Goal: Answer question/provide support: Share knowledge or assist other users

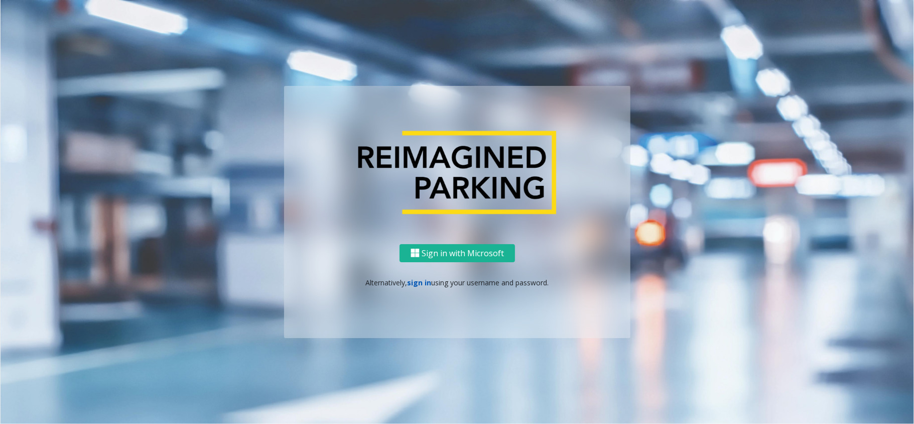
click at [420, 278] on link "sign in" at bounding box center [419, 283] width 24 height 10
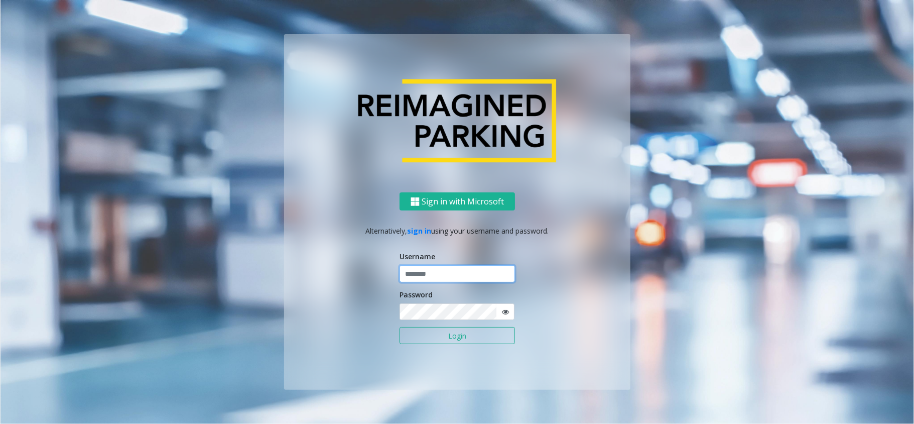
click at [434, 275] on input "text" at bounding box center [456, 273] width 115 height 17
type input "********"
click at [399, 327] on button "Login" at bounding box center [456, 335] width 115 height 17
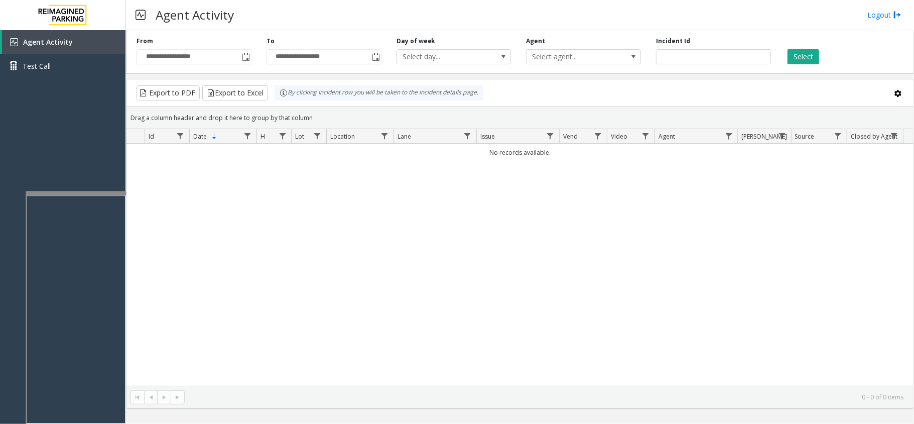
click at [101, 193] on div at bounding box center [76, 193] width 100 height 4
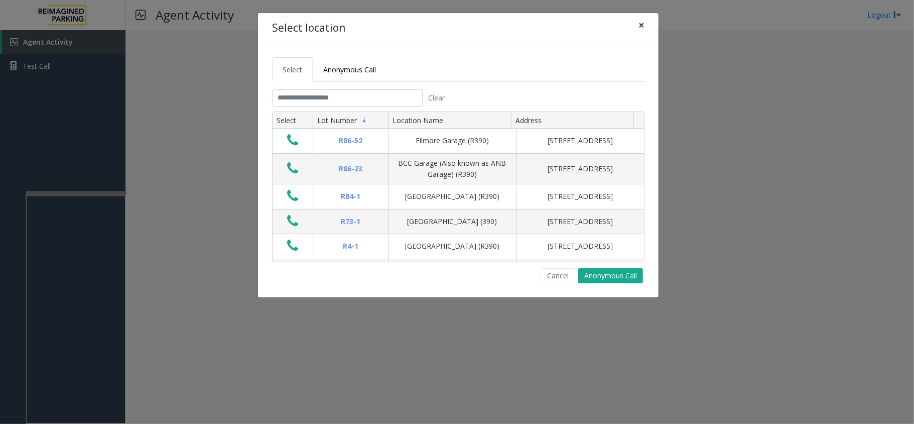
click at [644, 24] on button "×" at bounding box center [641, 25] width 20 height 25
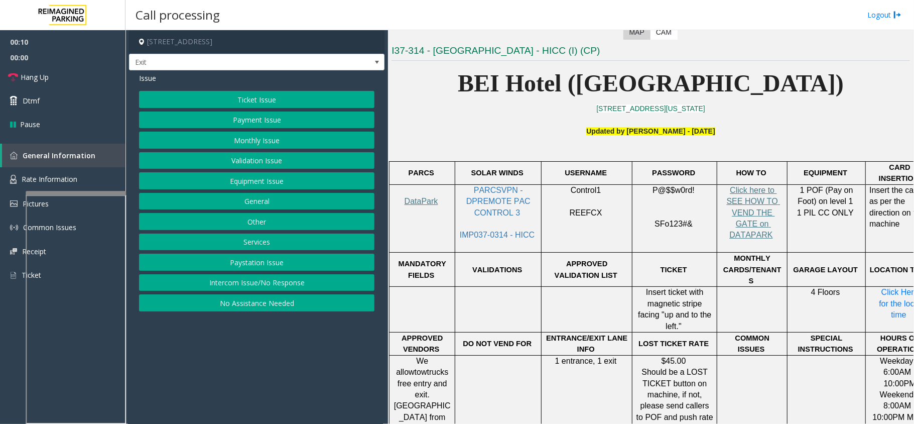
scroll to position [267, 0]
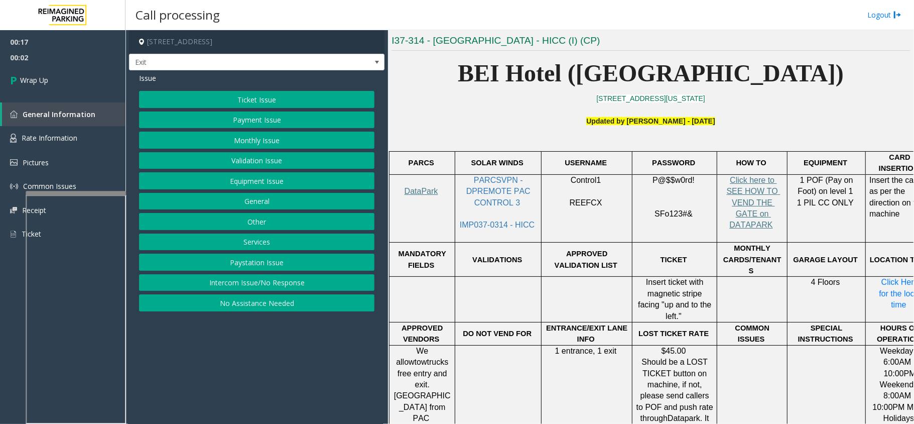
click at [246, 179] on button "Equipment Issue" at bounding box center [256, 180] width 235 height 17
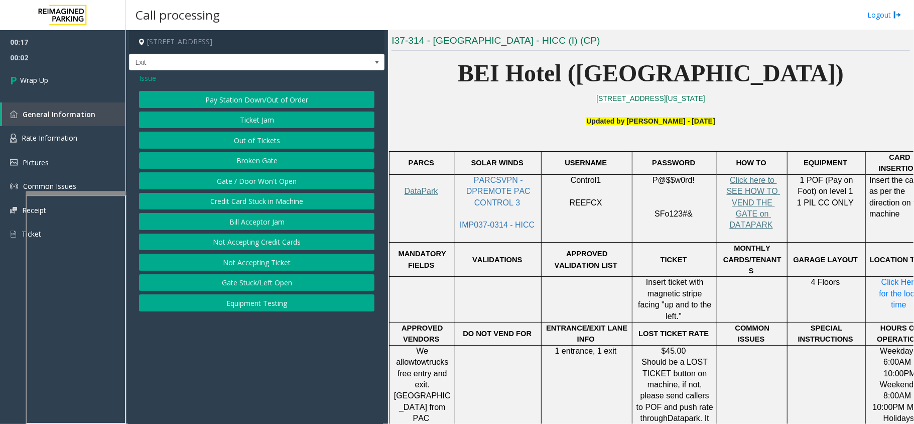
click at [246, 179] on button "Gate / Door Won't Open" at bounding box center [256, 180] width 235 height 17
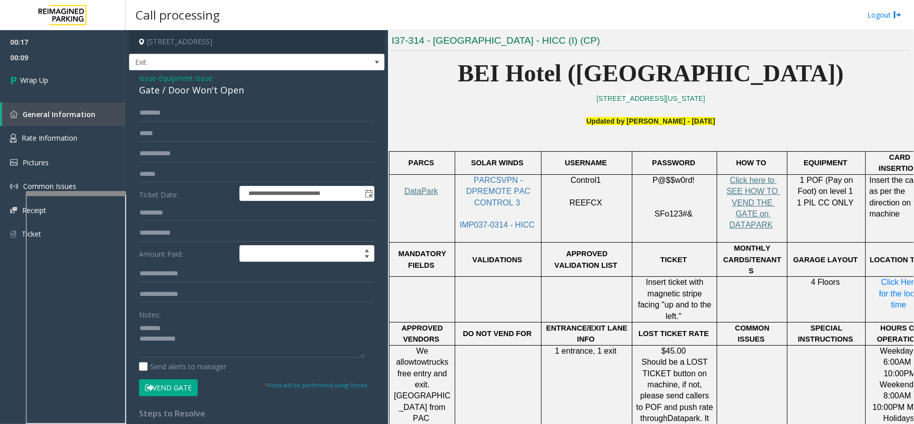
click at [189, 89] on div "Gate / Door Won't Open" at bounding box center [256, 90] width 235 height 14
type textarea "**********"
click at [88, 64] on span "00:24" at bounding box center [62, 58] width 125 height 16
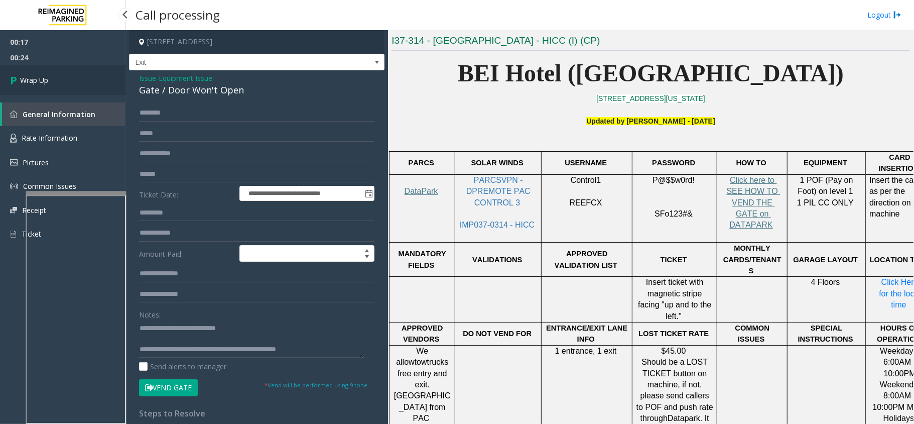
click at [87, 73] on link "Wrap Up" at bounding box center [62, 80] width 125 height 30
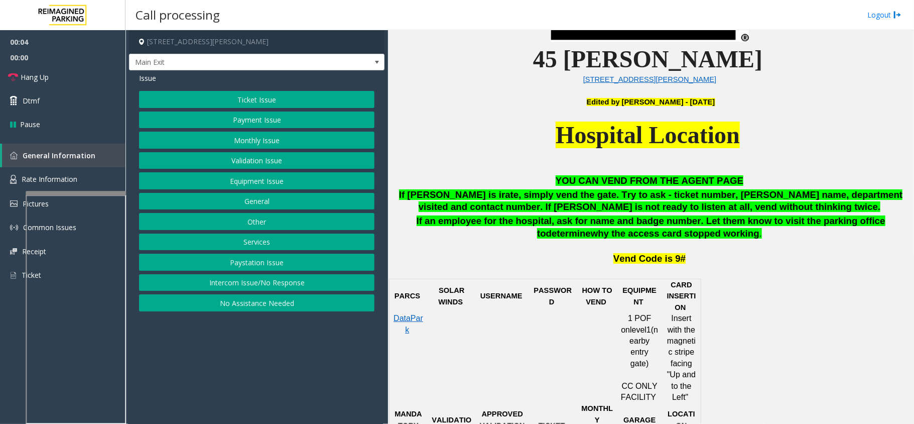
scroll to position [535, 0]
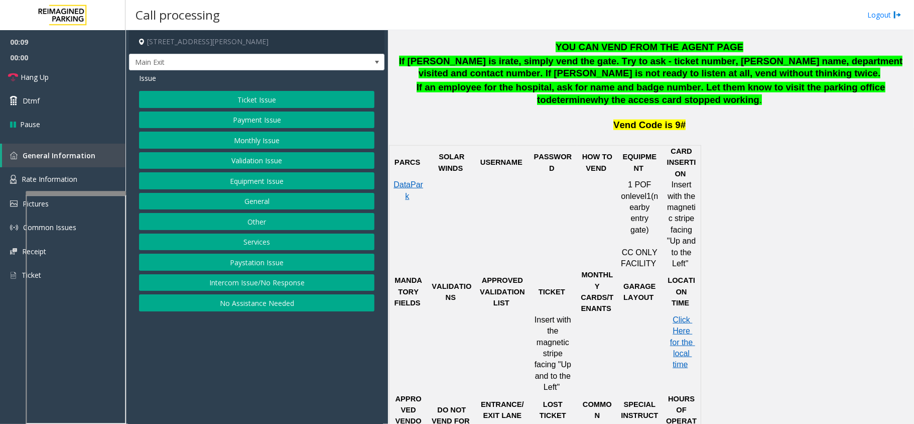
click at [282, 92] on button "Ticket Issue" at bounding box center [256, 99] width 235 height 17
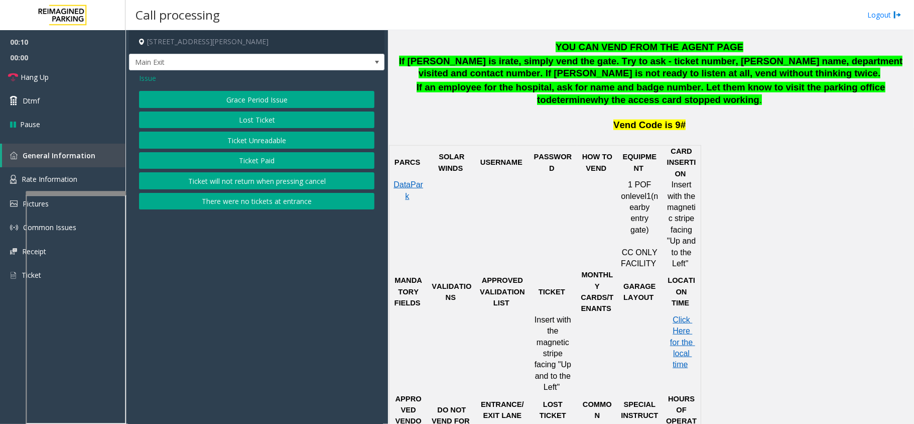
click at [286, 145] on button "Ticket Unreadable" at bounding box center [256, 139] width 235 height 17
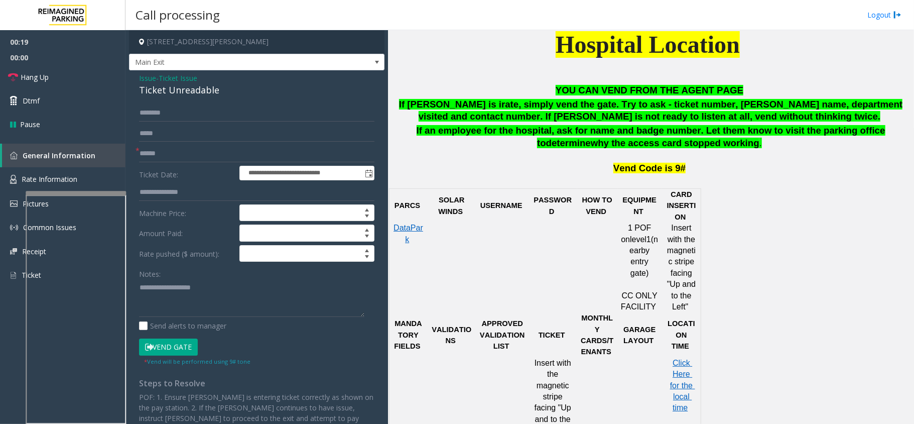
scroll to position [468, 0]
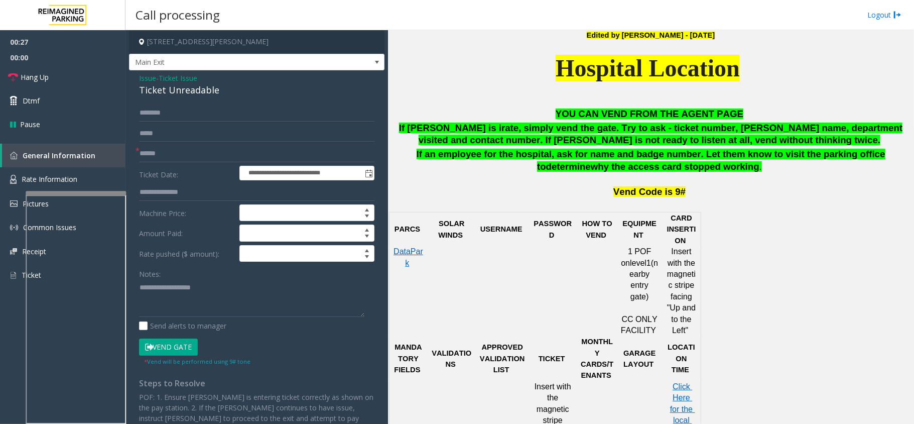
click at [156, 74] on span "- Ticket Issue" at bounding box center [176, 78] width 41 height 10
click at [165, 78] on span "Ticket Issue" at bounding box center [178, 78] width 39 height 11
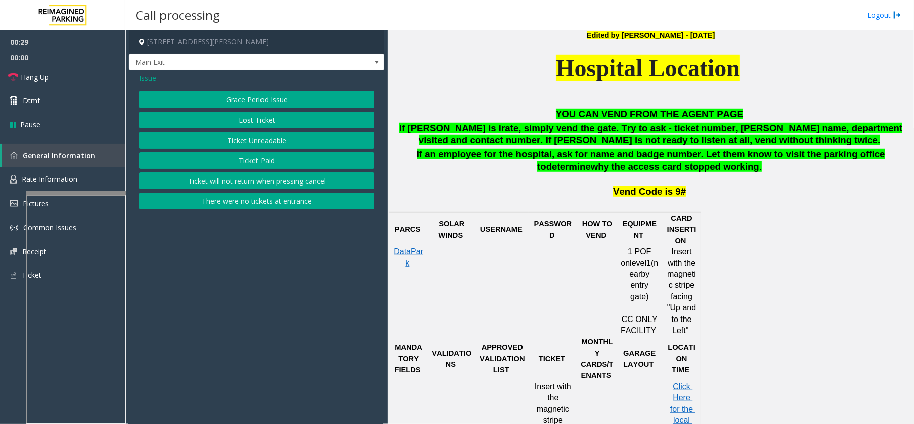
click at [154, 81] on span "Issue" at bounding box center [147, 78] width 17 height 11
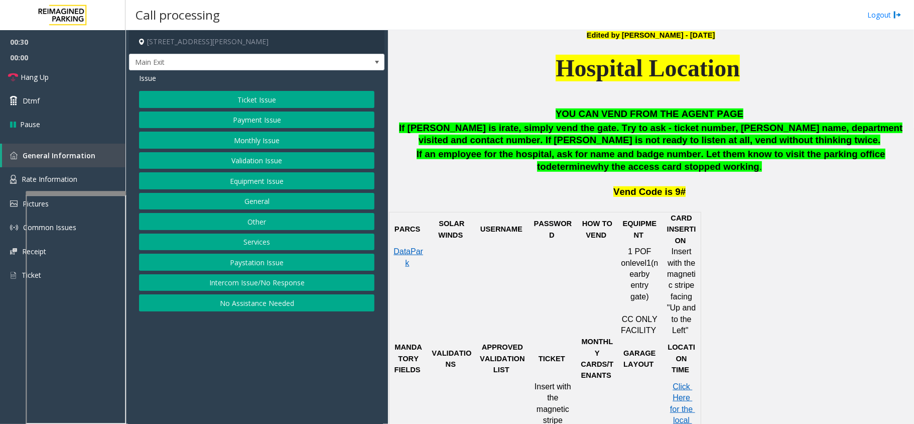
click at [255, 135] on button "Monthly Issue" at bounding box center [256, 139] width 235 height 17
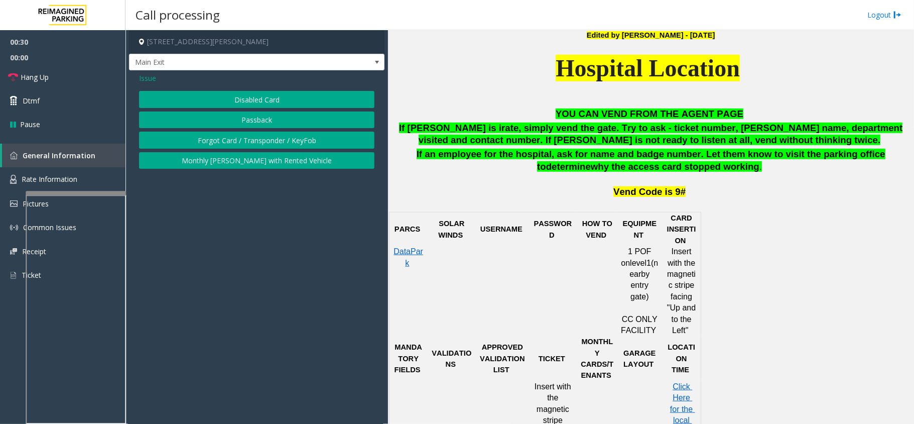
click at [265, 104] on button "Disabled Card" at bounding box center [256, 99] width 235 height 17
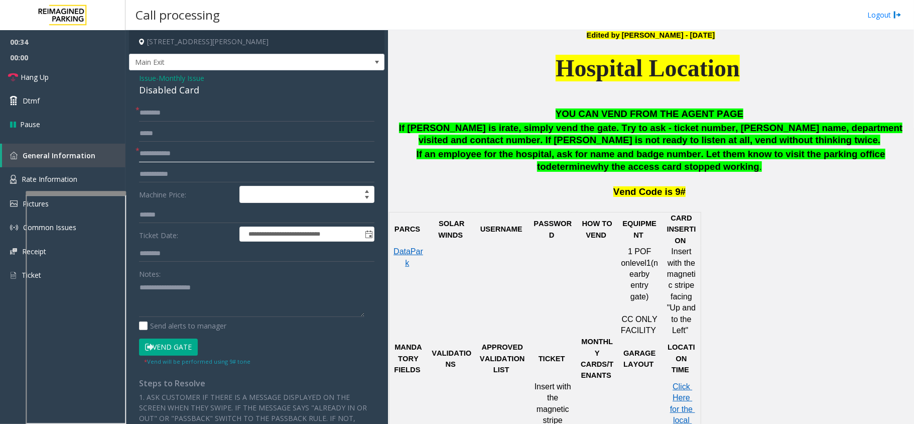
click at [179, 151] on input "text" at bounding box center [256, 153] width 235 height 17
type textarea "**********"
click at [180, 155] on input "text" at bounding box center [256, 153] width 235 height 17
click at [165, 81] on span "Monthly Issue" at bounding box center [182, 78] width 46 height 11
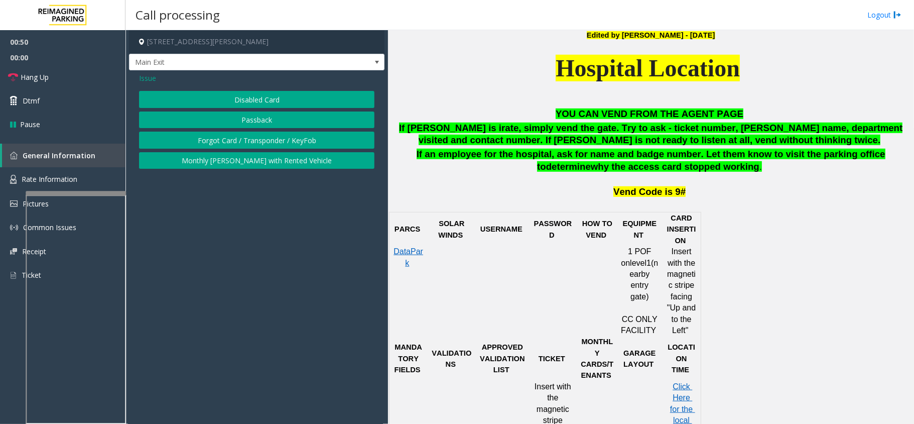
click at [146, 76] on span "Issue" at bounding box center [147, 78] width 17 height 11
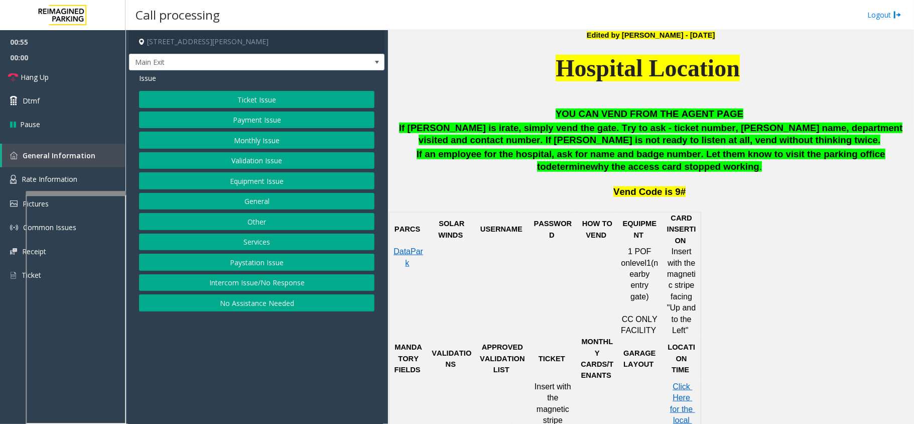
click at [249, 107] on button "Ticket Issue" at bounding box center [256, 99] width 235 height 17
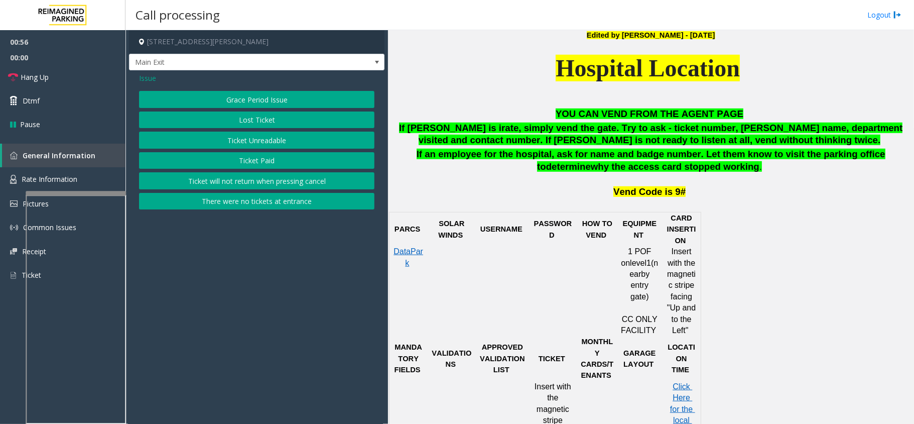
click at [247, 144] on button "Ticket Unreadable" at bounding box center [256, 139] width 235 height 17
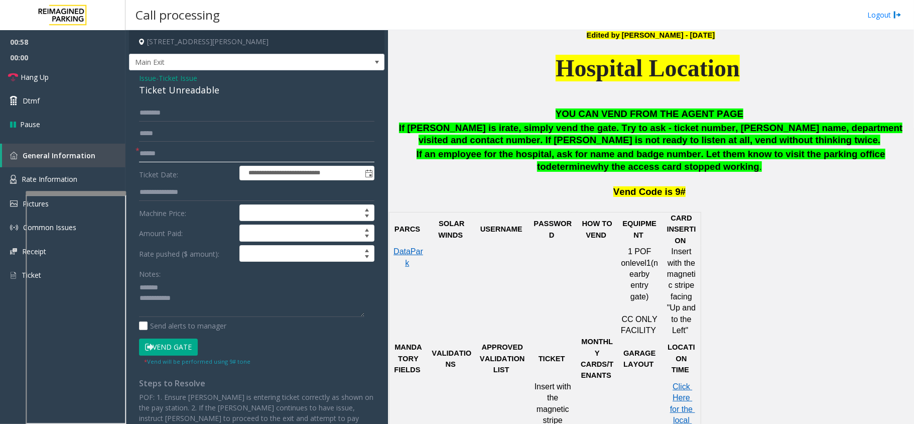
click at [231, 151] on input "text" at bounding box center [256, 153] width 235 height 17
type input "**"
click at [79, 72] on link "Hang Up" at bounding box center [62, 77] width 125 height 24
click at [171, 95] on div "Ticket Unreadable" at bounding box center [256, 90] width 235 height 14
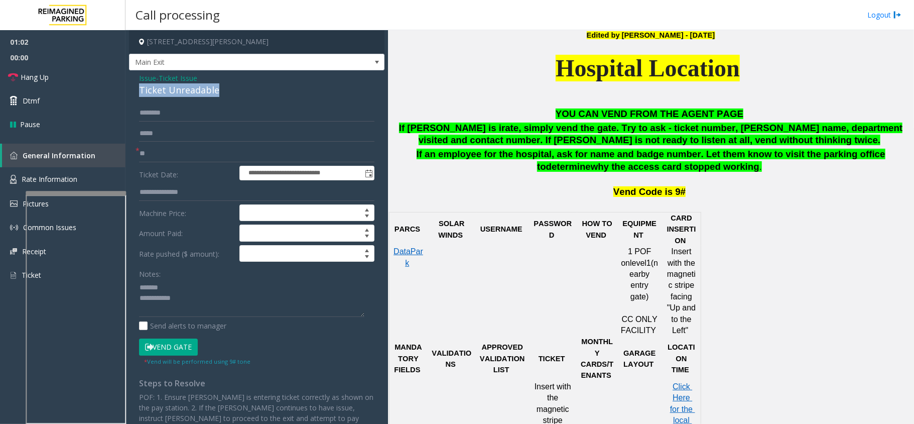
click at [171, 95] on div "Ticket Unreadable" at bounding box center [256, 90] width 235 height 14
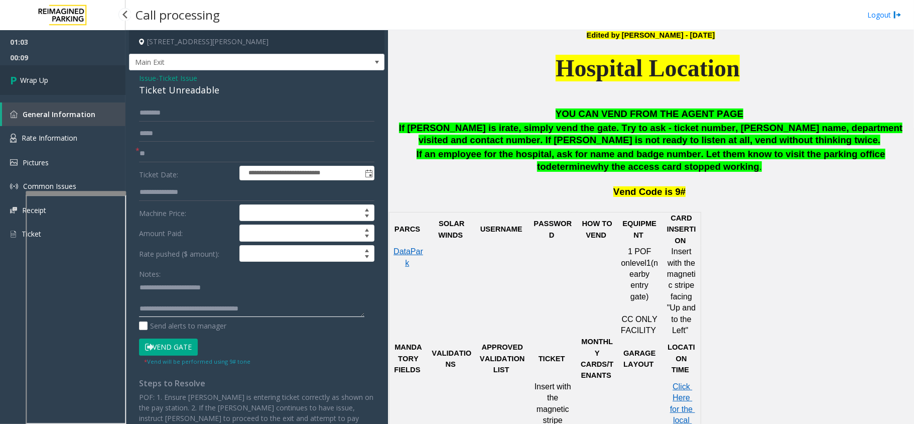
type textarea "**********"
click at [93, 91] on link "Wrap Up" at bounding box center [62, 80] width 125 height 30
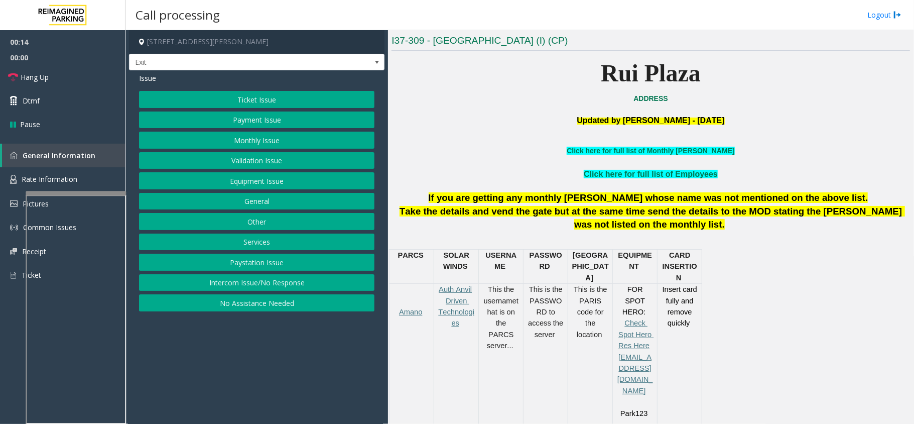
scroll to position [334, 0]
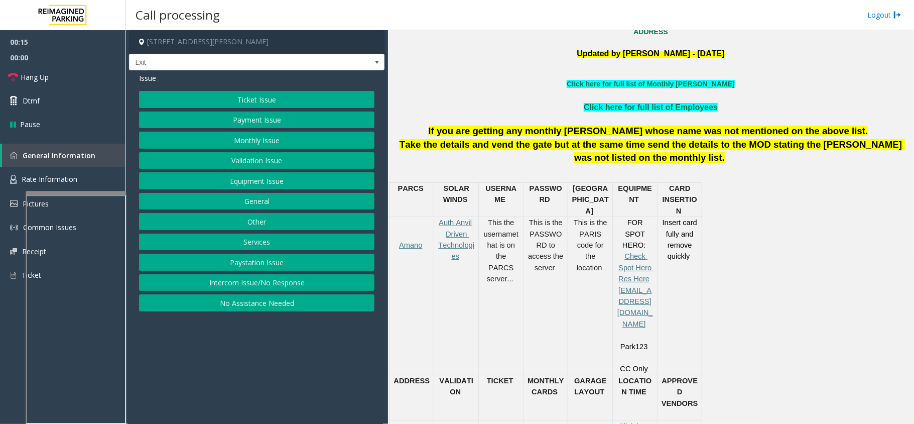
click at [317, 291] on button "Intercom Issue/No Response" at bounding box center [256, 282] width 235 height 17
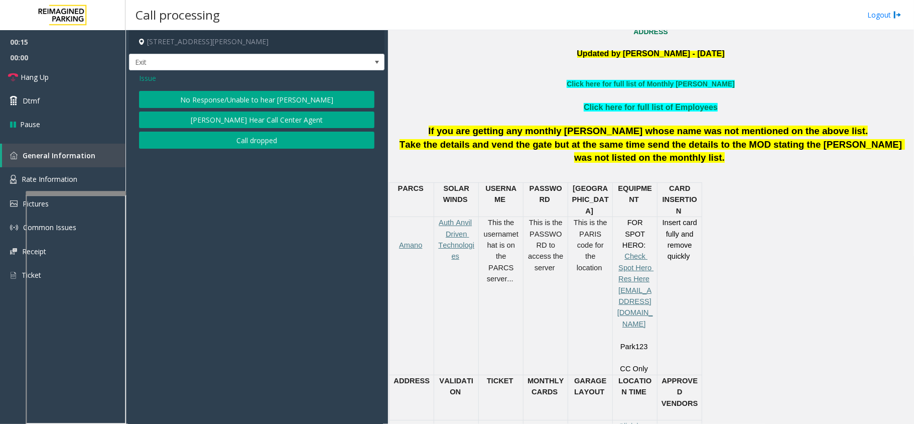
click at [305, 101] on button "No Response/Unable to hear [PERSON_NAME]" at bounding box center [256, 99] width 235 height 17
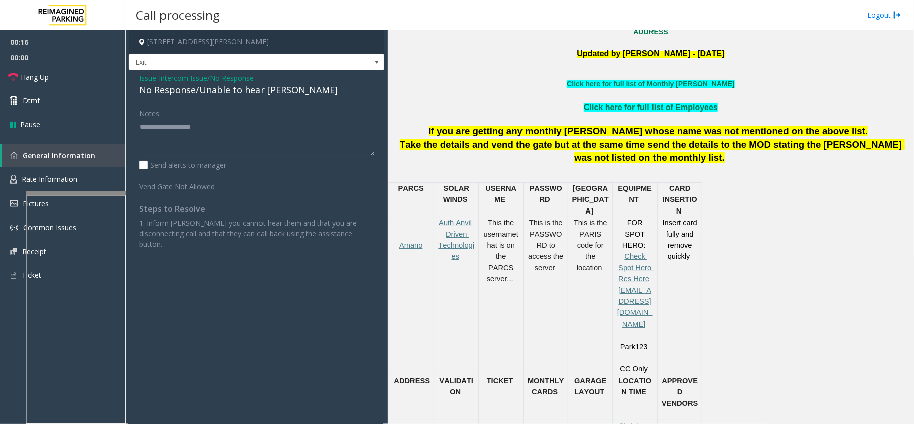
click at [273, 99] on div "Issue - Intercom Issue/No Response No Response/Unable to hear [PERSON_NAME] Not…" at bounding box center [256, 164] width 255 height 189
click at [13, 69] on link "Hang Up" at bounding box center [62, 77] width 125 height 24
click at [165, 93] on div "No Response/Unable to hear [PERSON_NAME]" at bounding box center [256, 90] width 235 height 14
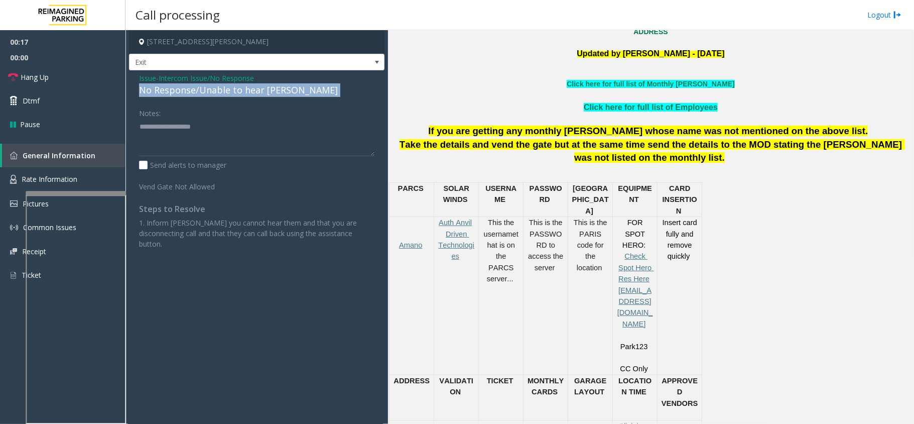
drag, startPoint x: 165, startPoint y: 93, endPoint x: 189, endPoint y: 93, distance: 24.1
click at [165, 93] on div "No Response/Unable to hear [PERSON_NAME]" at bounding box center [256, 90] width 235 height 14
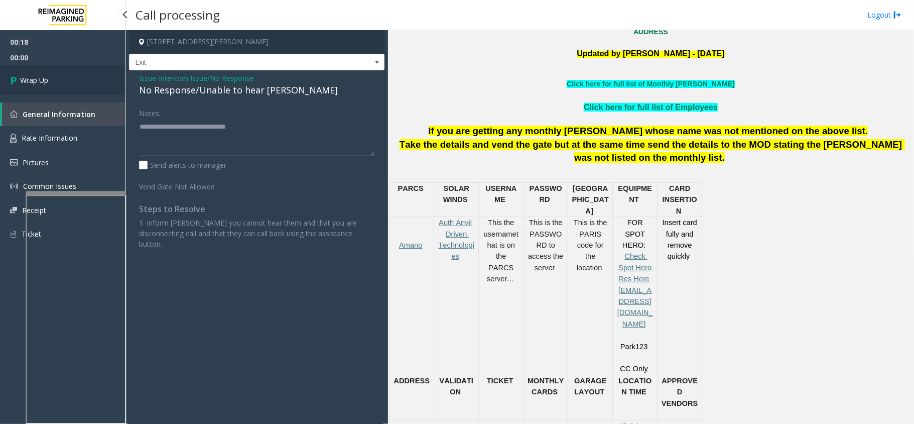
type textarea "**********"
click at [75, 77] on link "Wrap Up" at bounding box center [62, 80] width 125 height 30
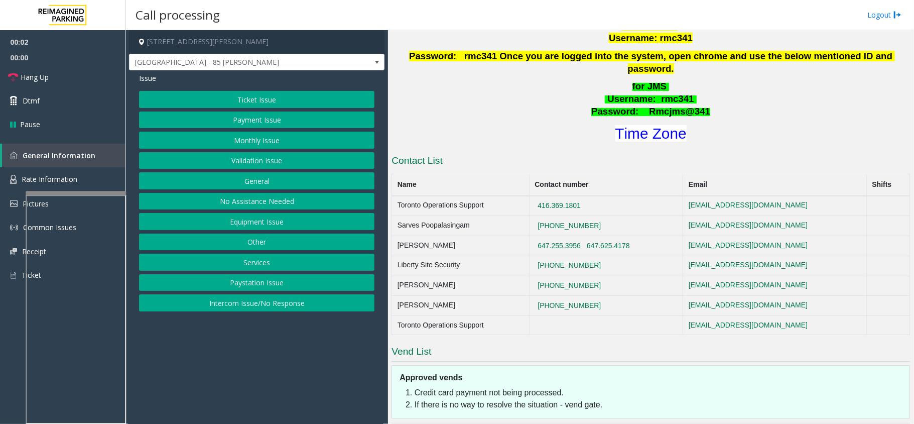
scroll to position [401, 0]
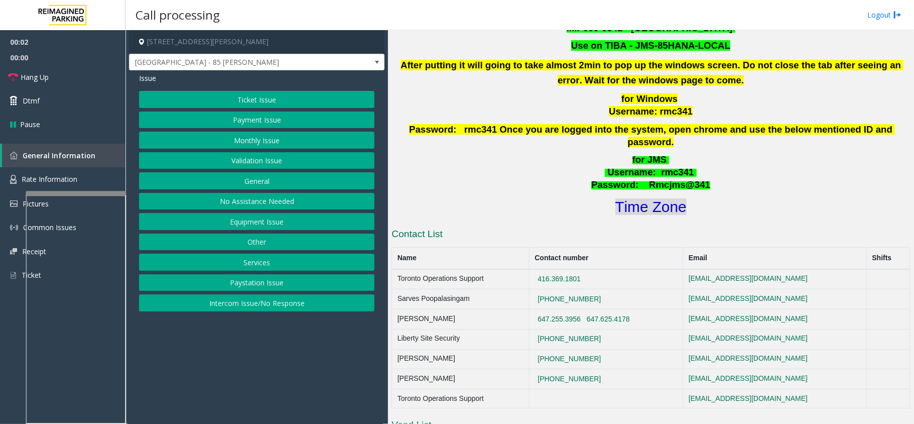
click at [629, 198] on font "Time Zone" at bounding box center [650, 206] width 71 height 17
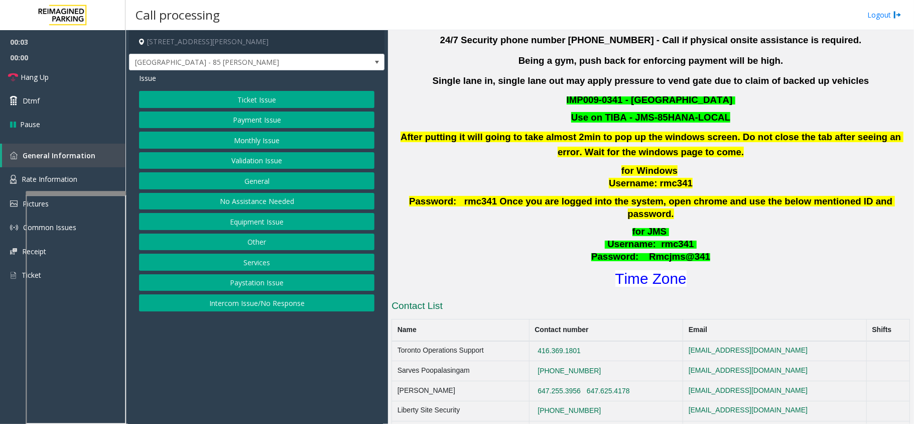
scroll to position [201, 0]
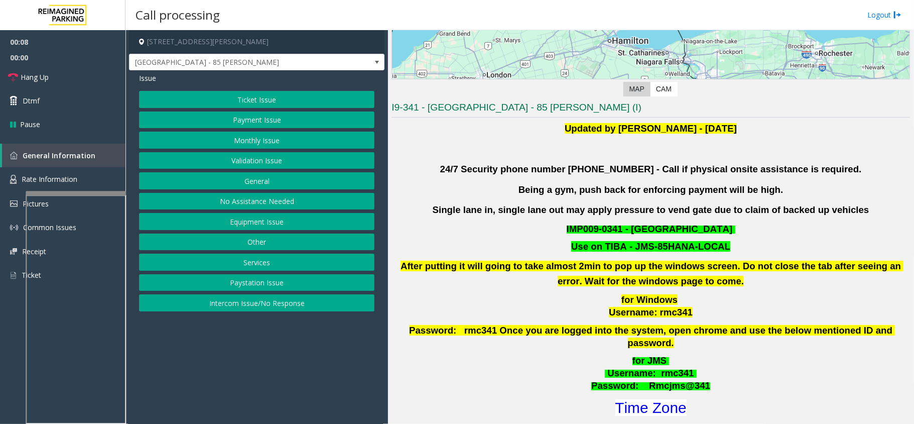
click at [229, 159] on button "Validation Issue" at bounding box center [256, 160] width 235 height 17
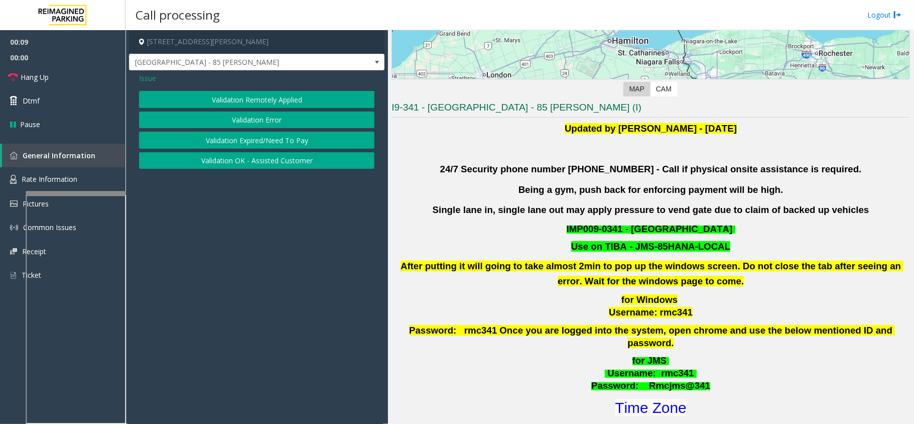
click at [244, 123] on button "Validation Error" at bounding box center [256, 119] width 235 height 17
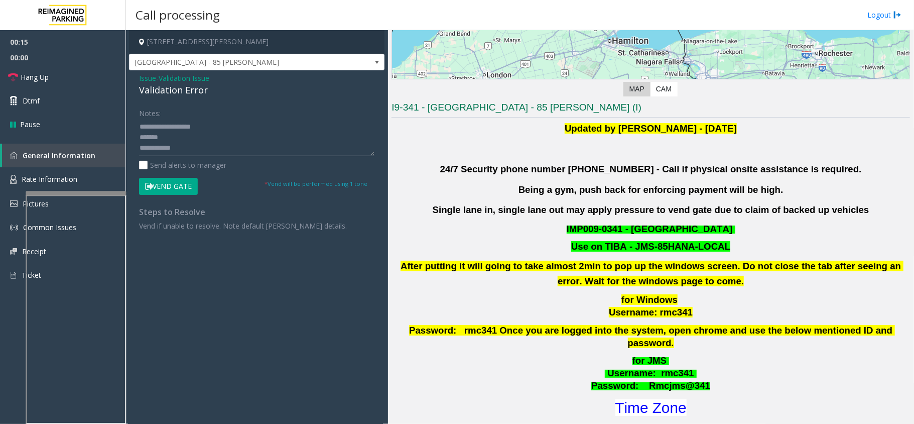
click at [241, 150] on textarea at bounding box center [256, 137] width 235 height 38
click at [225, 133] on textarea at bounding box center [256, 137] width 235 height 38
type textarea "**********"
click at [172, 179] on button "Vend Gate" at bounding box center [168, 186] width 59 height 17
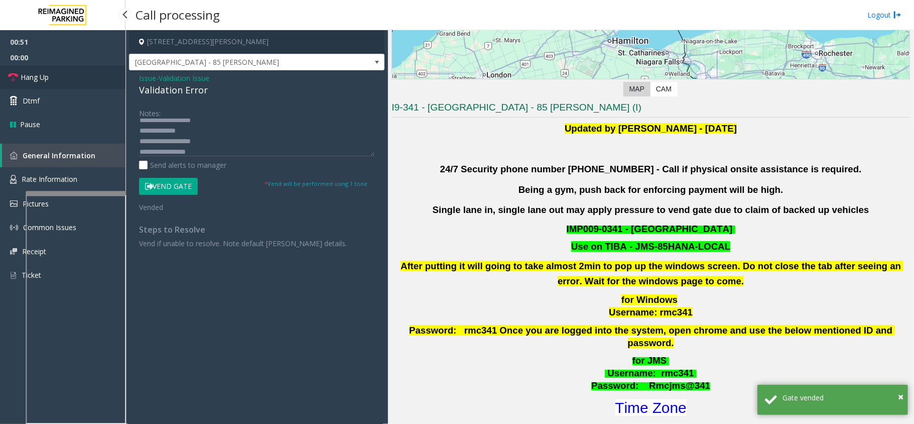
click at [57, 65] on link "Hang Up" at bounding box center [62, 77] width 125 height 24
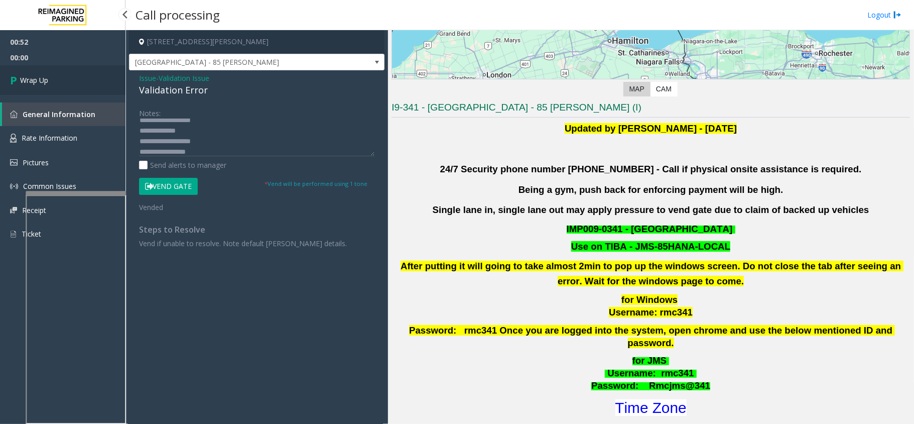
click at [35, 73] on link "Wrap Up" at bounding box center [62, 80] width 125 height 30
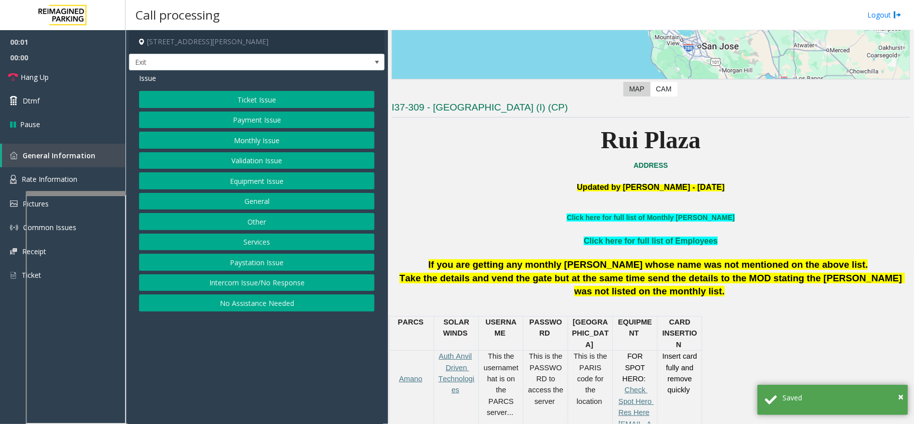
scroll to position [267, 0]
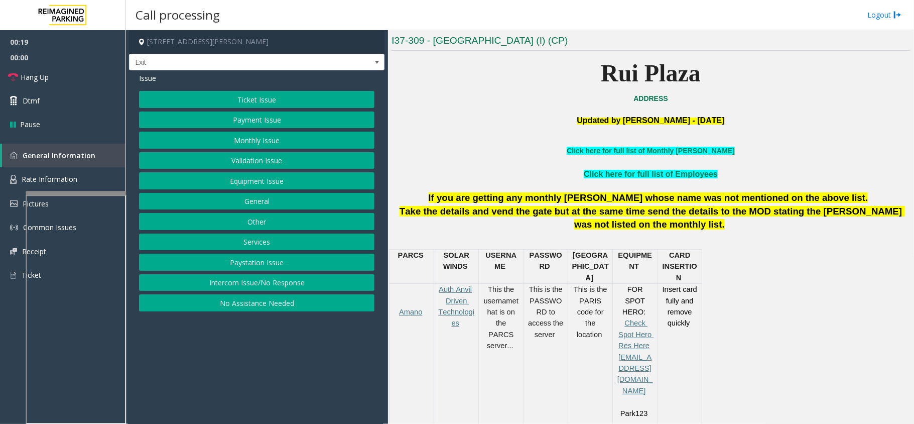
click at [292, 127] on button "Payment Issue" at bounding box center [256, 119] width 235 height 17
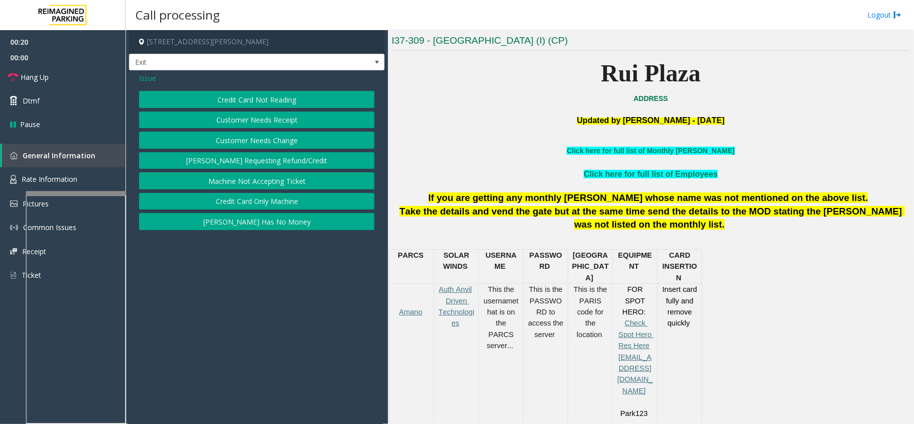
click at [145, 81] on span "Issue" at bounding box center [147, 78] width 17 height 11
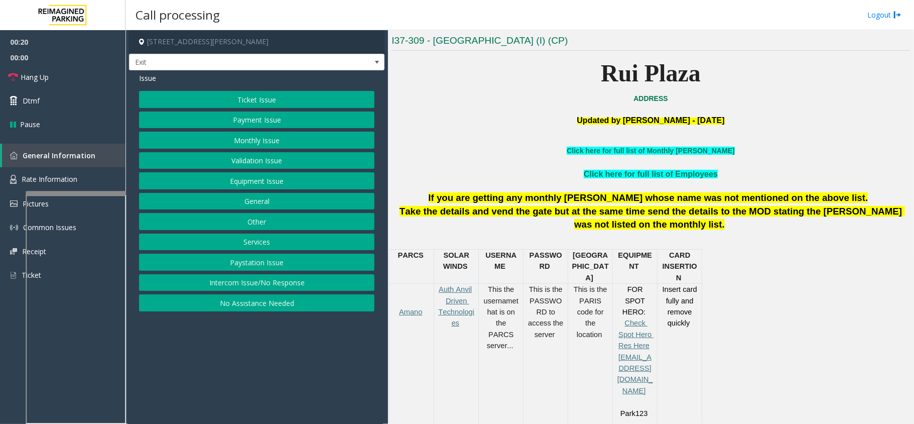
click at [227, 139] on button "Monthly Issue" at bounding box center [256, 139] width 235 height 17
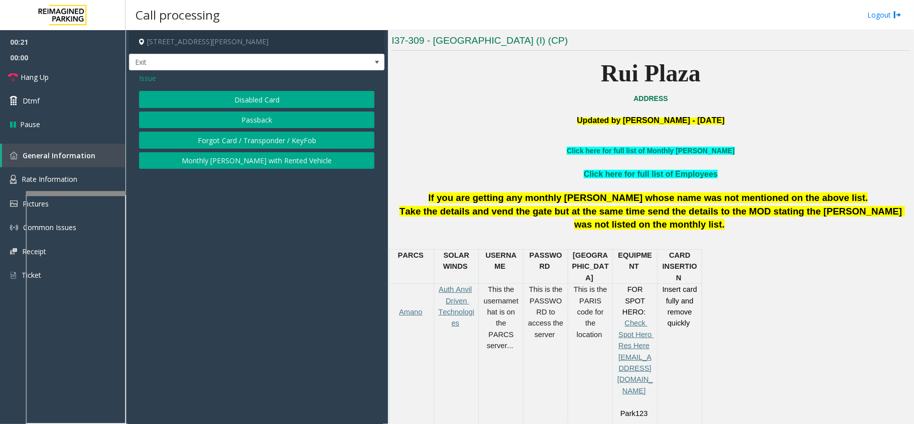
click at [236, 106] on button "Disabled Card" at bounding box center [256, 99] width 235 height 17
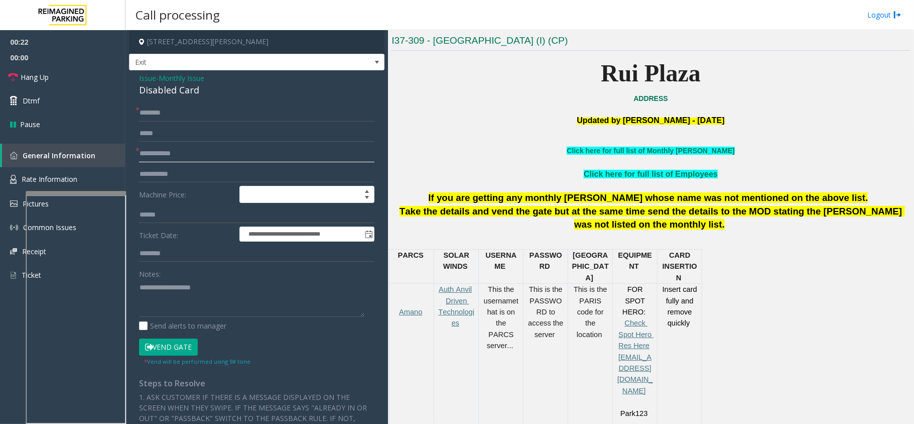
click at [174, 157] on input "text" at bounding box center [256, 153] width 235 height 17
click at [193, 152] on input "text" at bounding box center [256, 153] width 235 height 17
click at [186, 157] on input "text" at bounding box center [256, 153] width 235 height 17
click at [163, 89] on div "Disabled Card" at bounding box center [256, 90] width 235 height 14
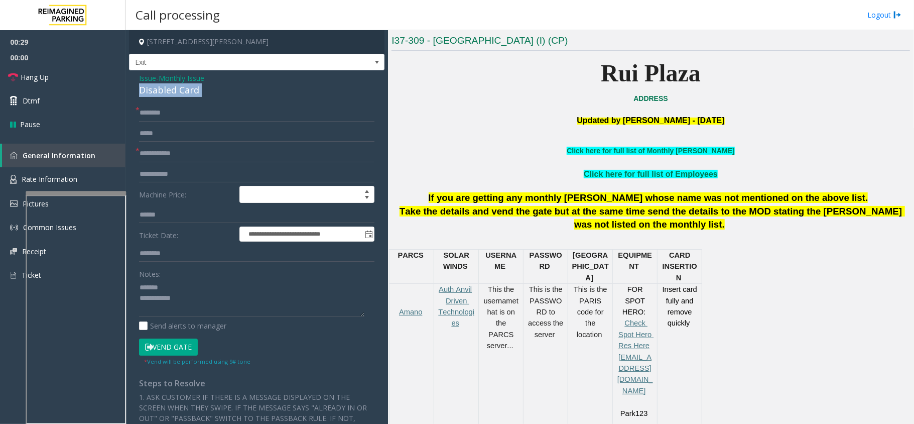
click at [163, 89] on div "Disabled Card" at bounding box center [256, 90] width 235 height 14
type textarea "**********"
click at [201, 161] on input "text" at bounding box center [256, 153] width 235 height 17
type input "****"
click at [177, 108] on input "text" at bounding box center [256, 112] width 235 height 17
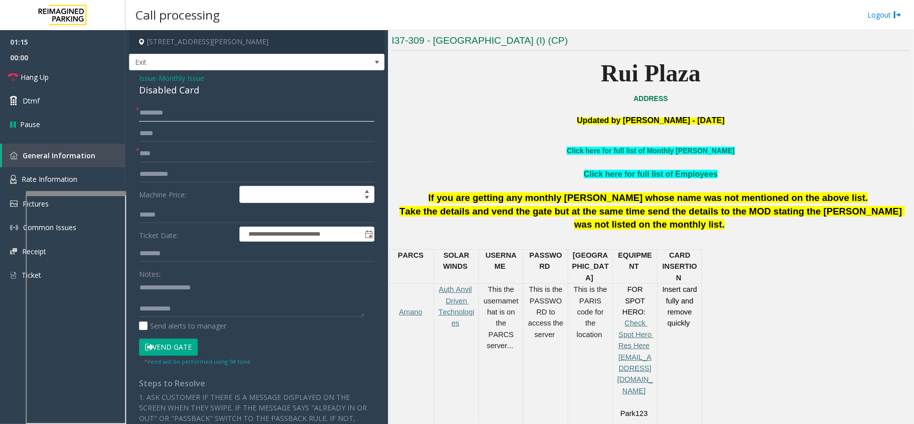
click at [147, 114] on input "*********" at bounding box center [256, 112] width 235 height 17
click at [182, 113] on input "*********" at bounding box center [256, 112] width 235 height 17
type input "*********"
click at [175, 344] on button "Vend Gate" at bounding box center [168, 346] width 59 height 17
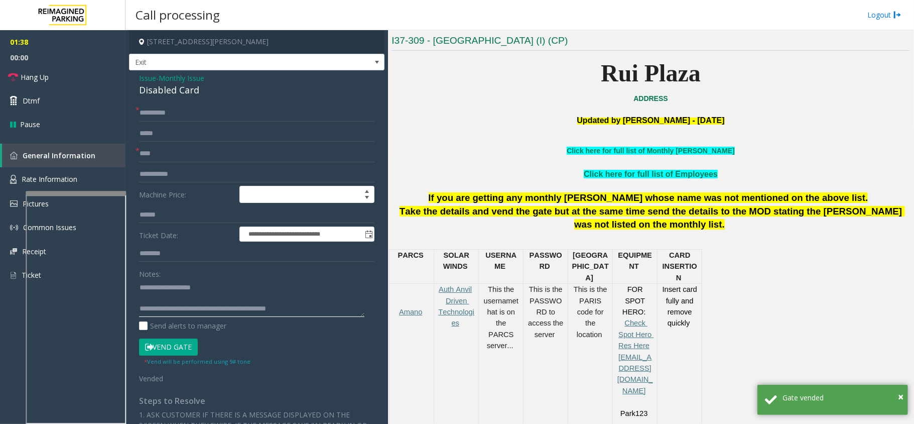
click at [277, 300] on textarea at bounding box center [251, 298] width 225 height 38
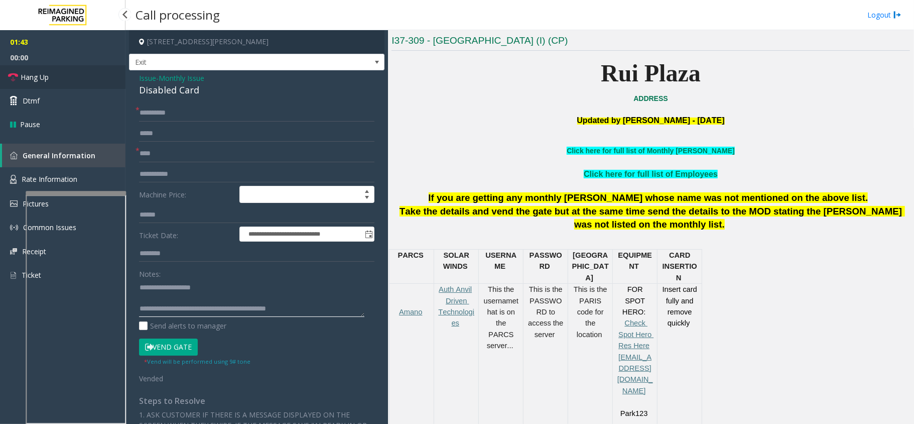
type textarea "**********"
click at [20, 71] on link "Hang Up" at bounding box center [62, 77] width 125 height 24
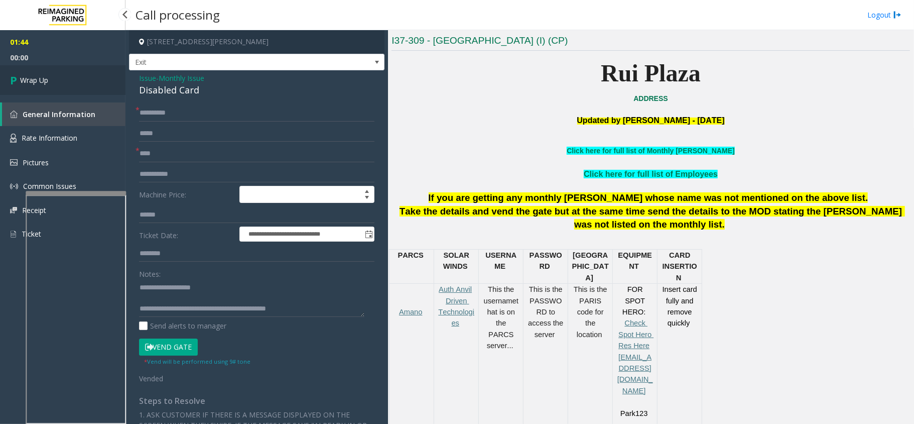
click at [20, 71] on link "Wrap Up" at bounding box center [62, 80] width 125 height 30
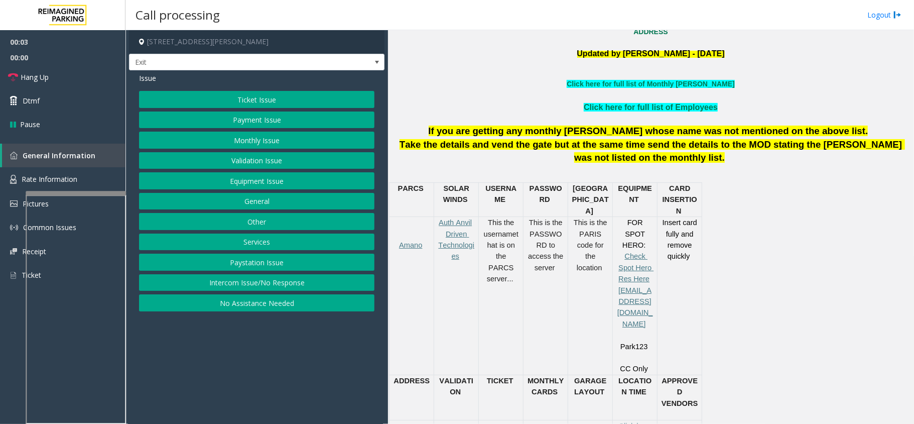
scroll to position [401, 0]
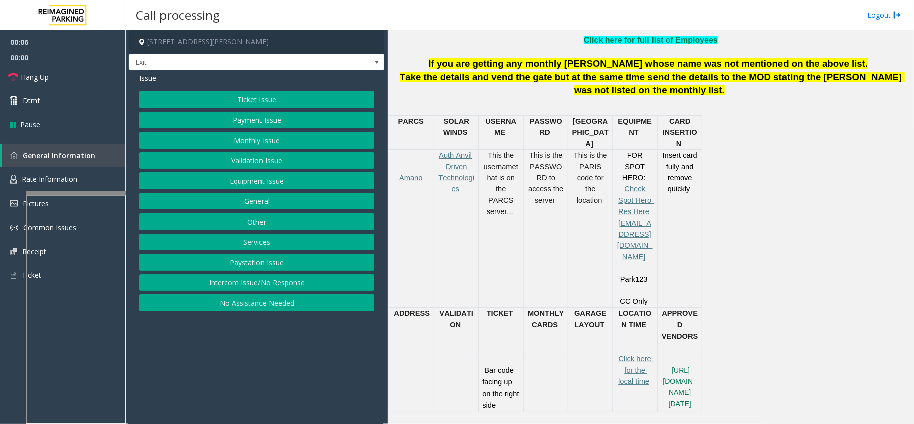
click at [295, 143] on button "Monthly Issue" at bounding box center [256, 139] width 235 height 17
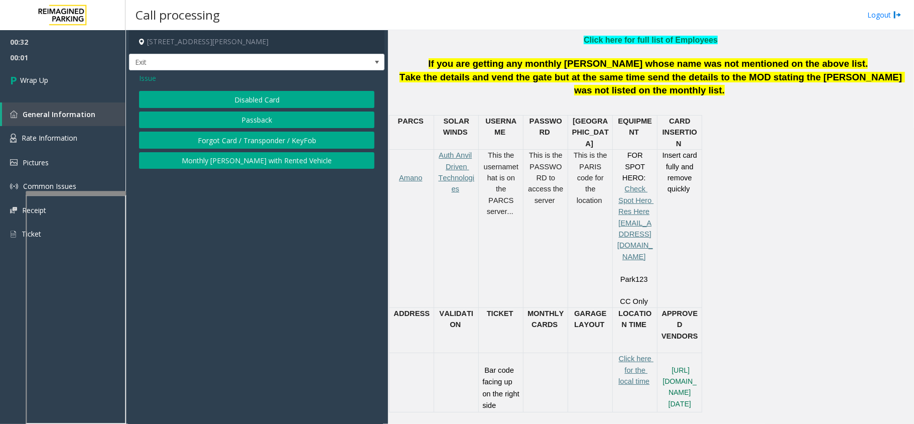
click at [154, 79] on span "Issue" at bounding box center [147, 78] width 17 height 11
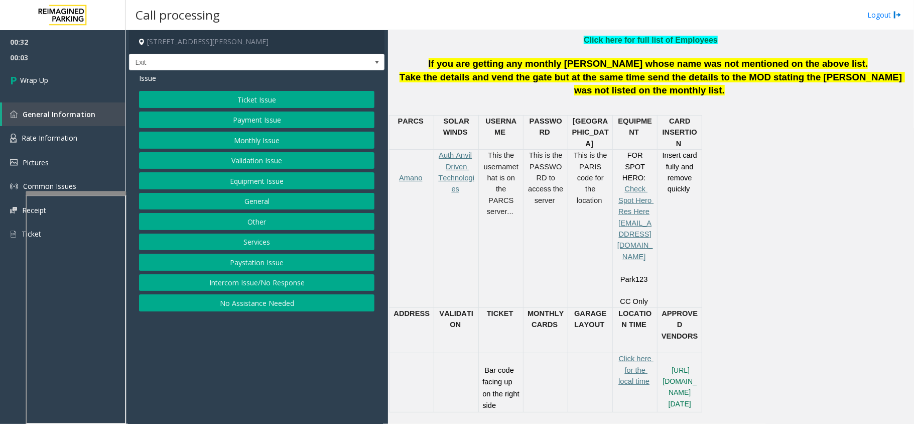
click at [257, 309] on button "No Assistance Needed" at bounding box center [256, 302] width 235 height 17
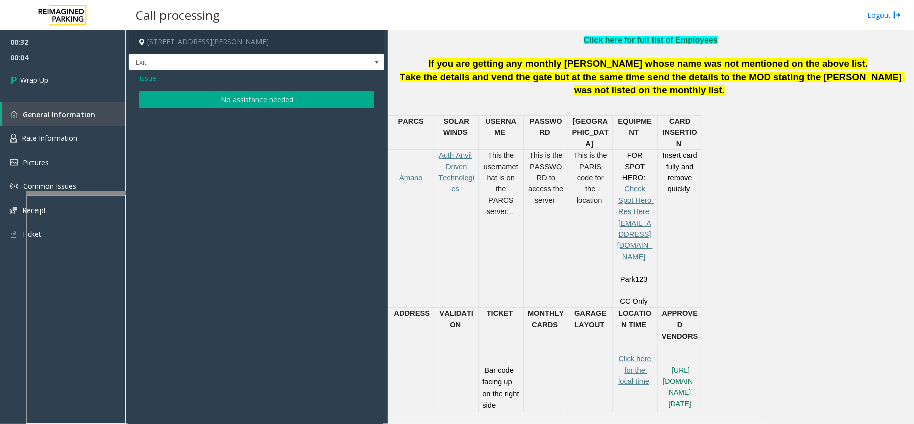
click at [151, 77] on span "Issue" at bounding box center [147, 78] width 17 height 11
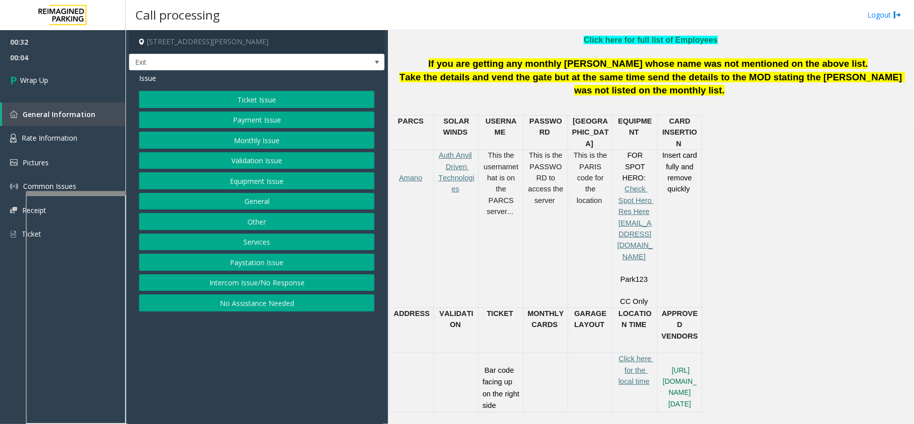
click at [243, 286] on button "Intercom Issue/No Response" at bounding box center [256, 282] width 235 height 17
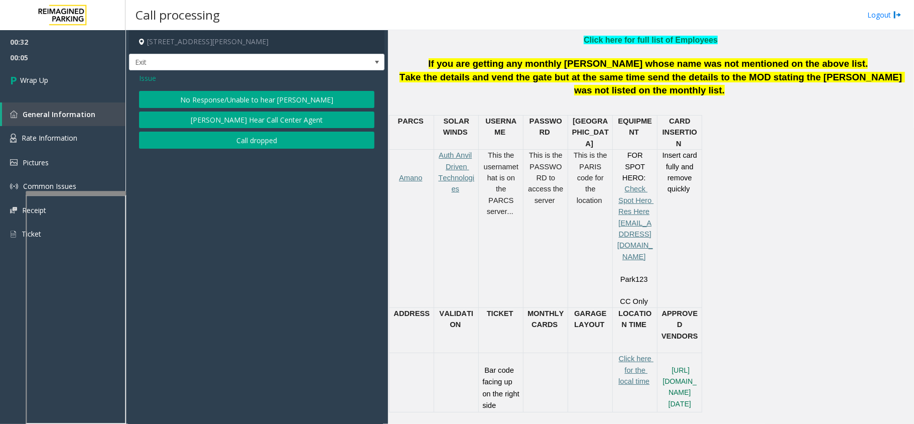
click at [222, 141] on button "Call dropped" at bounding box center [256, 139] width 235 height 17
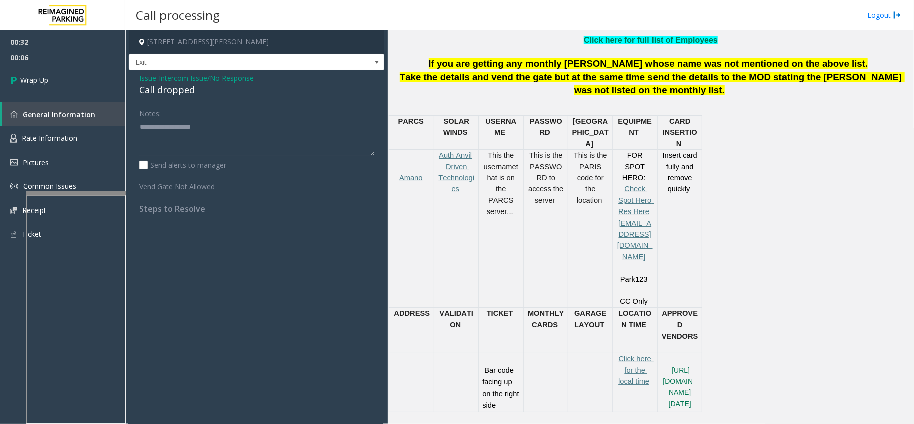
click at [161, 95] on div "Call dropped" at bounding box center [256, 90] width 235 height 14
type textarea "**********"
click at [109, 97] on div "00:32 00:08 Wrap Up General Information Rate Information Pictures Common Issues…" at bounding box center [62, 142] width 125 height 224
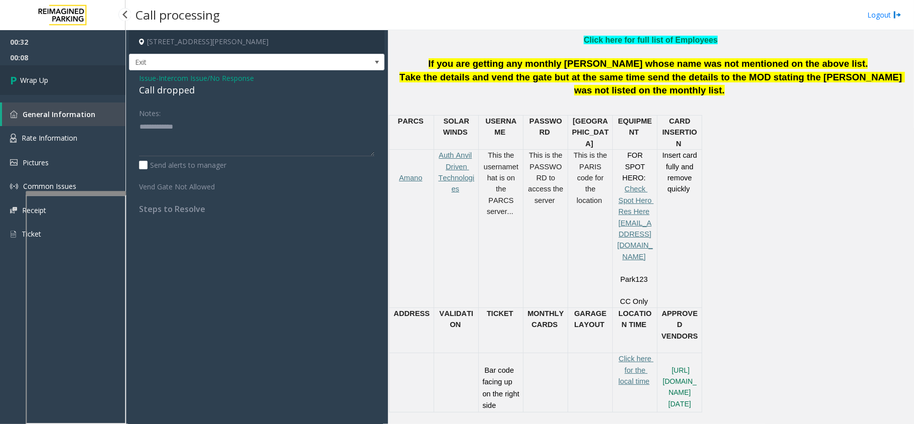
click at [106, 89] on link "Wrap Up" at bounding box center [62, 80] width 125 height 30
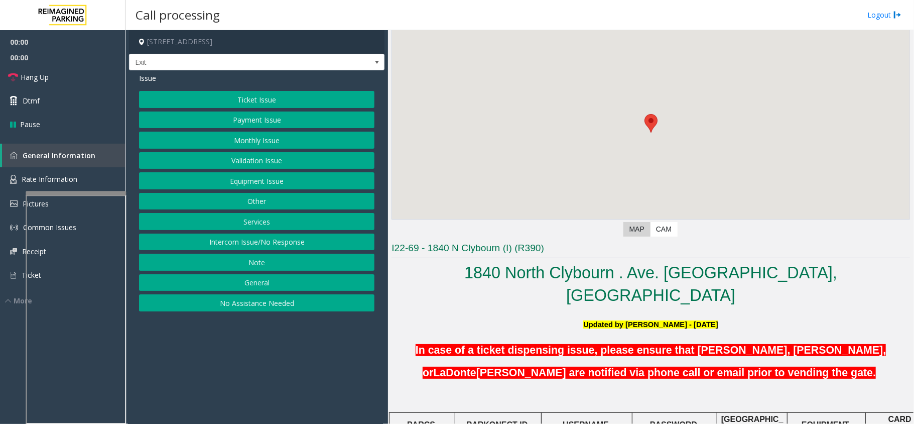
scroll to position [201, 0]
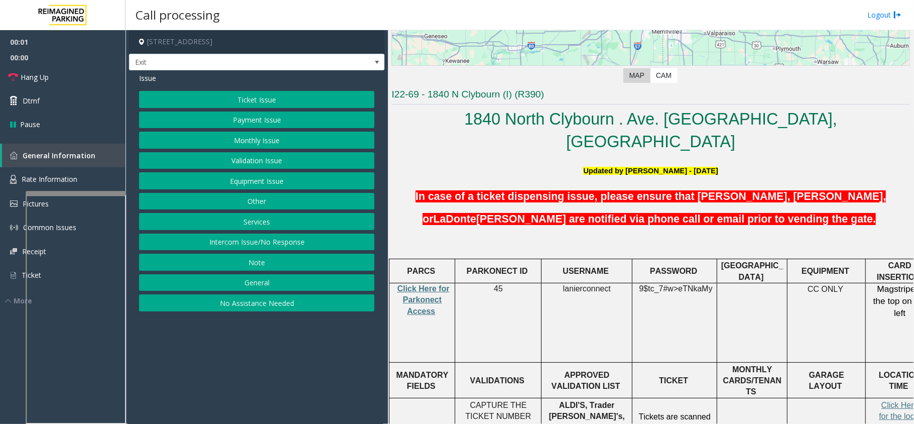
click at [402, 283] on p "Click Here for Parkonect Access" at bounding box center [422, 300] width 58 height 34
click at [419, 284] on span "Click Here for Parkonect Access" at bounding box center [423, 299] width 52 height 31
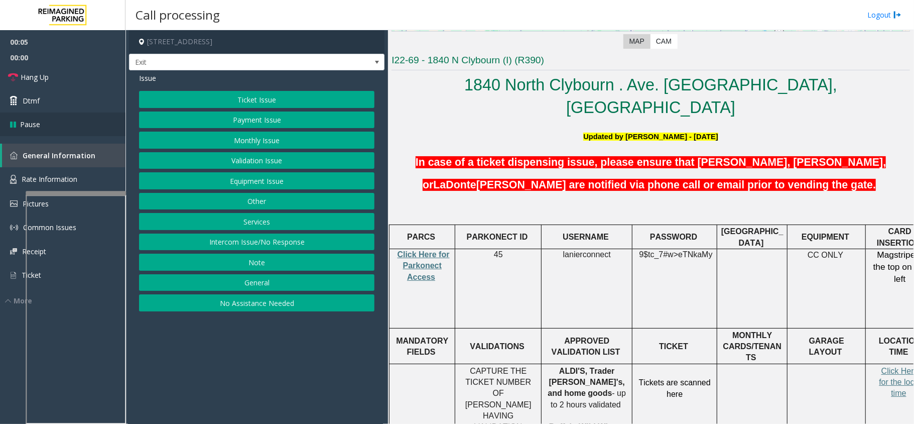
scroll to position [267, 0]
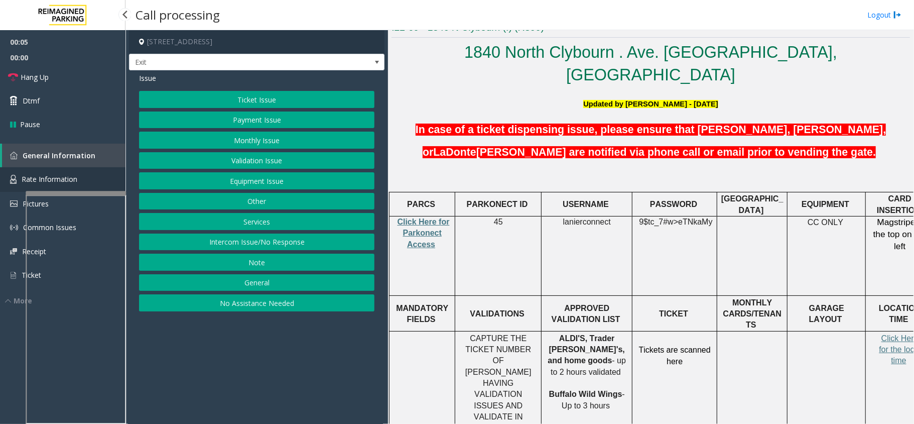
click at [35, 177] on span "Rate Information" at bounding box center [50, 179] width 56 height 10
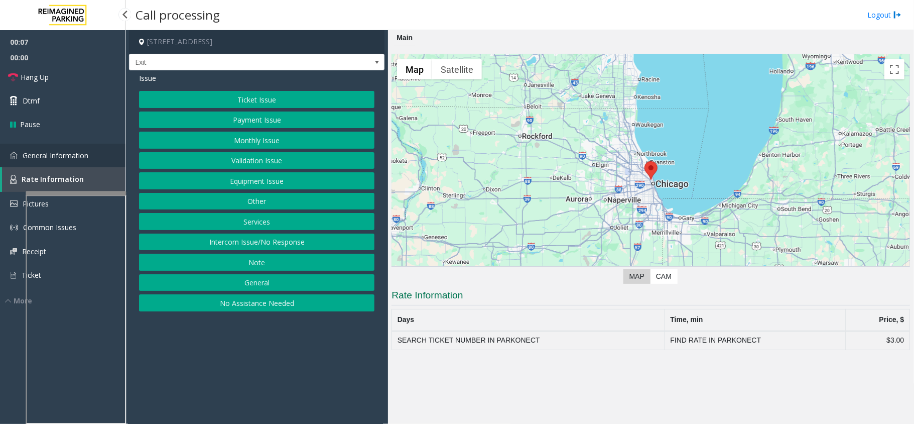
click at [53, 162] on link "General Information" at bounding box center [62, 156] width 125 height 24
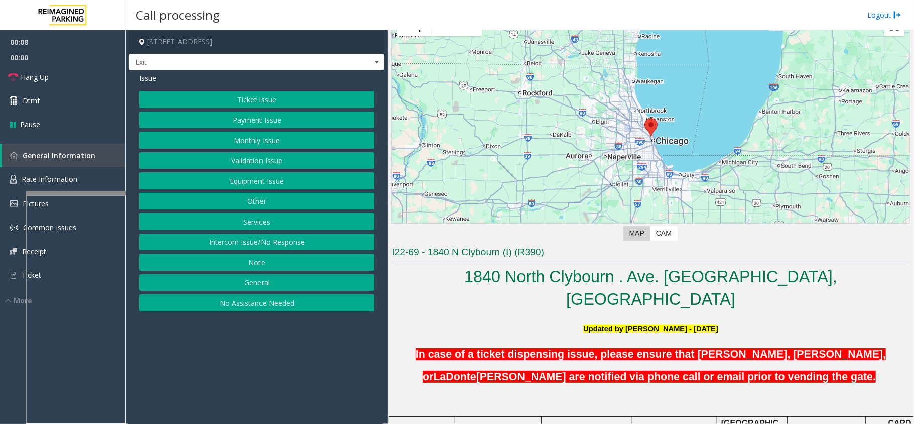
scroll to position [67, 0]
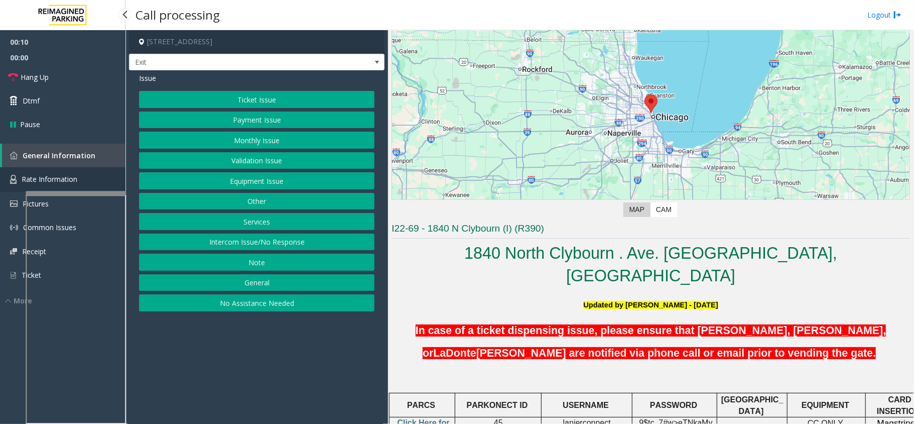
click at [97, 176] on link "Rate Information" at bounding box center [62, 179] width 125 height 25
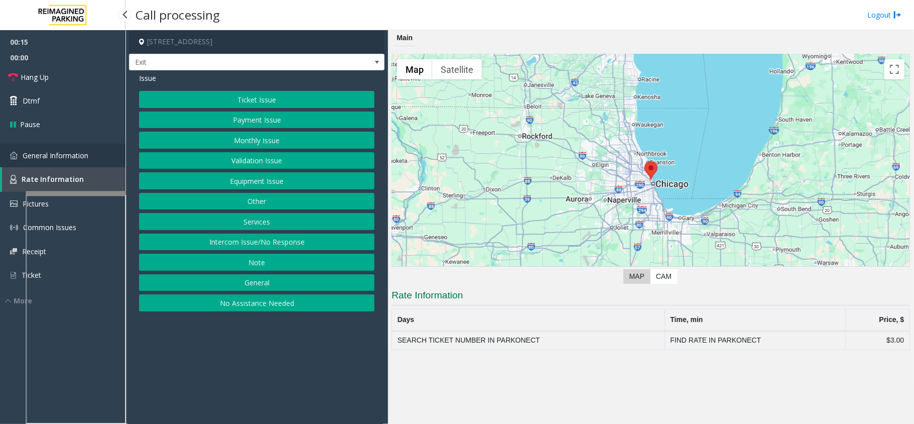
click at [63, 151] on span "General Information" at bounding box center [56, 156] width 66 height 10
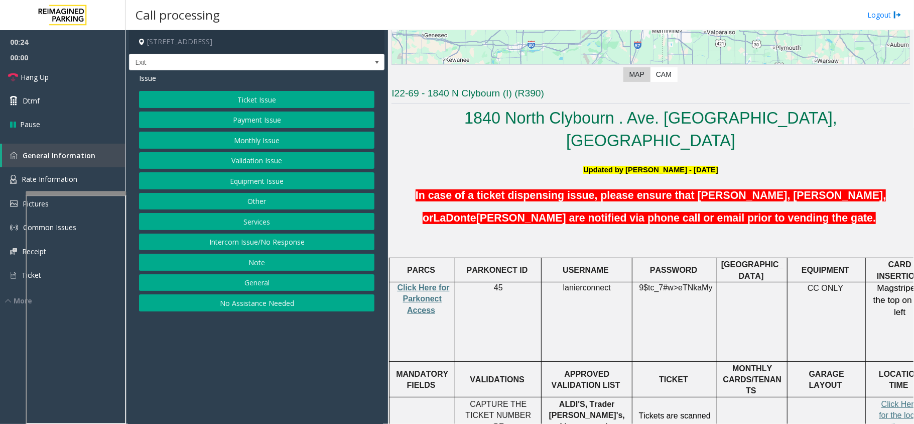
scroll to position [201, 0]
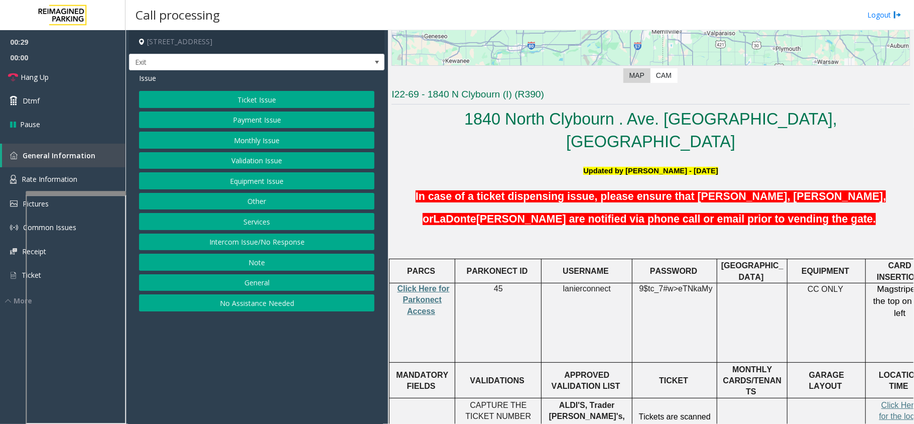
click at [249, 179] on button "Equipment Issue" at bounding box center [256, 180] width 235 height 17
click at [139, 75] on span "Issue" at bounding box center [147, 78] width 17 height 11
click at [259, 207] on button "Other" at bounding box center [256, 201] width 235 height 17
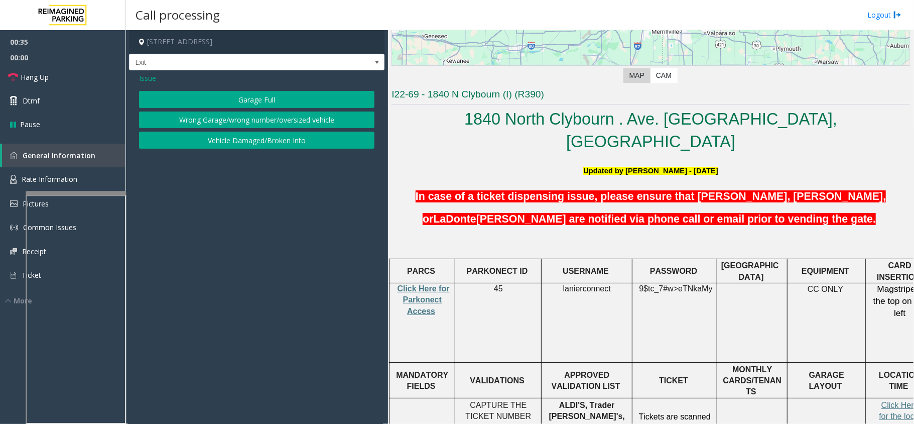
click at [183, 114] on button "Wrong Garage/wrong number/oversized vehicle" at bounding box center [256, 119] width 235 height 17
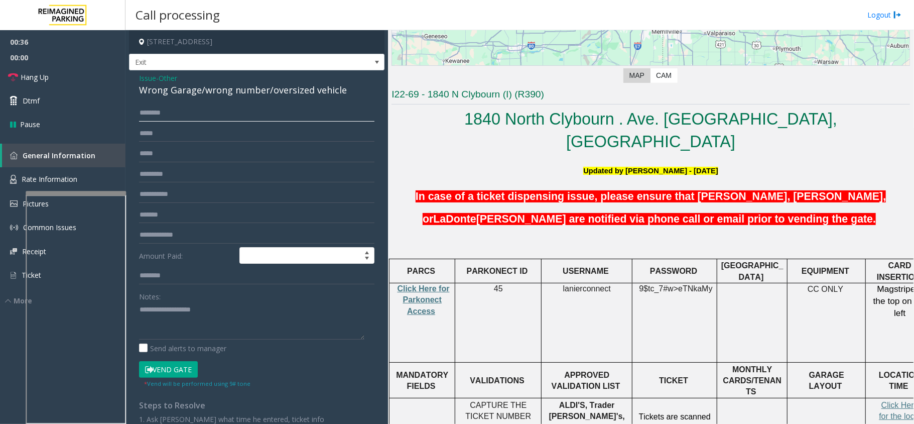
click at [185, 117] on input "text" at bounding box center [256, 112] width 235 height 17
click at [201, 97] on div "Issue - Other Wrong Garage/wrong number/oversized vehicle Amount Paid: Notes: S…" at bounding box center [256, 278] width 255 height 417
click at [211, 92] on div "Wrong Garage/wrong number/oversized vehicle" at bounding box center [256, 90] width 235 height 14
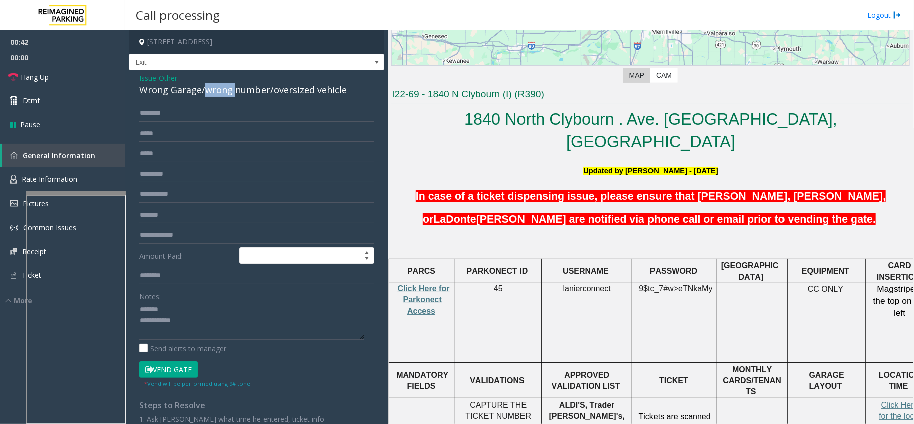
click at [211, 92] on div "Wrong Garage/wrong number/oversized vehicle" at bounding box center [256, 90] width 235 height 14
type textarea "**********"
click at [207, 113] on input "text" at bounding box center [256, 112] width 235 height 17
type input "******"
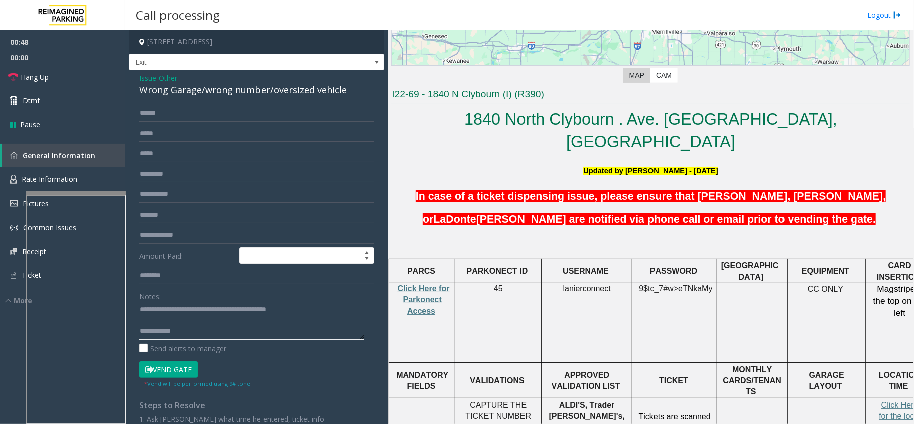
click at [194, 328] on textarea at bounding box center [251, 321] width 225 height 38
click at [167, 368] on button "Vend Gate" at bounding box center [168, 369] width 59 height 17
click at [193, 329] on textarea at bounding box center [251, 321] width 225 height 38
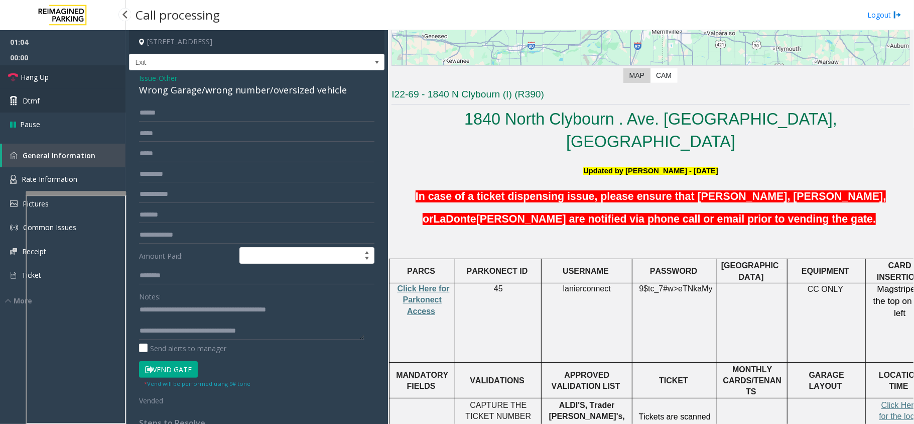
drag, startPoint x: 62, startPoint y: 74, endPoint x: 66, endPoint y: 95, distance: 21.5
click at [62, 74] on link "Hang Up" at bounding box center [62, 77] width 125 height 24
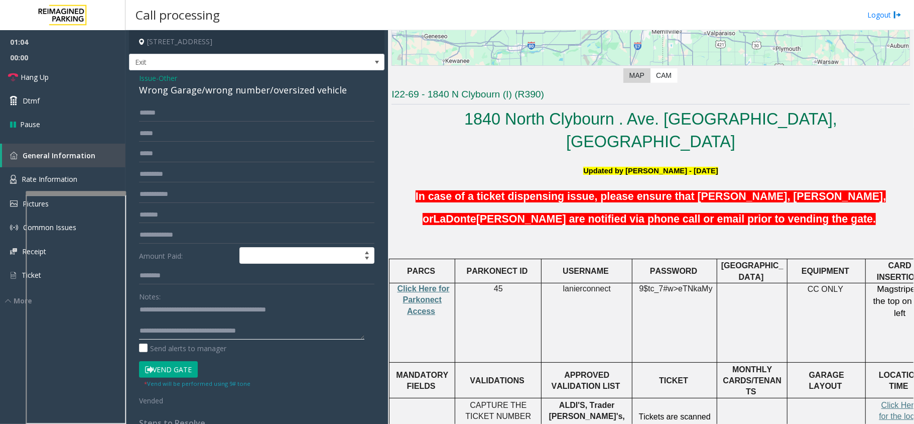
click at [314, 334] on textarea at bounding box center [251, 321] width 225 height 38
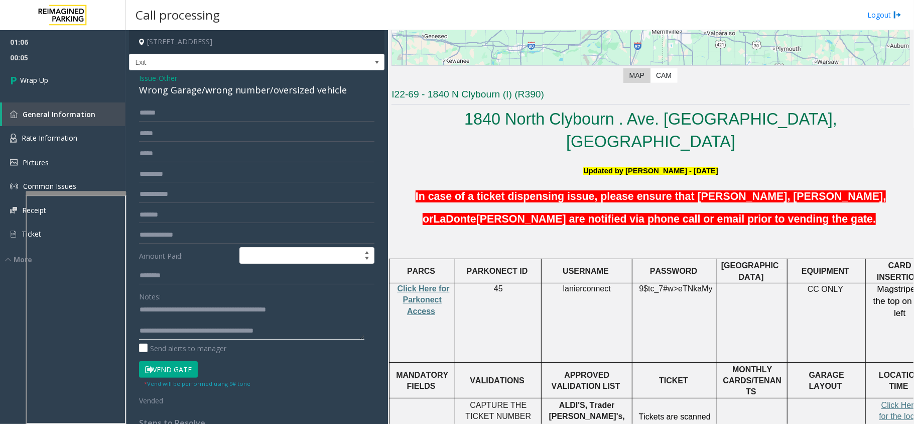
click at [215, 336] on textarea at bounding box center [251, 321] width 225 height 38
click at [311, 330] on textarea at bounding box center [251, 321] width 225 height 38
type textarea "**********"
click at [75, 75] on link "Wrap Up" at bounding box center [62, 80] width 125 height 30
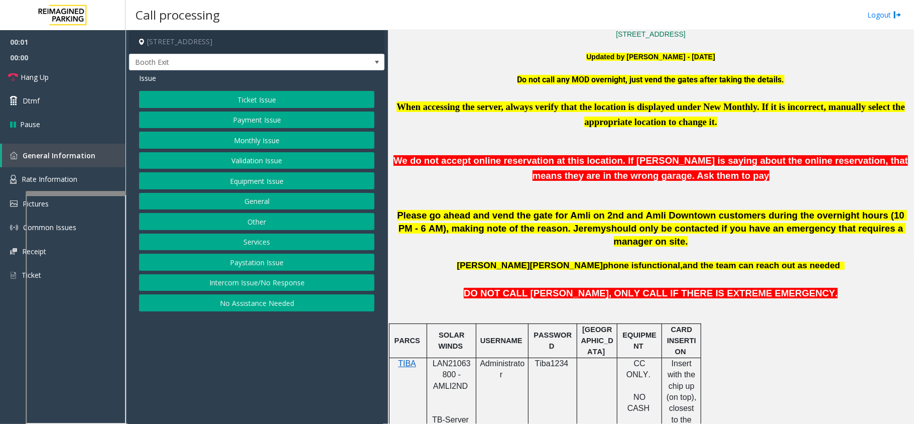
scroll to position [334, 0]
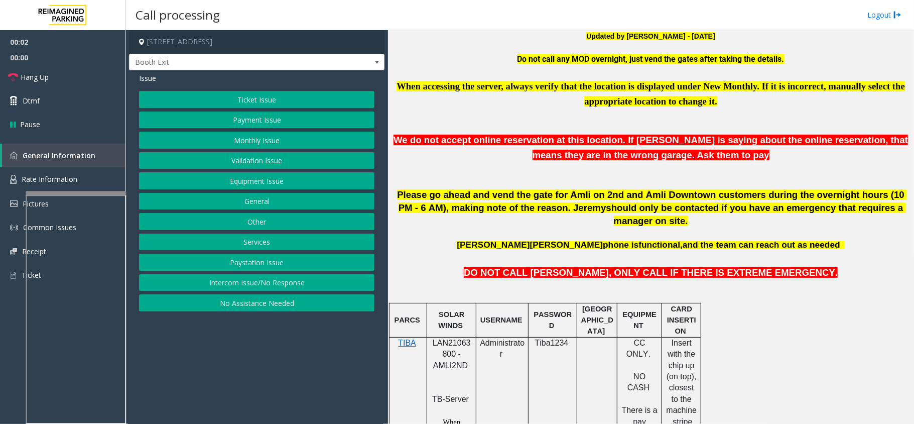
click at [453, 338] on span "LAN21063800 - AMLI2ND" at bounding box center [452, 353] width 38 height 31
copy span "LAN21063800"
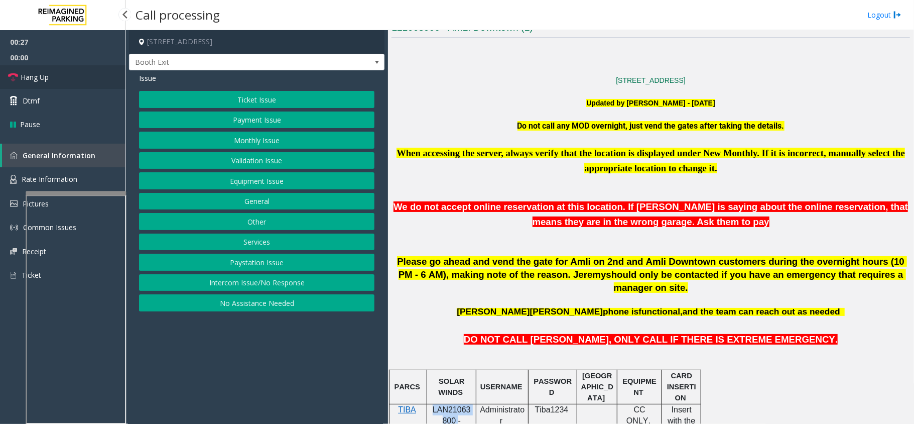
click at [57, 71] on link "Hang Up" at bounding box center [62, 77] width 125 height 24
click at [253, 97] on button "Ticket Issue" at bounding box center [256, 99] width 235 height 17
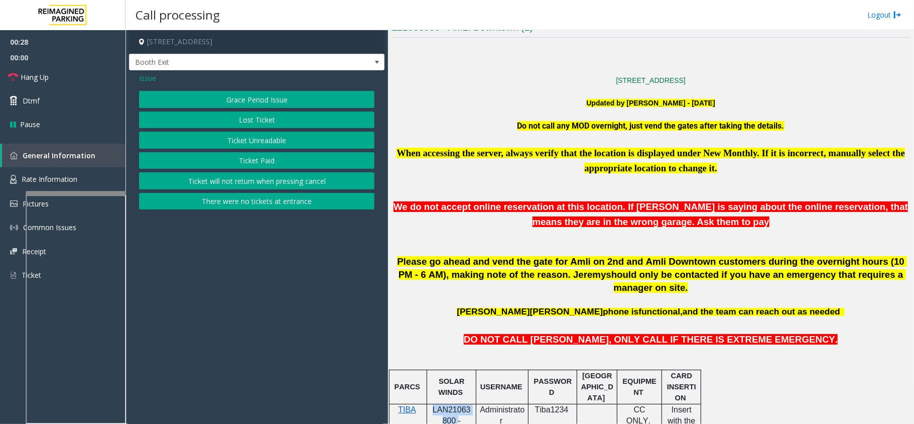
click at [267, 122] on button "Lost Ticket" at bounding box center [256, 119] width 235 height 17
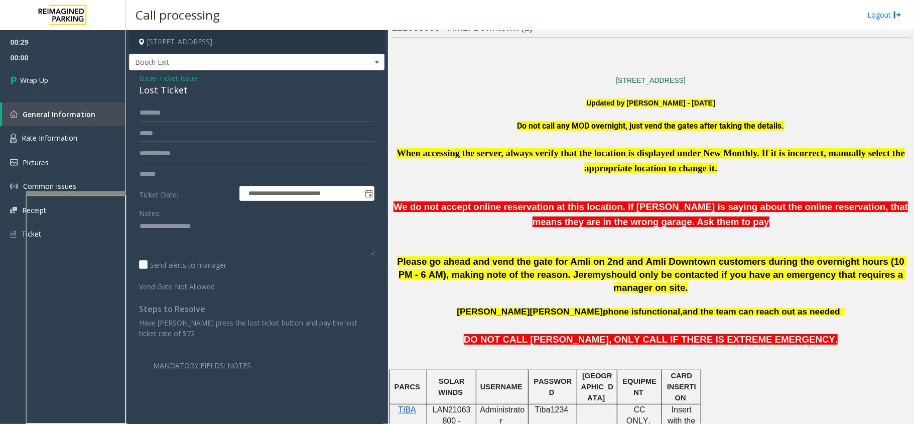
click at [181, 216] on div "Notes:" at bounding box center [256, 230] width 235 height 52
click at [160, 91] on div "Lost Ticket" at bounding box center [256, 90] width 235 height 14
click at [193, 239] on textarea at bounding box center [256, 237] width 235 height 38
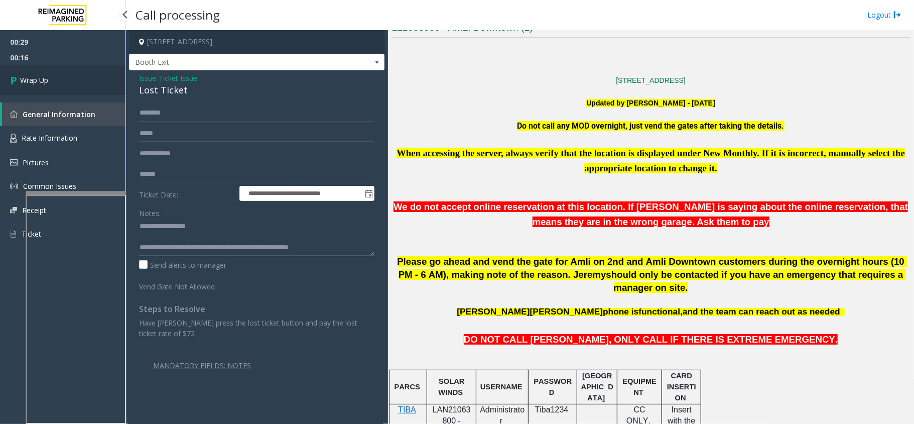
type textarea "**********"
click at [76, 87] on link "Wrap Up" at bounding box center [62, 80] width 125 height 30
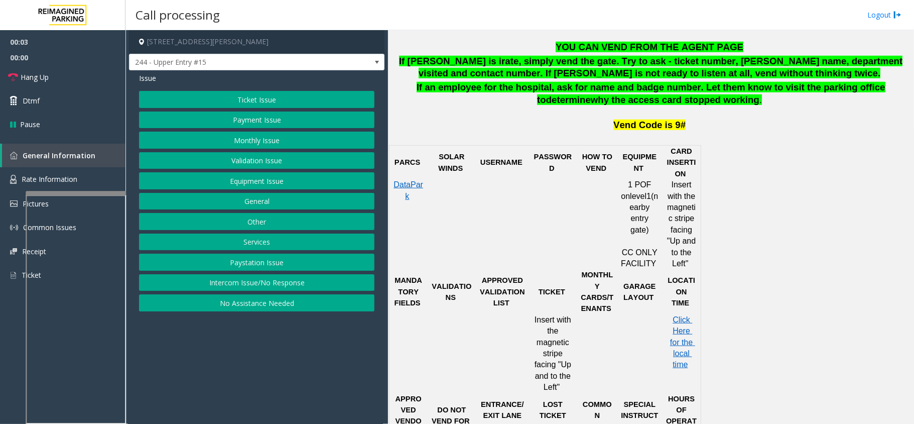
scroll to position [602, 0]
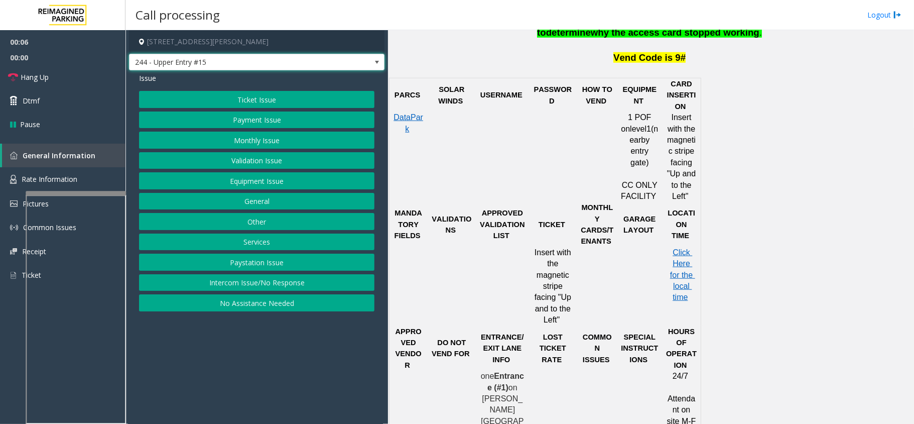
click at [365, 56] on span "244 - Upper Entry #15" at bounding box center [256, 62] width 255 height 17
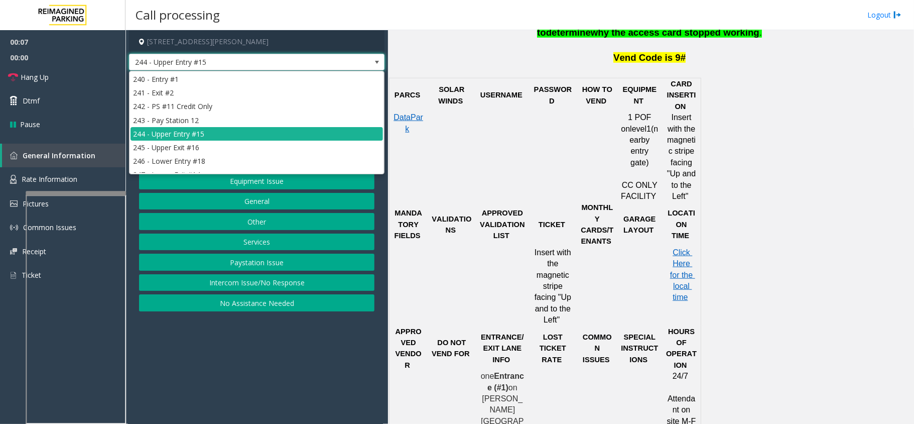
click at [365, 56] on span "244 - Upper Entry #15" at bounding box center [256, 62] width 255 height 17
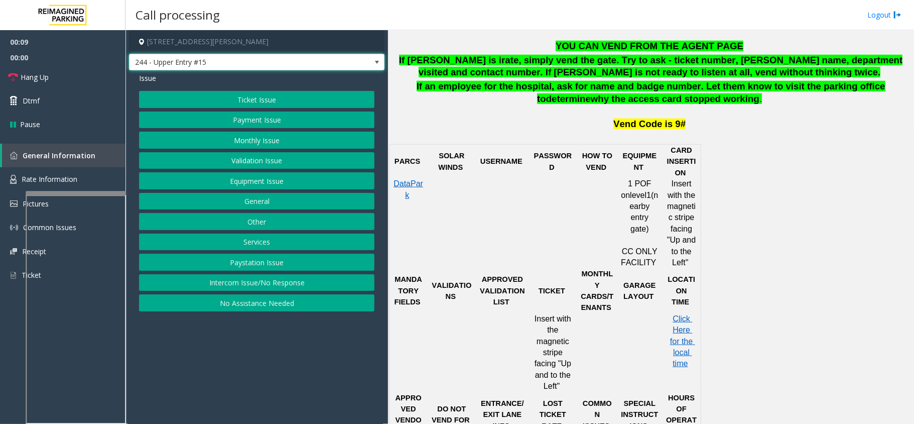
scroll to position [535, 0]
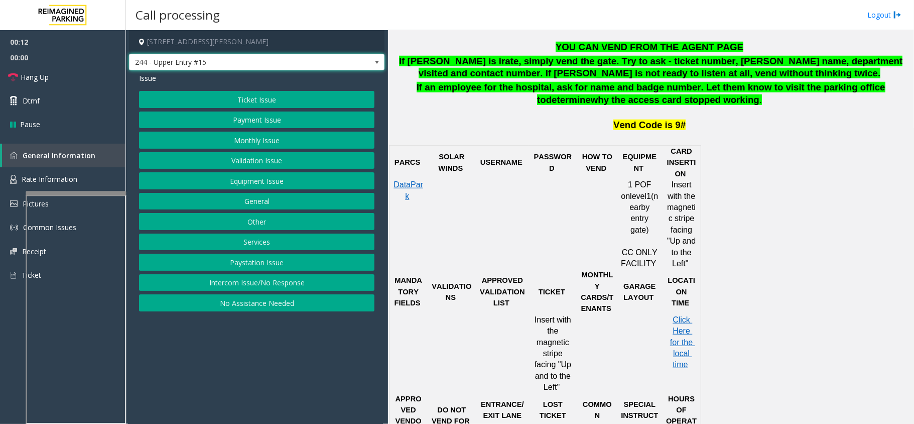
click at [253, 183] on button "Equipment Issue" at bounding box center [256, 180] width 235 height 17
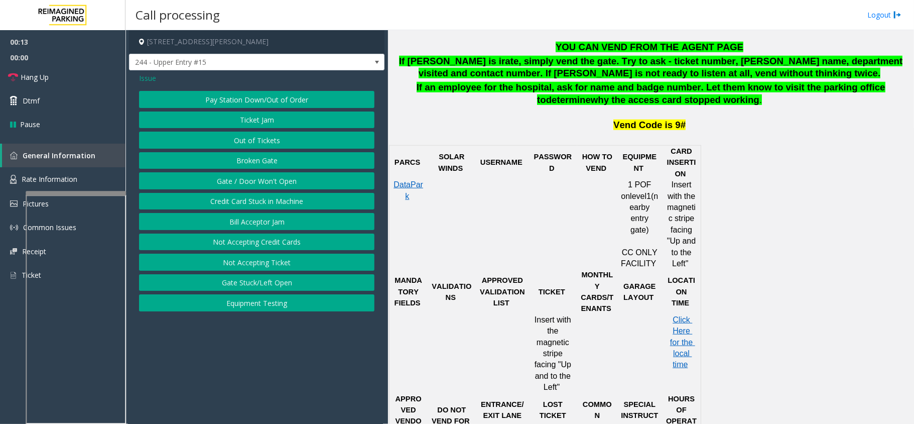
click at [253, 188] on button "Gate / Door Won't Open" at bounding box center [256, 180] width 235 height 17
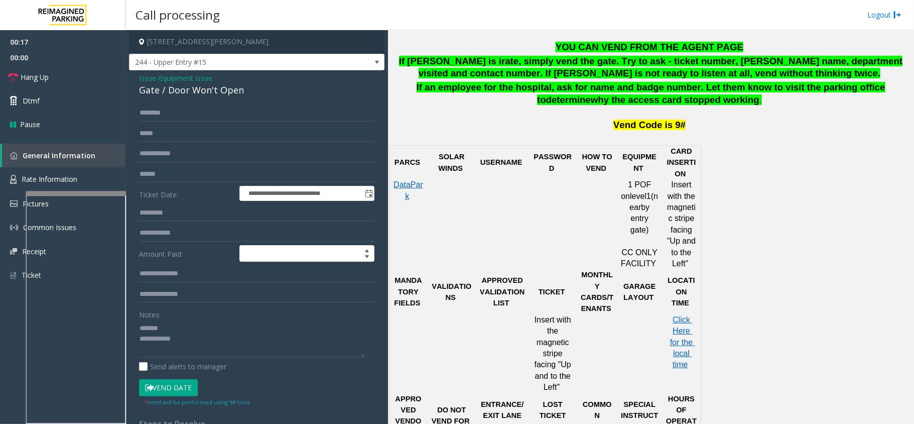
click at [198, 87] on div "Gate / Door Won't Open" at bounding box center [256, 90] width 235 height 14
click at [247, 347] on textarea at bounding box center [251, 339] width 225 height 38
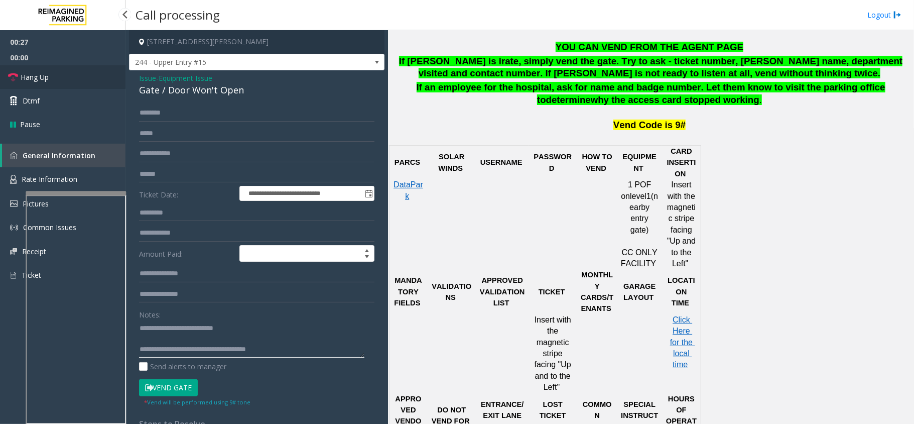
type textarea "**********"
click at [78, 77] on link "Hang Up" at bounding box center [62, 77] width 125 height 24
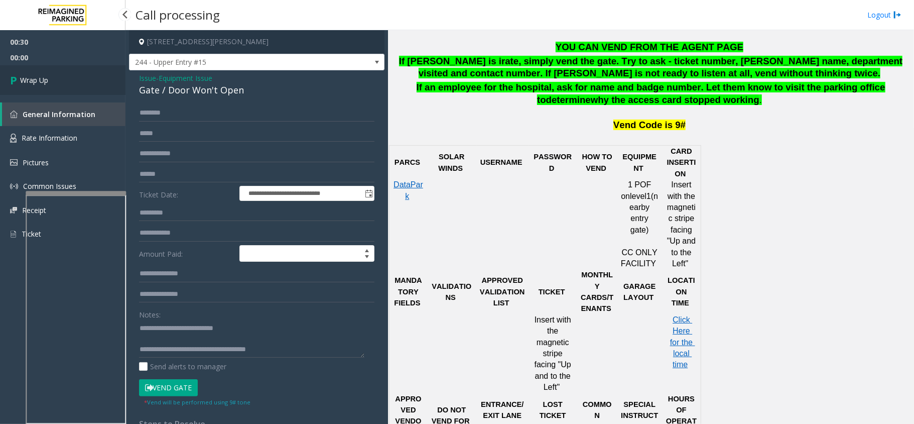
click at [39, 81] on span "Wrap Up" at bounding box center [34, 80] width 28 height 11
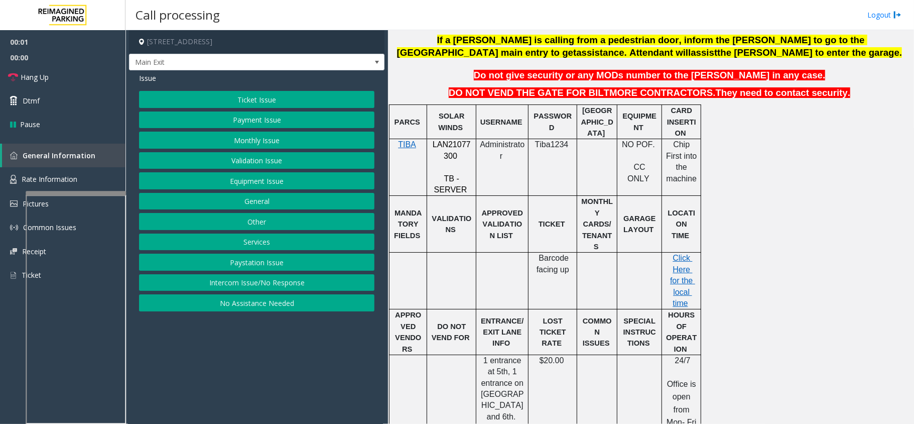
scroll to position [334, 0]
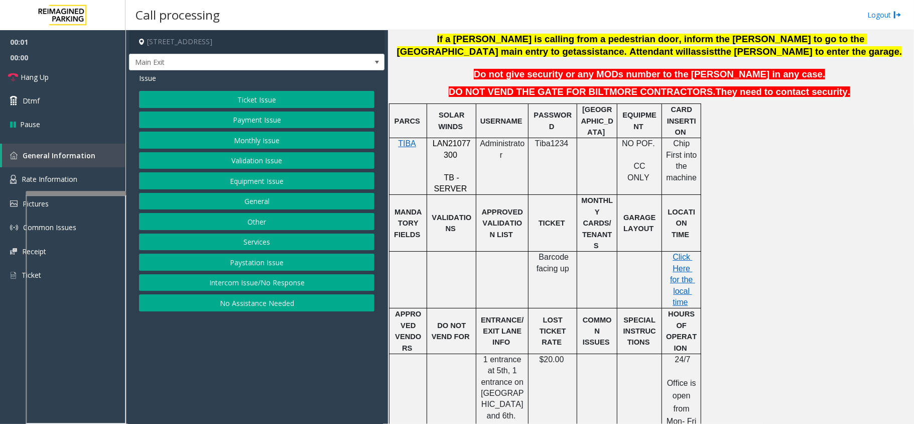
click at [461, 143] on span "LAN21077300" at bounding box center [452, 149] width 38 height 20
copy p "LAN21077300"
click at [223, 278] on button "Intercom Issue/No Response" at bounding box center [256, 282] width 235 height 17
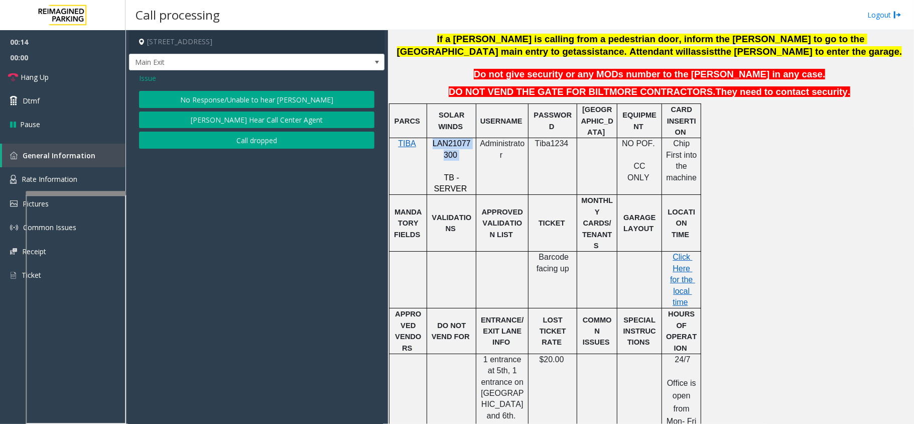
click at [256, 106] on button "No Response/Unable to hear [PERSON_NAME]" at bounding box center [256, 99] width 235 height 17
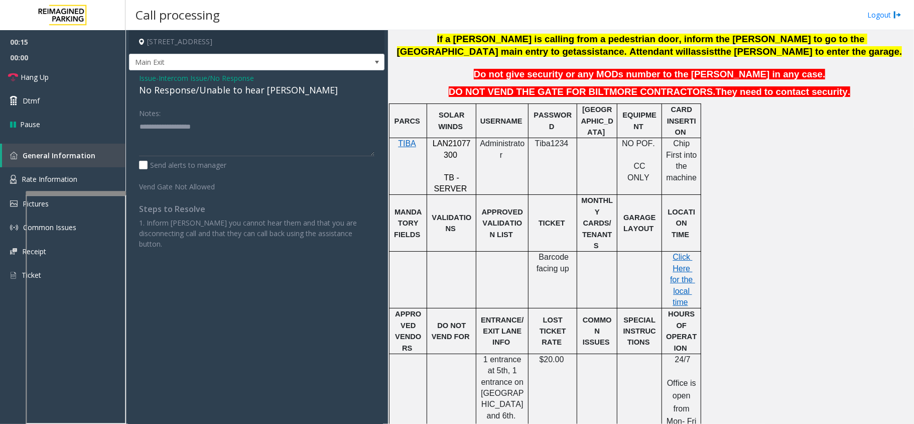
click at [234, 94] on div "No Response/Unable to hear [PERSON_NAME]" at bounding box center [256, 90] width 235 height 14
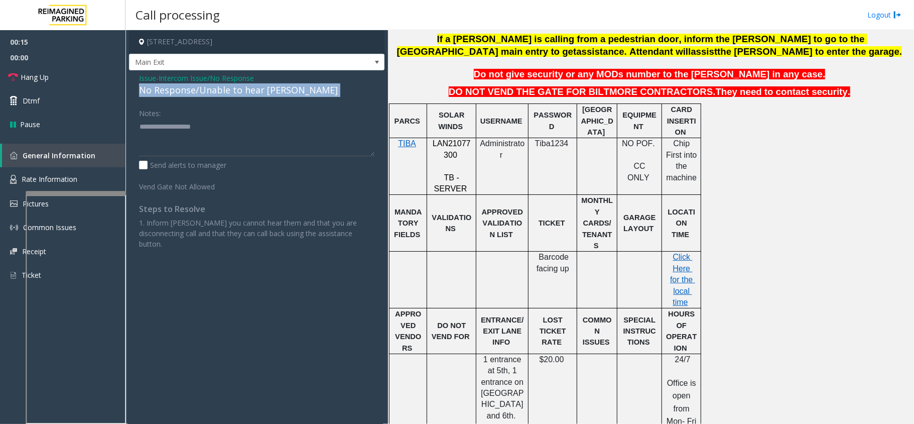
click at [234, 94] on div "No Response/Unable to hear [PERSON_NAME]" at bounding box center [256, 90] width 235 height 14
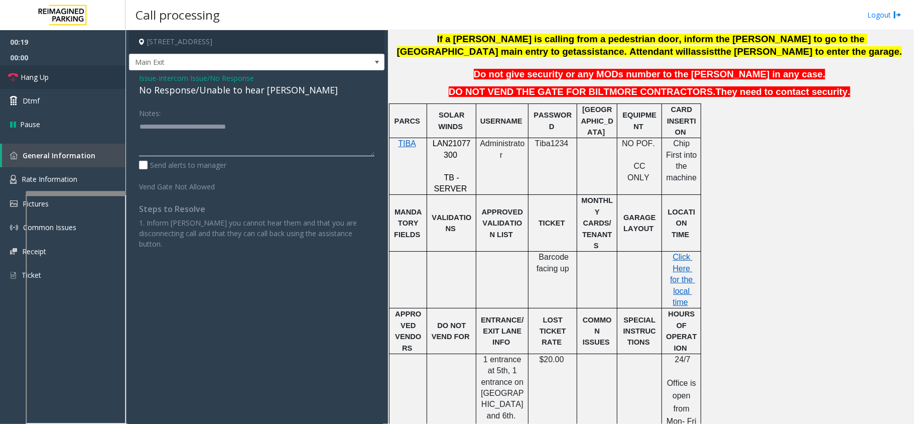
type textarea "**********"
click at [53, 66] on link "Hang Up" at bounding box center [62, 77] width 125 height 24
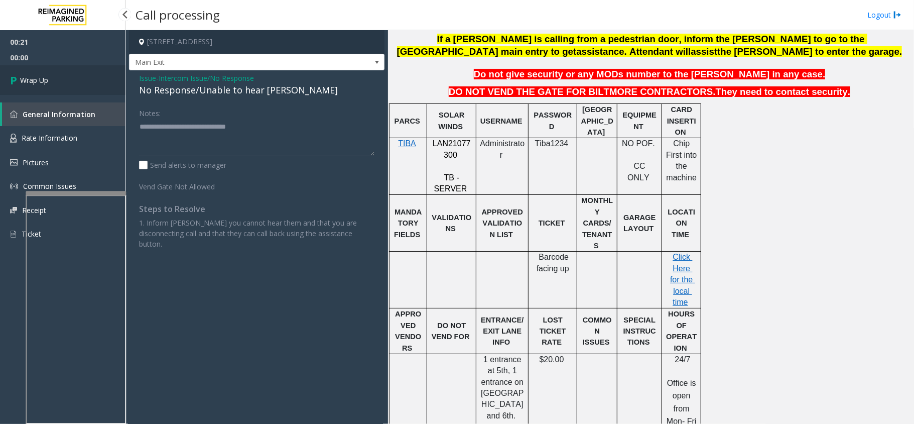
click at [43, 71] on link "Wrap Up" at bounding box center [62, 80] width 125 height 30
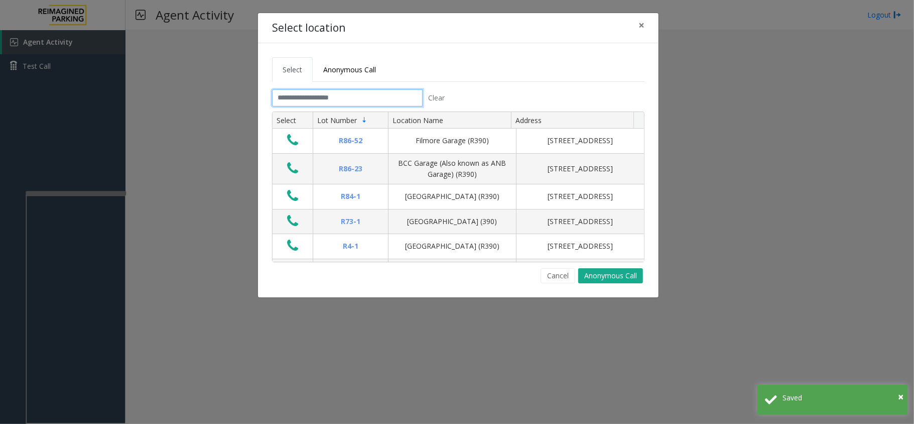
click at [355, 95] on input "text" at bounding box center [347, 97] width 151 height 17
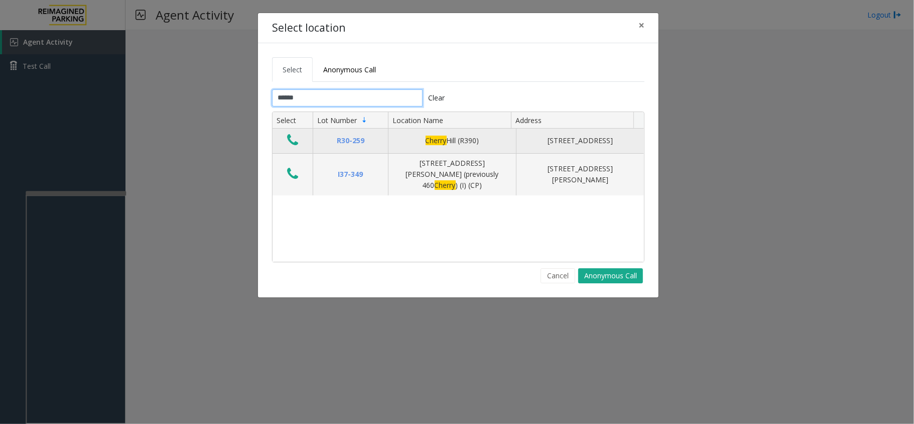
type input "******"
click at [300, 142] on button "Data table" at bounding box center [292, 140] width 17 height 16
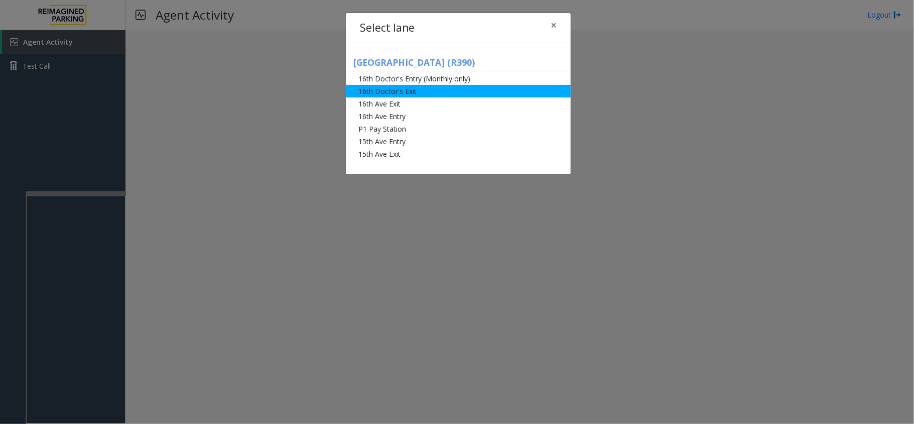
click at [399, 91] on li "16th Doctor's Exit" at bounding box center [458, 91] width 225 height 13
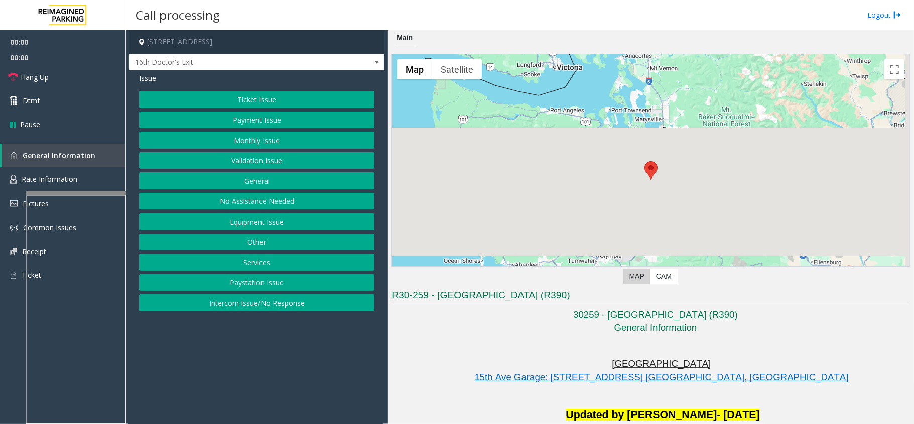
click at [300, 135] on button "Monthly Issue" at bounding box center [256, 139] width 235 height 17
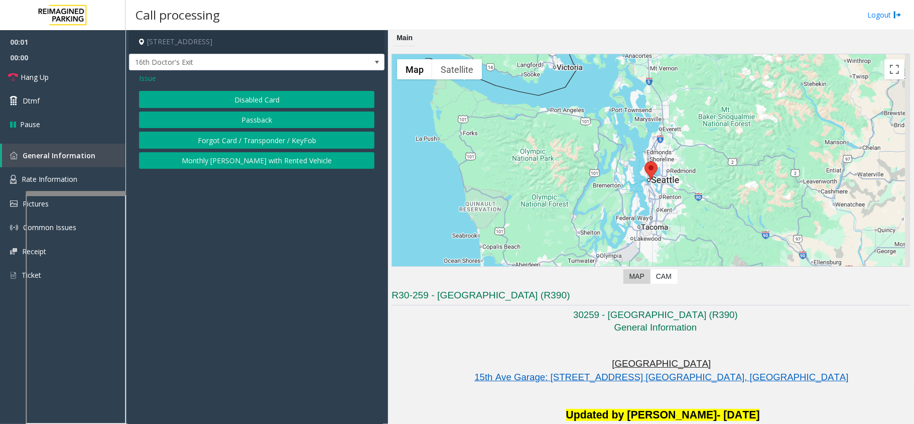
click at [270, 105] on button "Disabled Card" at bounding box center [256, 99] width 235 height 17
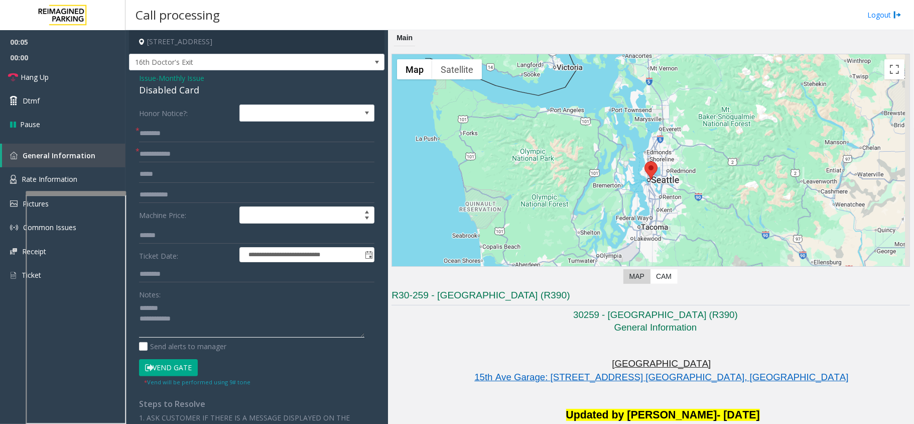
type textarea "**********"
click at [185, 127] on input "text" at bounding box center [256, 133] width 235 height 17
click at [173, 149] on input "text" at bounding box center [256, 154] width 235 height 17
type input "******"
click at [169, 91] on div "Disabled Card" at bounding box center [256, 90] width 235 height 14
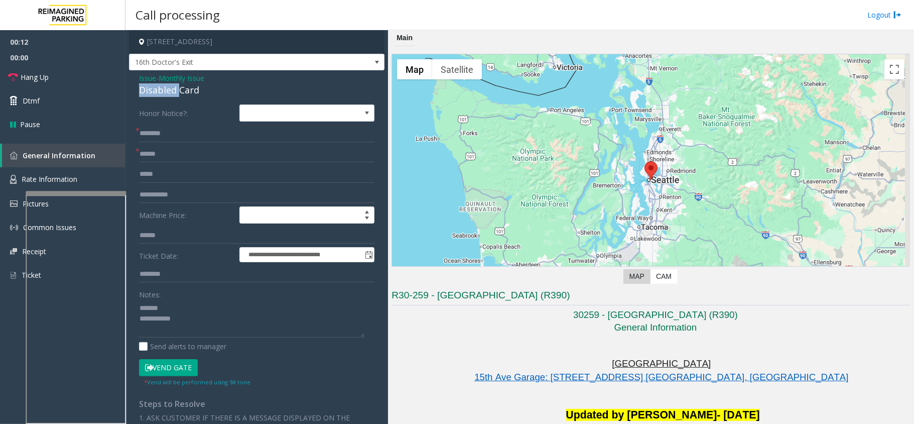
click at [169, 91] on div "Disabled Card" at bounding box center [256, 90] width 235 height 14
type textarea "**********"
click at [216, 138] on input "text" at bounding box center [256, 133] width 235 height 17
click at [166, 130] on input "**********" at bounding box center [256, 133] width 235 height 17
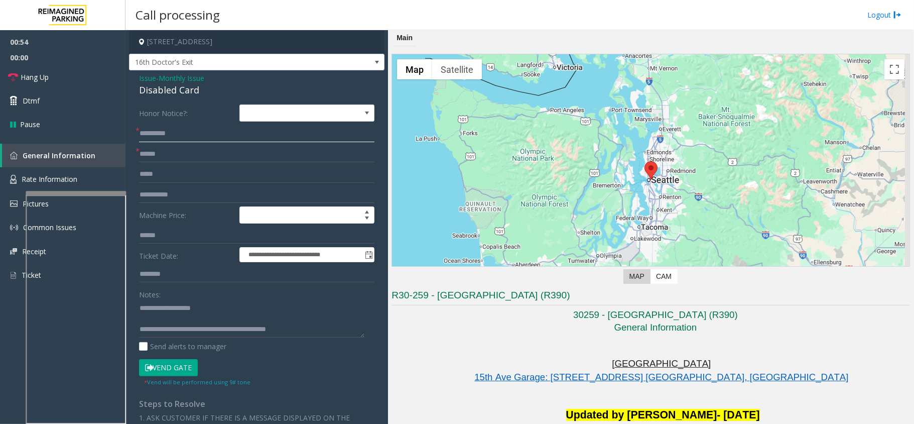
click at [169, 135] on input "**********" at bounding box center [256, 133] width 235 height 17
type input "**********"
click at [172, 366] on button "Vend Gate" at bounding box center [168, 367] width 59 height 17
click at [45, 73] on span "Hang Up" at bounding box center [35, 77] width 28 height 11
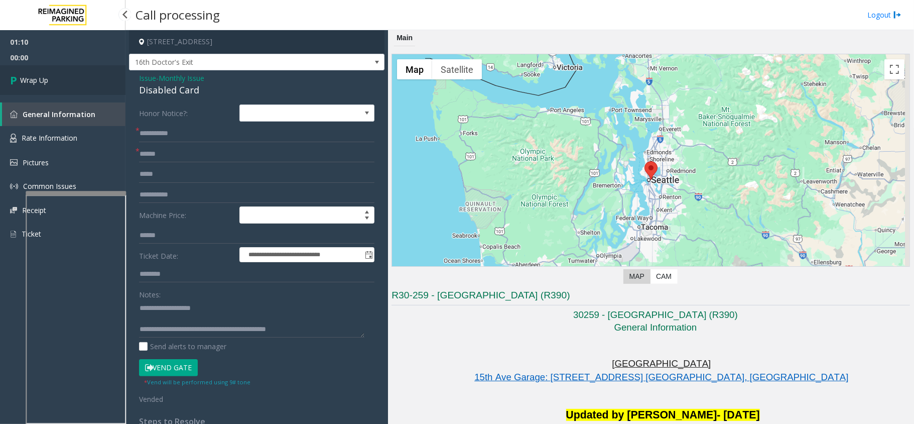
click at [45, 73] on link "Wrap Up" at bounding box center [62, 80] width 125 height 30
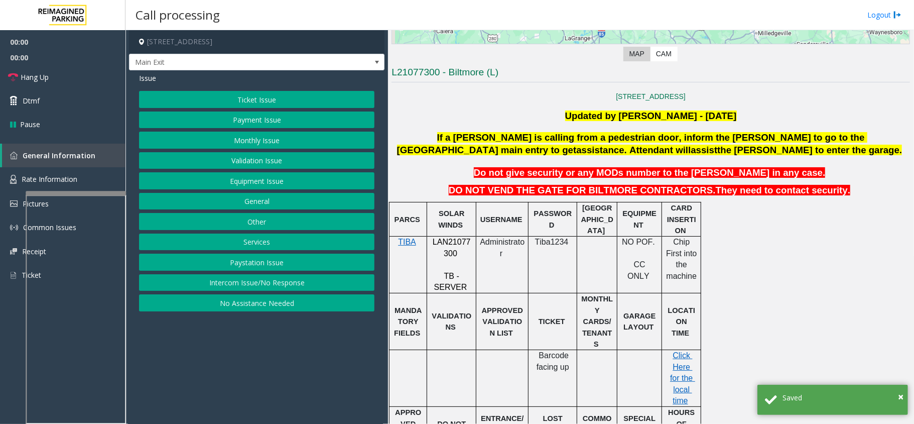
scroll to position [267, 0]
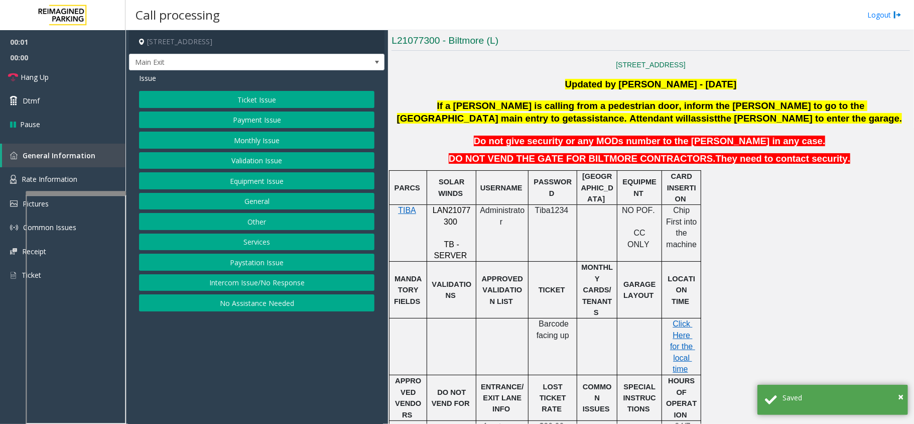
click at [462, 214] on span "LAN21077300" at bounding box center [452, 216] width 38 height 20
copy p "LAN21077300"
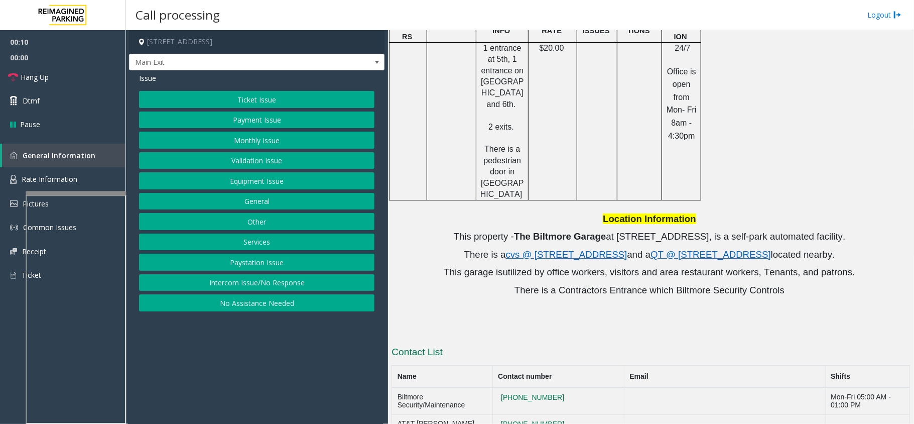
scroll to position [378, 0]
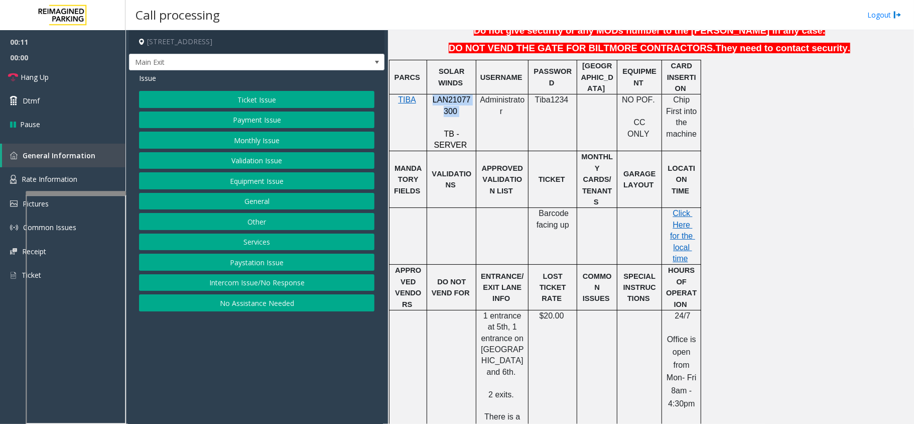
click at [264, 165] on button "Validation Issue" at bounding box center [256, 160] width 235 height 17
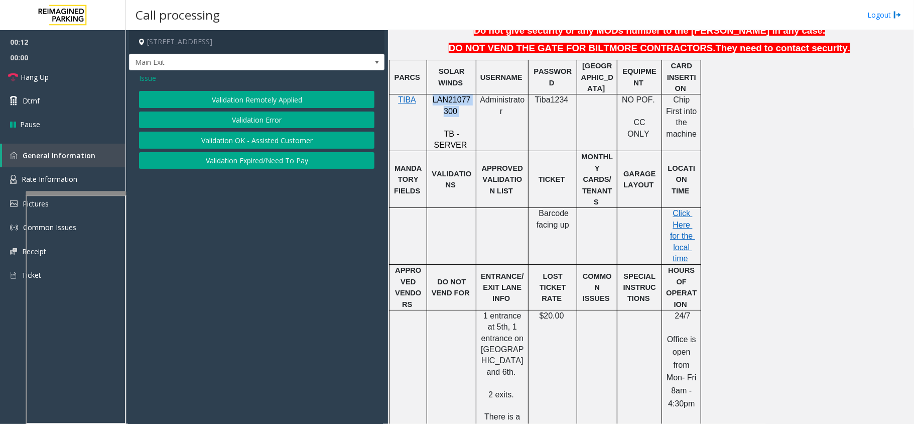
click at [264, 117] on button "Validation Error" at bounding box center [256, 119] width 235 height 17
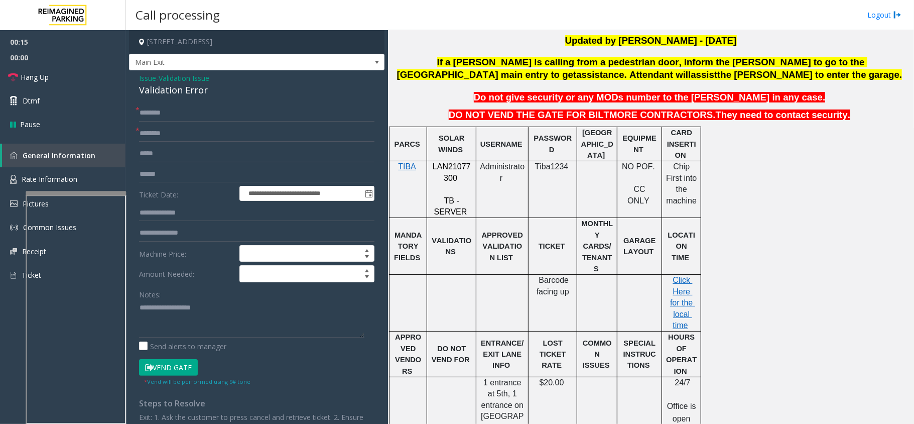
click at [627, 236] on span "GARAGE LAYOUT" at bounding box center [640, 245] width 34 height 19
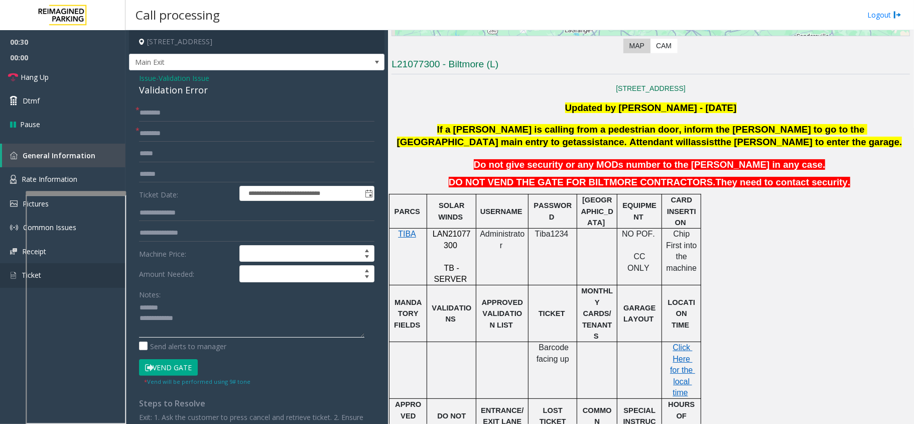
type textarea "**********"
click at [452, 61] on h3 "L21077300 - Biltmore (L)" at bounding box center [650, 66] width 518 height 17
type input "********"
click at [172, 170] on input "text" at bounding box center [256, 174] width 235 height 17
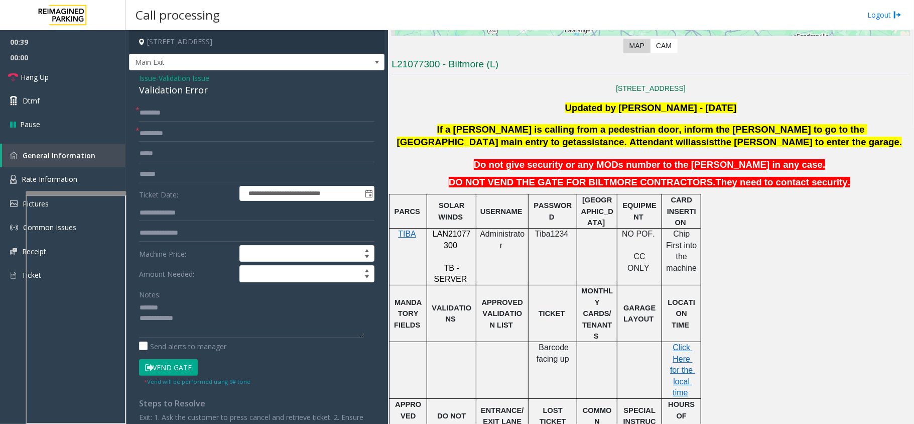
click at [171, 95] on div "Validation Error" at bounding box center [256, 90] width 235 height 14
type textarea "**********"
click at [159, 177] on input "text" at bounding box center [256, 174] width 235 height 17
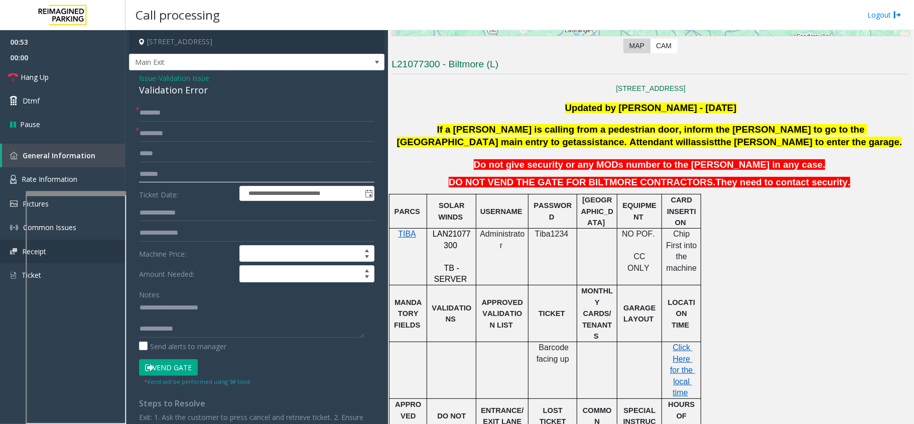
type input "*******"
click at [195, 209] on input "text" at bounding box center [256, 212] width 235 height 17
type input "*****"
click at [191, 317] on textarea at bounding box center [251, 319] width 225 height 38
click at [686, 343] on span "Click Here for the local time" at bounding box center [682, 370] width 25 height 54
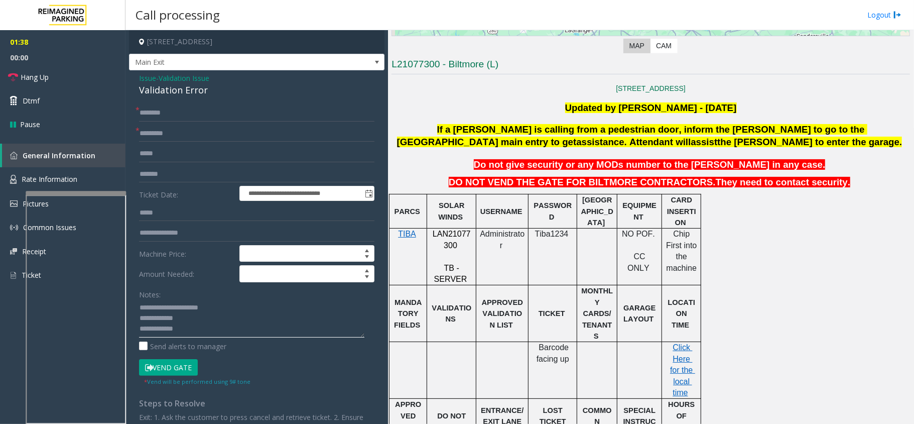
click at [197, 316] on textarea at bounding box center [251, 319] width 225 height 38
type textarea "**********"
click at [175, 109] on input "text" at bounding box center [256, 112] width 235 height 17
type input "*****"
click at [164, 360] on button "Vend Gate" at bounding box center [168, 367] width 59 height 17
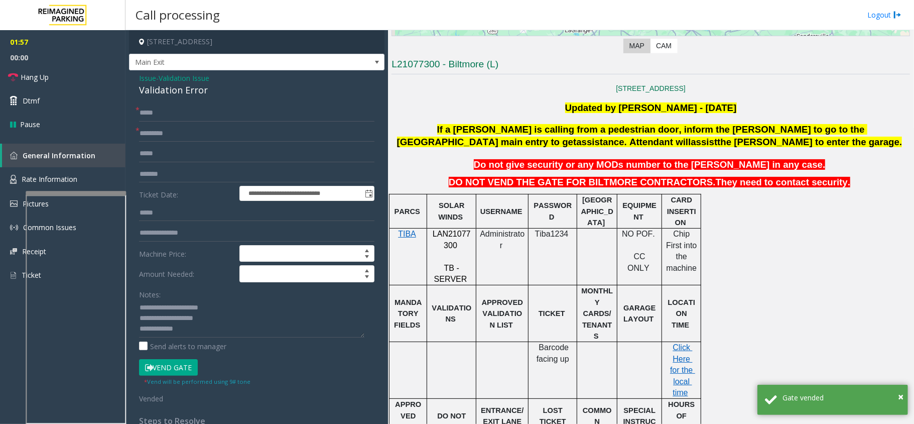
scroll to position [11, 0]
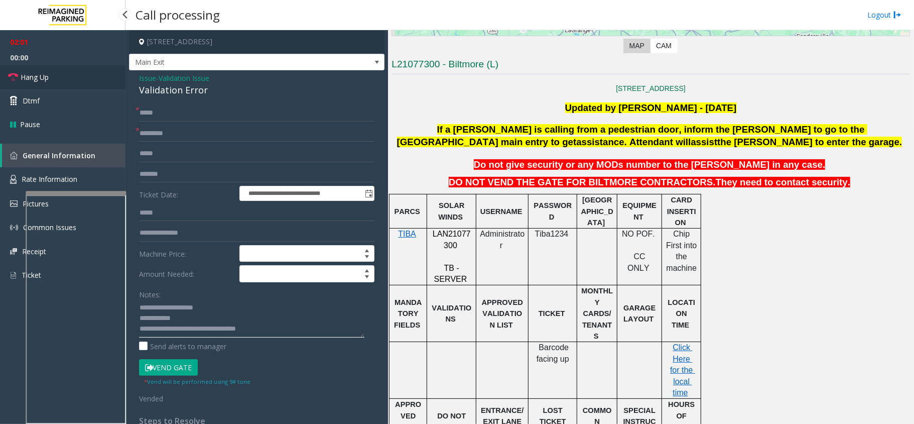
type textarea "**********"
click at [99, 71] on link "Hang Up" at bounding box center [62, 77] width 125 height 24
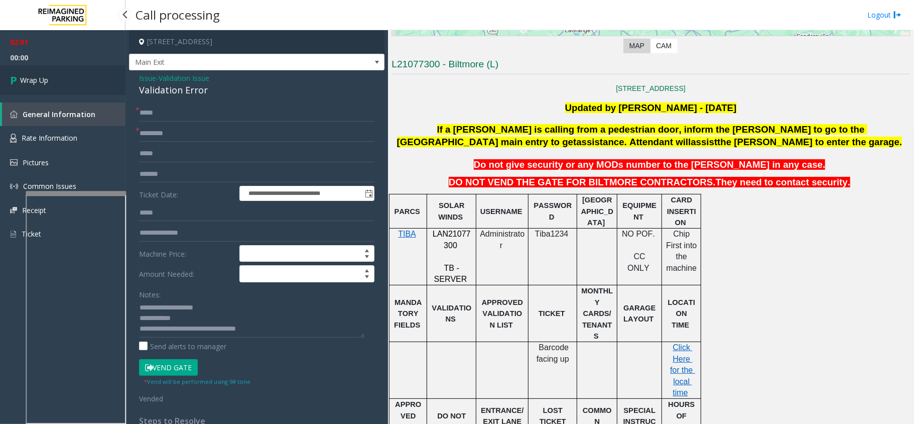
click at [51, 71] on link "Wrap Up" at bounding box center [62, 80] width 125 height 30
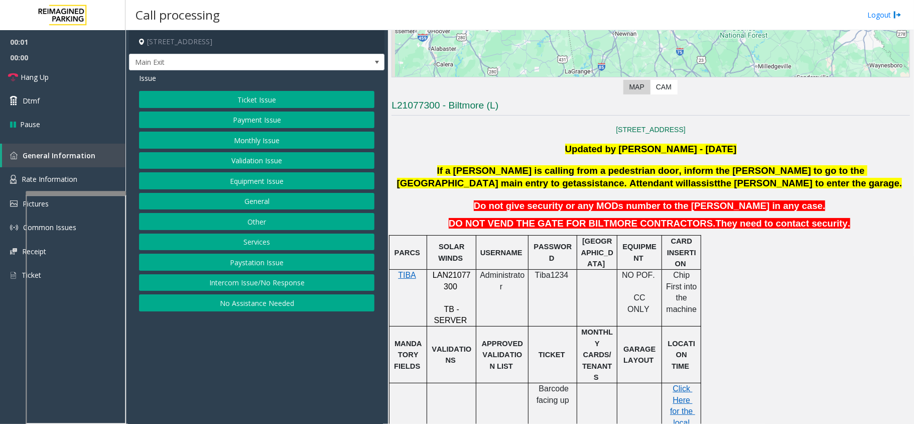
scroll to position [267, 0]
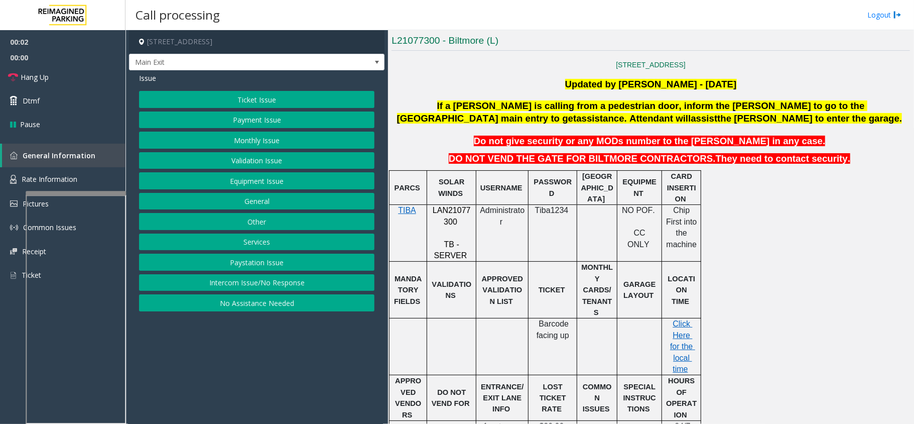
click at [454, 215] on span "LAN21077300" at bounding box center [452, 216] width 38 height 20
copy p "LAN21077300"
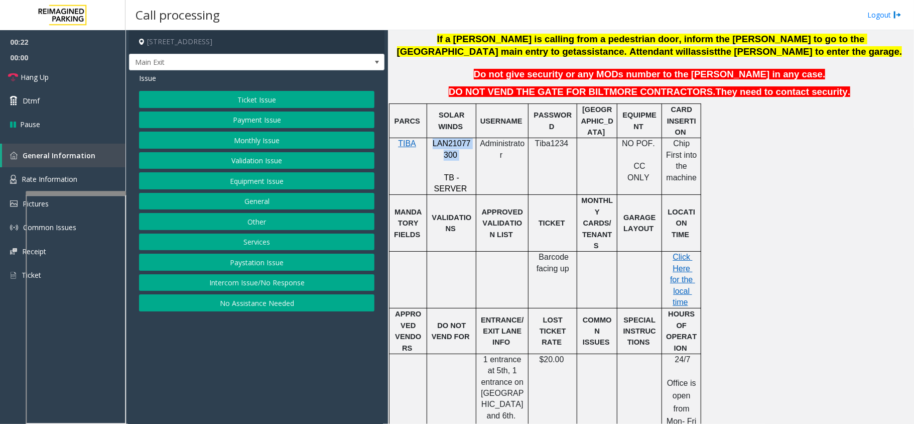
click at [234, 159] on button "Validation Issue" at bounding box center [256, 160] width 235 height 17
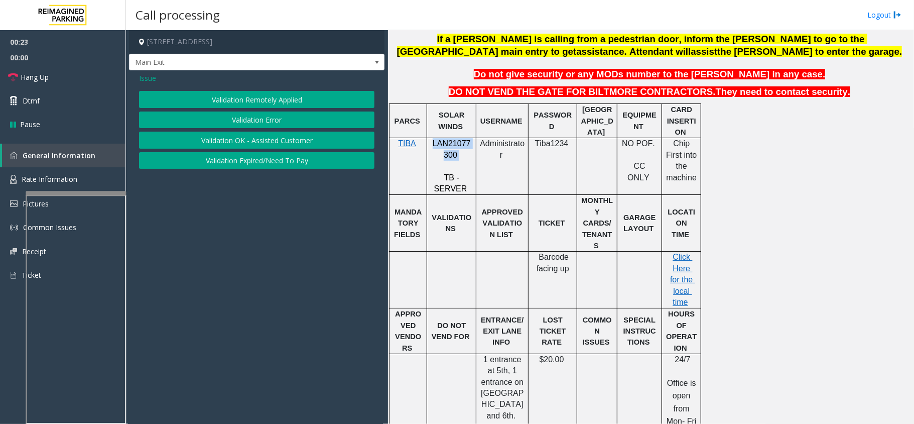
click at [239, 119] on button "Validation Error" at bounding box center [256, 119] width 235 height 17
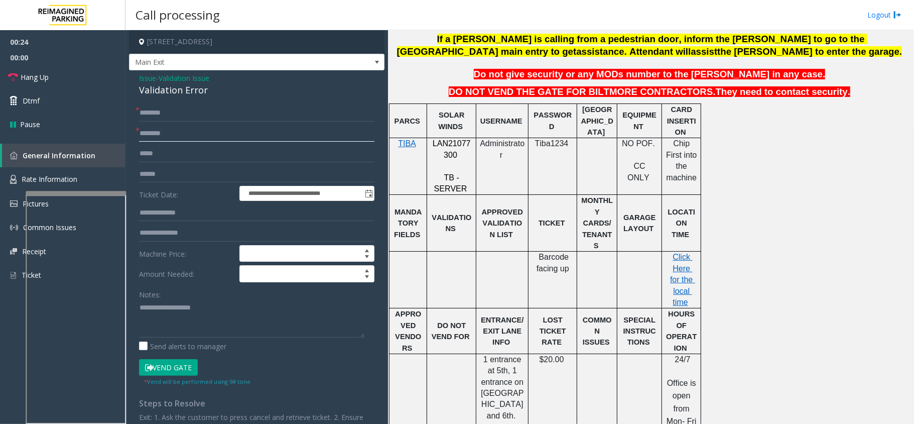
click at [188, 139] on input "text" at bounding box center [256, 133] width 235 height 17
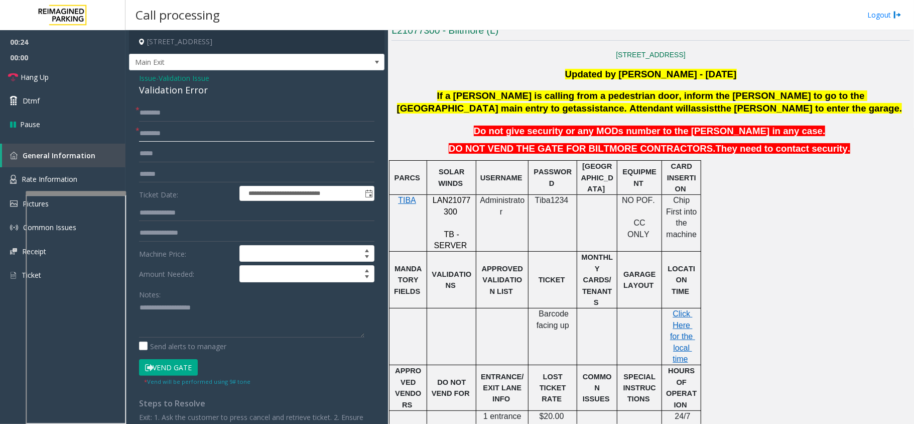
scroll to position [201, 0]
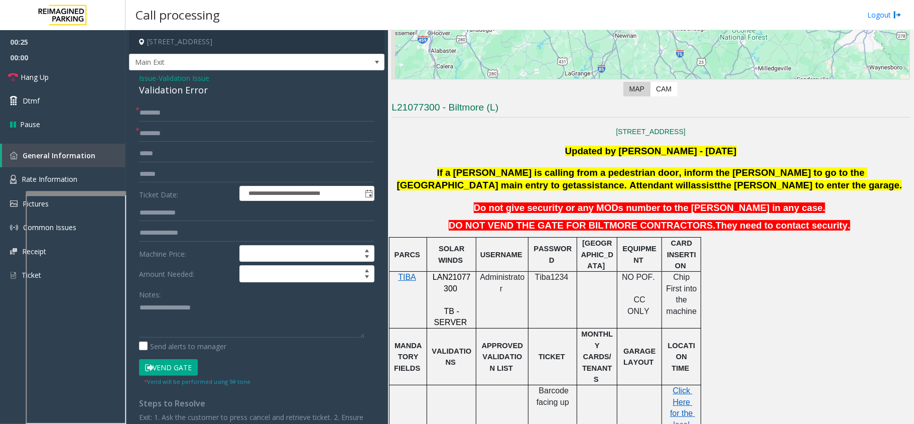
click at [458, 100] on div "Revenue Control Manufacturer: TIBA ← Move left → Move right ↑ Move up ↓ Move do…" at bounding box center [650, 391] width 518 height 1088
type input "********"
click at [165, 299] on div "Notes:" at bounding box center [256, 312] width 235 height 52
click at [177, 173] on input "text" at bounding box center [256, 174] width 235 height 17
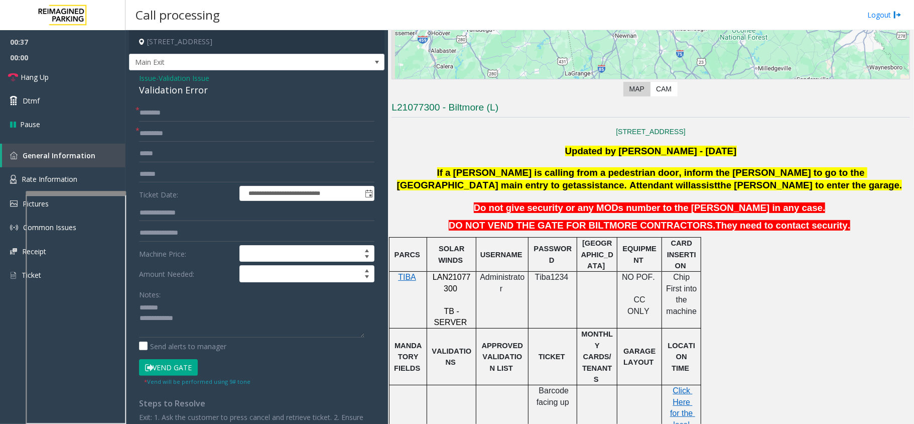
click at [175, 92] on div "Validation Error" at bounding box center [256, 90] width 235 height 14
type textarea "**********"
click at [180, 176] on input "text" at bounding box center [256, 174] width 235 height 17
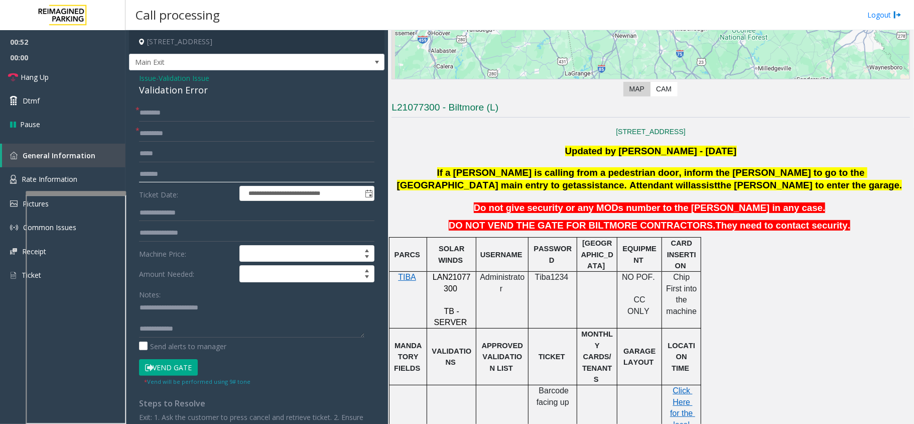
click at [155, 173] on input "*******" at bounding box center [256, 174] width 235 height 17
click at [159, 173] on input "*******" at bounding box center [256, 174] width 235 height 17
click at [163, 173] on input "*******" at bounding box center [256, 174] width 235 height 17
type input "*******"
click at [160, 212] on input "text" at bounding box center [256, 212] width 235 height 17
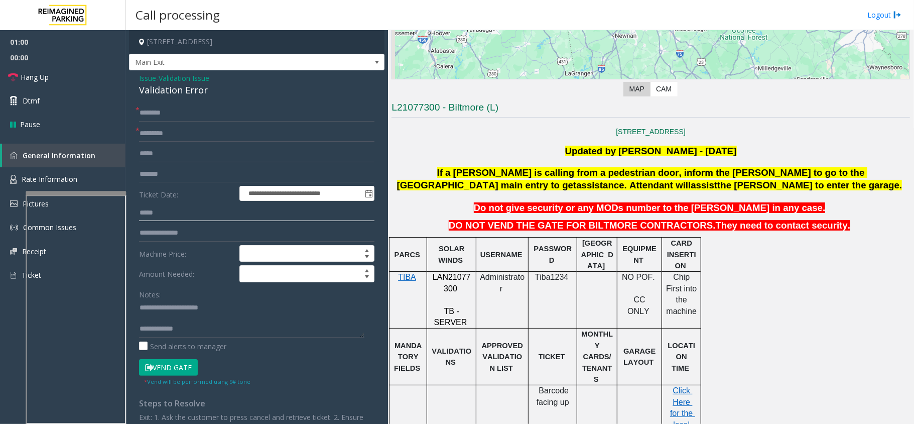
scroll to position [334, 0]
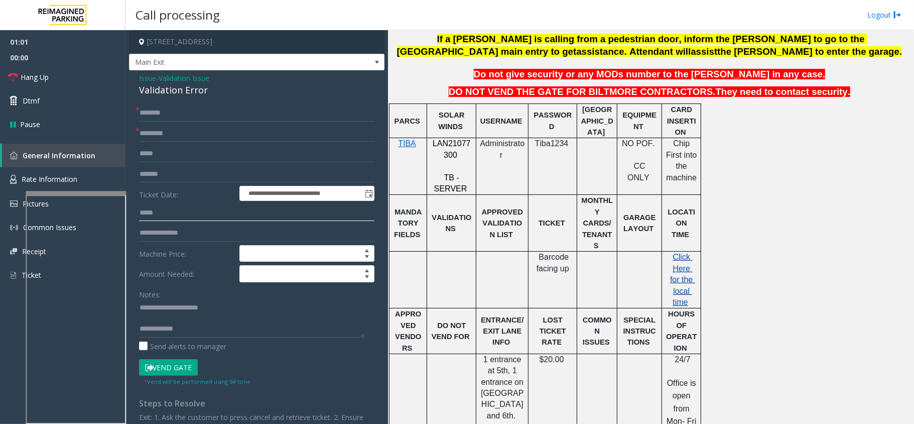
type input "*****"
click at [677, 252] on span "Click Here for the local time" at bounding box center [682, 279] width 25 height 54
click at [193, 318] on textarea at bounding box center [251, 319] width 225 height 38
type textarea "**********"
click at [149, 113] on input "text" at bounding box center [256, 112] width 235 height 17
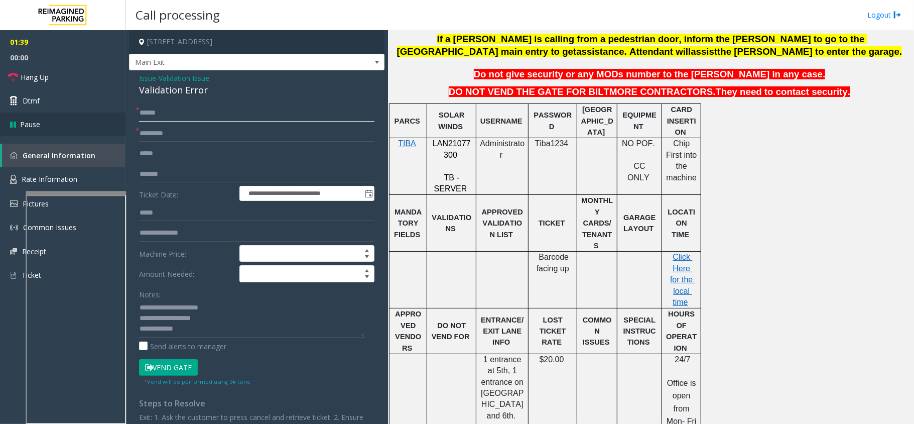
type input "******"
type textarea "**********"
click at [186, 370] on button "Vend Gate" at bounding box center [168, 367] width 59 height 17
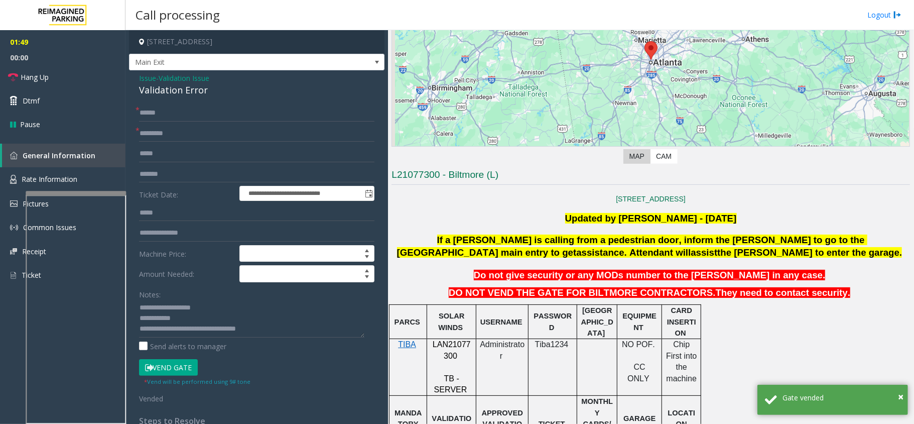
scroll to position [0, 0]
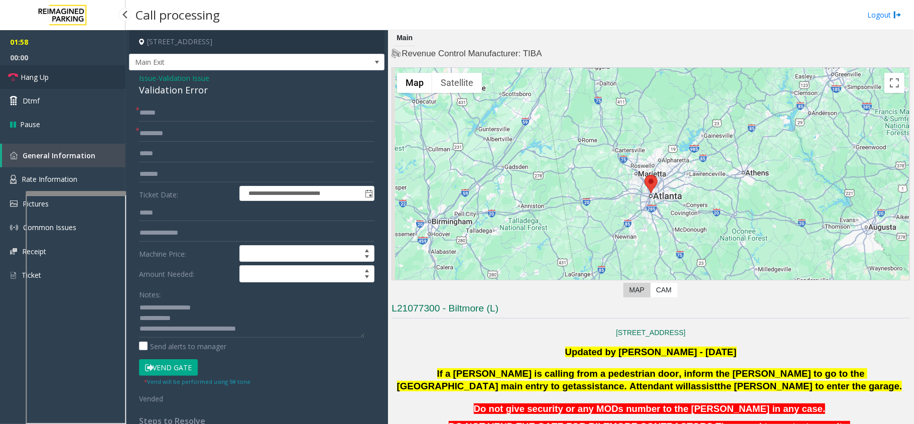
click at [90, 79] on link "Hang Up" at bounding box center [62, 77] width 125 height 24
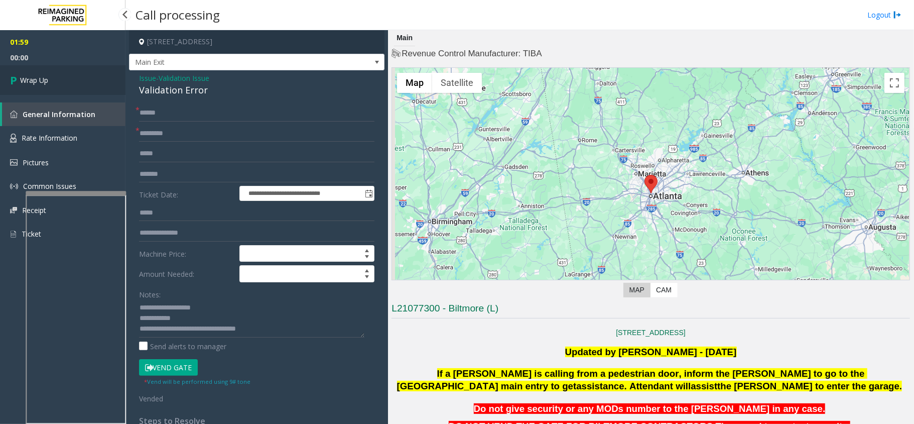
click at [90, 79] on link "Wrap Up" at bounding box center [62, 80] width 125 height 30
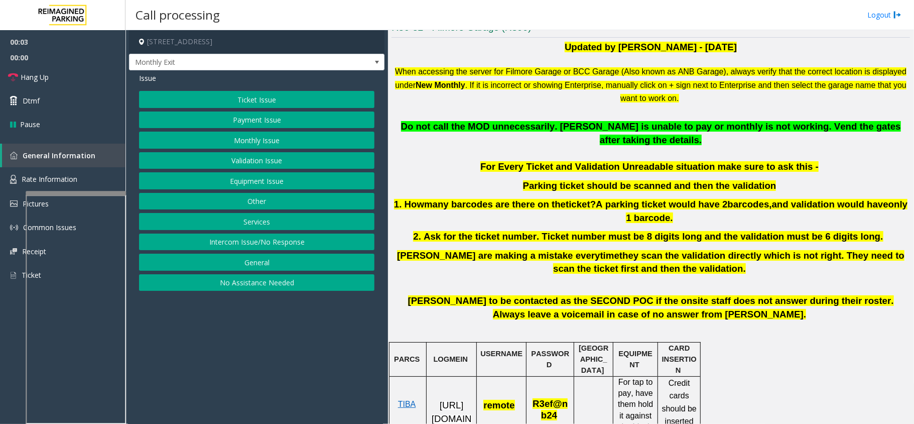
scroll to position [334, 0]
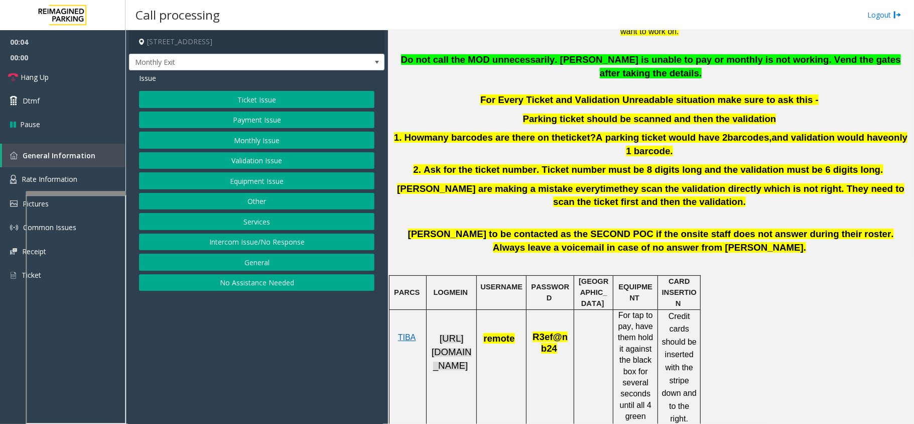
click at [450, 346] on span "[URL][DOMAIN_NAME]" at bounding box center [452, 351] width 40 height 37
click at [237, 104] on button "Ticket Issue" at bounding box center [256, 99] width 235 height 17
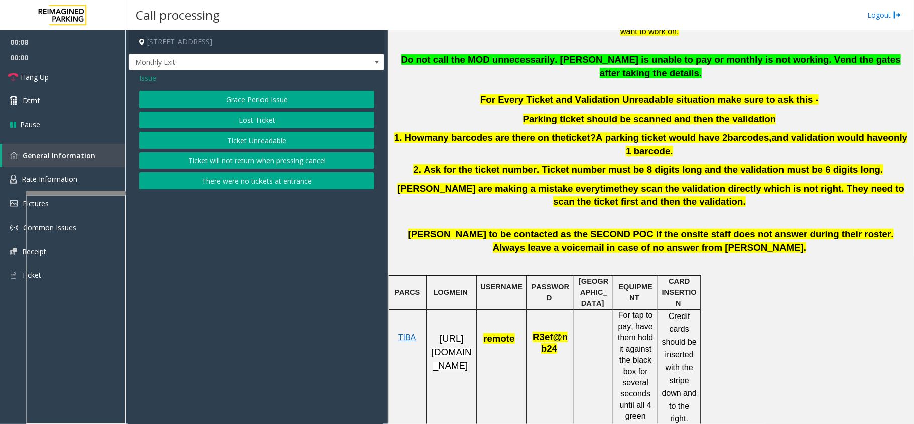
click at [151, 76] on span "Issue" at bounding box center [147, 78] width 17 height 11
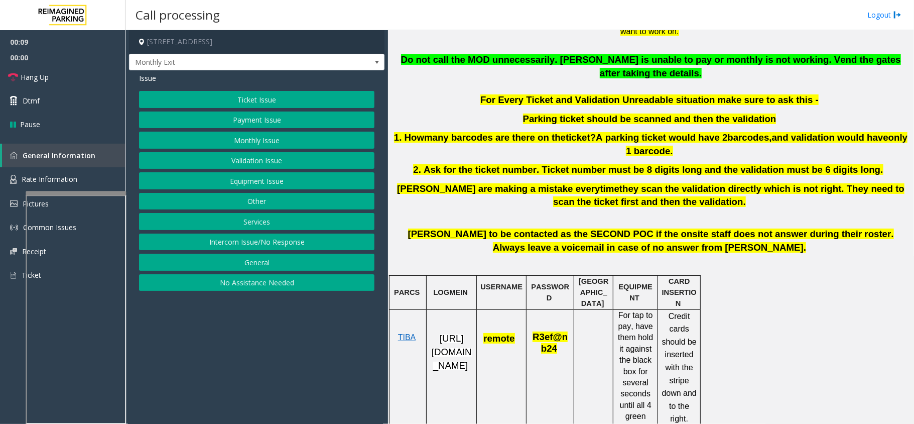
click at [266, 141] on button "Monthly Issue" at bounding box center [256, 139] width 235 height 17
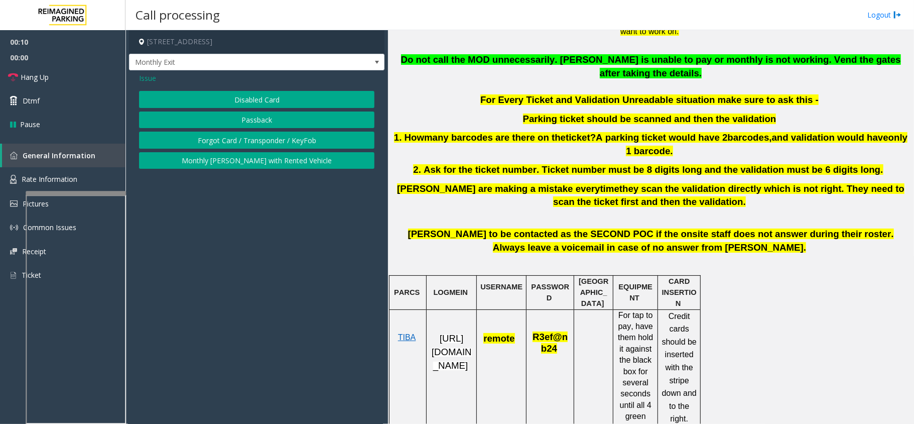
click at [261, 105] on button "Disabled Card" at bounding box center [256, 99] width 235 height 17
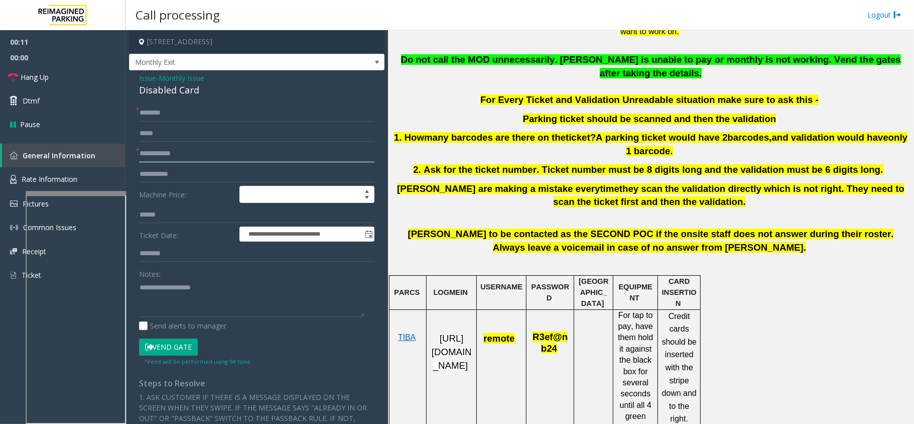
click at [209, 155] on input "text" at bounding box center [256, 153] width 235 height 17
type input "****"
click at [199, 119] on input "text" at bounding box center [256, 112] width 235 height 17
click at [186, 89] on div "Disabled Card" at bounding box center [256, 90] width 235 height 14
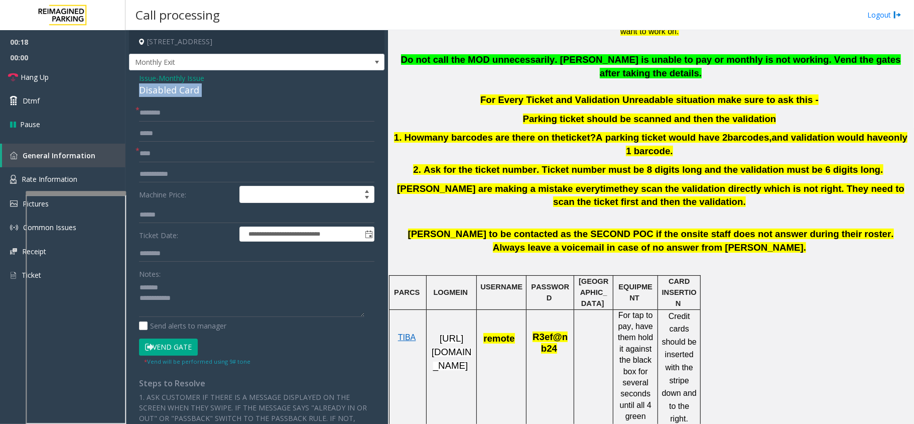
click at [186, 89] on div "Disabled Card" at bounding box center [256, 90] width 235 height 14
type textarea "**********"
click at [181, 113] on input "text" at bounding box center [256, 112] width 235 height 17
type input "**********"
click at [166, 340] on button "Vend Gate" at bounding box center [168, 346] width 59 height 17
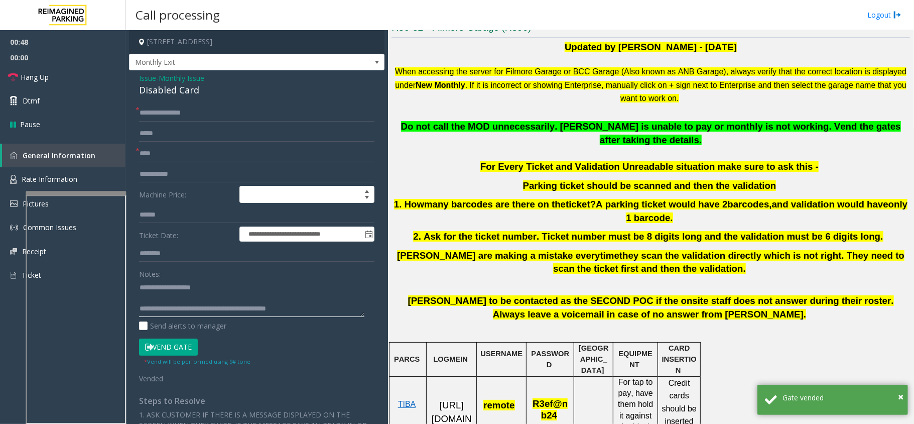
scroll to position [201, 0]
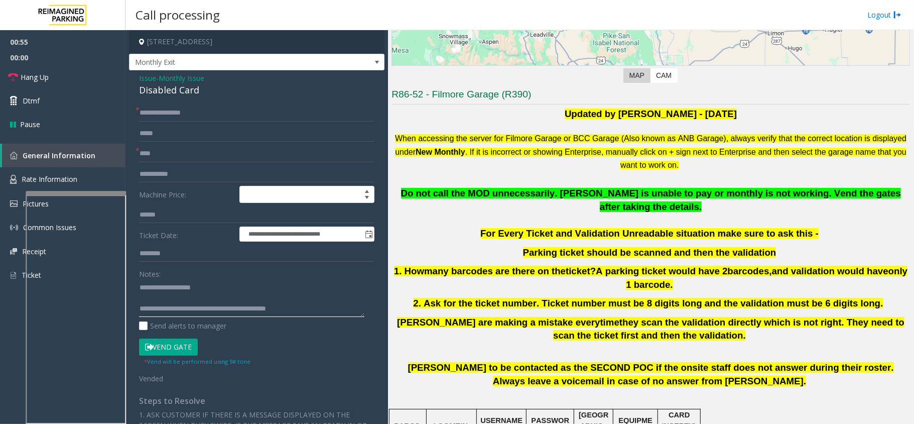
click at [302, 280] on textarea at bounding box center [251, 298] width 225 height 38
type textarea "**********"
click at [95, 72] on link "Hang Up" at bounding box center [62, 77] width 125 height 24
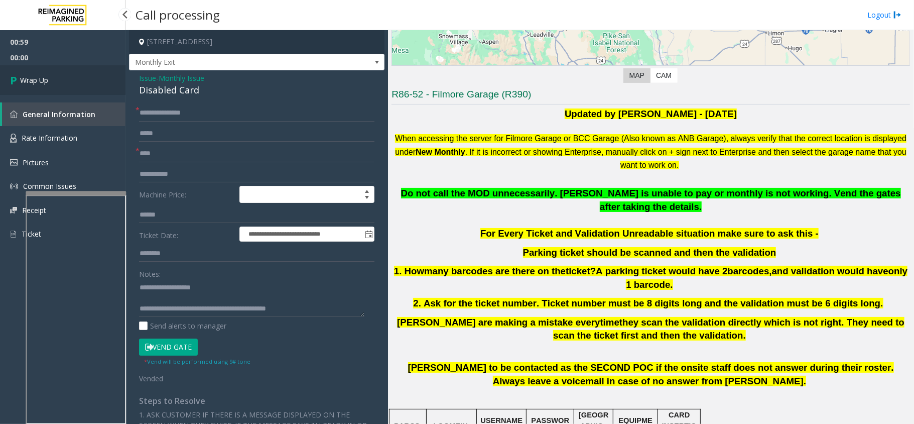
click at [64, 74] on link "Wrap Up" at bounding box center [62, 80] width 125 height 30
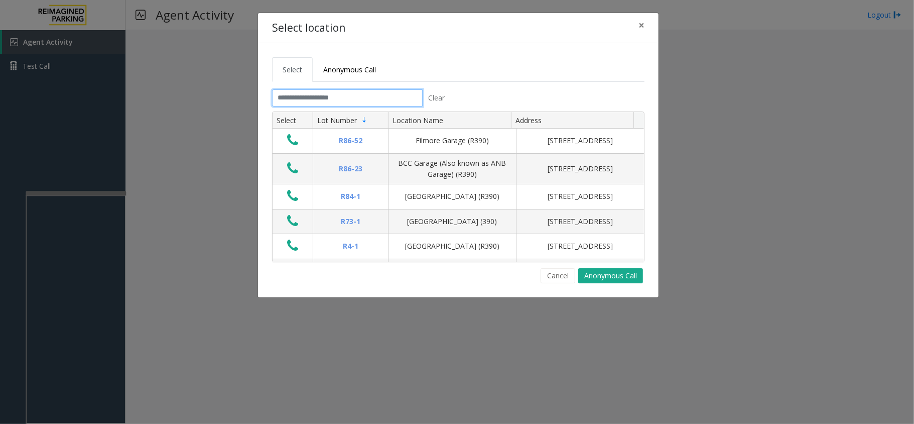
click at [340, 95] on input "text" at bounding box center [347, 97] width 151 height 17
click at [290, 93] on input "text" at bounding box center [347, 97] width 151 height 17
click at [286, 100] on input "text" at bounding box center [347, 97] width 151 height 17
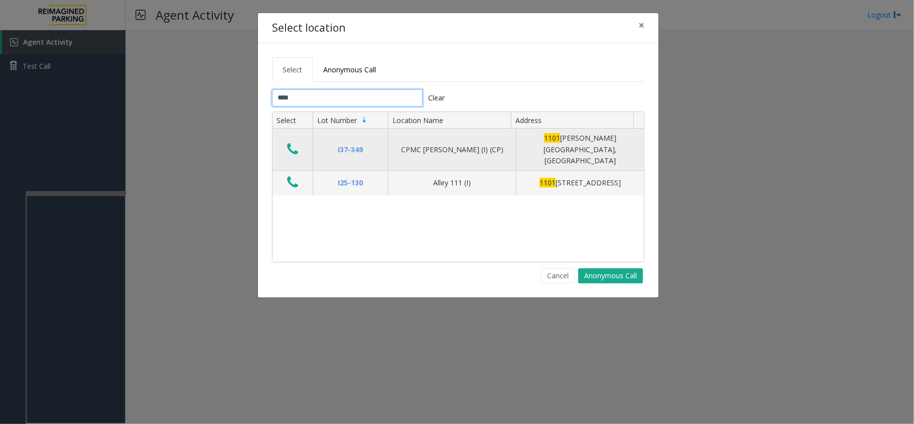
type input "****"
click at [290, 147] on icon "Data table" at bounding box center [292, 149] width 11 height 14
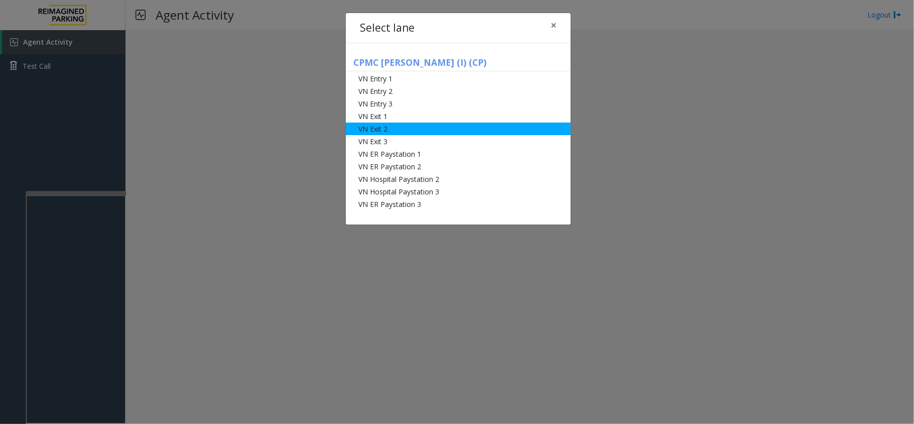
click at [363, 125] on li "VN Exit 2" at bounding box center [458, 128] width 225 height 13
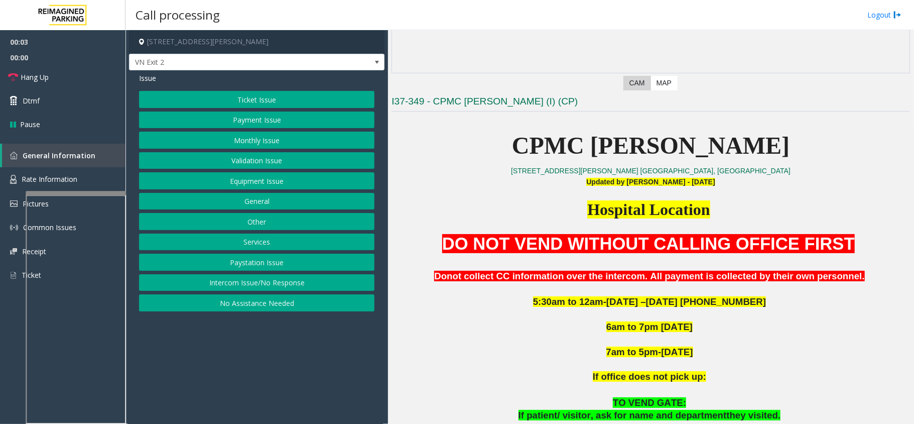
scroll to position [267, 0]
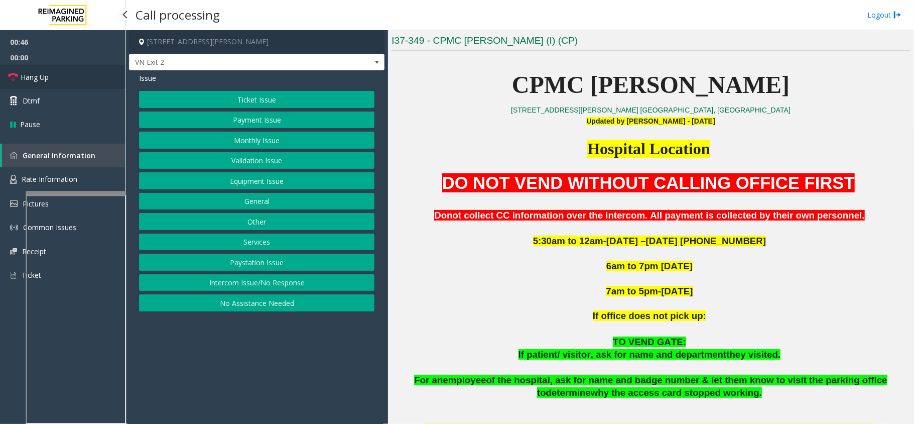
click at [86, 75] on link "Hang Up" at bounding box center [62, 77] width 125 height 24
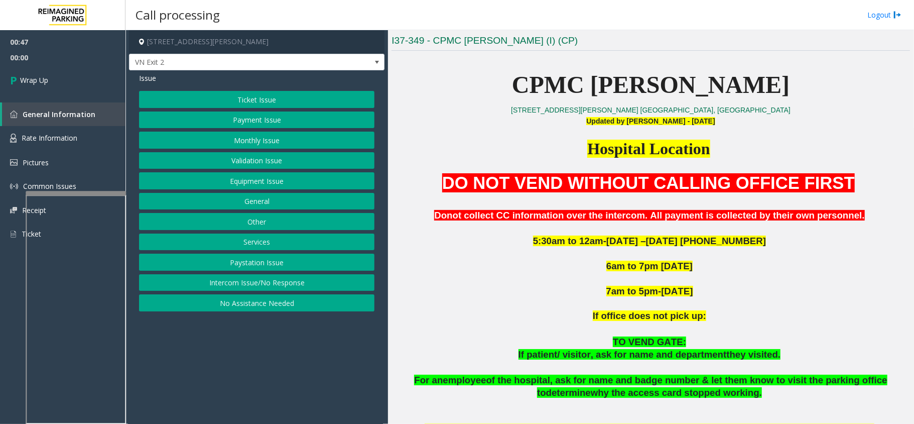
click at [263, 184] on button "Equipment Issue" at bounding box center [256, 180] width 235 height 17
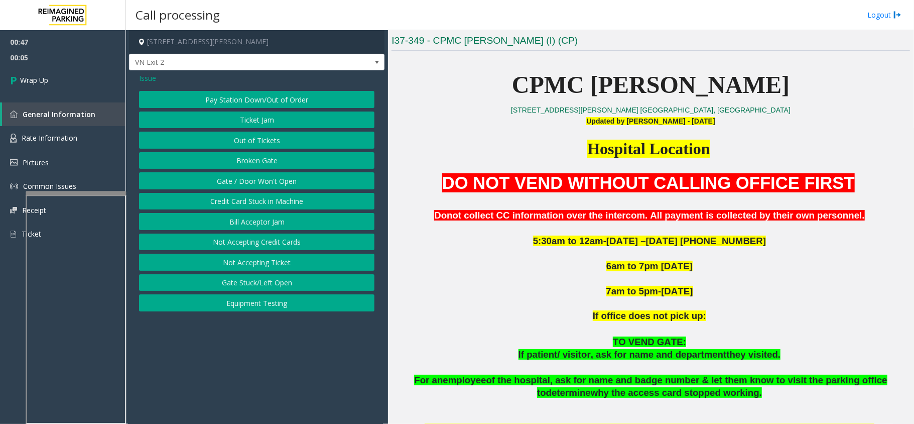
click at [151, 79] on span "Issue" at bounding box center [147, 78] width 17 height 11
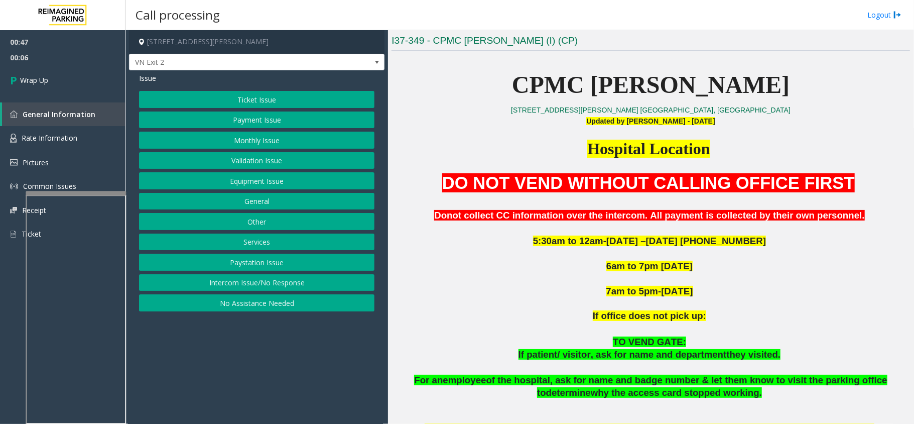
click at [236, 118] on button "Payment Issue" at bounding box center [256, 119] width 235 height 17
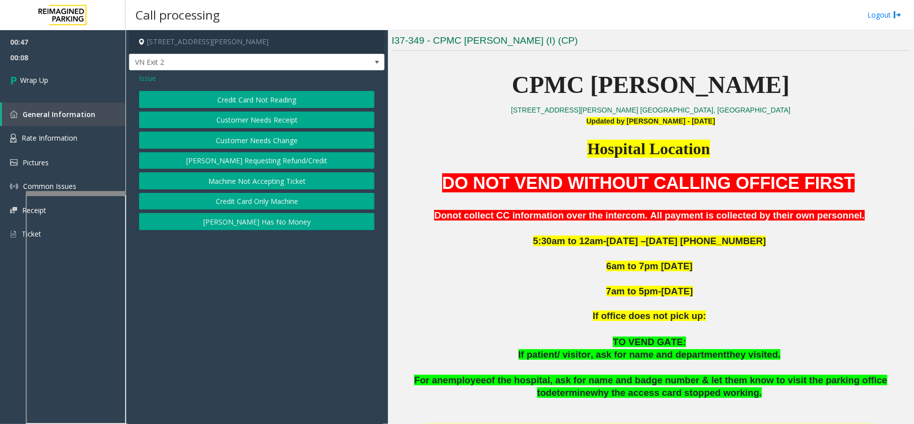
click at [241, 119] on button "Customer Needs Receipt" at bounding box center [256, 119] width 235 height 17
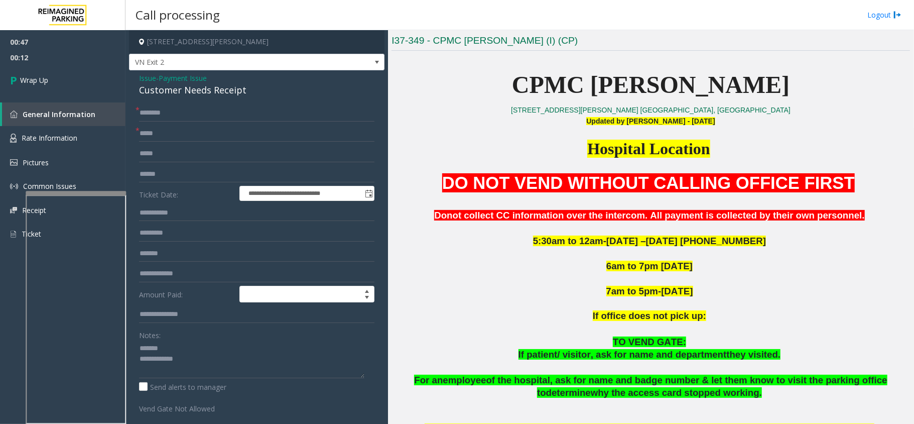
click at [208, 89] on div "Customer Needs Receipt" at bounding box center [256, 90] width 235 height 14
click at [251, 373] on textarea at bounding box center [251, 359] width 225 height 38
click at [323, 364] on textarea at bounding box center [251, 359] width 225 height 38
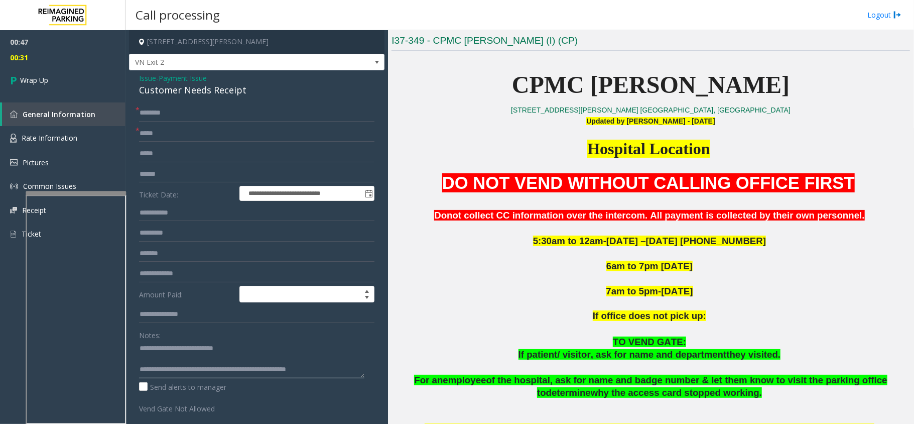
click at [322, 370] on textarea at bounding box center [251, 359] width 225 height 38
type textarea "**********"
click at [177, 123] on form "**********" at bounding box center [256, 258] width 235 height 309
click at [178, 135] on input "text" at bounding box center [256, 133] width 235 height 17
type input "**"
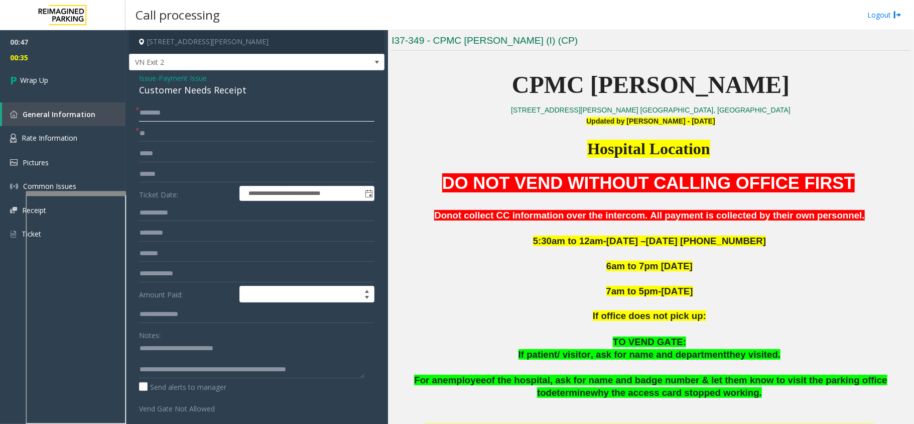
click at [175, 114] on input "text" at bounding box center [256, 112] width 235 height 17
type input "**"
click at [82, 79] on link "Wrap Up" at bounding box center [62, 80] width 125 height 30
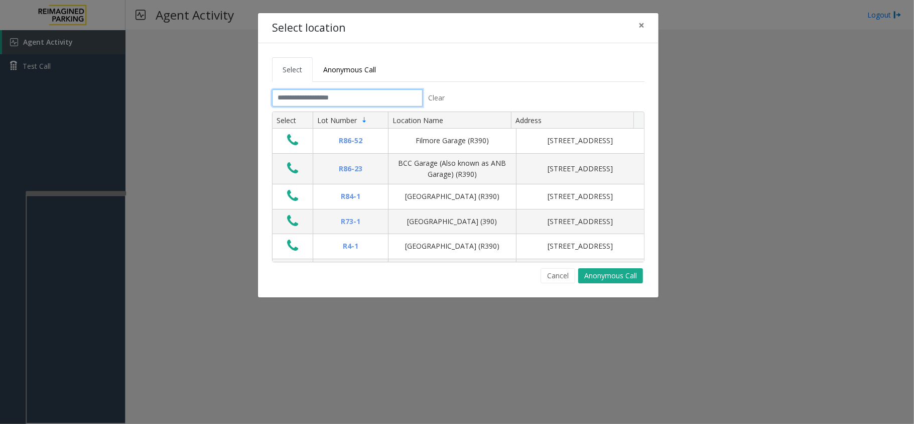
click at [314, 99] on input "text" at bounding box center [347, 97] width 151 height 17
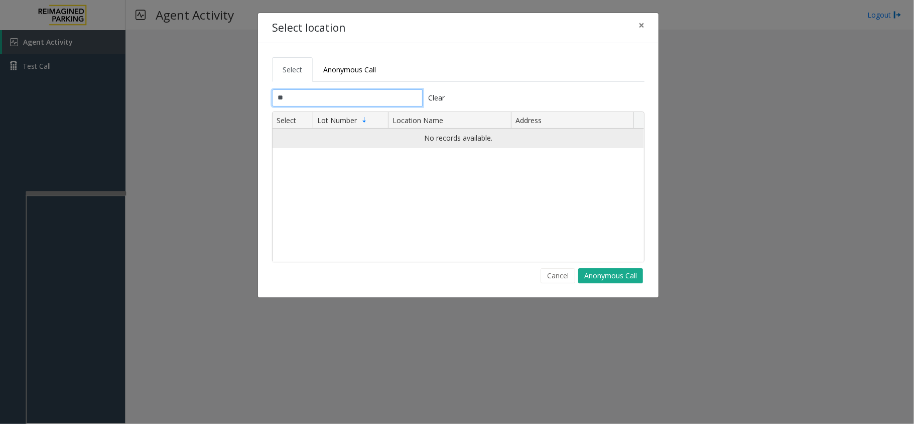
type input "*"
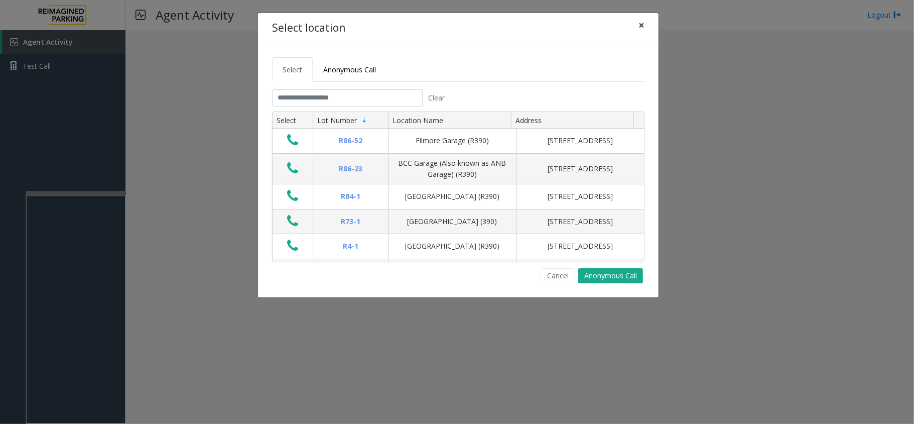
click at [641, 25] on span "×" at bounding box center [641, 25] width 6 height 14
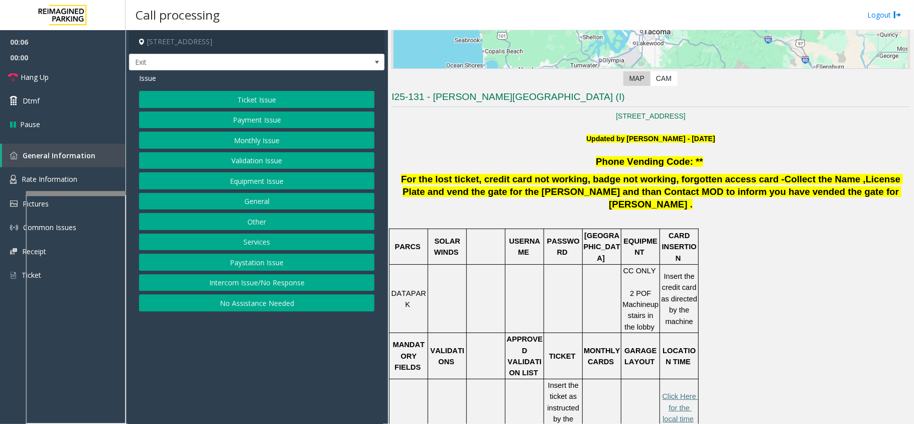
scroll to position [334, 0]
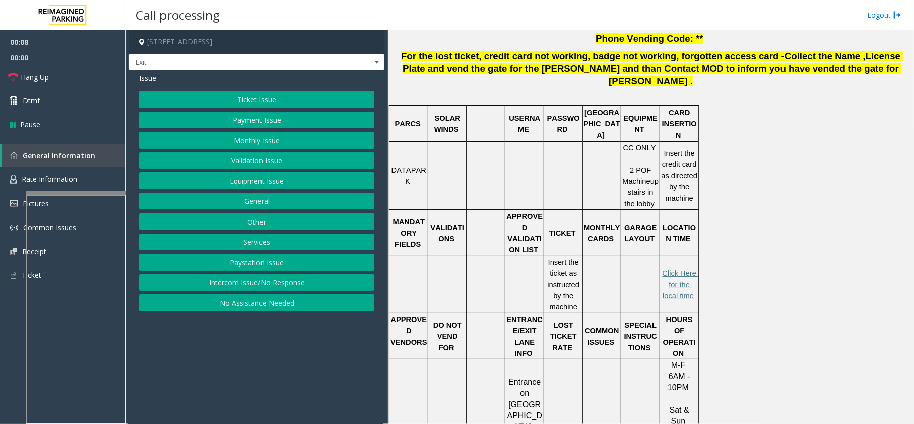
click at [263, 95] on button "Ticket Issue" at bounding box center [256, 99] width 235 height 17
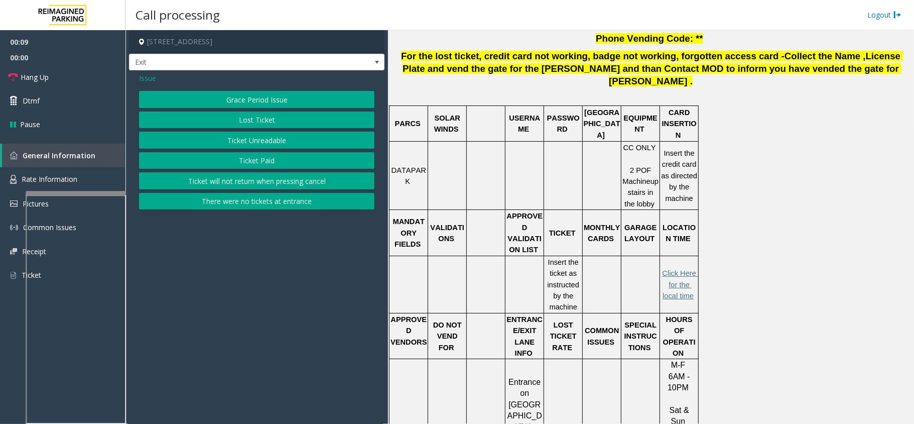
click at [231, 140] on button "Ticket Unreadable" at bounding box center [256, 139] width 235 height 17
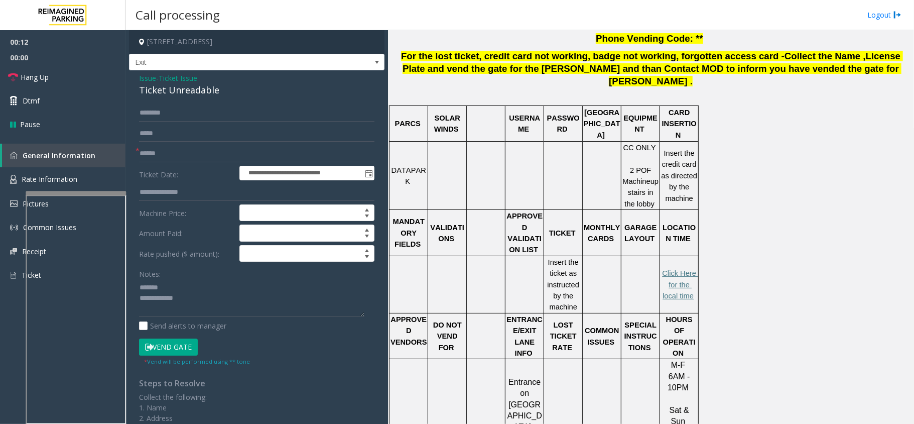
click at [193, 94] on div "Ticket Unreadable" at bounding box center [256, 90] width 235 height 14
type textarea "**********"
click at [195, 155] on input "text" at bounding box center [256, 153] width 235 height 17
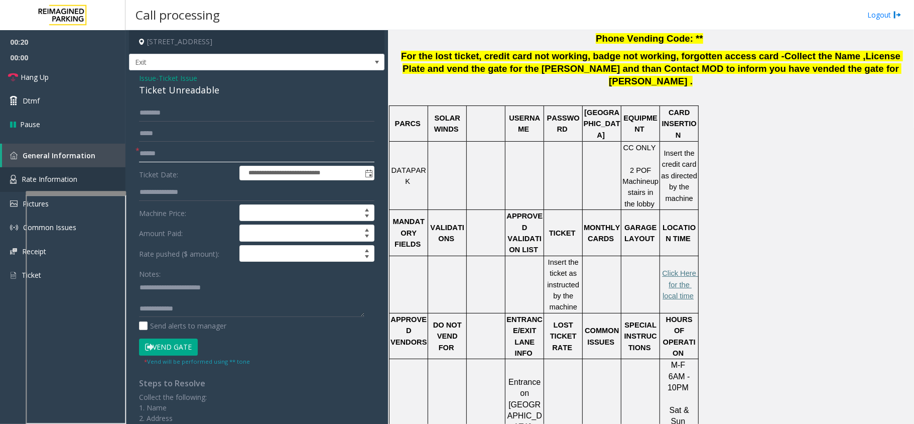
type input "******"
type textarea "**********"
click at [180, 345] on button "Vend Gate" at bounding box center [168, 346] width 59 height 17
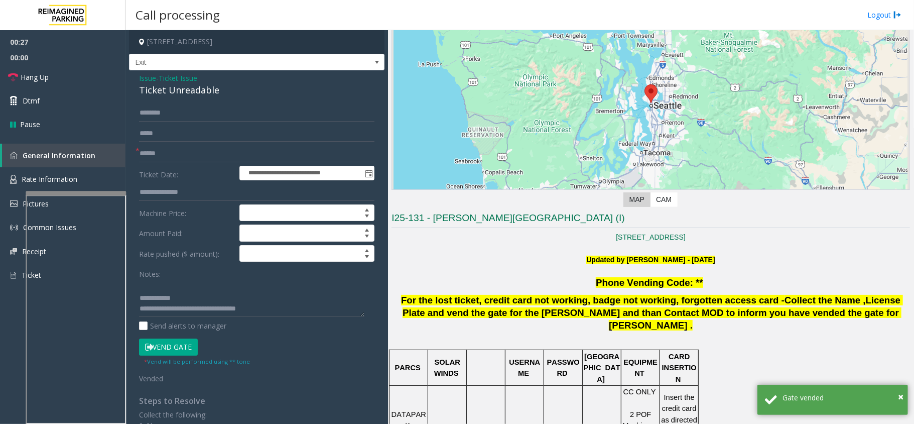
scroll to position [67, 0]
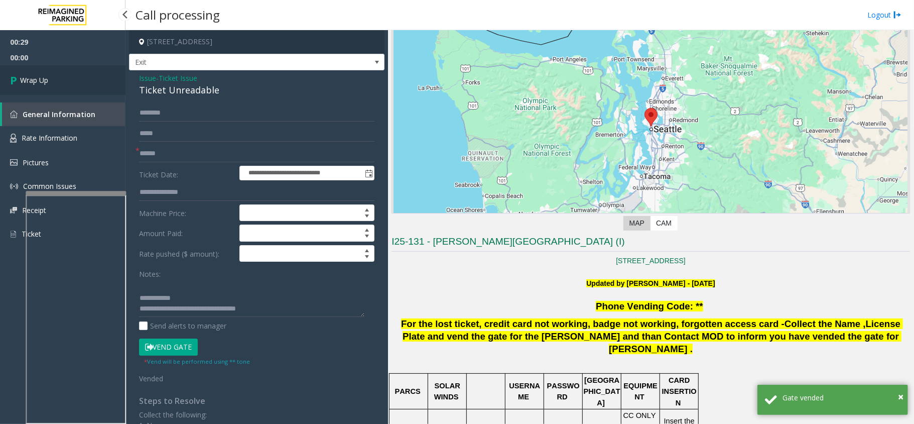
click at [45, 81] on span "Wrap Up" at bounding box center [34, 80] width 28 height 11
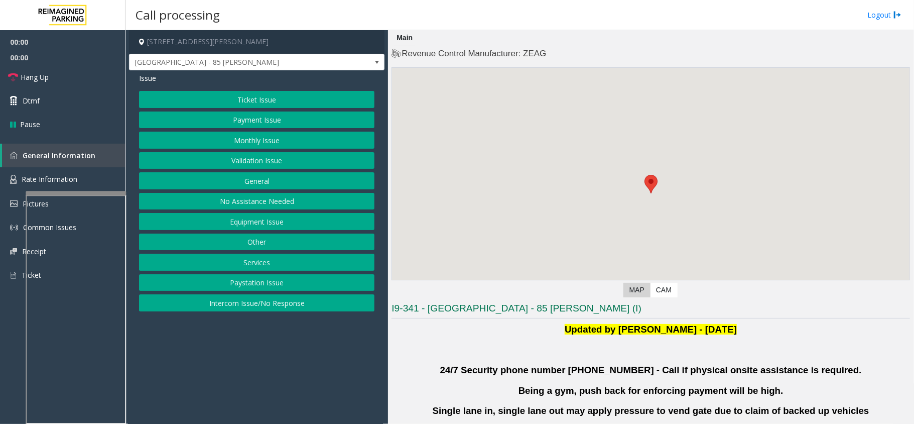
scroll to position [267, 0]
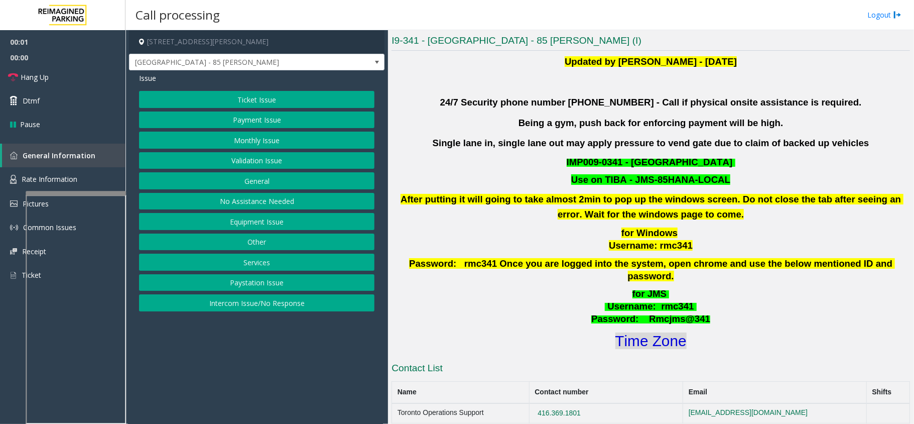
click at [669, 332] on font "Time Zone" at bounding box center [650, 340] width 71 height 17
click at [237, 160] on button "Validation Issue" at bounding box center [256, 160] width 235 height 17
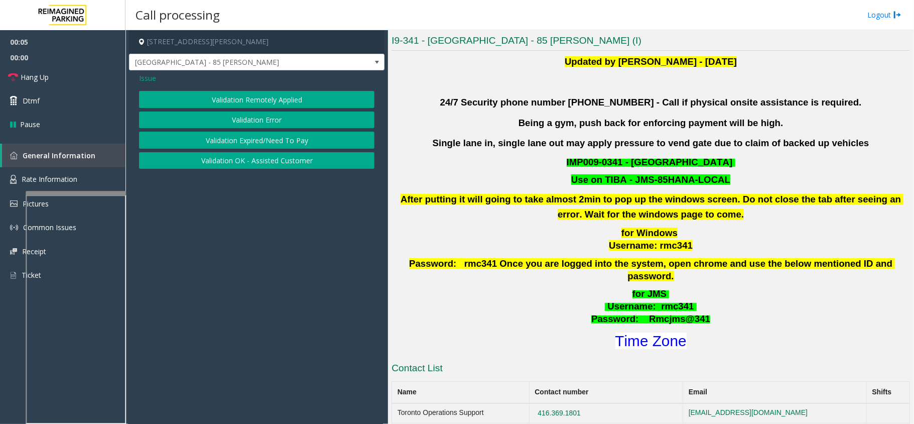
click at [245, 122] on button "Validation Error" at bounding box center [256, 119] width 235 height 17
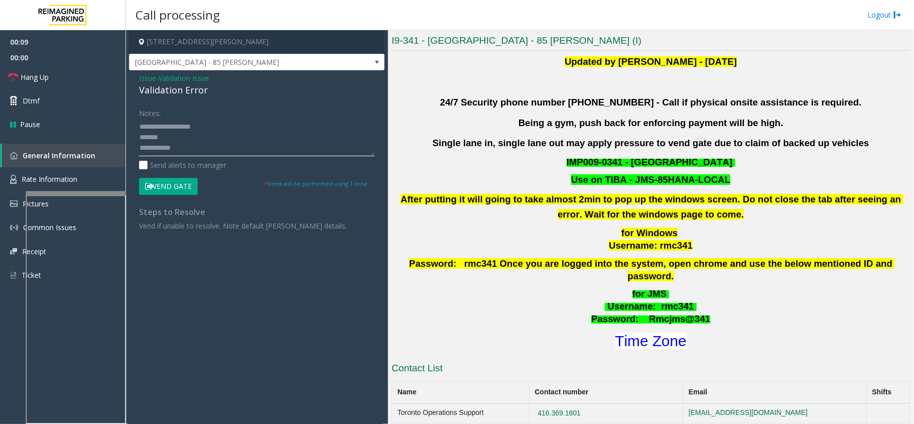
click at [199, 139] on textarea at bounding box center [256, 137] width 235 height 38
click at [204, 147] on textarea at bounding box center [256, 137] width 235 height 38
click at [185, 132] on textarea at bounding box center [256, 137] width 235 height 38
click at [169, 132] on textarea at bounding box center [256, 137] width 235 height 38
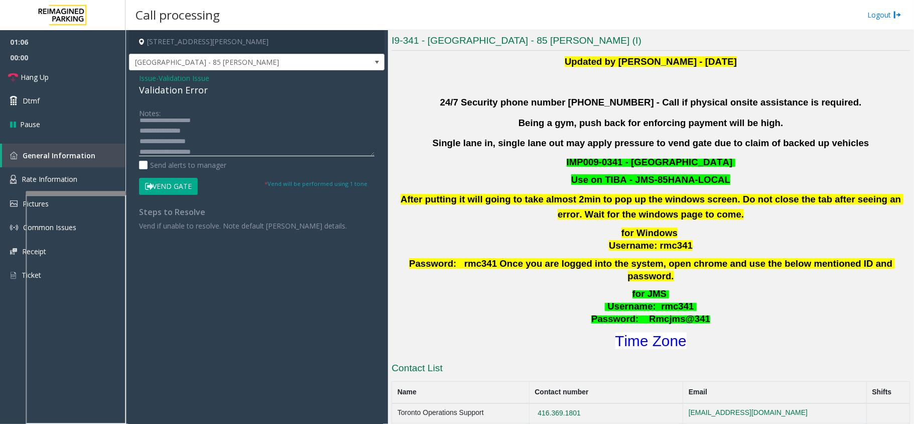
type textarea "**********"
click at [153, 189] on icon at bounding box center [149, 186] width 8 height 7
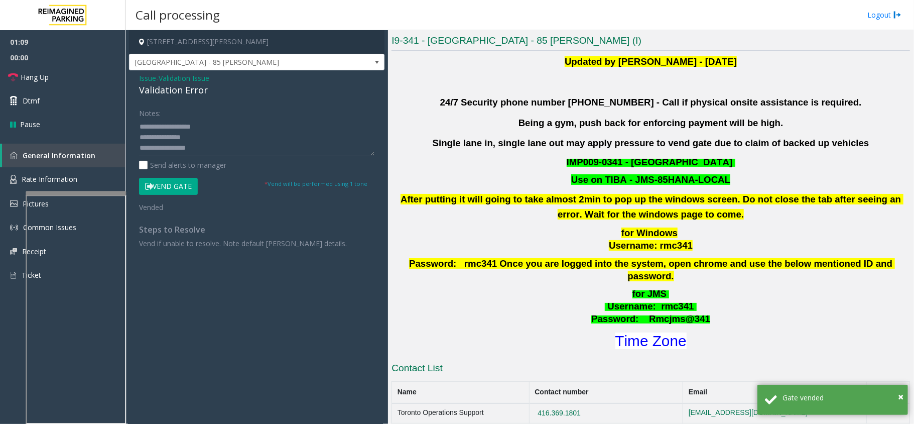
scroll to position [31, 0]
click at [278, 146] on textarea at bounding box center [256, 137] width 235 height 38
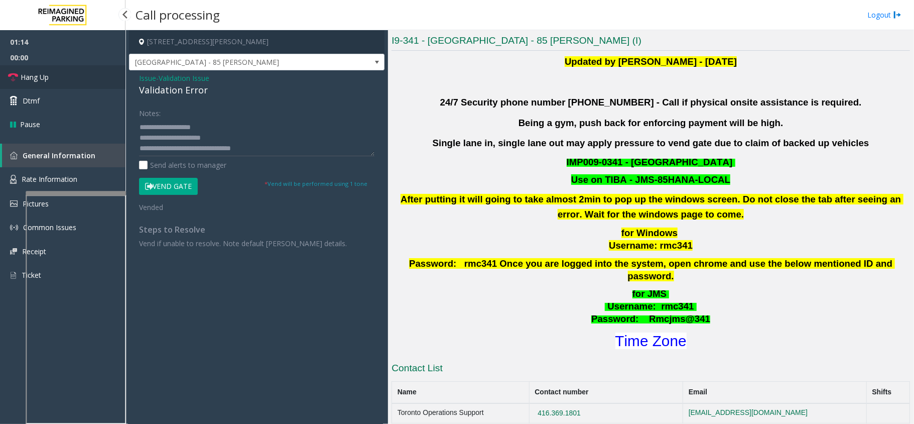
click at [91, 85] on link "Hang Up" at bounding box center [62, 77] width 125 height 24
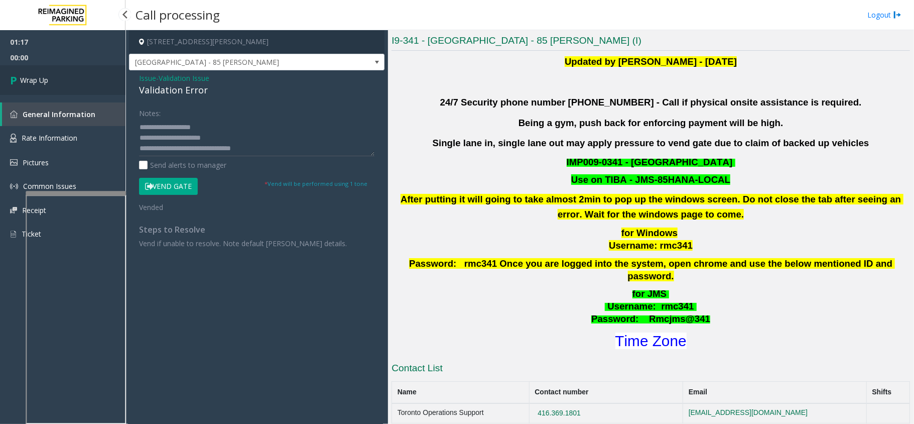
click at [54, 79] on link "Wrap Up" at bounding box center [62, 80] width 125 height 30
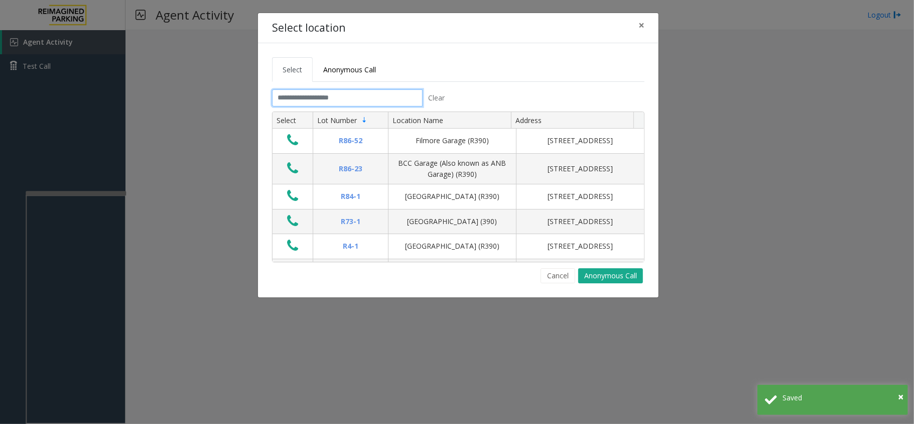
click at [322, 95] on input "text" at bounding box center [347, 97] width 151 height 17
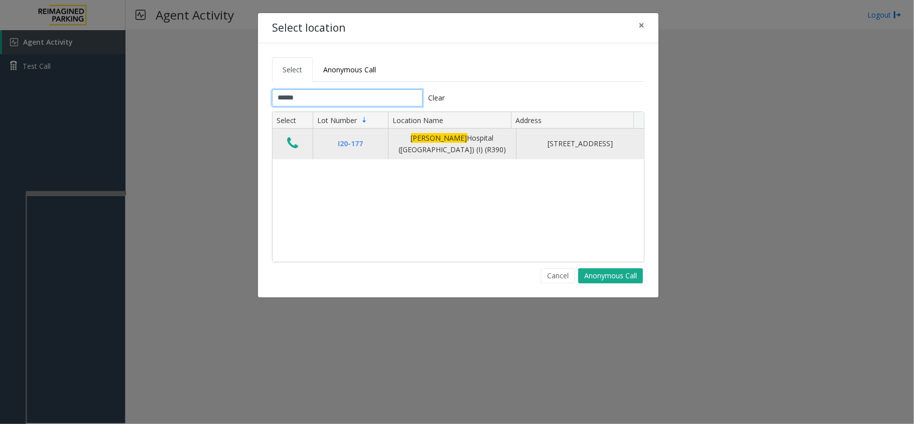
type input "******"
click at [292, 149] on icon "Data table" at bounding box center [292, 143] width 11 height 14
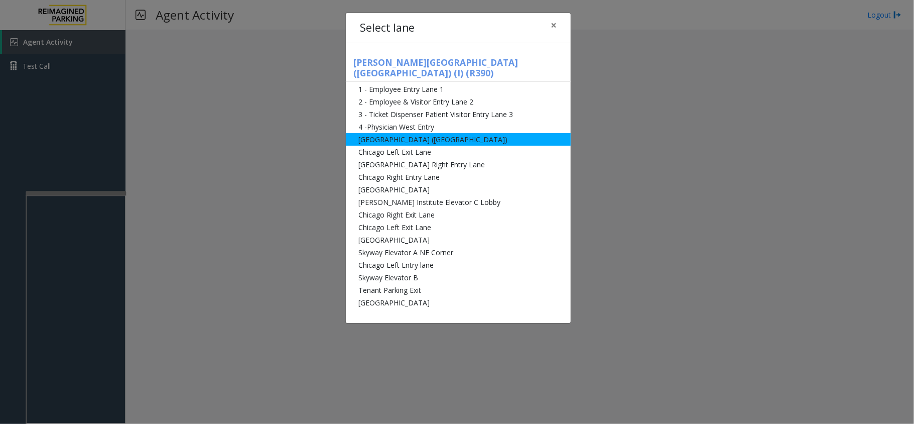
click at [396, 133] on li "[GEOGRAPHIC_DATA] ([GEOGRAPHIC_DATA])" at bounding box center [458, 139] width 225 height 13
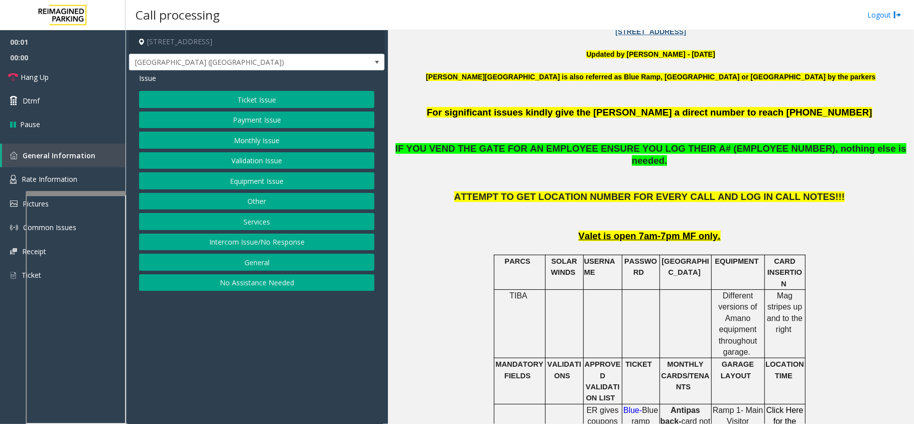
scroll to position [401, 0]
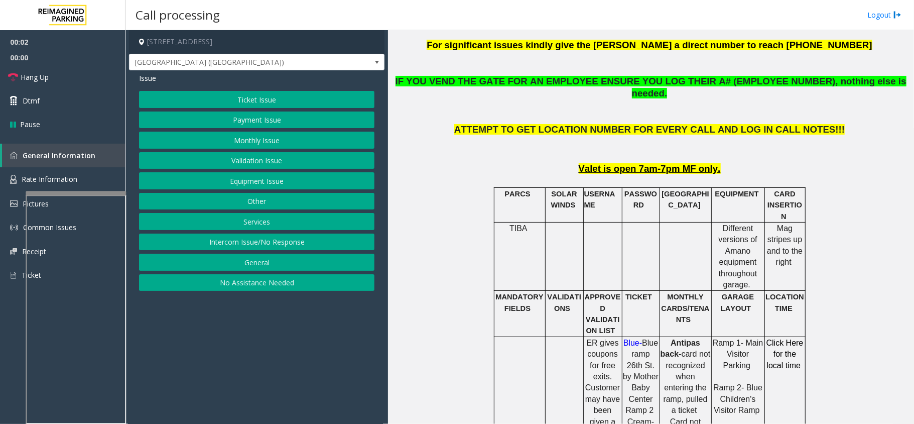
click at [282, 91] on button "Ticket Issue" at bounding box center [256, 99] width 235 height 17
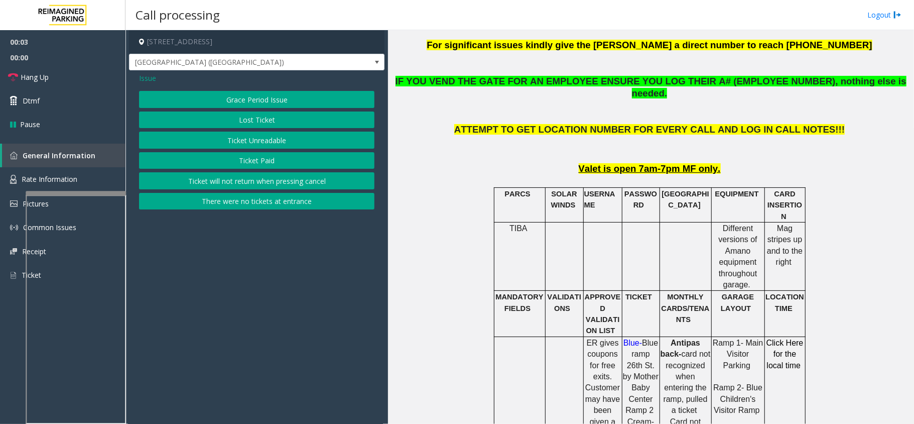
click at [261, 138] on button "Ticket Unreadable" at bounding box center [256, 139] width 235 height 17
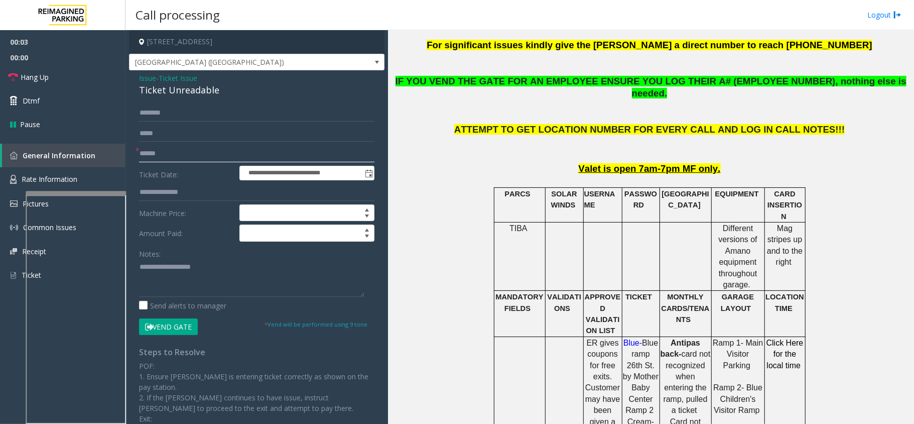
click at [169, 149] on input "text" at bounding box center [256, 153] width 235 height 17
click at [189, 89] on div "Ticket Unreadable" at bounding box center [256, 90] width 235 height 14
click at [233, 164] on form "**********" at bounding box center [256, 219] width 235 height 230
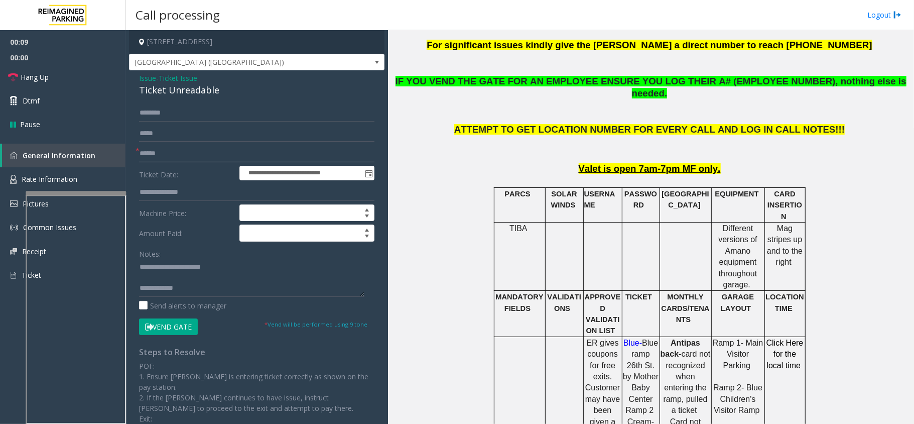
click at [239, 157] on input "text" at bounding box center [256, 153] width 235 height 17
type textarea "**********"
click at [207, 125] on input "text" at bounding box center [256, 133] width 235 height 17
click at [207, 150] on input "text" at bounding box center [256, 153] width 235 height 17
type input "**"
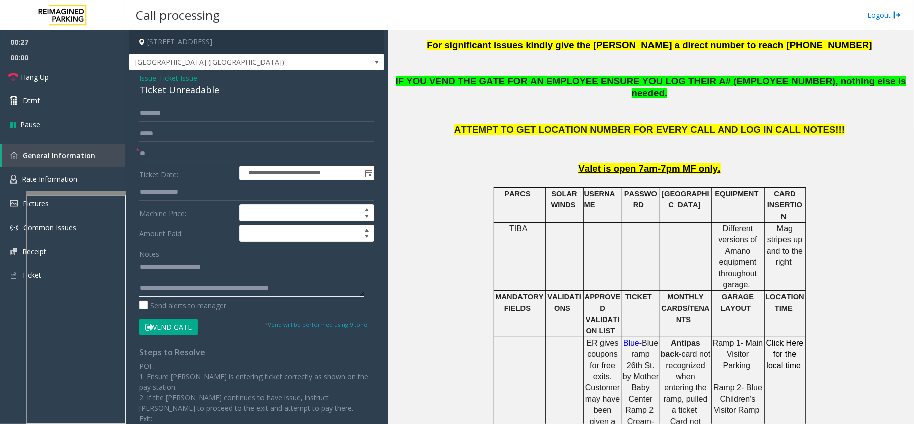
scroll to position [21, 0]
drag, startPoint x: 177, startPoint y: 288, endPoint x: 272, endPoint y: 288, distance: 94.8
click at [272, 288] on textarea at bounding box center [251, 278] width 225 height 38
click at [206, 283] on textarea at bounding box center [251, 278] width 225 height 38
drag, startPoint x: 180, startPoint y: 269, endPoint x: 309, endPoint y: 290, distance: 131.2
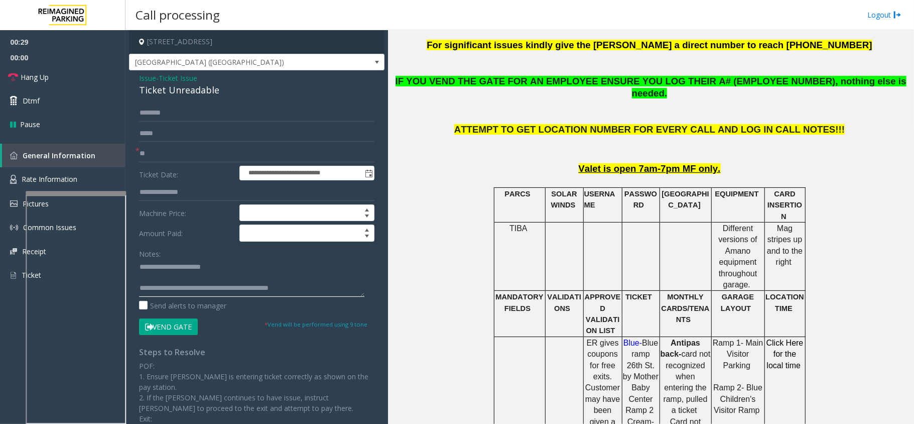
click at [309, 290] on textarea at bounding box center [251, 278] width 225 height 38
click at [178, 320] on button "Vend Gate" at bounding box center [168, 326] width 59 height 17
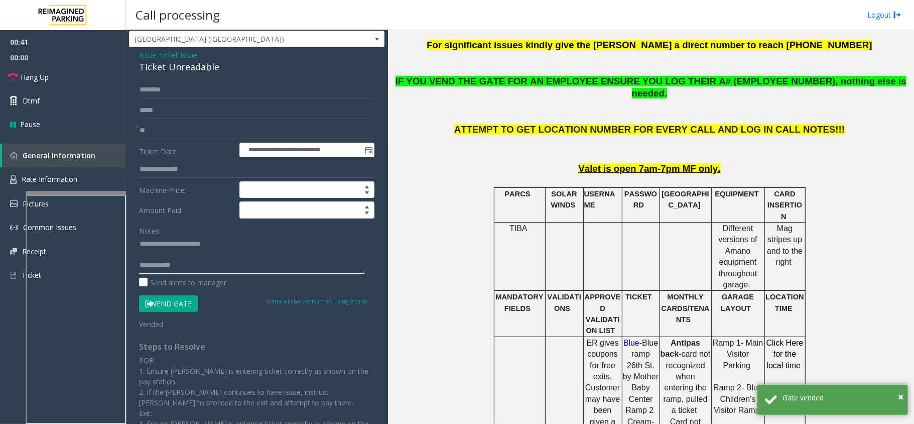
scroll to position [0, 0]
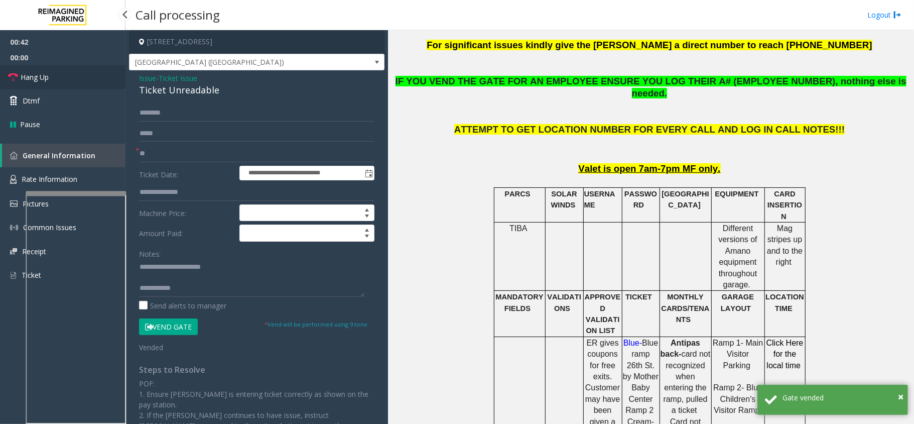
click at [97, 81] on link "Hang Up" at bounding box center [62, 77] width 125 height 24
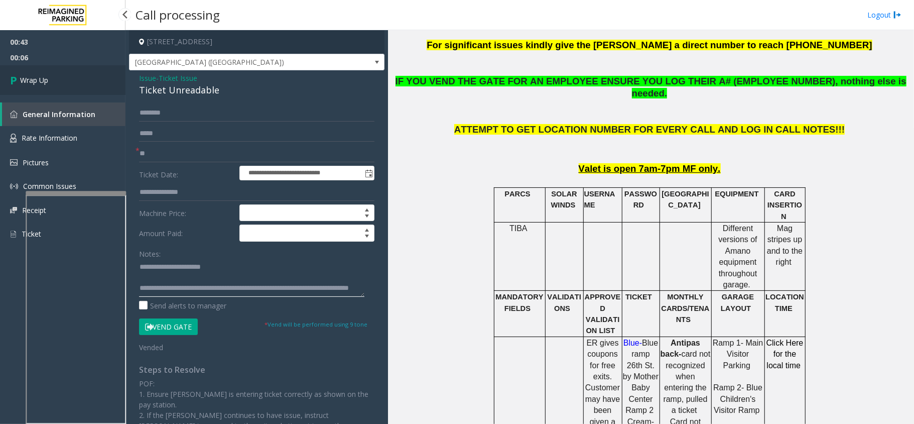
type textarea "**********"
click at [42, 78] on span "Wrap Up" at bounding box center [34, 80] width 28 height 11
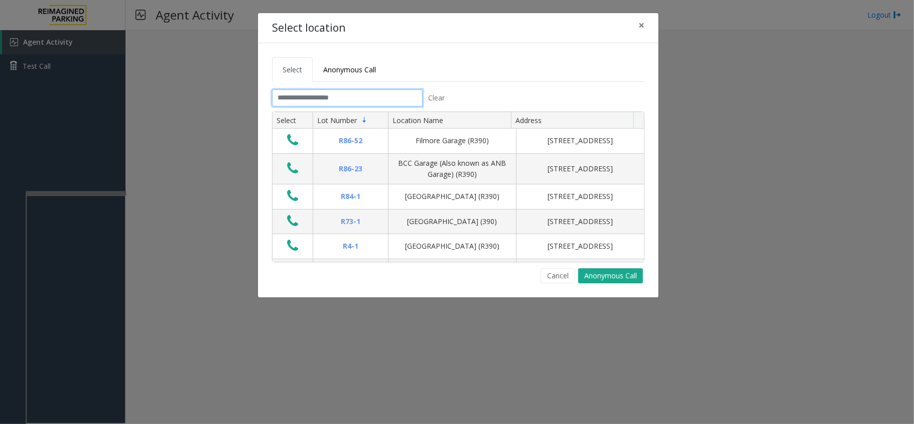
click at [388, 99] on input "text" at bounding box center [347, 97] width 151 height 17
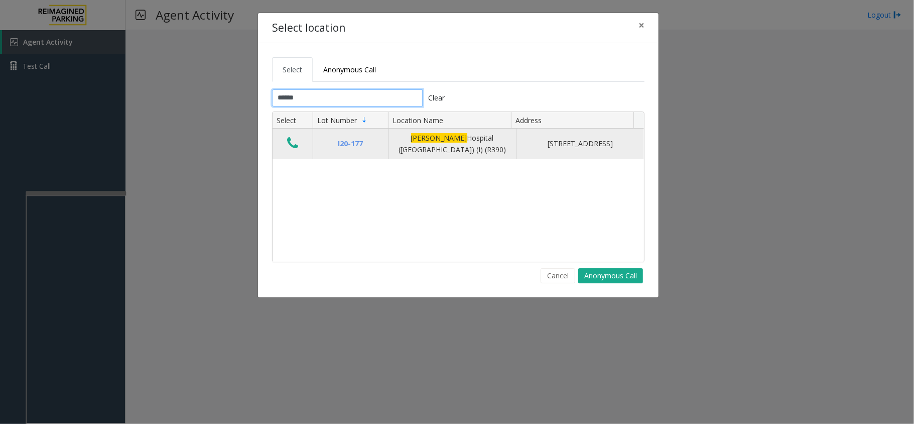
type input "******"
click at [301, 146] on button "Data table" at bounding box center [292, 143] width 17 height 16
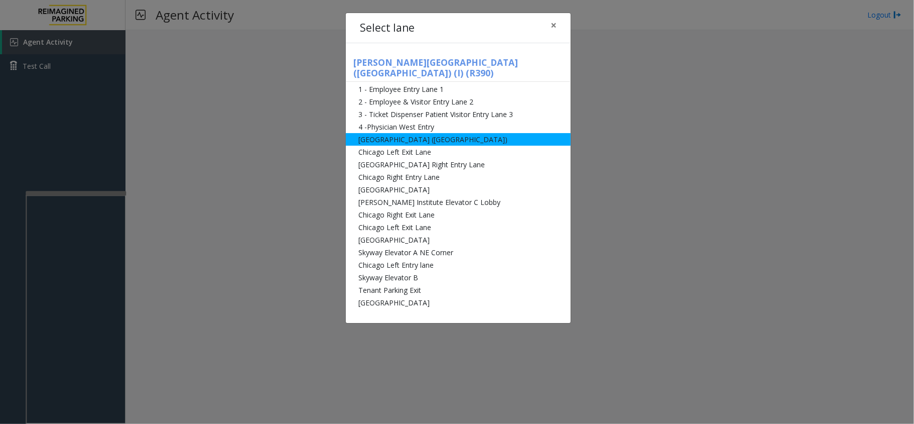
click at [423, 133] on li "[GEOGRAPHIC_DATA] ([GEOGRAPHIC_DATA])" at bounding box center [458, 139] width 225 height 13
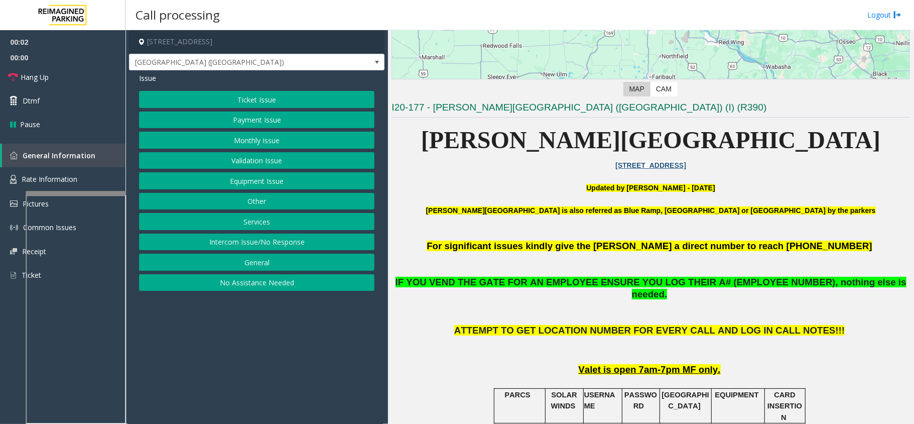
scroll to position [267, 0]
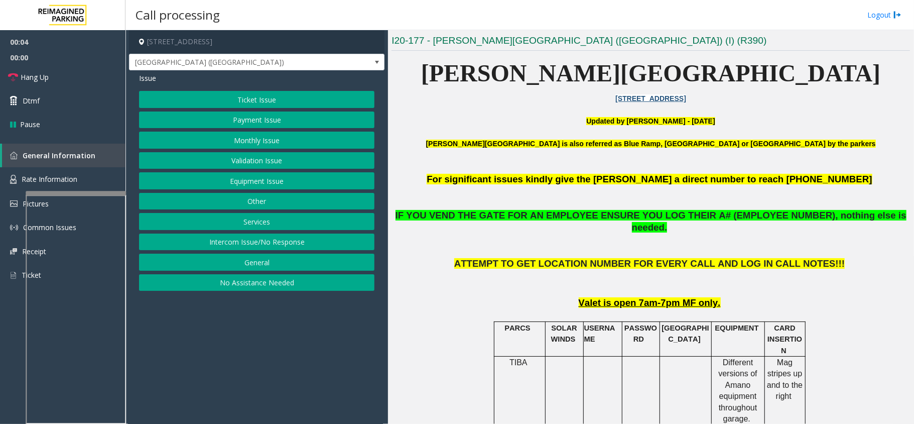
click at [232, 97] on button "Ticket Issue" at bounding box center [256, 99] width 235 height 17
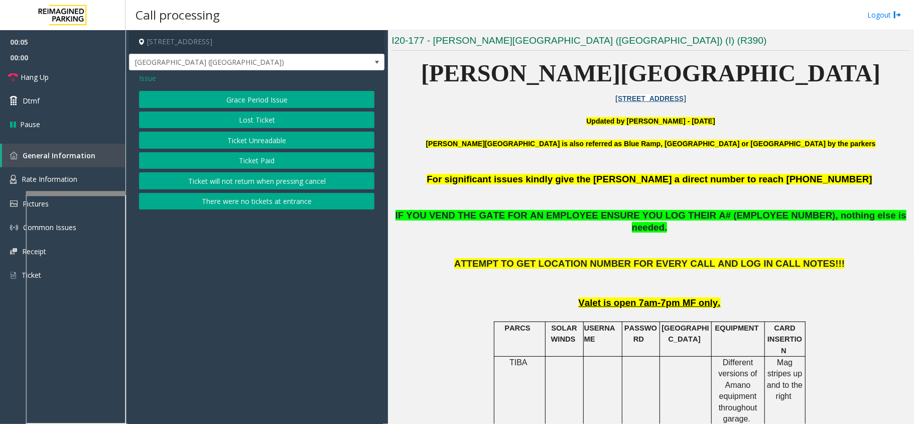
click at [228, 137] on button "Ticket Unreadable" at bounding box center [256, 139] width 235 height 17
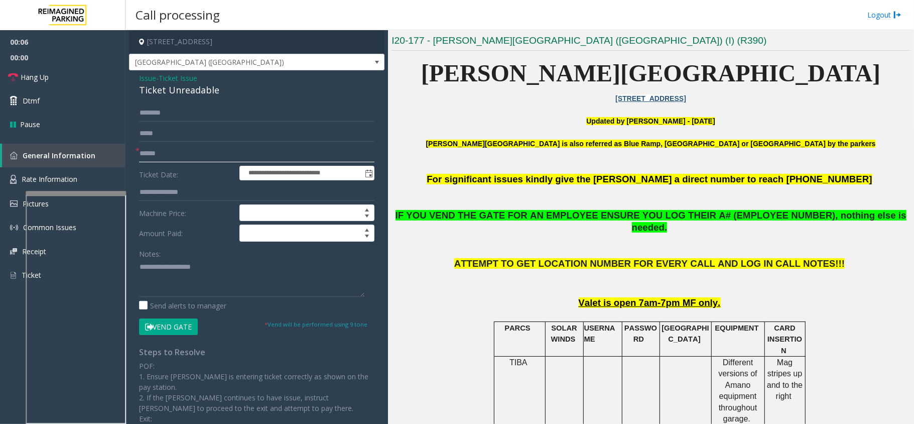
click at [170, 147] on input "text" at bounding box center [256, 153] width 235 height 17
click at [165, 154] on input "text" at bounding box center [256, 153] width 235 height 17
click at [181, 94] on div "Ticket Unreadable" at bounding box center [256, 90] width 235 height 14
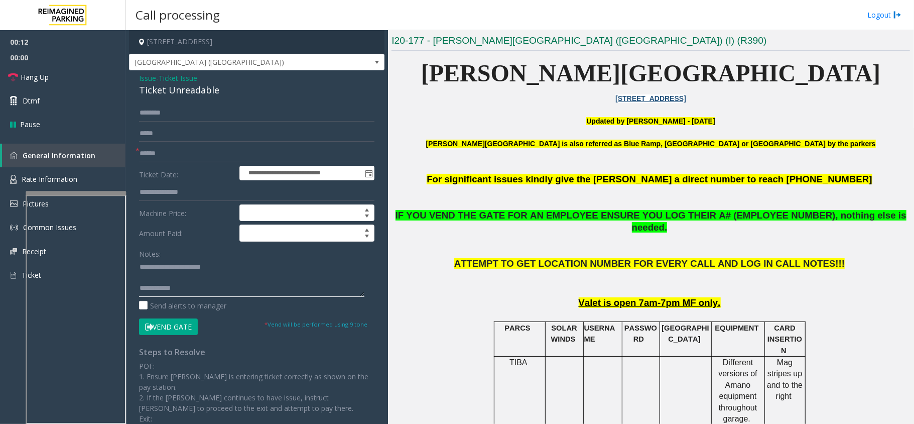
type textarea "**********"
click at [197, 154] on input "text" at bounding box center [256, 153] width 235 height 17
click at [168, 151] on input "text" at bounding box center [256, 153] width 235 height 17
type input "********"
click at [169, 320] on button "Vend Gate" at bounding box center [168, 326] width 59 height 17
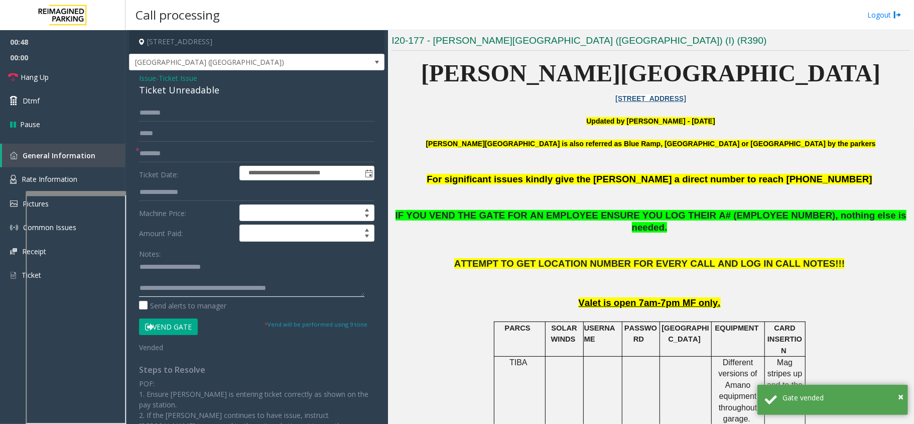
click at [282, 273] on textarea at bounding box center [251, 278] width 225 height 38
type textarea "**********"
click at [98, 83] on link "Hang Up" at bounding box center [62, 77] width 125 height 24
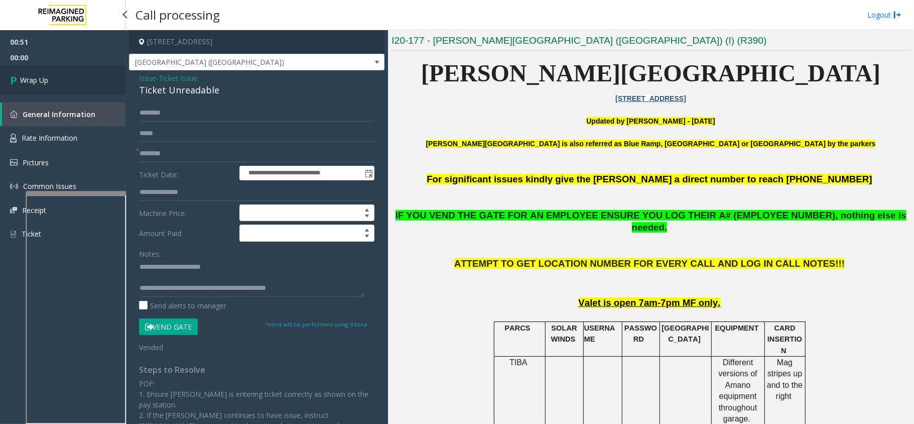
click at [98, 83] on link "Wrap Up" at bounding box center [62, 80] width 125 height 30
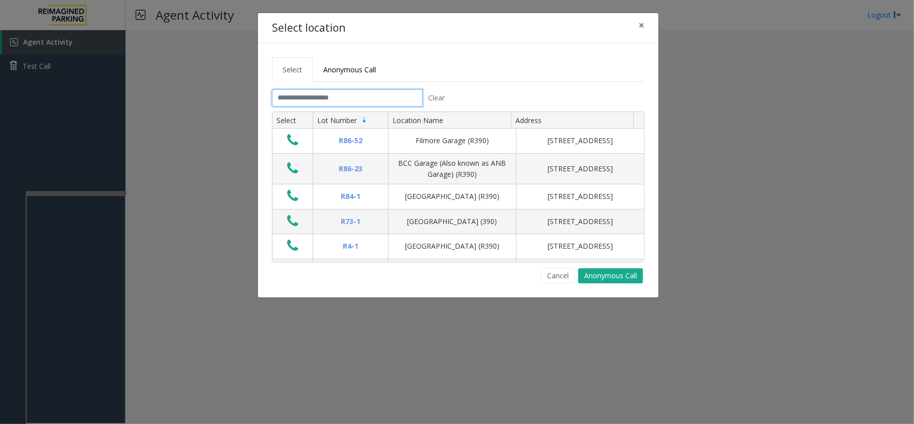
click at [340, 106] on input "text" at bounding box center [347, 97] width 151 height 17
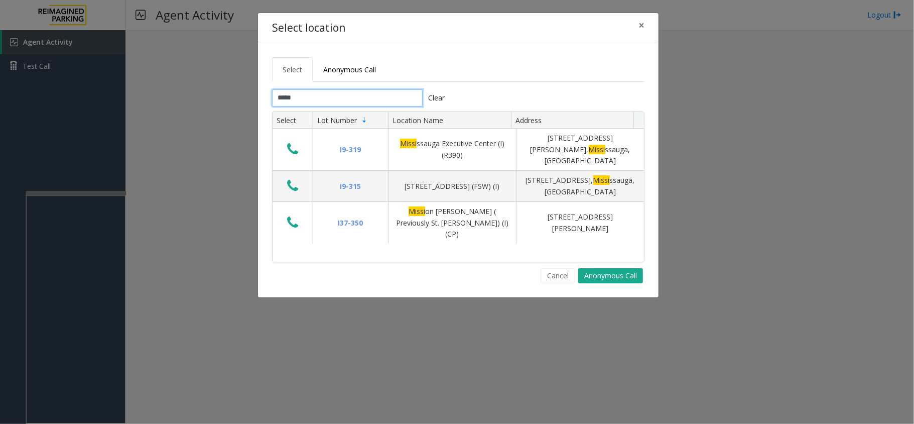
type input "*****"
click at [632, 21] on button "×" at bounding box center [641, 25] width 20 height 25
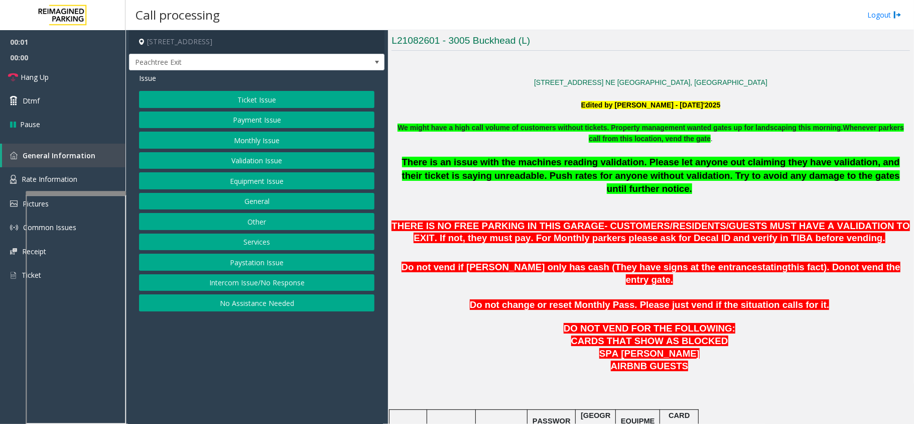
scroll to position [334, 0]
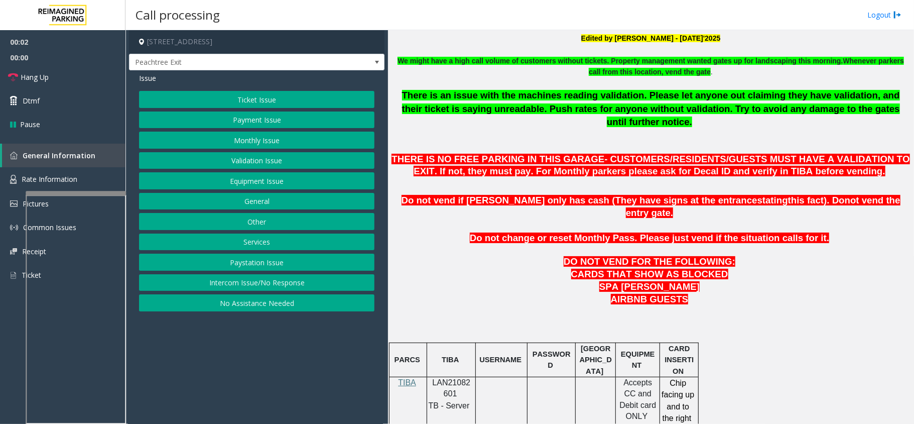
click at [466, 378] on span "LAN21082601" at bounding box center [452, 388] width 38 height 20
copy p "LAN21082601"
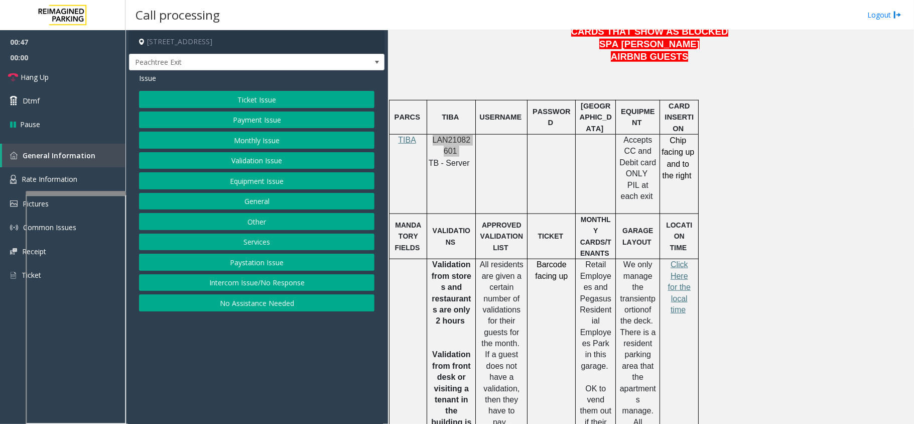
scroll to position [510, 0]
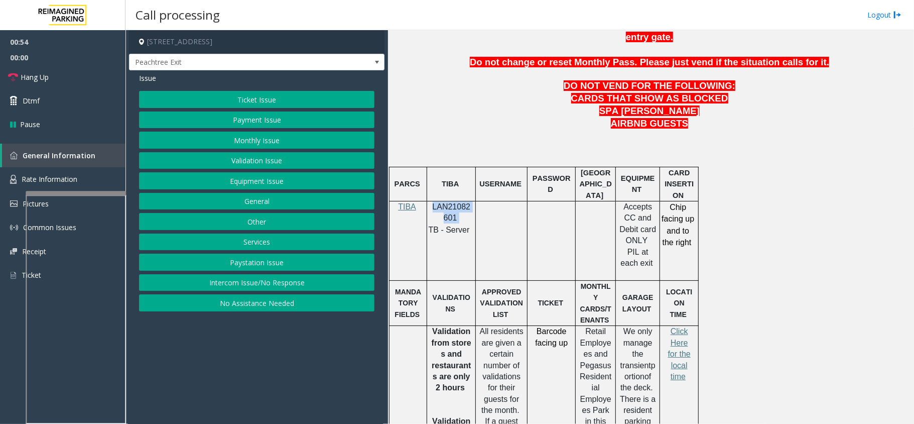
click at [263, 119] on button "Payment Issue" at bounding box center [256, 119] width 235 height 17
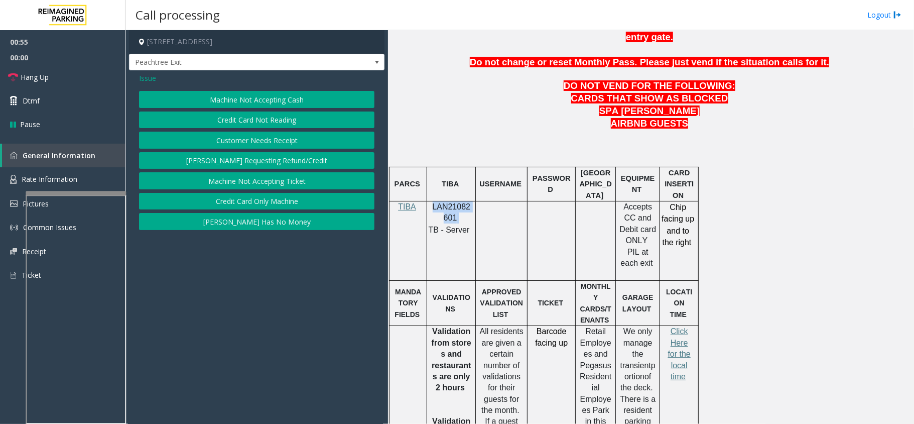
click at [264, 196] on button "Credit Card Only Machine" at bounding box center [256, 201] width 235 height 17
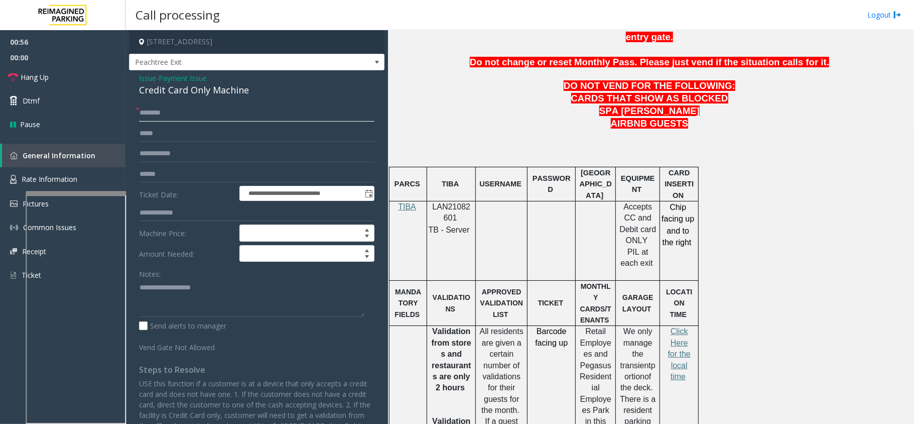
click at [218, 119] on input "text" at bounding box center [256, 112] width 235 height 17
type input "**"
click at [179, 84] on div "Credit Card Only Machine" at bounding box center [256, 90] width 235 height 14
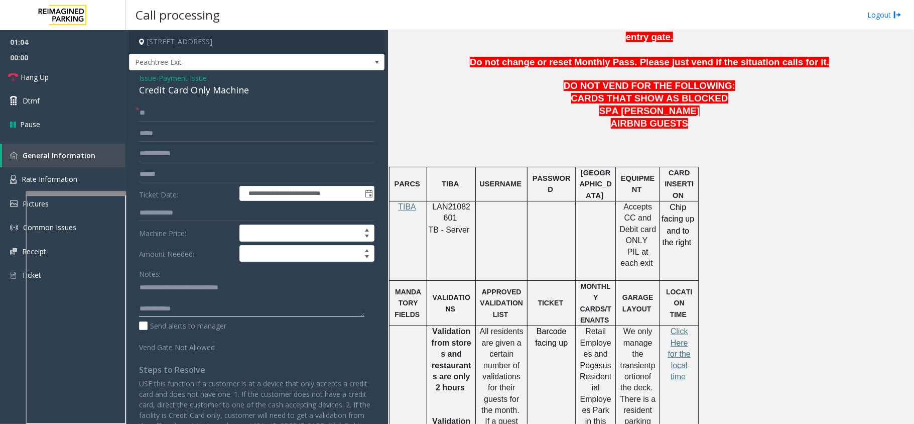
click at [229, 317] on textarea at bounding box center [251, 298] width 225 height 38
click at [31, 79] on span "Hang Up" at bounding box center [35, 77] width 28 height 11
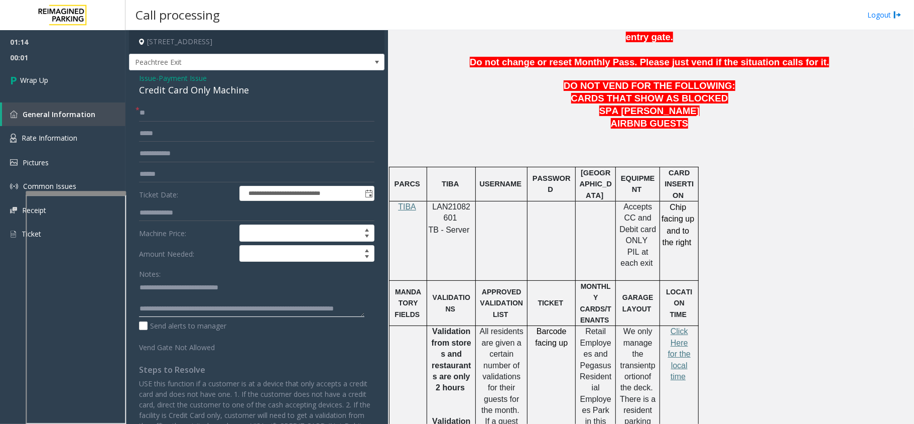
click at [292, 291] on textarea at bounding box center [251, 298] width 225 height 38
type textarea "**********"
click at [89, 71] on link "Wrap Up" at bounding box center [62, 80] width 125 height 30
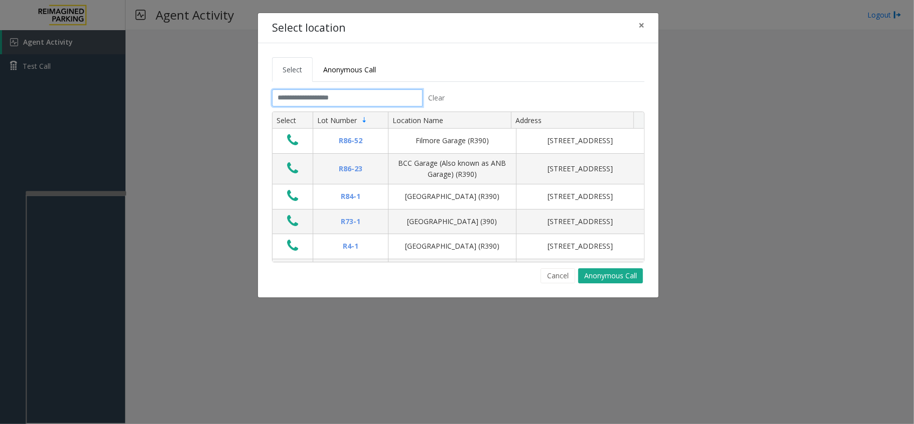
click at [330, 99] on input "text" at bounding box center [347, 97] width 151 height 17
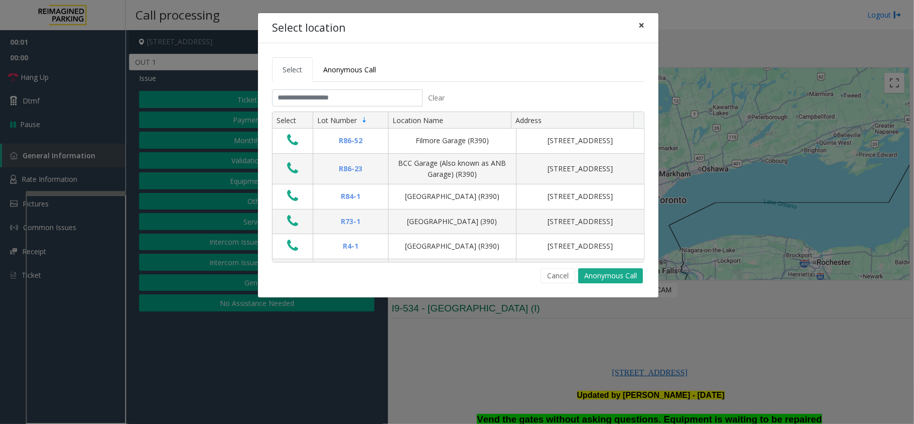
click at [649, 23] on button "×" at bounding box center [641, 25] width 20 height 25
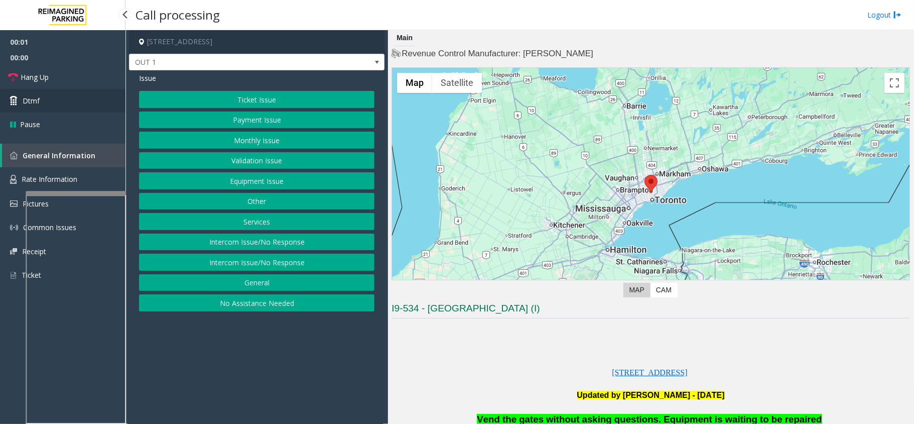
click at [43, 105] on link "Dtmf" at bounding box center [62, 101] width 125 height 24
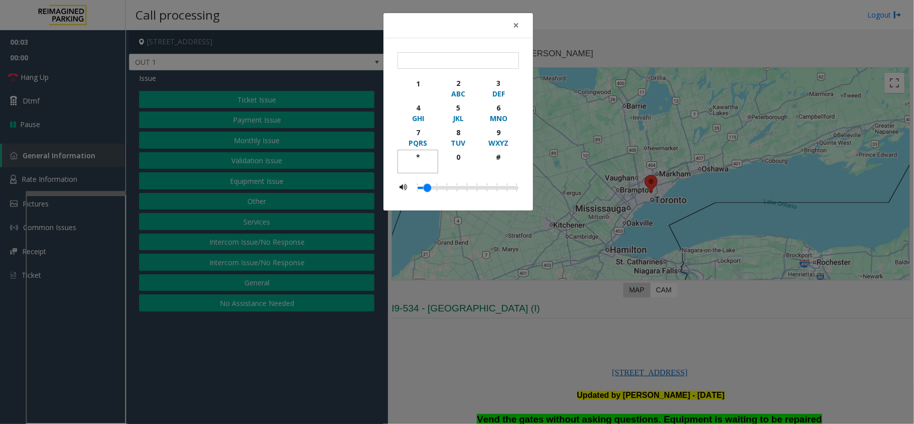
drag, startPoint x: 410, startPoint y: 154, endPoint x: 420, endPoint y: 153, distance: 9.5
click at [411, 154] on div "*" at bounding box center [418, 157] width 28 height 11
click at [497, 132] on div "9" at bounding box center [499, 132] width 28 height 11
click at [511, 167] on div "button" at bounding box center [499, 166] width 28 height 9
type input "***"
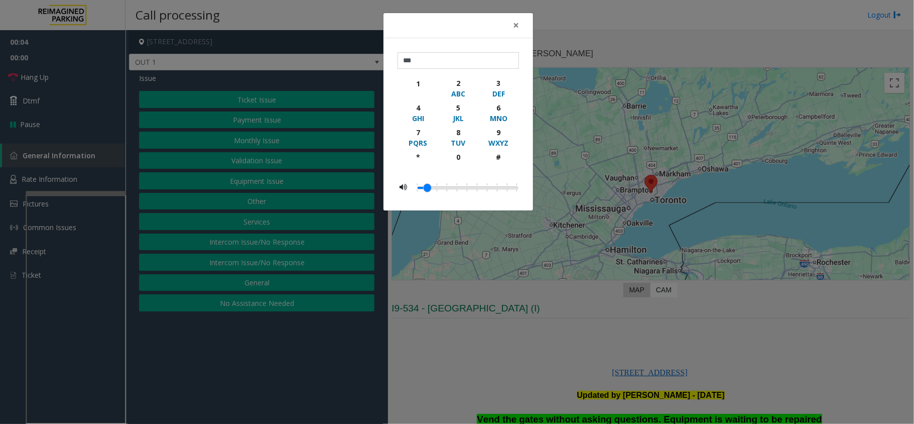
click at [580, 297] on div "× *** 1 2 ABC 3 DEF 4 GHI 5 JKL 6 MNO 7 PQRS 8 TUV 9 WXYZ * 0 #" at bounding box center [457, 212] width 914 height 424
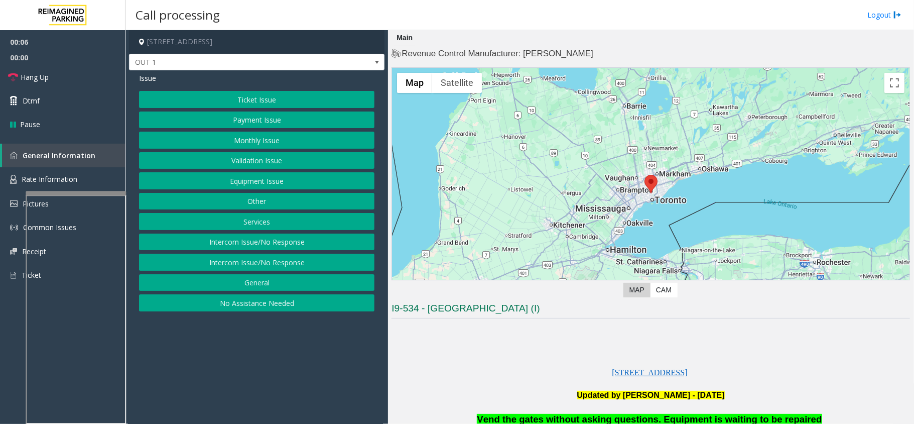
scroll to position [67, 0]
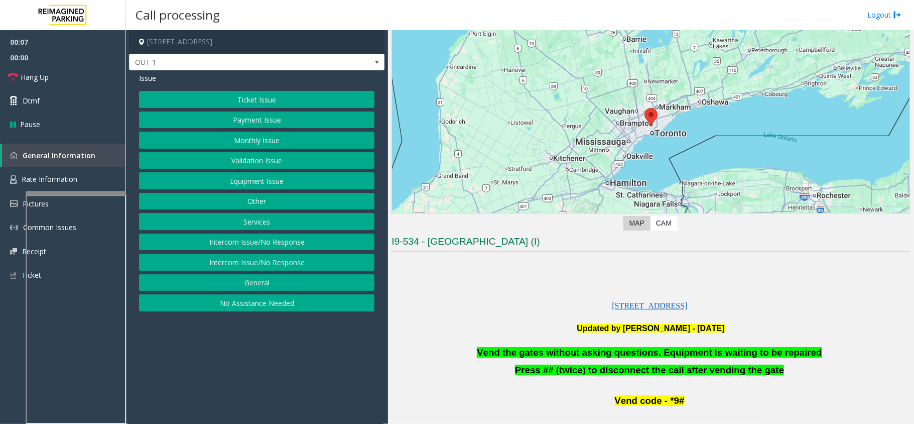
click at [341, 188] on button "Equipment Issue" at bounding box center [256, 180] width 235 height 17
click at [341, 188] on button "Gate / Door Won't Open" at bounding box center [256, 180] width 235 height 17
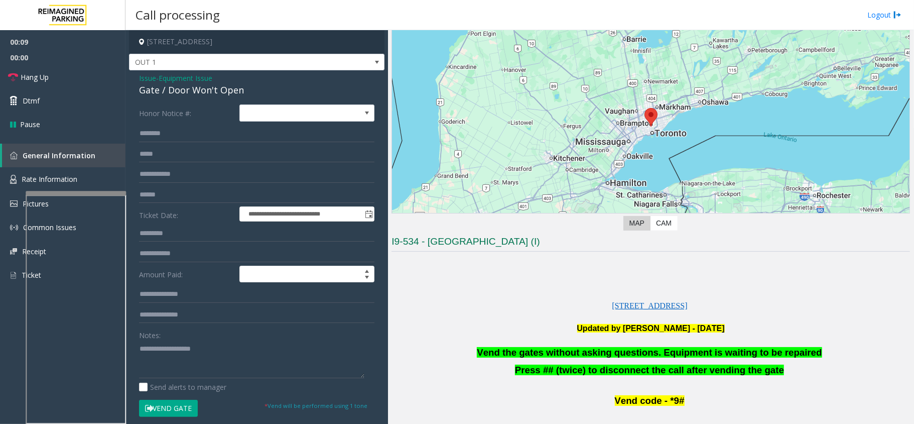
click at [589, 354] on span "Vend the gates without asking questions. Equipment is waiting to be repaired" at bounding box center [649, 352] width 345 height 11
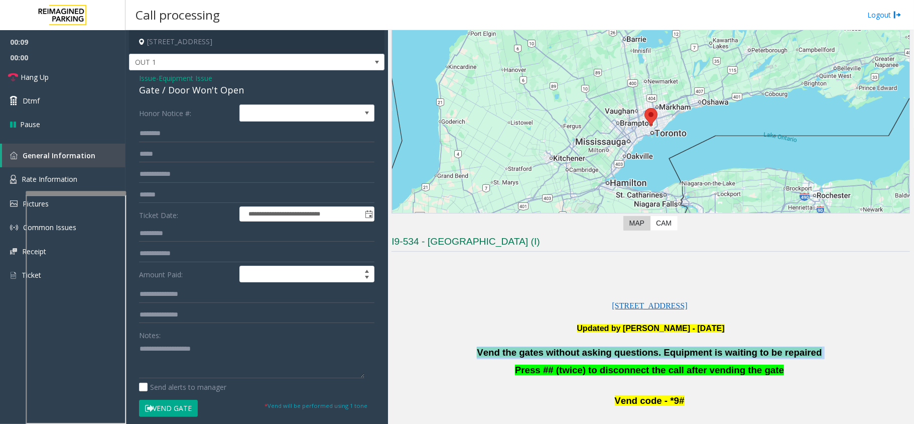
click at [589, 354] on span "Vend the gates without asking questions. Equipment is waiting to be repaired" at bounding box center [649, 352] width 345 height 11
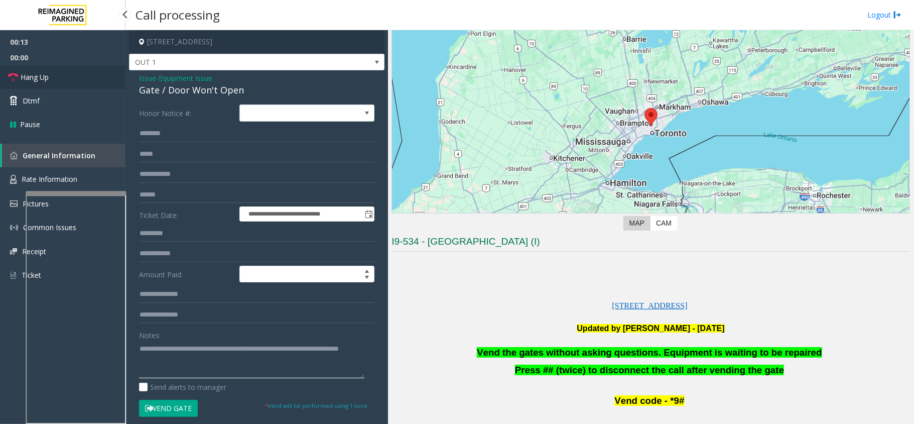
type textarea "**********"
click at [93, 67] on link "Hang Up" at bounding box center [62, 77] width 125 height 24
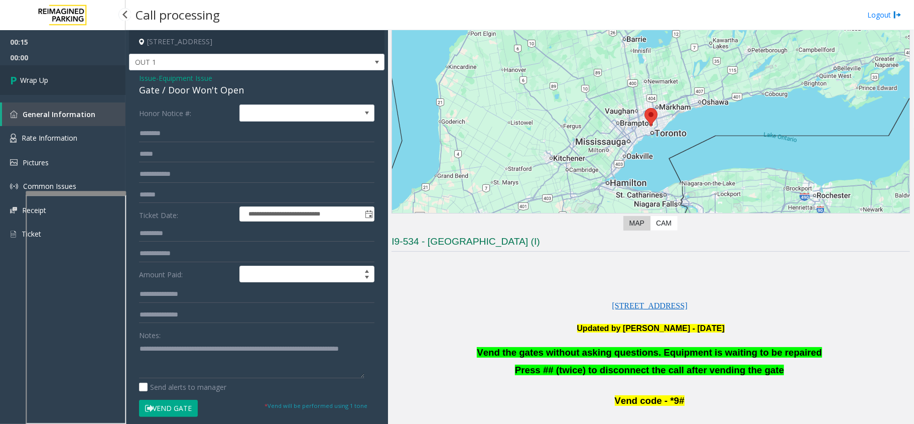
click at [63, 83] on link "Wrap Up" at bounding box center [62, 80] width 125 height 30
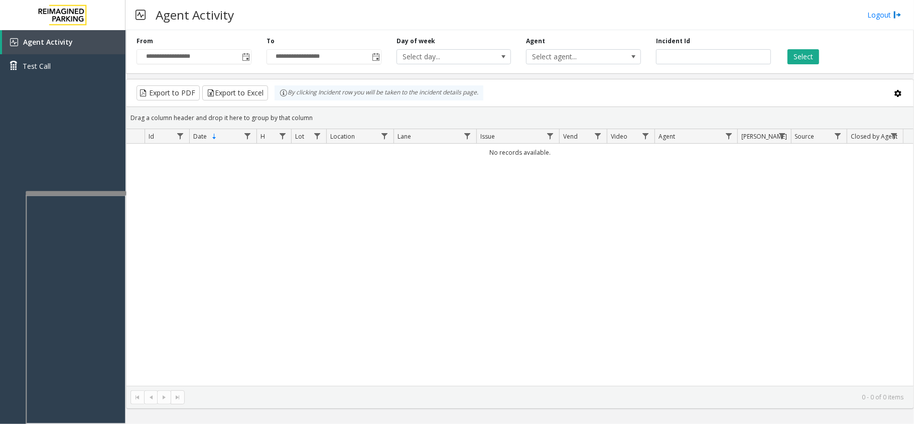
click at [176, 199] on div "No records available." at bounding box center [519, 265] width 787 height 242
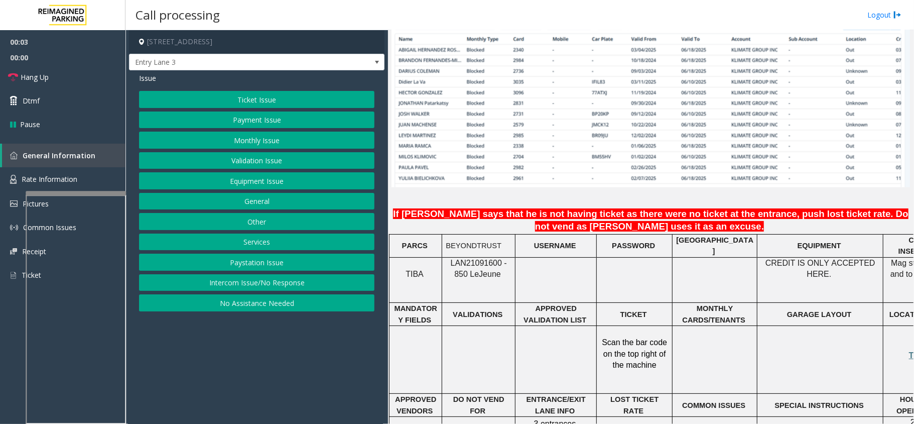
scroll to position [736, 0]
click at [484, 258] on span "LAN21091600 - 850 Le" at bounding box center [479, 268] width 56 height 20
click at [507, 258] on span "LAN21091600 - 850 Le" at bounding box center [479, 268] width 56 height 20
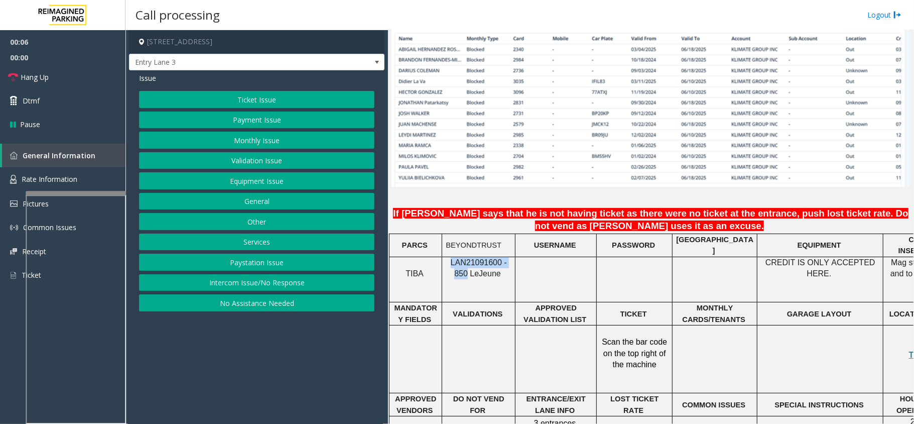
drag, startPoint x: 510, startPoint y: 243, endPoint x: 464, endPoint y: 246, distance: 46.2
click at [464, 258] on span "LAN21091600 - 850 Le" at bounding box center [479, 268] width 56 height 20
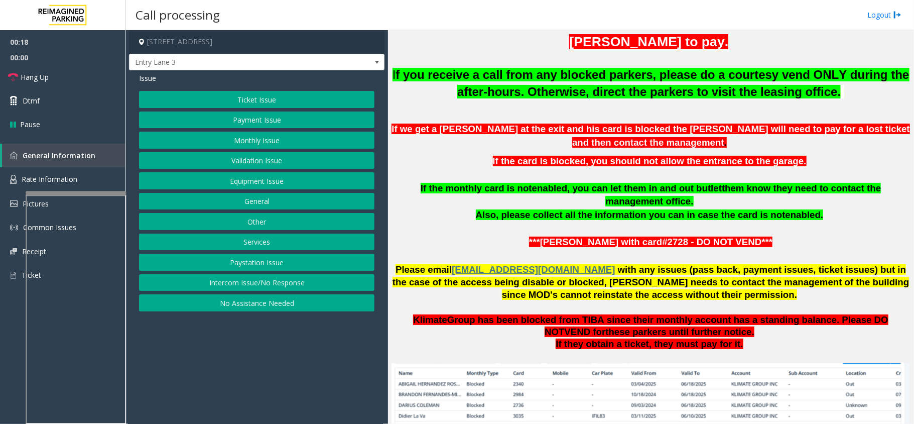
scroll to position [334, 0]
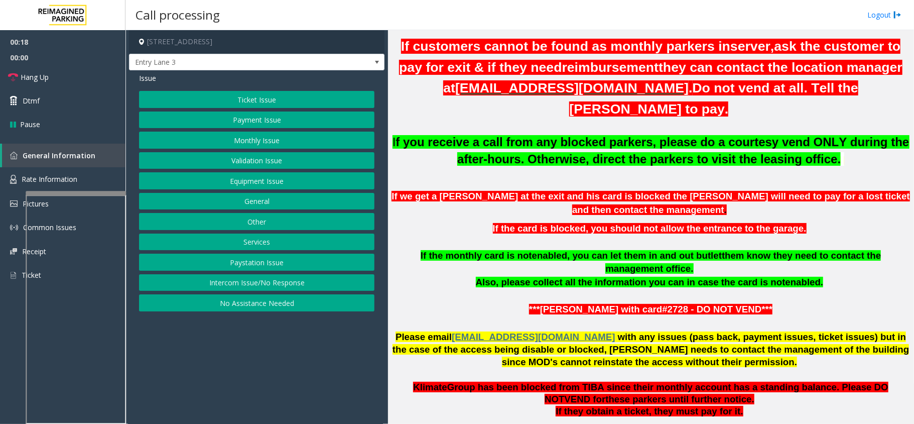
click at [326, 141] on button "Monthly Issue" at bounding box center [256, 139] width 235 height 17
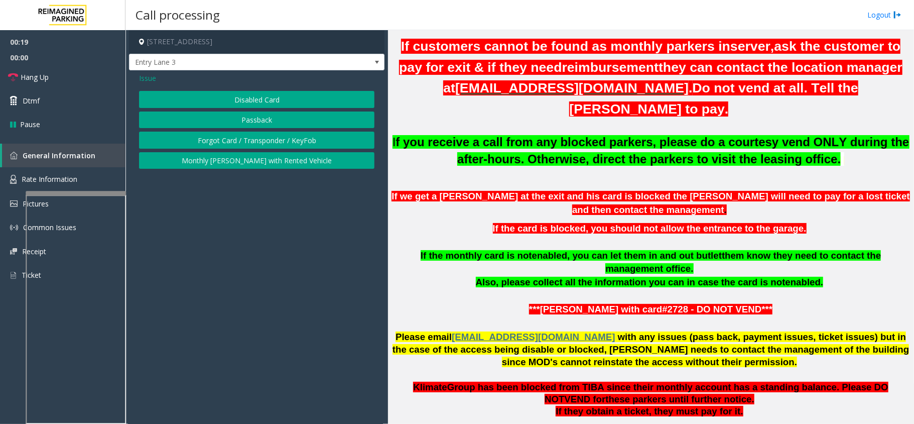
click at [303, 103] on button "Disabled Card" at bounding box center [256, 99] width 235 height 17
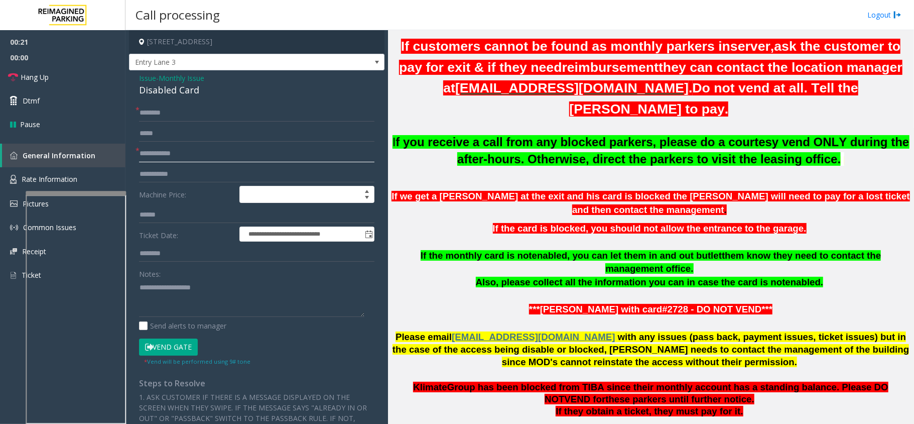
click at [197, 155] on input "text" at bounding box center [256, 153] width 235 height 17
click at [173, 155] on input "text" at bounding box center [256, 153] width 235 height 17
click at [173, 95] on div "Disabled Card" at bounding box center [256, 90] width 235 height 14
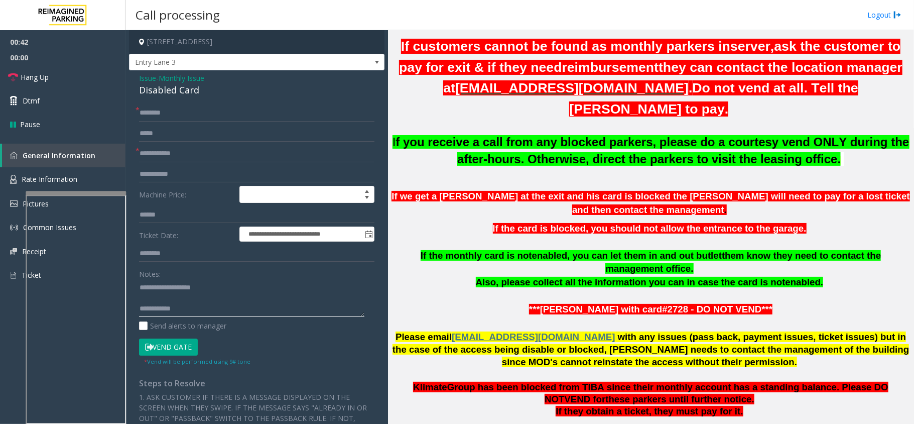
click at [247, 295] on textarea at bounding box center [251, 298] width 225 height 38
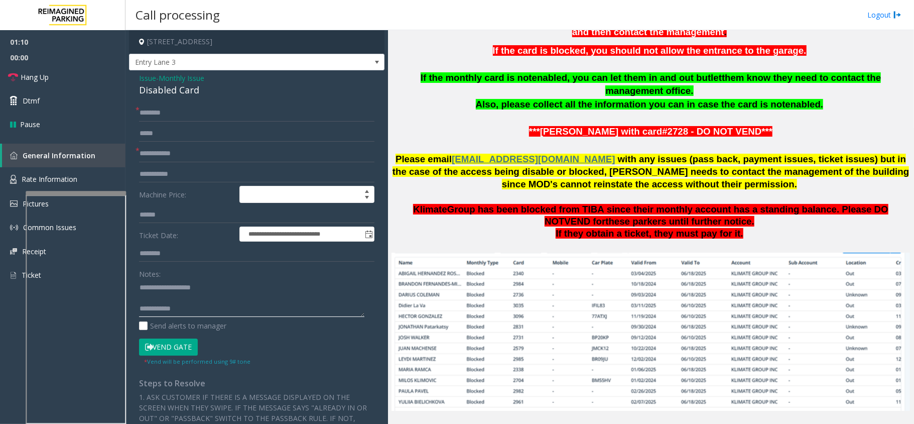
scroll to position [535, 0]
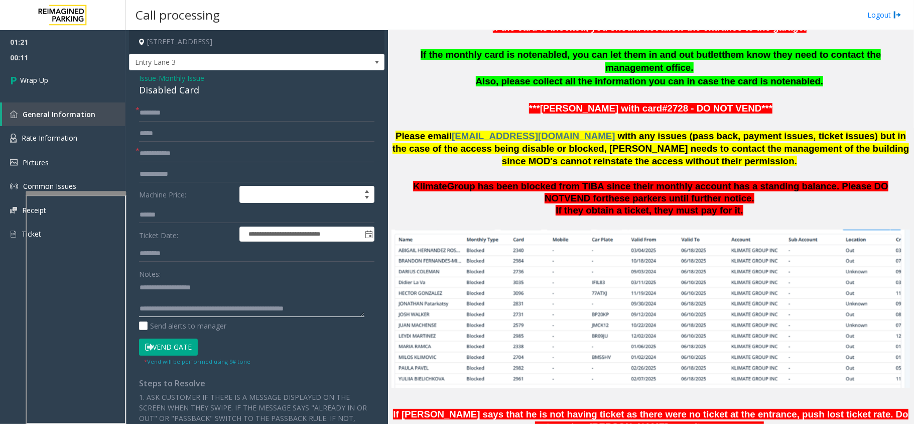
type textarea "**********"
click at [203, 153] on input "text" at bounding box center [256, 153] width 235 height 17
type input "**"
click at [197, 116] on input "text" at bounding box center [256, 112] width 235 height 17
type input "**"
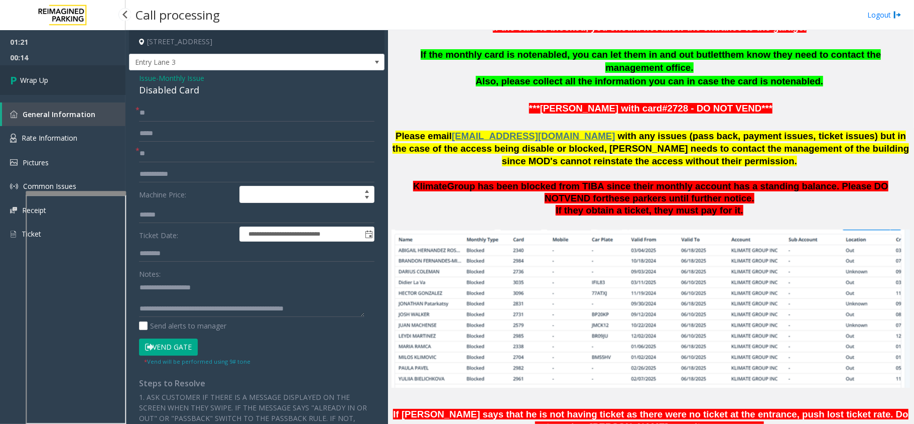
click at [70, 91] on link "Wrap Up" at bounding box center [62, 80] width 125 height 30
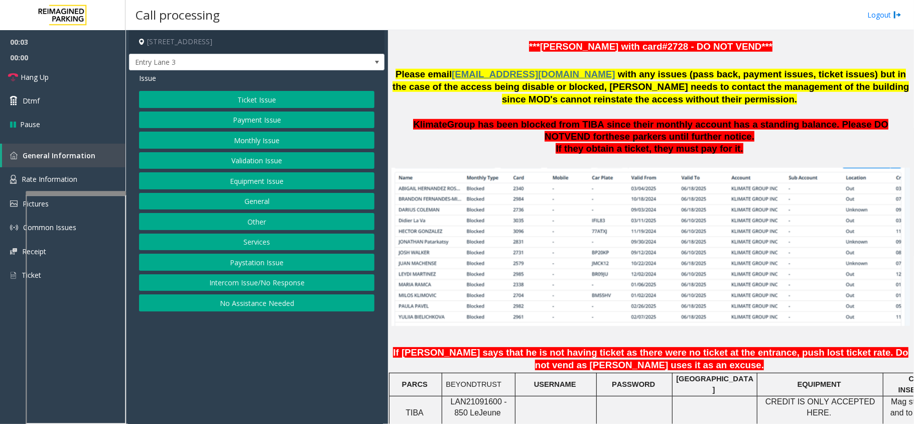
scroll to position [602, 0]
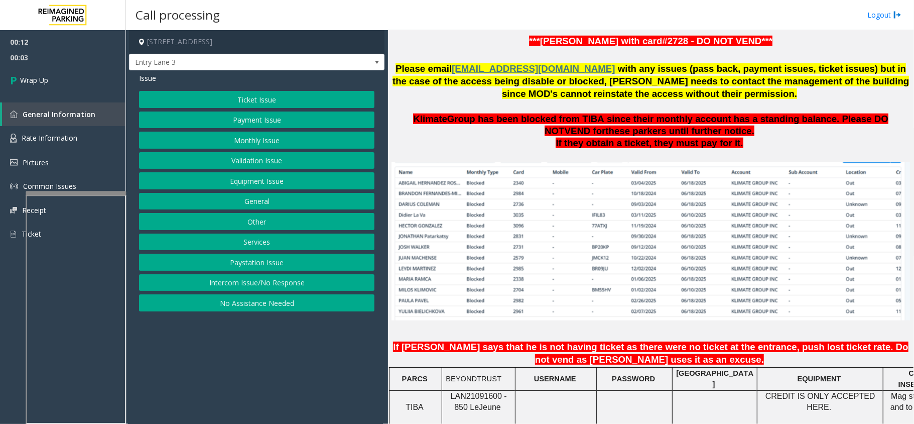
click at [205, 280] on button "Intercom Issue/No Response" at bounding box center [256, 282] width 235 height 17
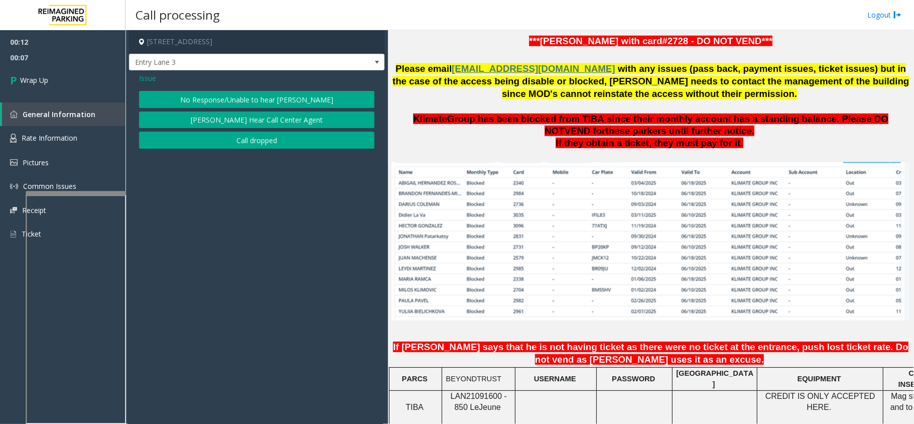
click at [152, 75] on span "Issue" at bounding box center [147, 78] width 17 height 11
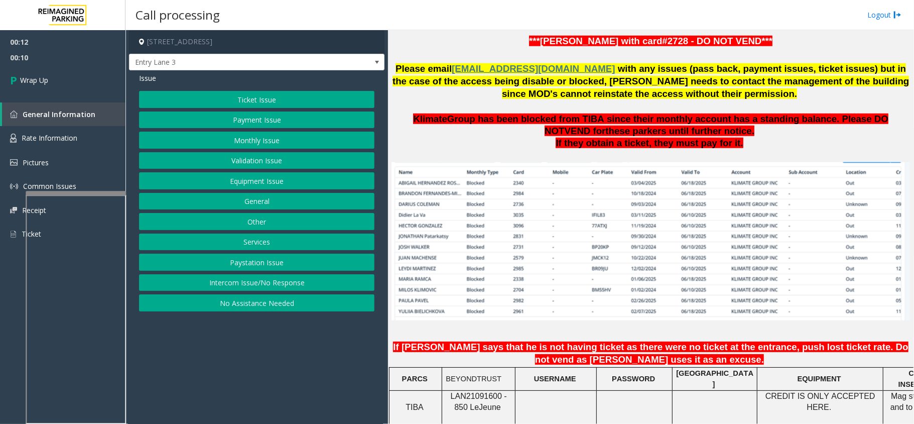
click at [239, 181] on button "Equipment Issue" at bounding box center [256, 180] width 235 height 17
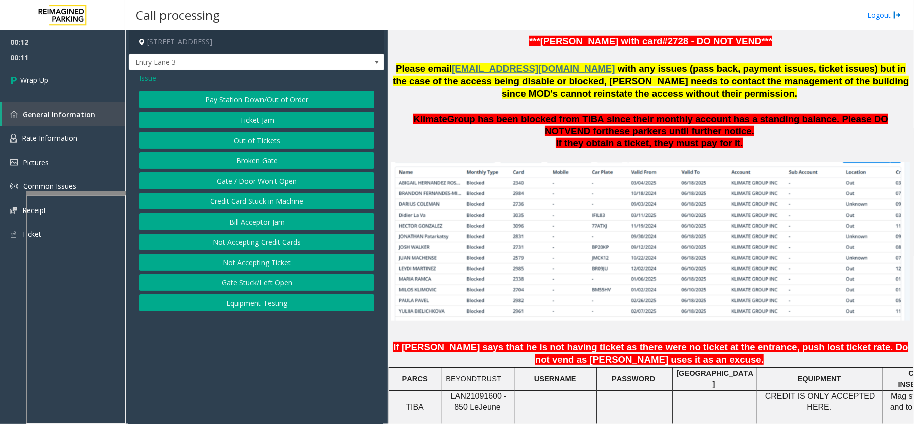
click at [239, 178] on button "Gate / Door Won't Open" at bounding box center [256, 180] width 235 height 17
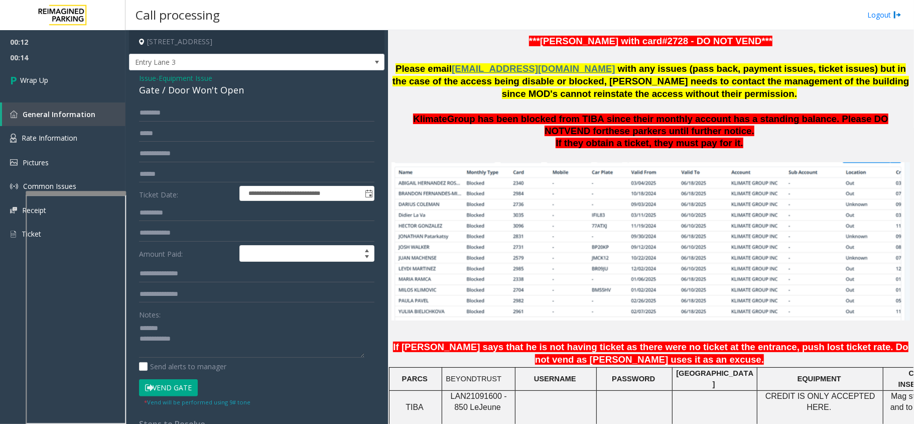
click at [175, 92] on div "Gate / Door Won't Open" at bounding box center [256, 90] width 235 height 14
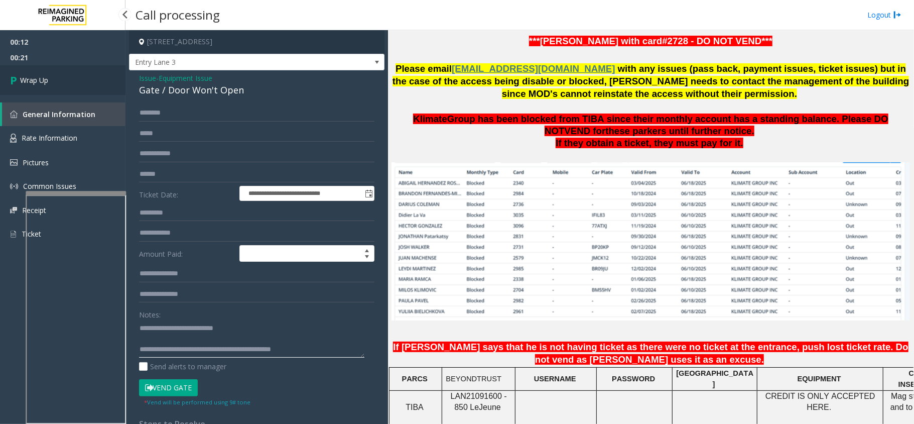
type textarea "**********"
click at [97, 83] on link "Wrap Up" at bounding box center [62, 80] width 125 height 30
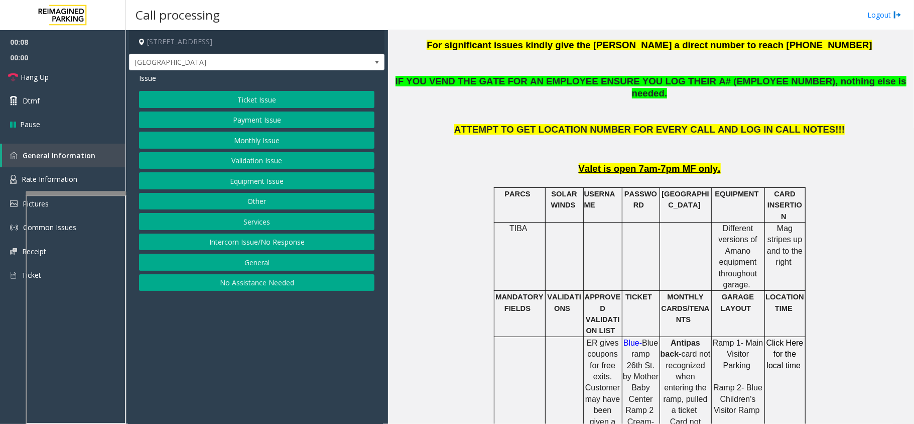
scroll to position [468, 0]
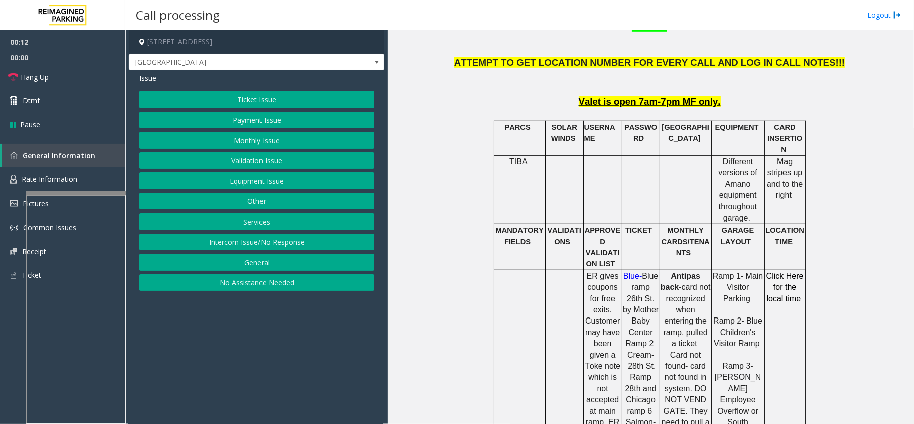
click at [217, 243] on button "Intercom Issue/No Response" at bounding box center [256, 241] width 235 height 17
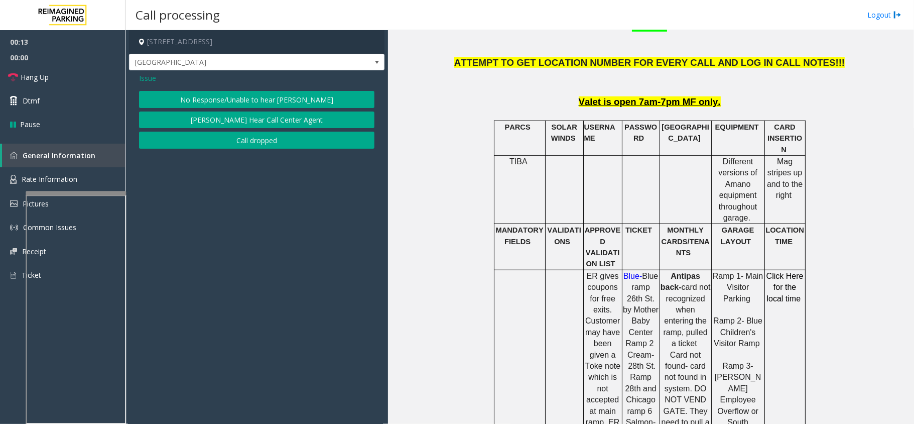
click at [176, 89] on div "Issue No Response/Unable to hear [PERSON_NAME] Cannot Hear Call Center Agent Ca…" at bounding box center [256, 111] width 255 height 83
click at [173, 98] on button "No Response/Unable to hear [PERSON_NAME]" at bounding box center [256, 99] width 235 height 17
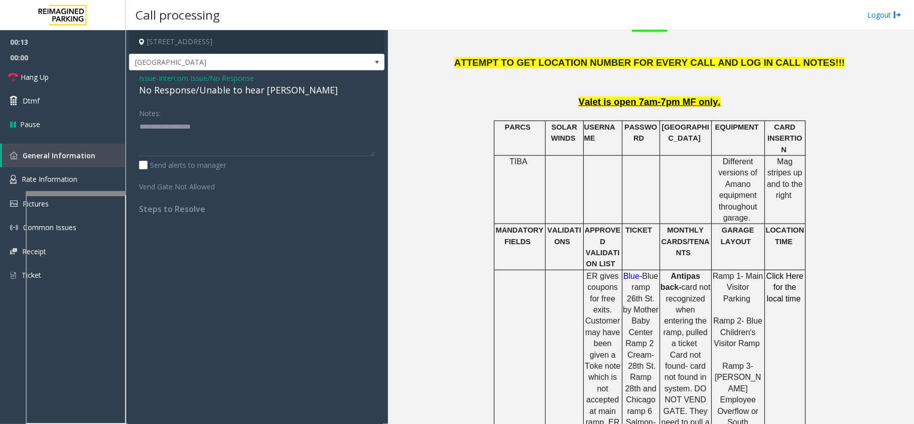
click at [182, 87] on div "No Response/Unable to hear [PERSON_NAME]" at bounding box center [256, 90] width 235 height 14
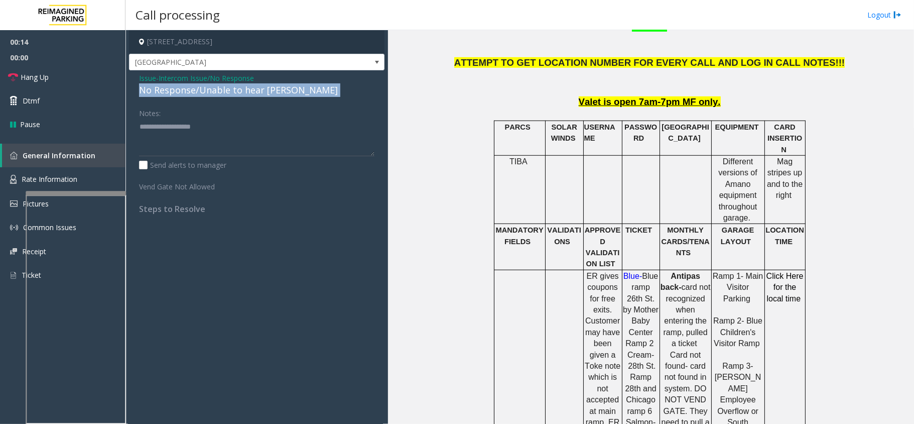
click at [182, 87] on div "No Response/Unable to hear [PERSON_NAME]" at bounding box center [256, 90] width 235 height 14
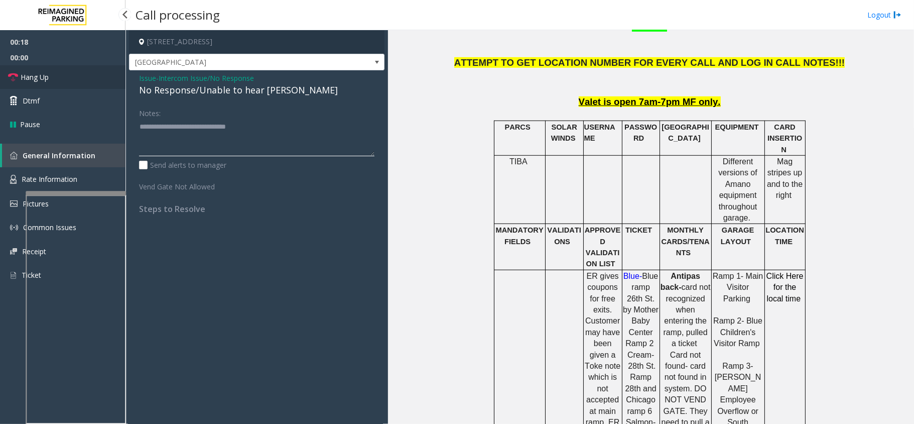
type textarea "**********"
click at [97, 75] on link "Hang Up" at bounding box center [62, 77] width 125 height 24
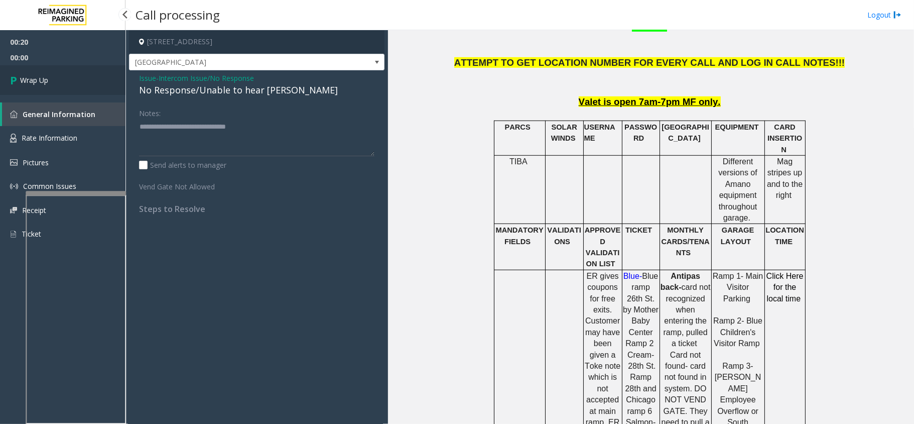
click at [51, 75] on link "Wrap Up" at bounding box center [62, 80] width 125 height 30
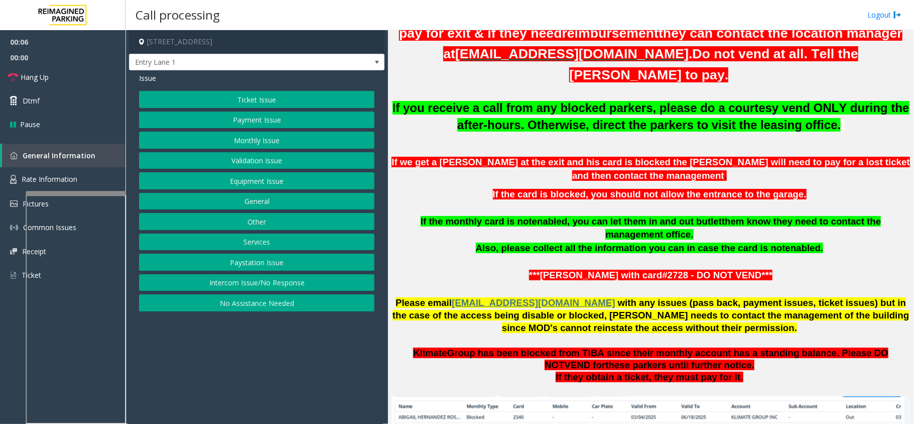
scroll to position [401, 0]
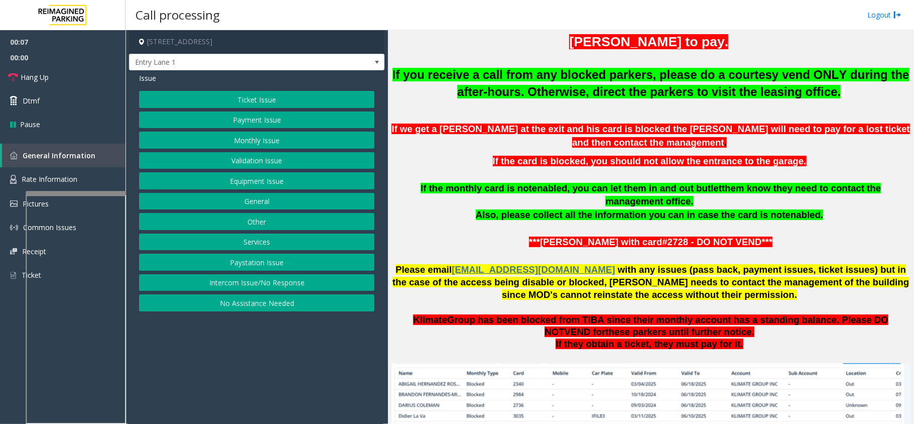
click at [293, 282] on button "Intercom Issue/No Response" at bounding box center [256, 282] width 235 height 17
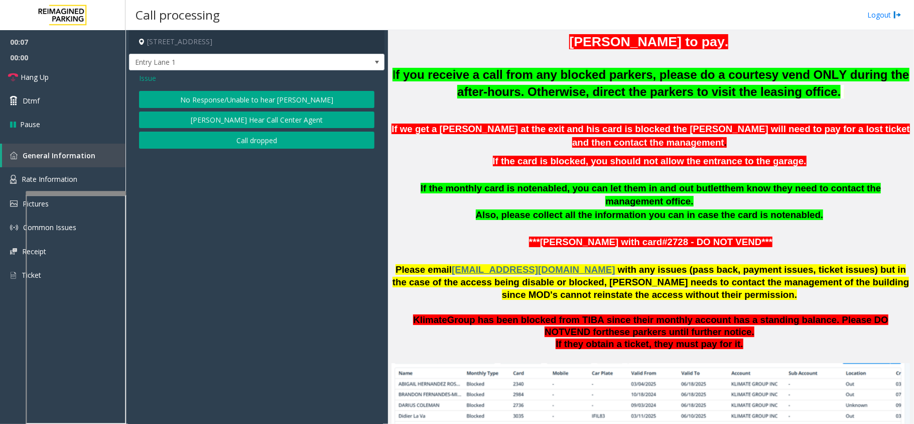
click at [255, 99] on button "No Response/Unable to hear [PERSON_NAME]" at bounding box center [256, 99] width 235 height 17
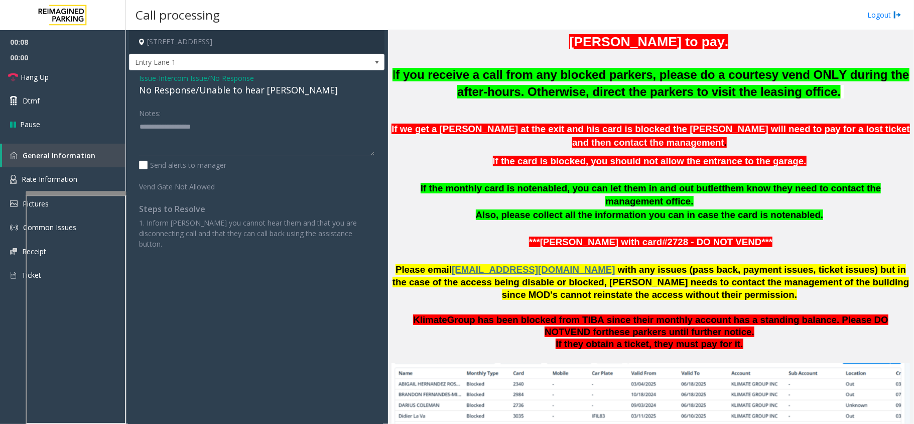
click at [238, 93] on div "No Response/Unable to hear [PERSON_NAME]" at bounding box center [256, 90] width 235 height 14
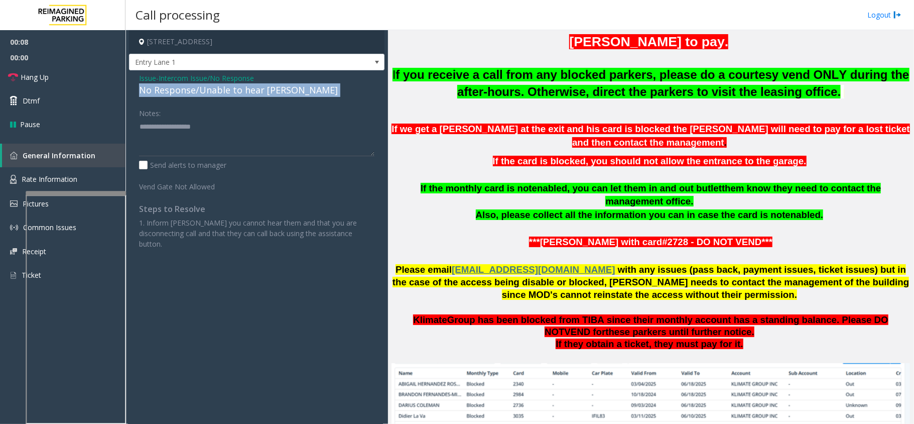
click at [238, 93] on div "No Response/Unable to hear [PERSON_NAME]" at bounding box center [256, 90] width 235 height 14
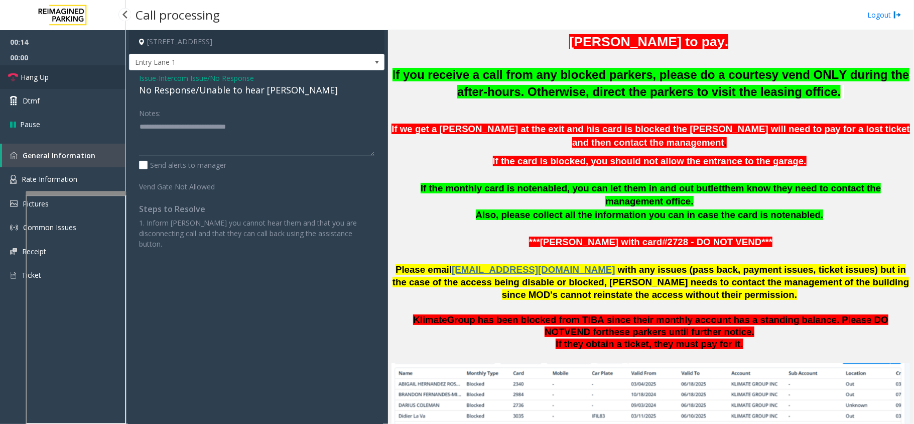
type textarea "**********"
click at [58, 67] on link "Hang Up" at bounding box center [62, 77] width 125 height 24
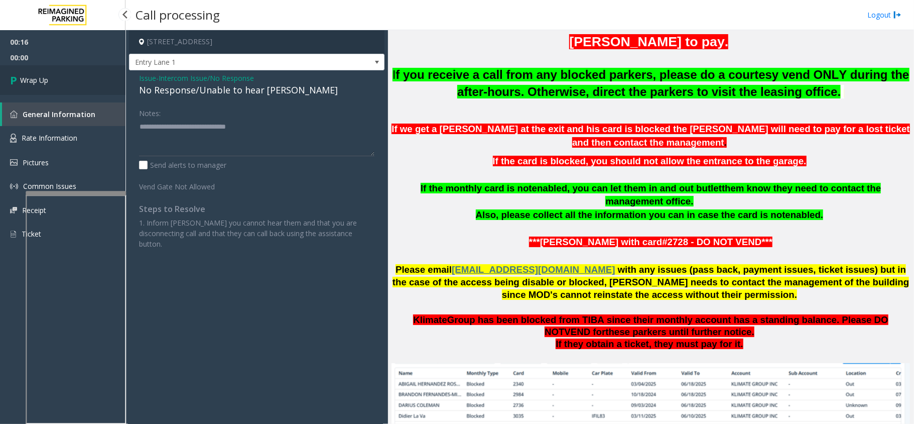
click at [45, 75] on span "Wrap Up" at bounding box center [34, 80] width 28 height 11
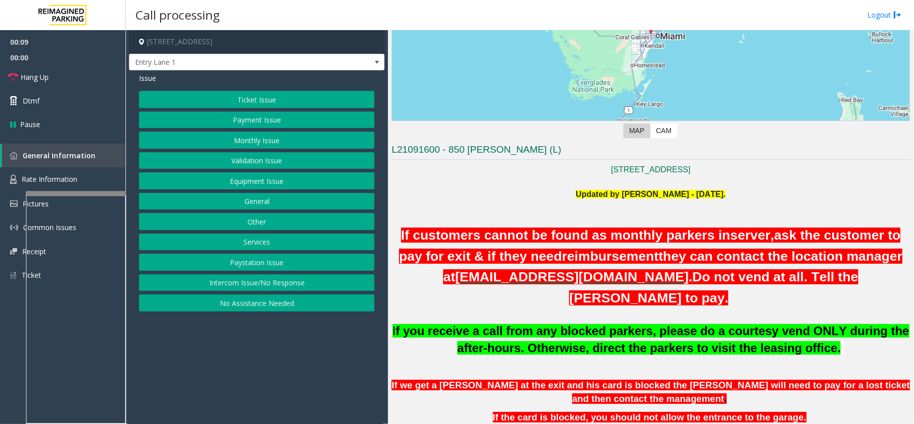
scroll to position [133, 0]
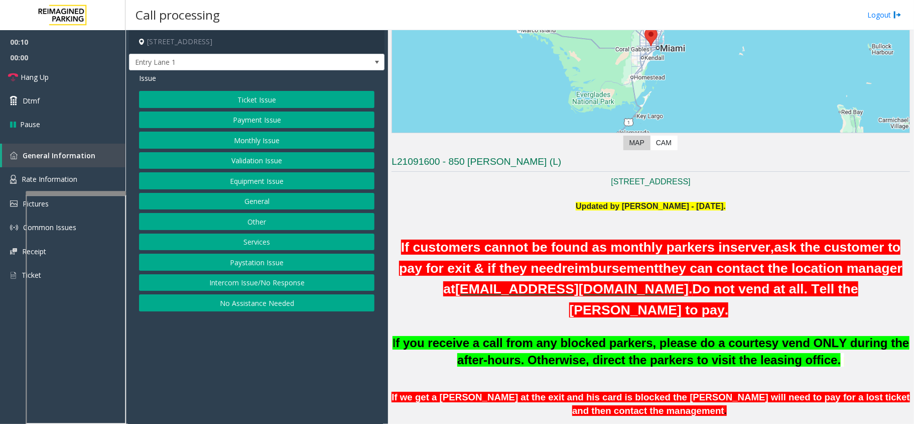
click at [323, 291] on button "Intercom Issue/No Response" at bounding box center [256, 282] width 235 height 17
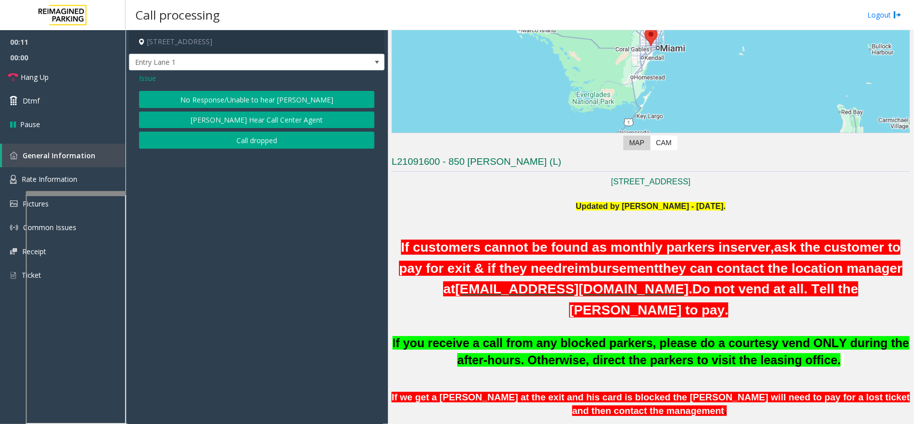
click at [245, 95] on button "No Response/Unable to hear [PERSON_NAME]" at bounding box center [256, 99] width 235 height 17
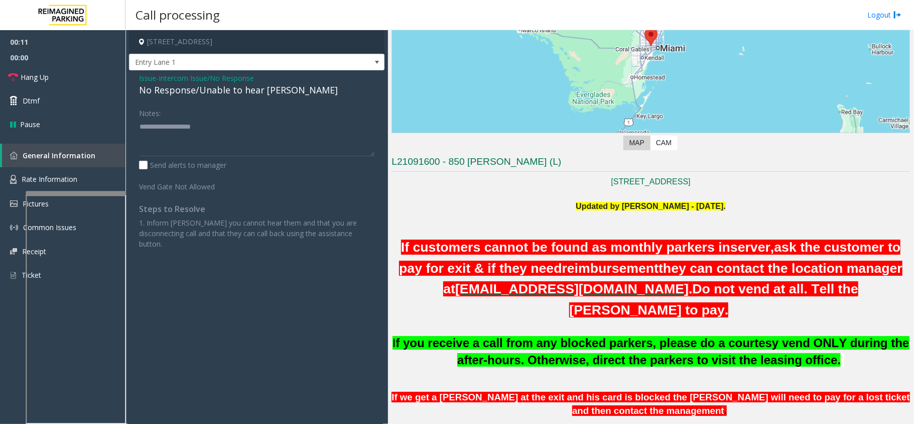
click at [237, 91] on div "No Response/Unable to hear [PERSON_NAME]" at bounding box center [256, 90] width 235 height 14
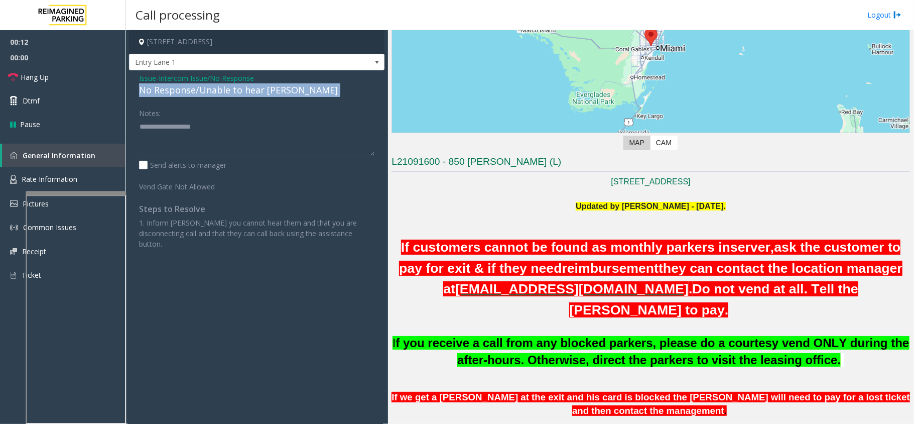
click at [237, 91] on div "No Response/Unable to hear [PERSON_NAME]" at bounding box center [256, 90] width 235 height 14
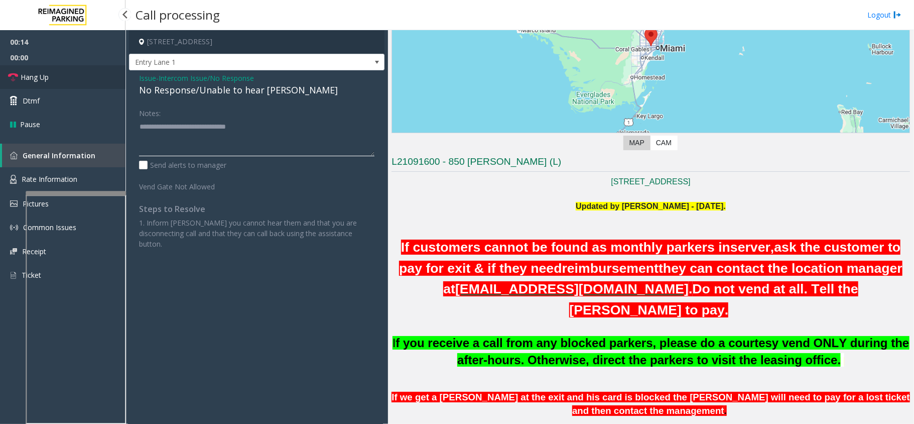
type textarea "**********"
click at [73, 72] on link "Hang Up" at bounding box center [62, 77] width 125 height 24
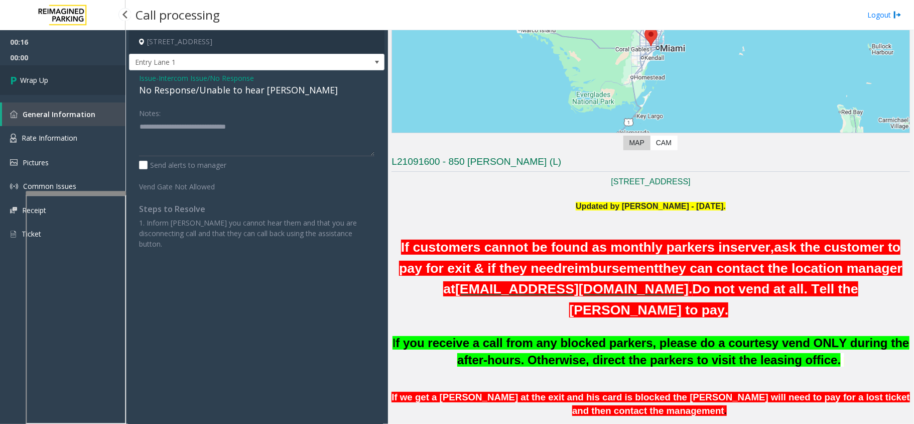
click at [31, 77] on span "Wrap Up" at bounding box center [34, 80] width 28 height 11
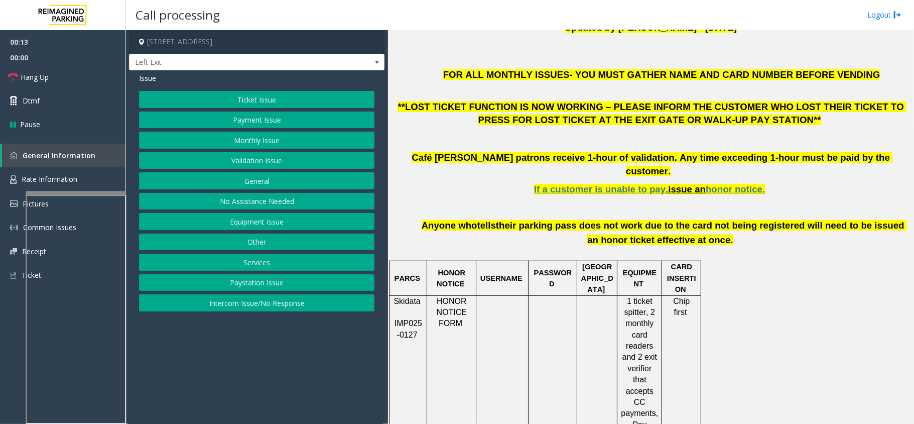
scroll to position [267, 0]
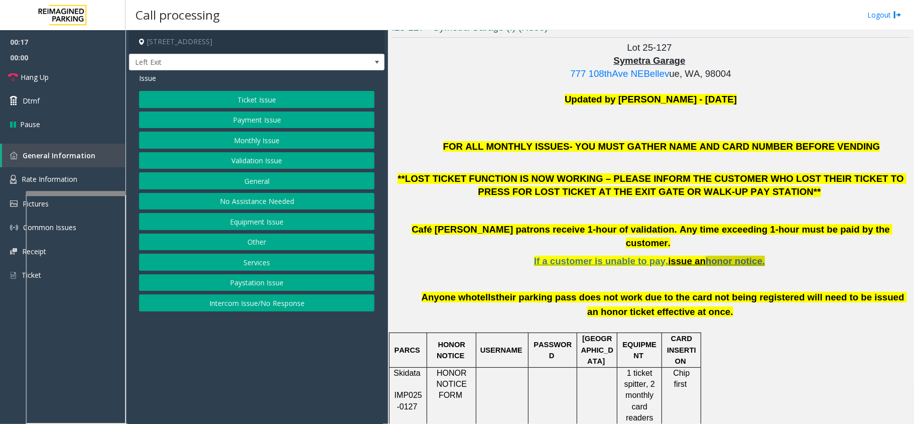
click at [706, 255] on span "honor notice." at bounding box center [735, 260] width 59 height 11
click at [75, 170] on link "Rate Information" at bounding box center [62, 179] width 125 height 25
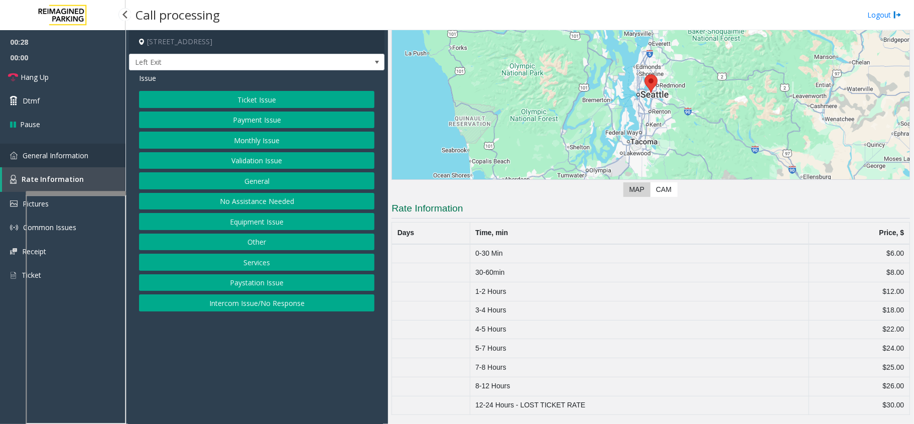
click at [93, 153] on link "General Information" at bounding box center [62, 156] width 125 height 24
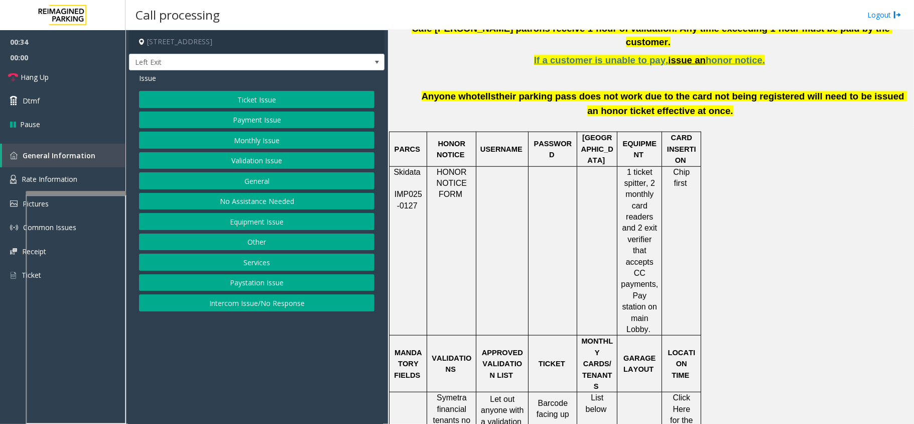
scroll to position [334, 0]
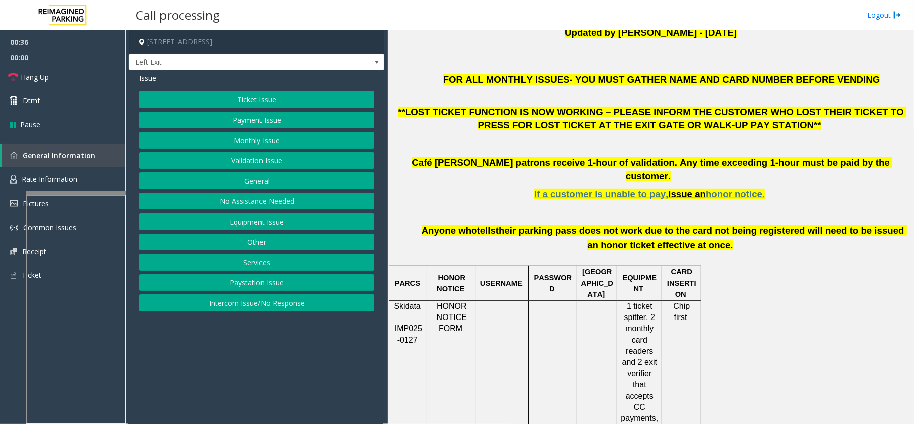
click at [304, 103] on button "Ticket Issue" at bounding box center [256, 99] width 235 height 17
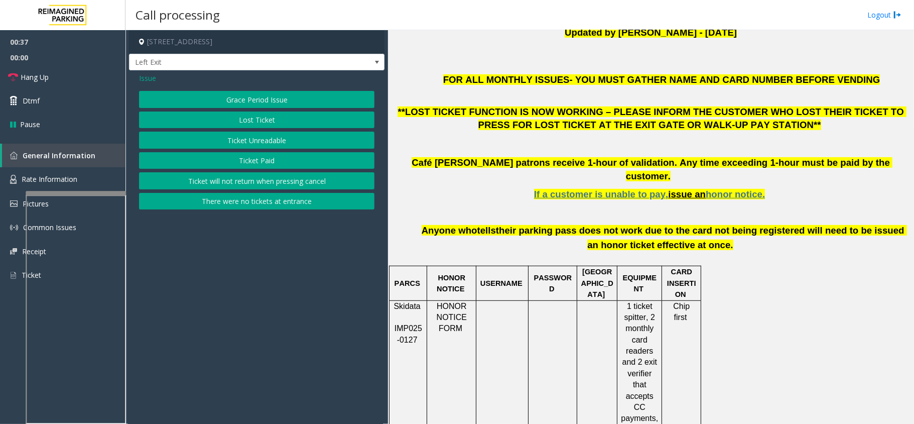
click at [265, 199] on button "There were no tickets at entrance" at bounding box center [256, 201] width 235 height 17
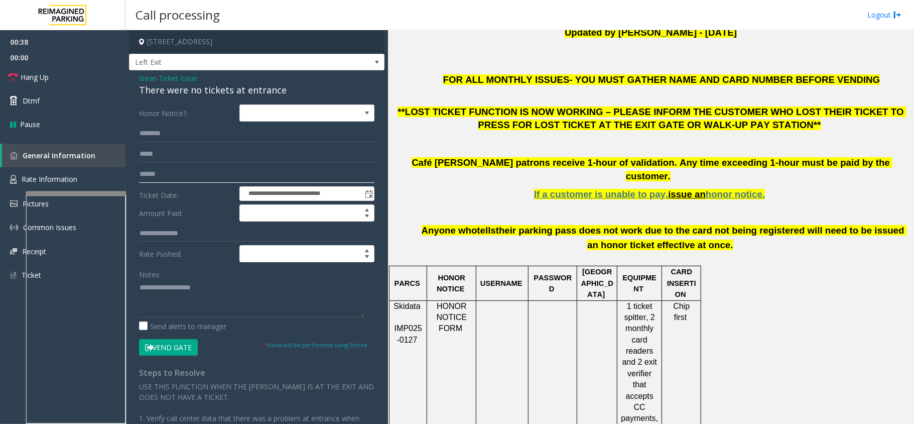
click at [185, 170] on input "text" at bounding box center [256, 174] width 235 height 17
click at [224, 135] on input "text" at bounding box center [256, 133] width 235 height 17
click at [286, 139] on input "text" at bounding box center [256, 133] width 235 height 17
click at [192, 91] on div "There were no tickets at entrance" at bounding box center [256, 90] width 235 height 14
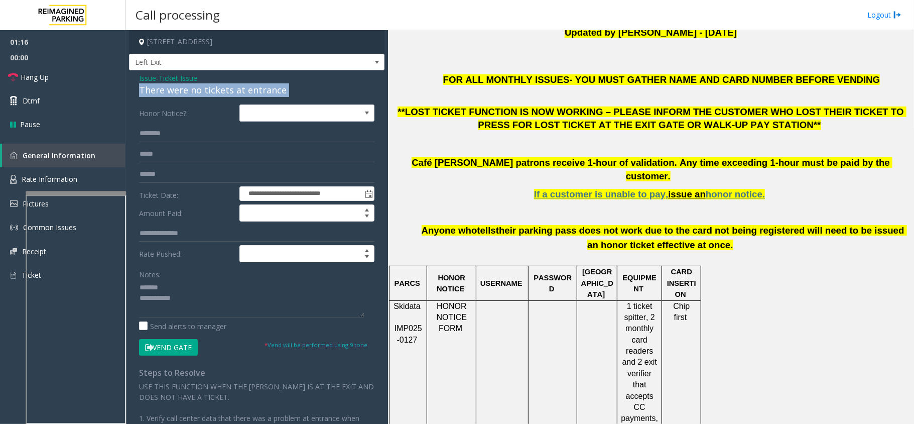
click at [192, 91] on div "There were no tickets at entrance" at bounding box center [256, 90] width 235 height 14
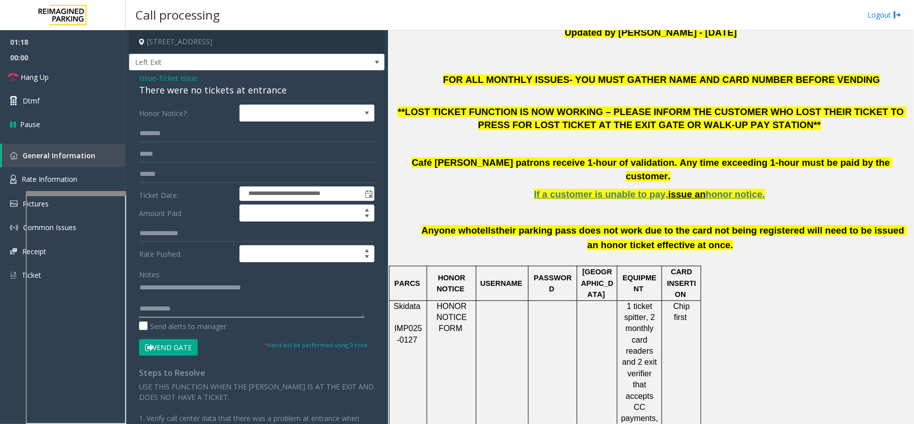
click at [221, 301] on textarea at bounding box center [251, 299] width 225 height 38
click at [219, 308] on textarea at bounding box center [251, 299] width 225 height 38
click at [85, 82] on link "Hang Up" at bounding box center [62, 77] width 125 height 24
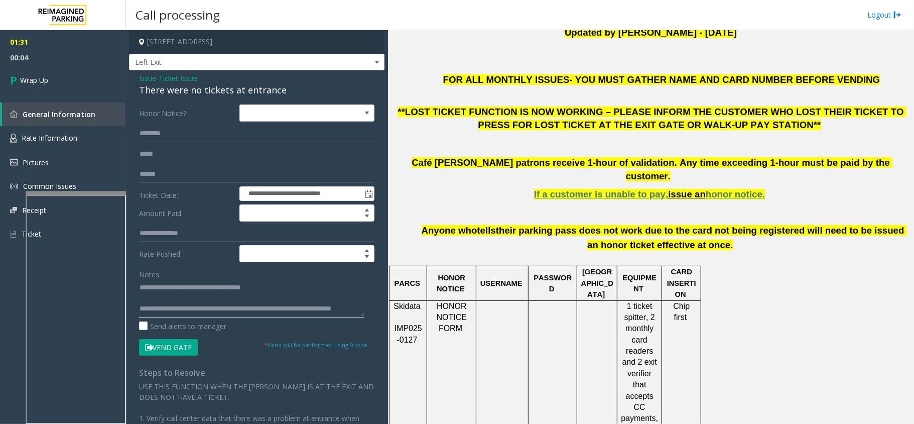
scroll to position [21, 0]
type textarea "**********"
click at [80, 69] on link "Wrap Up" at bounding box center [62, 80] width 125 height 30
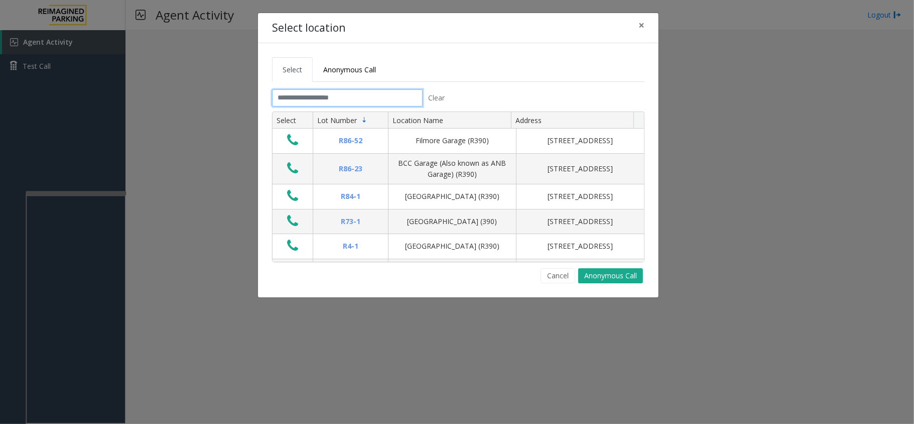
click at [304, 105] on input "text" at bounding box center [347, 97] width 151 height 17
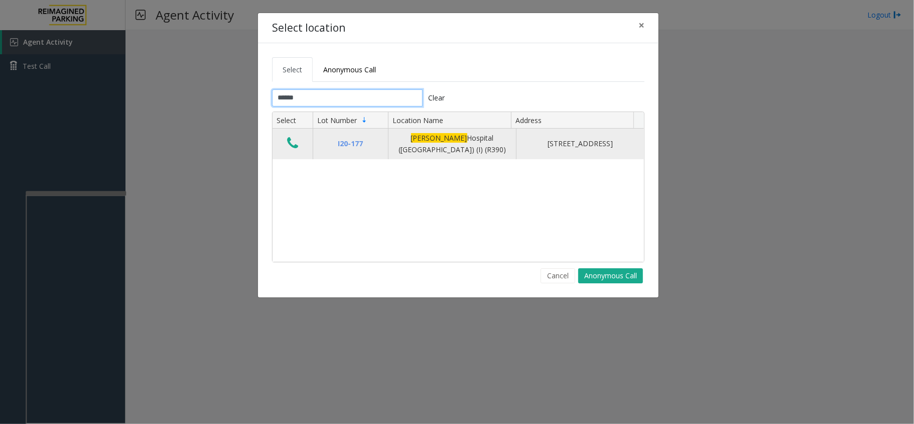
type input "******"
click at [291, 144] on icon "Data table" at bounding box center [292, 143] width 11 height 14
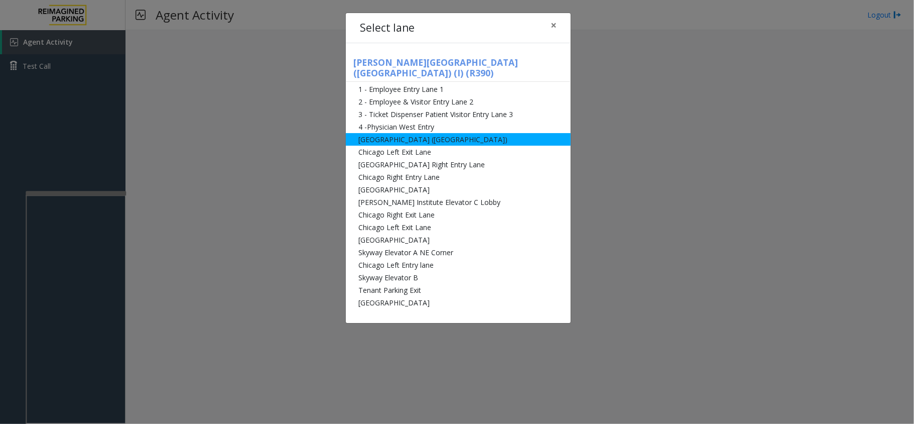
click at [374, 133] on li "[GEOGRAPHIC_DATA] ([GEOGRAPHIC_DATA])" at bounding box center [458, 139] width 225 height 13
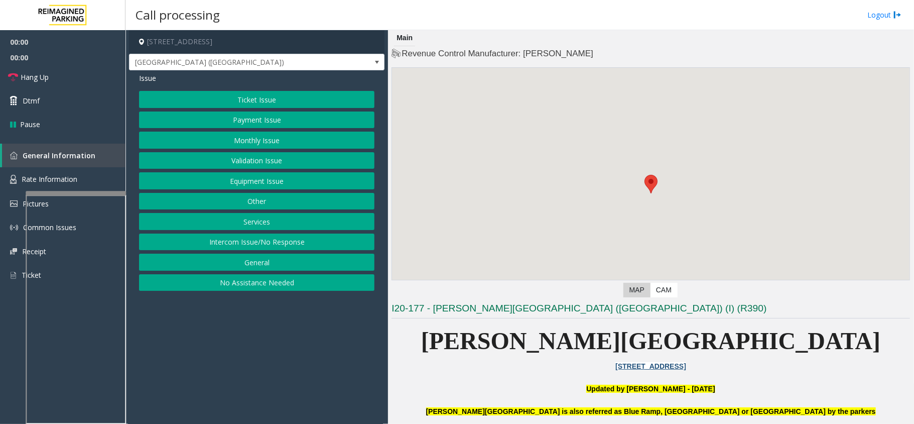
scroll to position [201, 0]
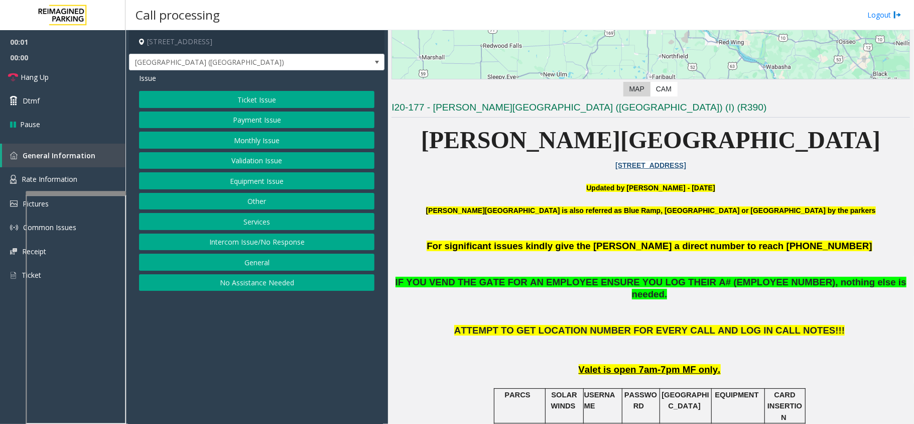
click at [297, 98] on button "Ticket Issue" at bounding box center [256, 99] width 235 height 17
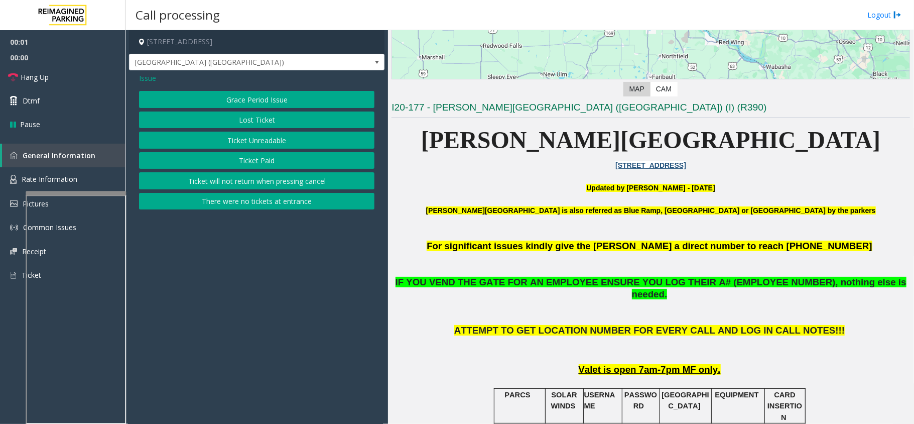
click at [261, 135] on button "Ticket Unreadable" at bounding box center [256, 139] width 235 height 17
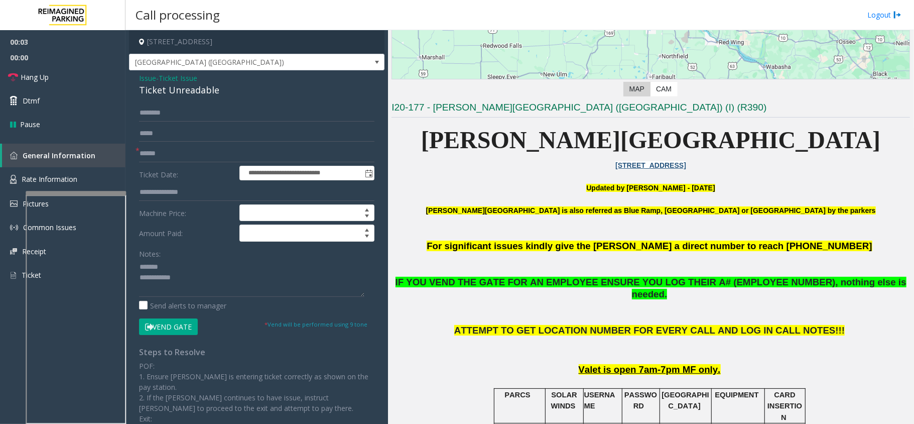
click at [172, 95] on div "Ticket Unreadable" at bounding box center [256, 90] width 235 height 14
click at [240, 283] on textarea at bounding box center [251, 278] width 225 height 38
click at [237, 289] on textarea at bounding box center [251, 278] width 225 height 38
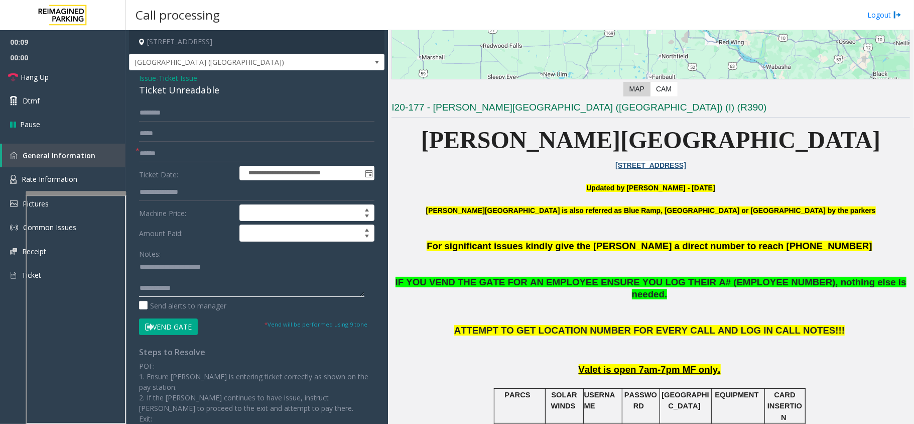
type textarea "**********"
click at [175, 152] on input "text" at bounding box center [256, 153] width 235 height 17
click at [182, 153] on input "text" at bounding box center [256, 153] width 235 height 17
click at [165, 154] on input "********" at bounding box center [256, 153] width 235 height 17
type input "**********"
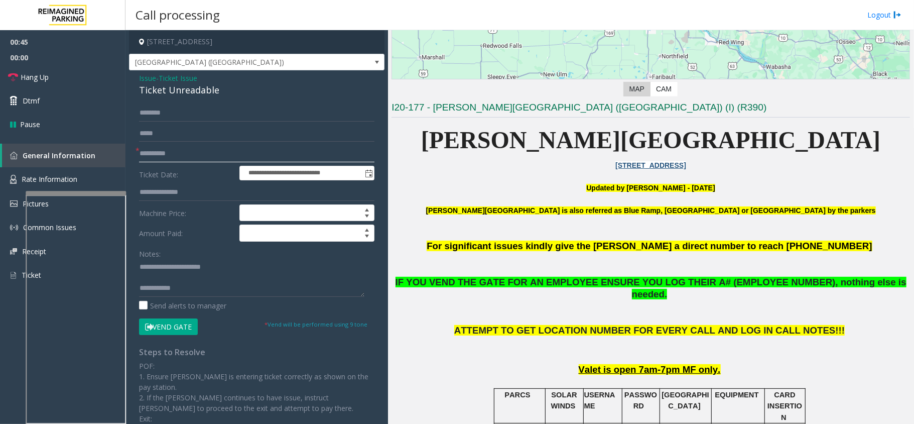
click at [153, 155] on input "**********" at bounding box center [256, 153] width 235 height 17
click at [173, 333] on button "Vend Gate" at bounding box center [168, 326] width 59 height 17
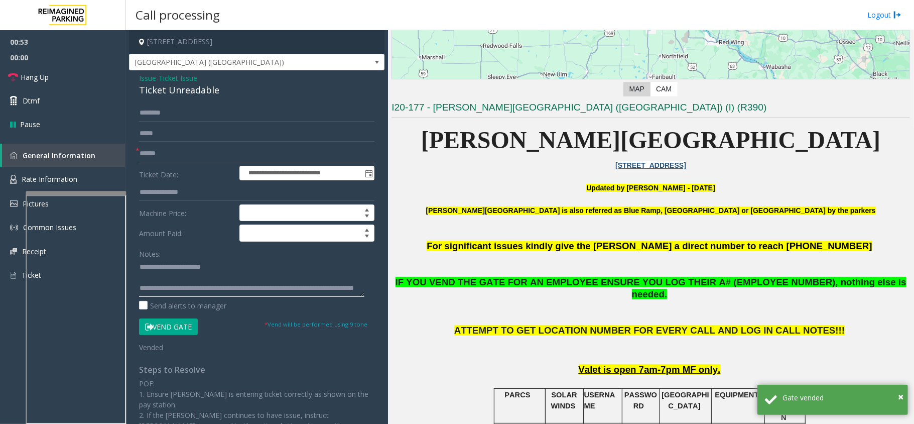
type textarea "**********"
click at [191, 155] on input "text" at bounding box center [256, 153] width 235 height 17
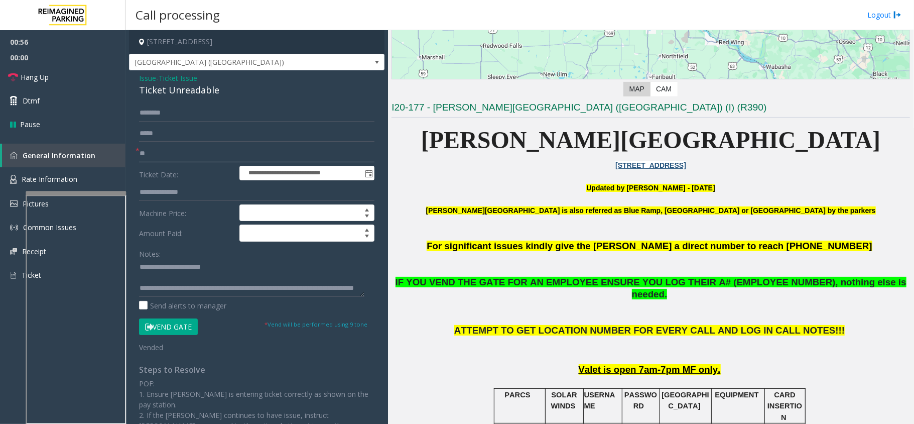
scroll to position [31, 0]
type input "**"
click at [95, 83] on link "Hang Up" at bounding box center [62, 77] width 125 height 24
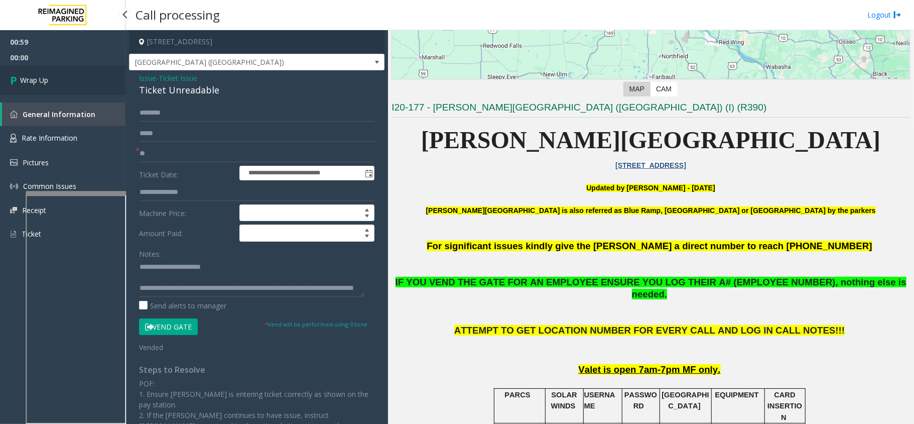
click at [95, 83] on link "Wrap Up" at bounding box center [62, 80] width 125 height 30
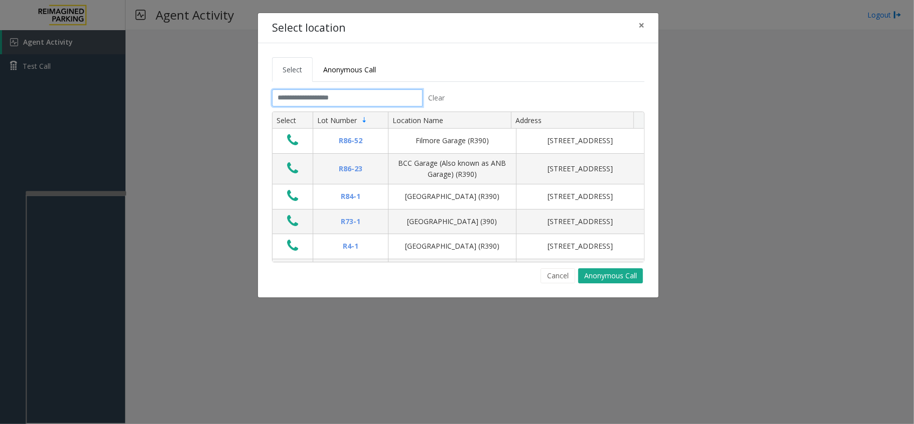
click at [332, 100] on input "text" at bounding box center [347, 97] width 151 height 17
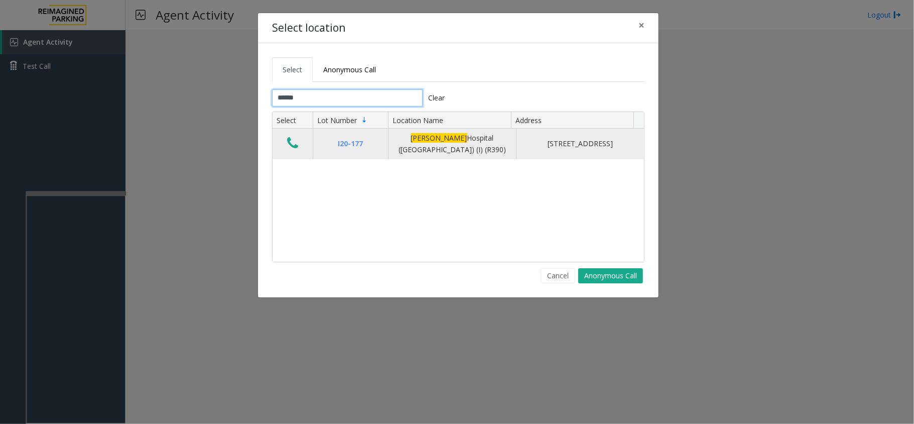
type input "******"
click at [302, 144] on td "Data table" at bounding box center [292, 143] width 40 height 31
click at [297, 143] on icon "Data table" at bounding box center [292, 143] width 11 height 14
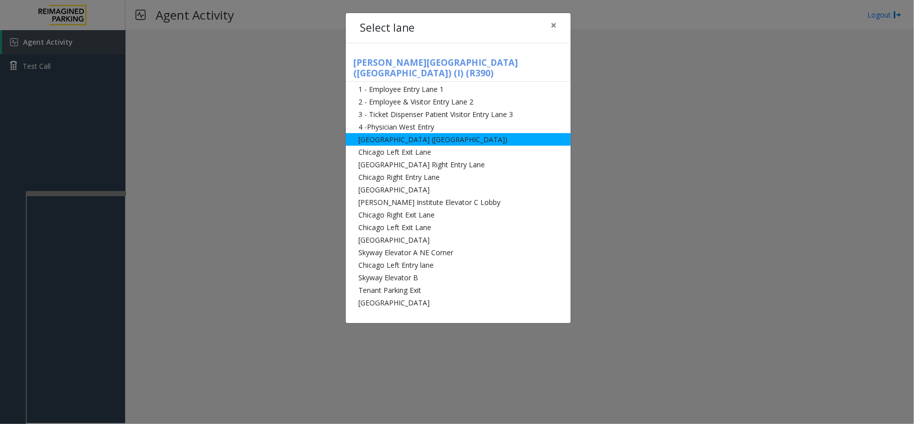
click at [368, 133] on li "[GEOGRAPHIC_DATA] ([GEOGRAPHIC_DATA])" at bounding box center [458, 139] width 225 height 13
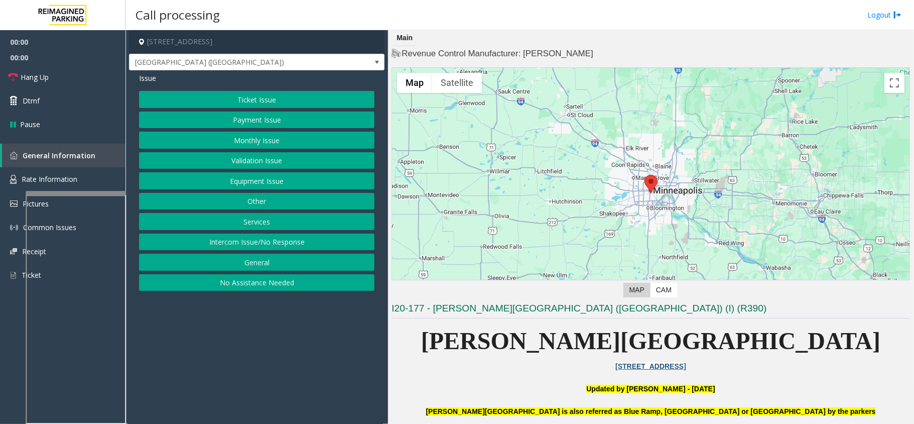
click at [294, 138] on button "Monthly Issue" at bounding box center [256, 139] width 235 height 17
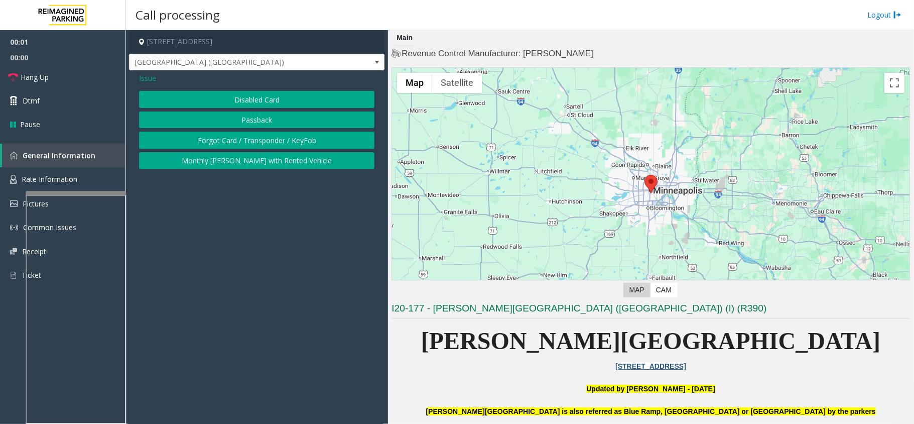
click at [298, 94] on button "Disabled Card" at bounding box center [256, 99] width 235 height 17
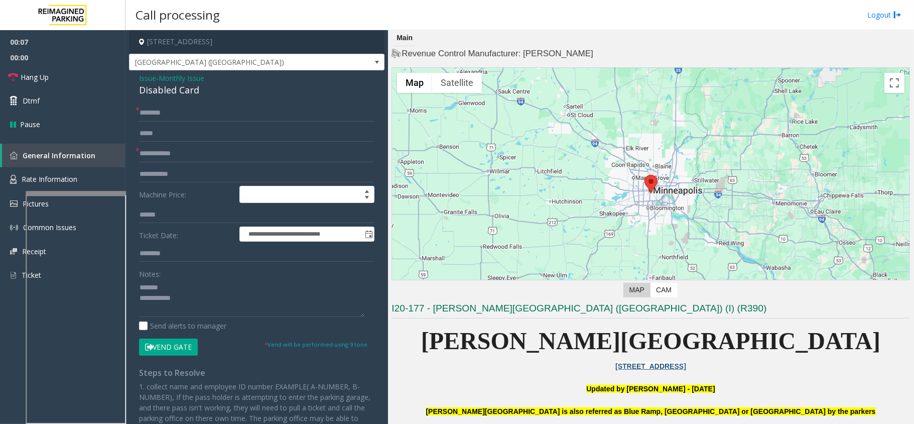
click at [175, 93] on div "Disabled Card" at bounding box center [256, 90] width 235 height 14
click at [261, 285] on textarea at bounding box center [251, 298] width 225 height 38
type textarea "**********"
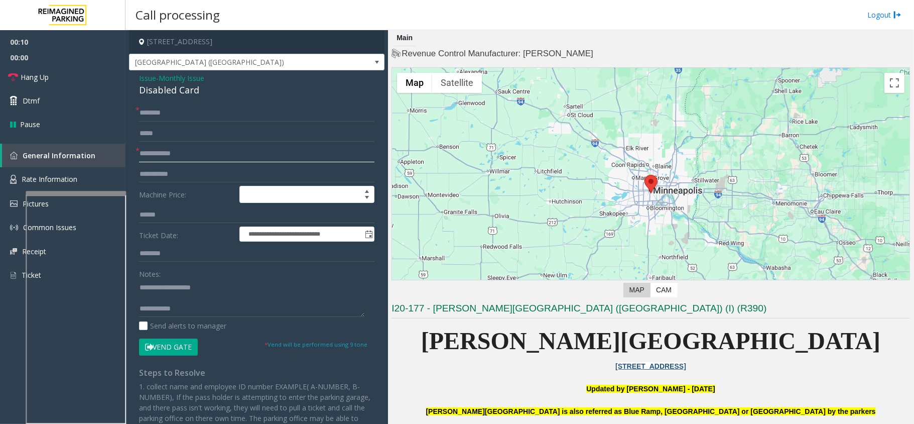
click at [179, 161] on input "text" at bounding box center [256, 153] width 235 height 17
click at [159, 155] on input "*******" at bounding box center [256, 153] width 235 height 17
type input "********"
click at [171, 108] on input "text" at bounding box center [256, 112] width 235 height 17
type input "**********"
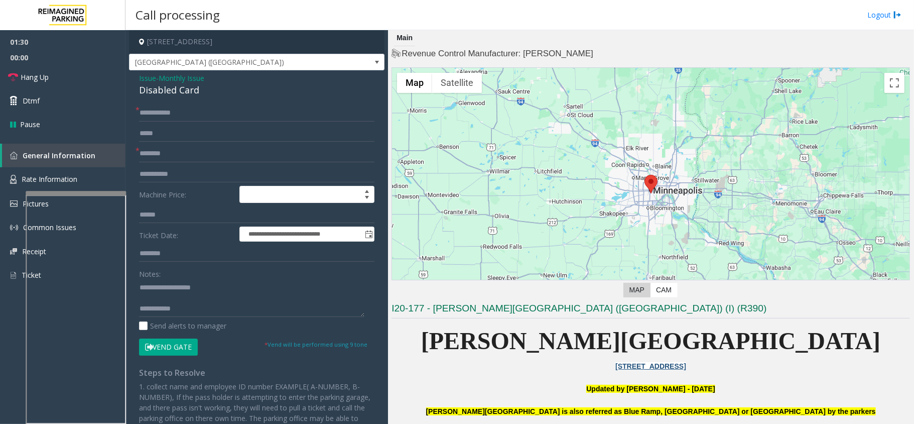
click at [161, 351] on button "Vend Gate" at bounding box center [168, 346] width 59 height 17
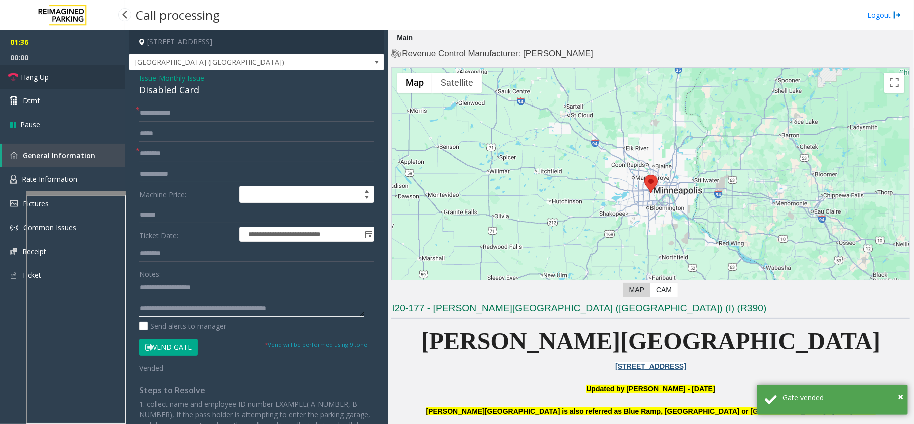
type textarea "**********"
click at [75, 69] on link "Hang Up" at bounding box center [62, 77] width 125 height 24
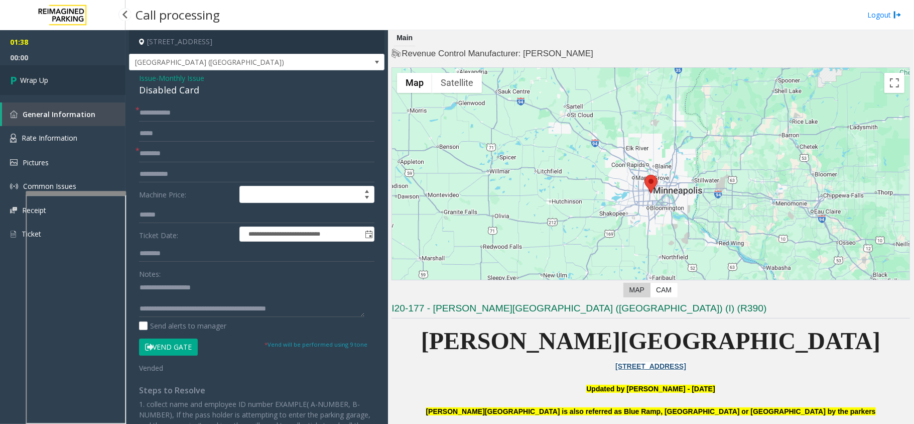
click at [55, 75] on link "Wrap Up" at bounding box center [62, 80] width 125 height 30
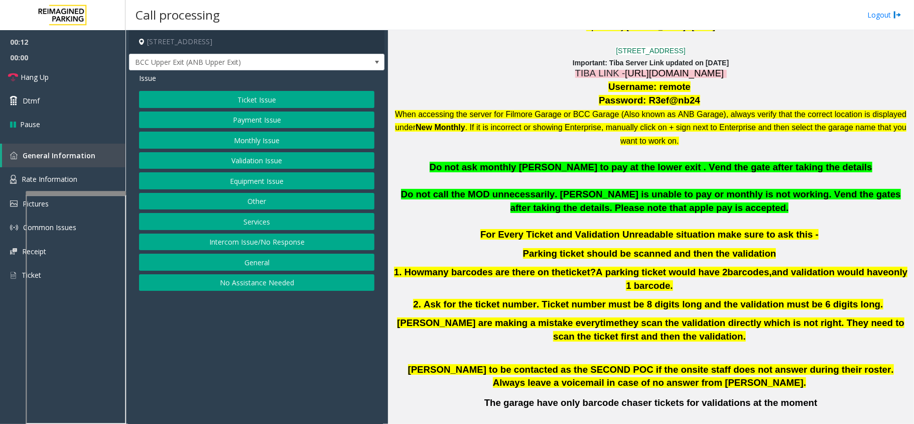
scroll to position [67, 0]
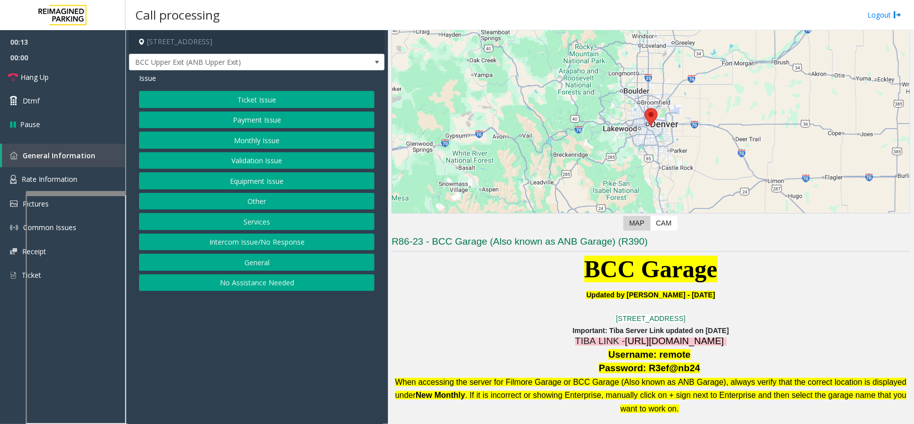
click at [643, 341] on span "[URL][DOMAIN_NAME]" at bounding box center [674, 340] width 99 height 11
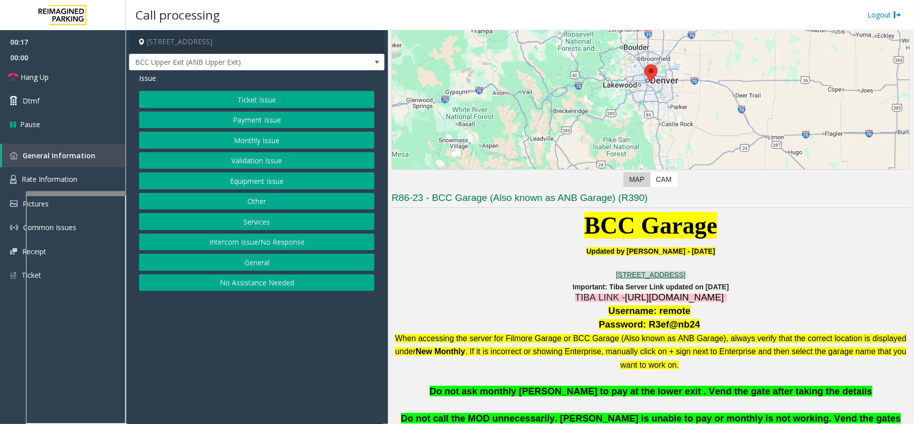
scroll to position [133, 0]
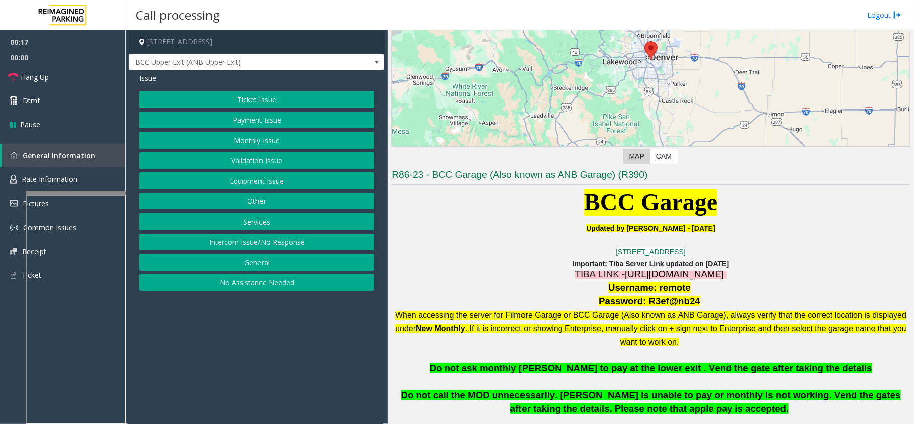
click at [658, 292] on span "Username: remote" at bounding box center [649, 287] width 82 height 11
click at [652, 298] on span "Password: R3ef@nb24" at bounding box center [649, 301] width 101 height 11
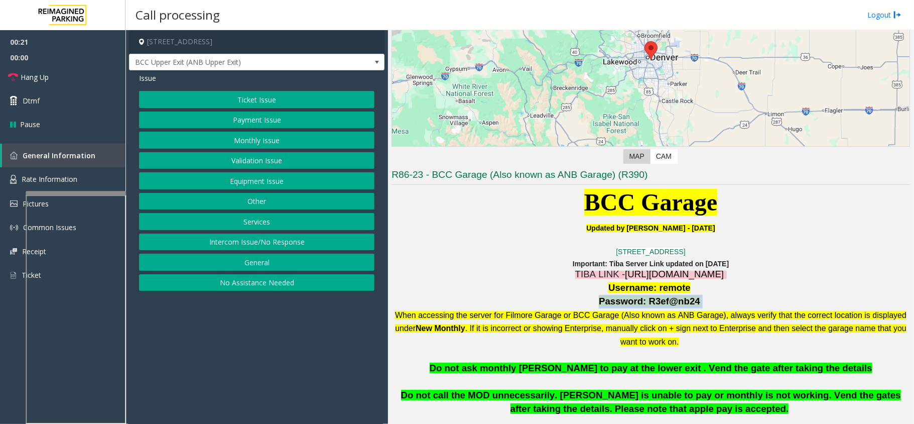
click at [600, 301] on p "Password: R3ef@nb24" at bounding box center [650, 302] width 518 height 14
drag, startPoint x: 644, startPoint y: 301, endPoint x: 687, endPoint y: 300, distance: 42.7
click at [687, 300] on span "Password: R3ef@nb24" at bounding box center [649, 301] width 101 height 11
click at [266, 224] on button "Services" at bounding box center [256, 221] width 235 height 17
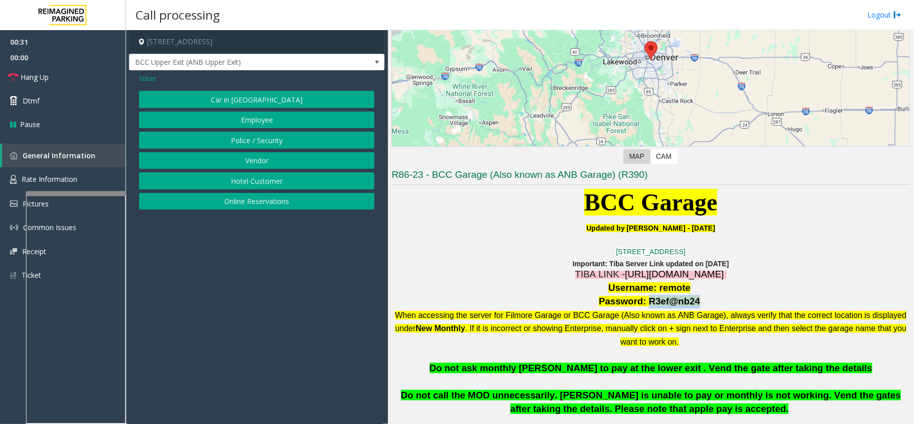
click at [260, 128] on button "Employee" at bounding box center [256, 119] width 235 height 17
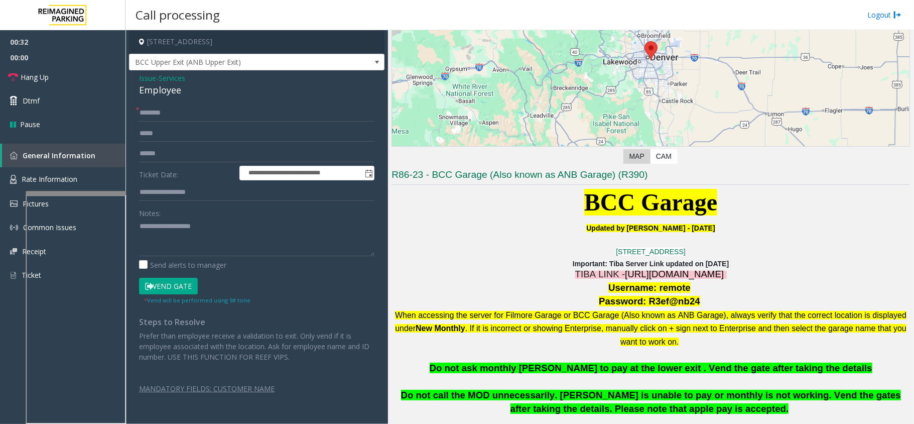
click at [144, 85] on div "Employee" at bounding box center [256, 90] width 235 height 14
click at [151, 79] on span "Issue" at bounding box center [147, 78] width 17 height 11
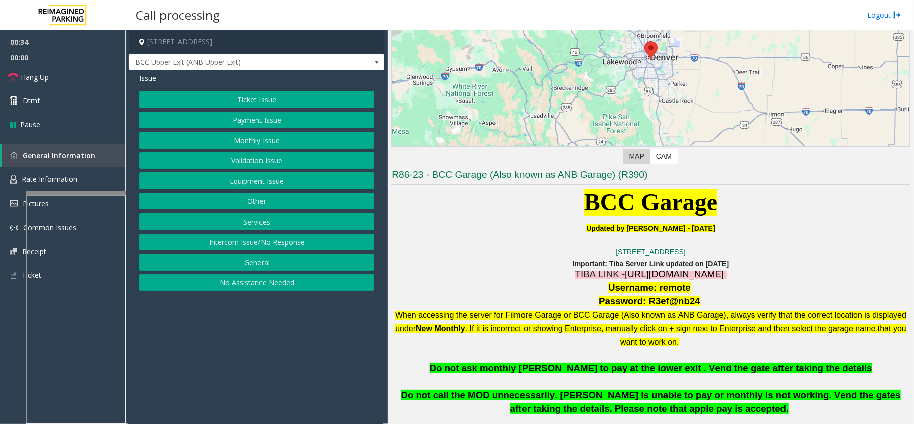
click at [266, 224] on button "Services" at bounding box center [256, 221] width 235 height 17
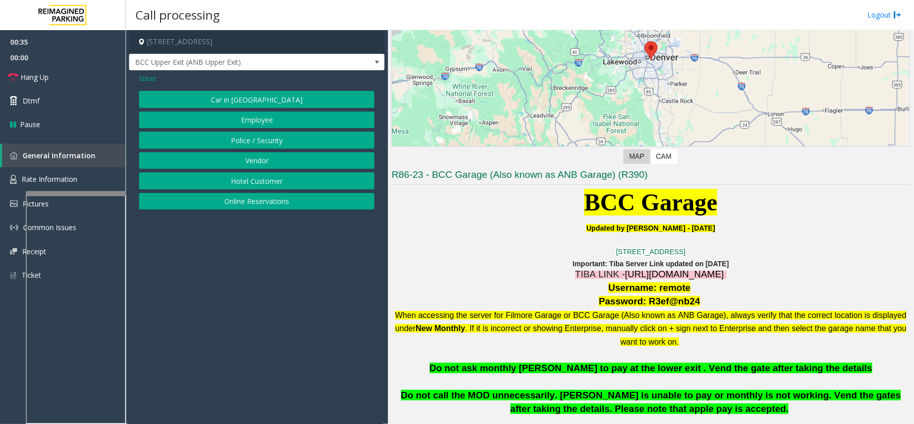
click at [263, 146] on button "Police / Security" at bounding box center [256, 139] width 235 height 17
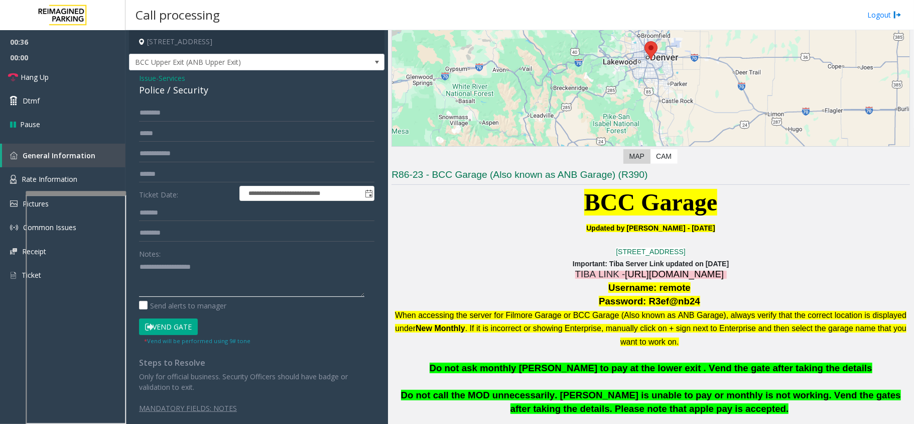
click at [182, 273] on textarea at bounding box center [251, 278] width 225 height 38
click at [169, 326] on button "Vend Gate" at bounding box center [168, 326] width 59 height 17
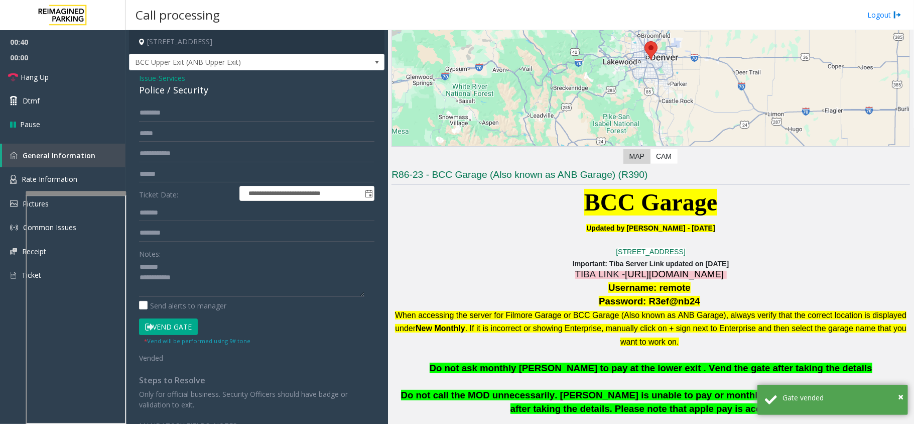
click at [161, 91] on div "Police / Security" at bounding box center [256, 90] width 235 height 14
click at [215, 282] on textarea at bounding box center [251, 278] width 225 height 38
click at [211, 290] on textarea at bounding box center [251, 278] width 225 height 38
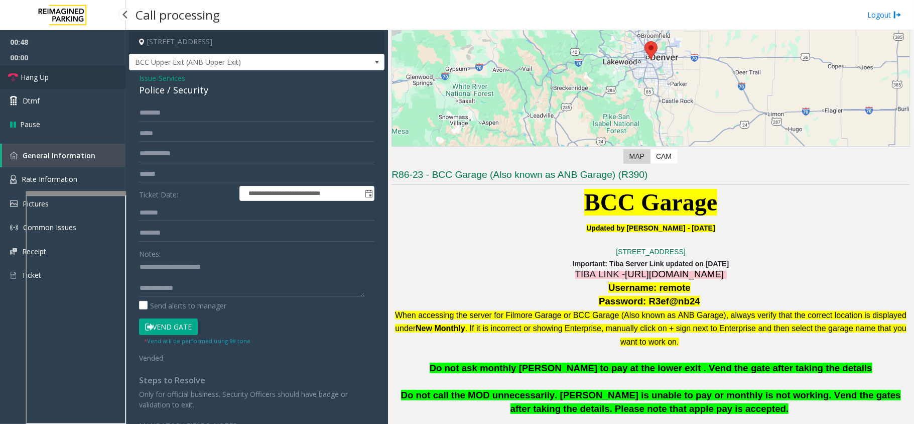
click at [41, 87] on link "Hang Up" at bounding box center [62, 77] width 125 height 24
click at [217, 290] on textarea at bounding box center [251, 278] width 225 height 38
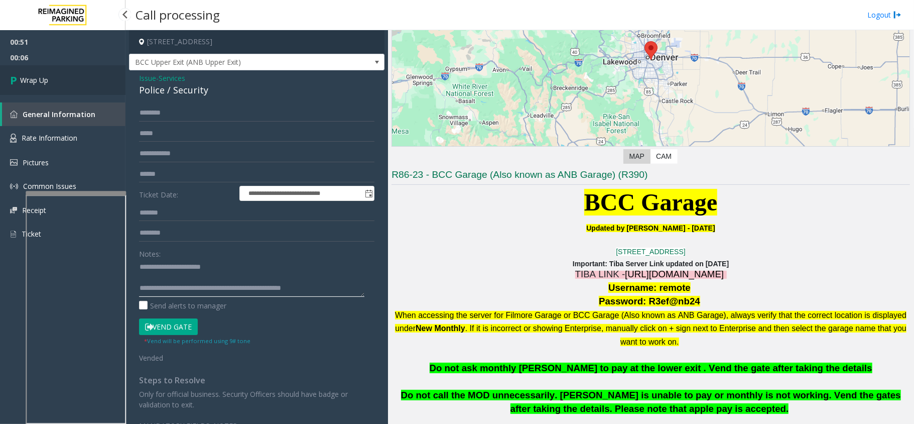
type textarea "**********"
click at [54, 77] on link "Wrap Up" at bounding box center [62, 80] width 125 height 30
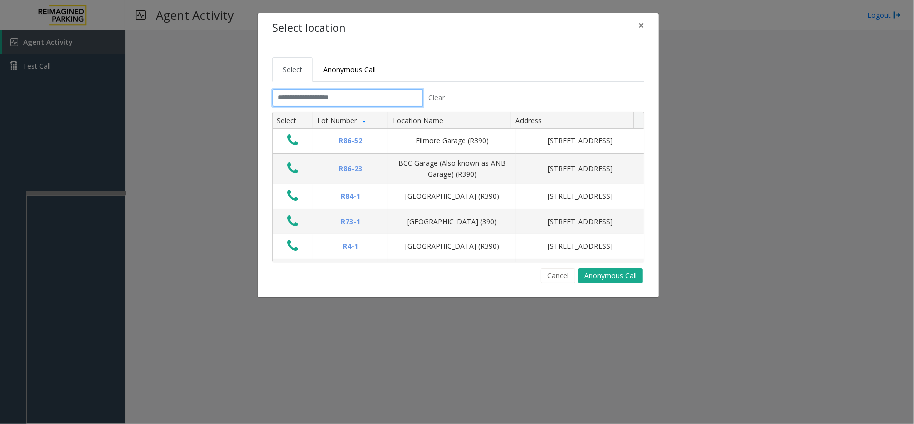
click at [337, 98] on input "text" at bounding box center [347, 97] width 151 height 17
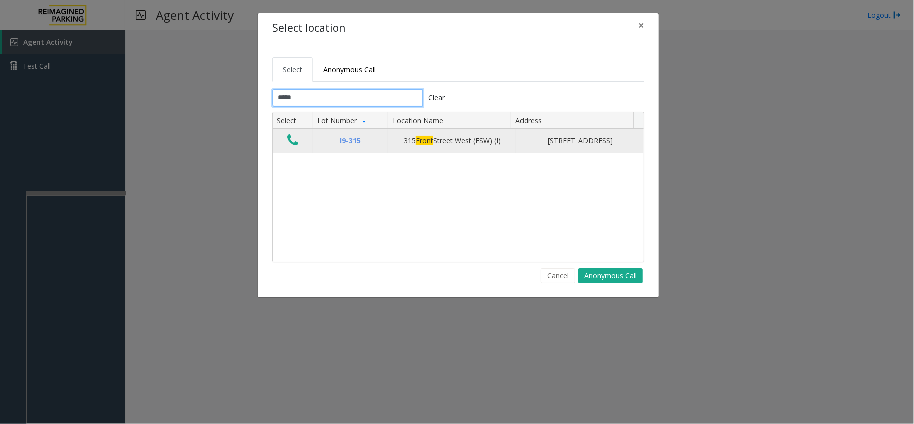
type input "*****"
click at [296, 143] on icon "Data table" at bounding box center [292, 140] width 11 height 14
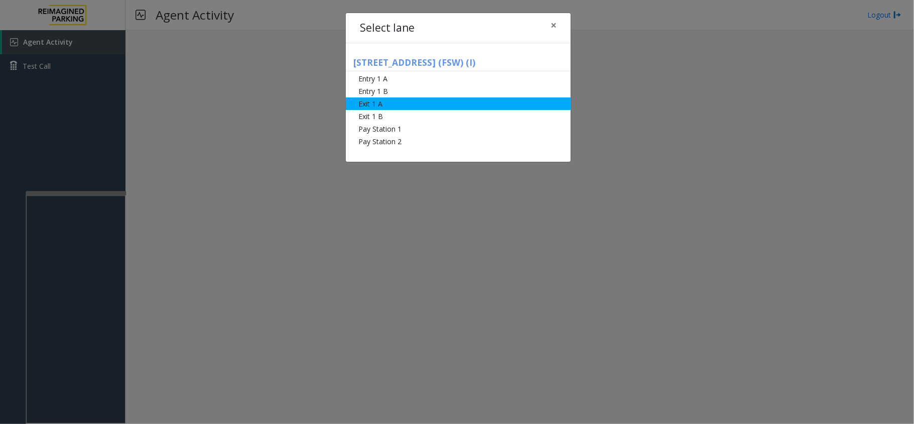
click at [391, 100] on li "Exit 1 A" at bounding box center [458, 103] width 225 height 13
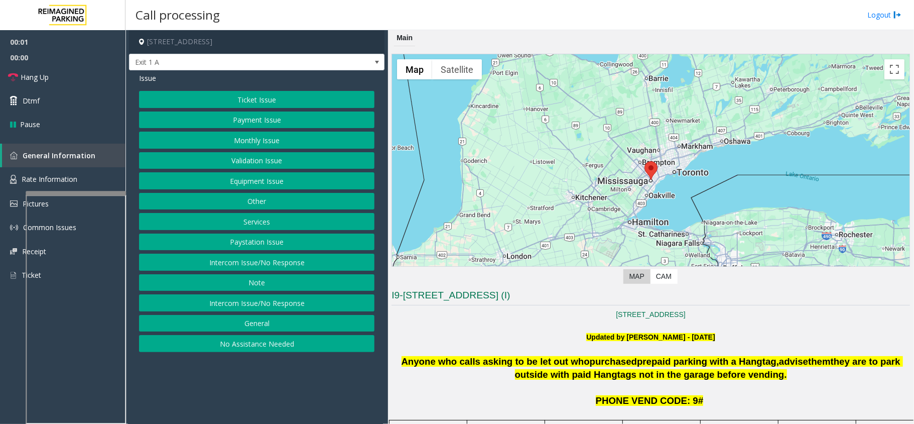
click at [253, 221] on button "Services" at bounding box center [256, 221] width 235 height 17
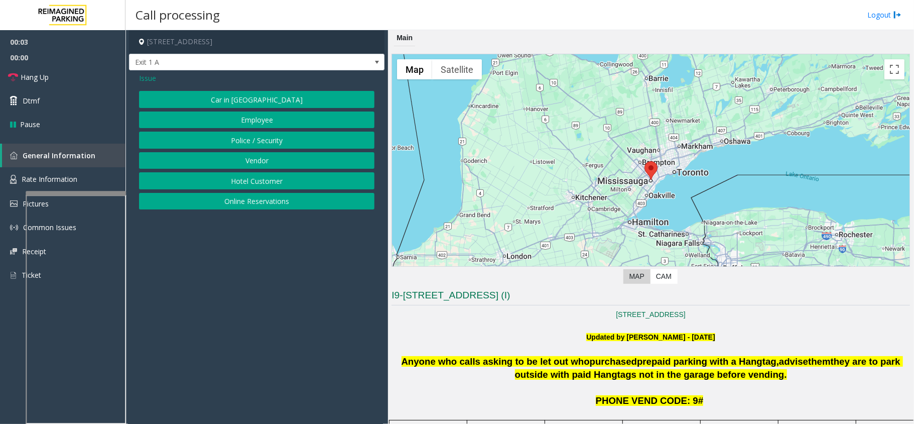
click at [251, 200] on button "Online Reservations" at bounding box center [256, 201] width 235 height 17
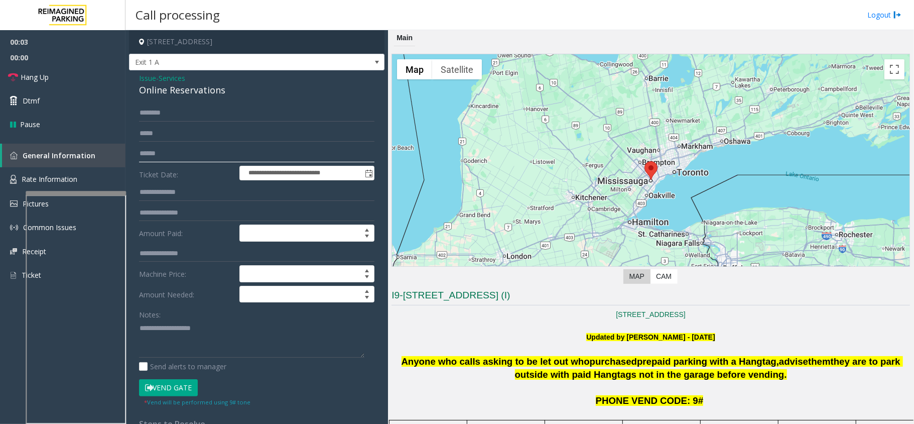
click at [207, 156] on input "text" at bounding box center [256, 153] width 235 height 17
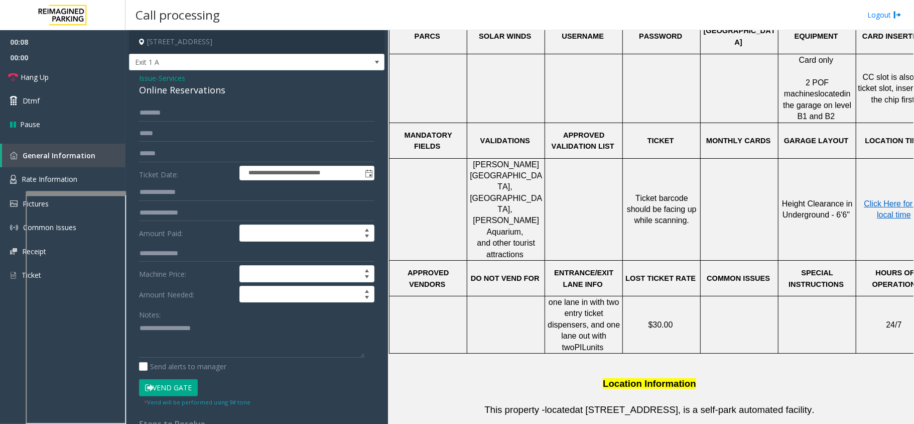
scroll to position [334, 0]
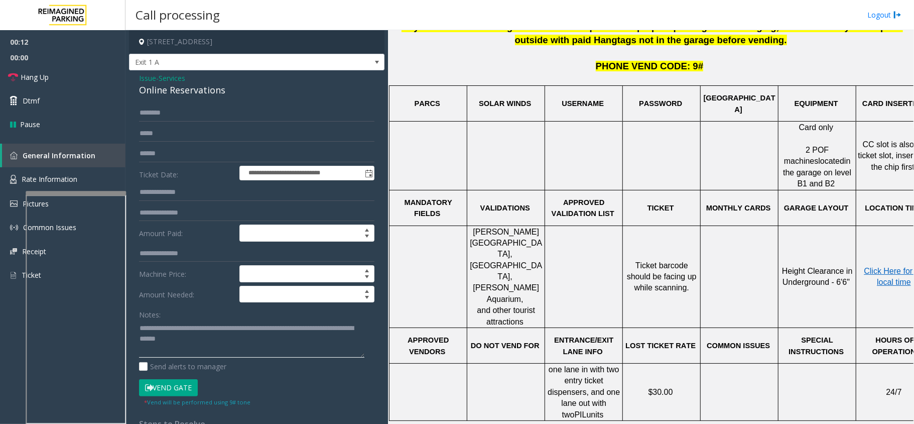
type textarea "**********"
click at [186, 155] on input "text" at bounding box center [256, 153] width 235 height 17
type input "*********"
click at [166, 311] on div "Notes:" at bounding box center [256, 332] width 235 height 52
click at [166, 318] on div "Notes:" at bounding box center [256, 332] width 235 height 52
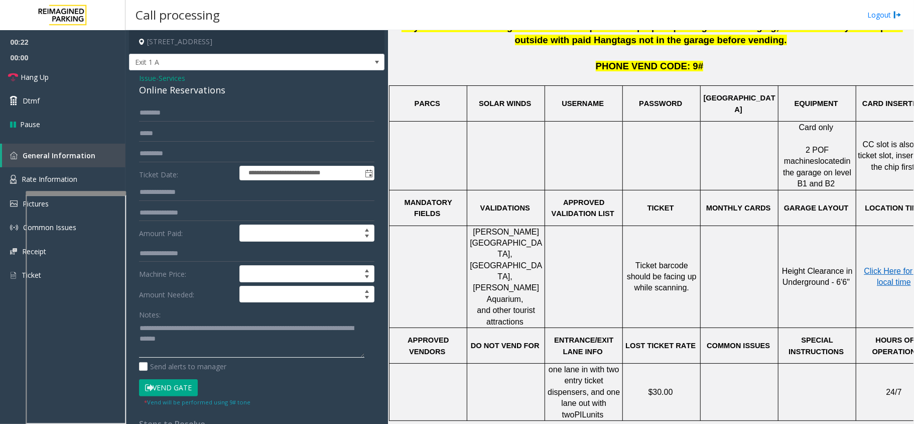
click at [140, 326] on textarea at bounding box center [251, 339] width 225 height 38
click at [147, 391] on icon at bounding box center [149, 387] width 8 height 7
click at [165, 85] on div "Online Reservations" at bounding box center [256, 90] width 235 height 14
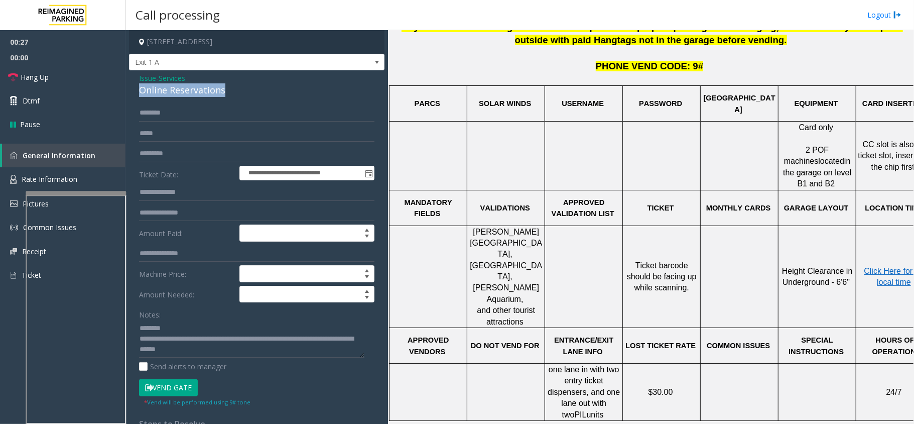
click at [165, 85] on div "Online Reservations" at bounding box center [256, 90] width 235 height 14
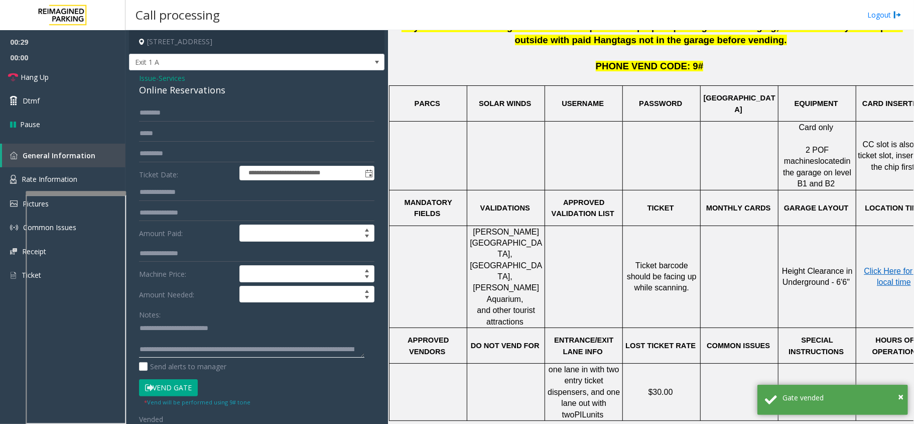
click at [266, 336] on textarea at bounding box center [251, 339] width 225 height 38
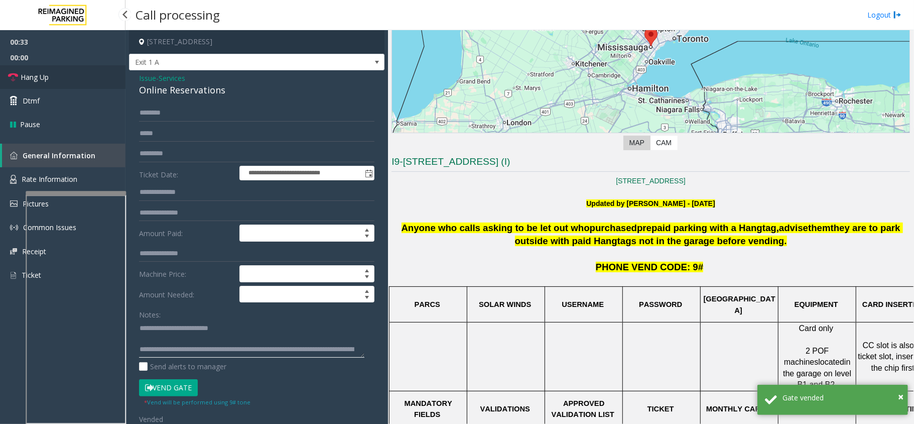
type textarea "**********"
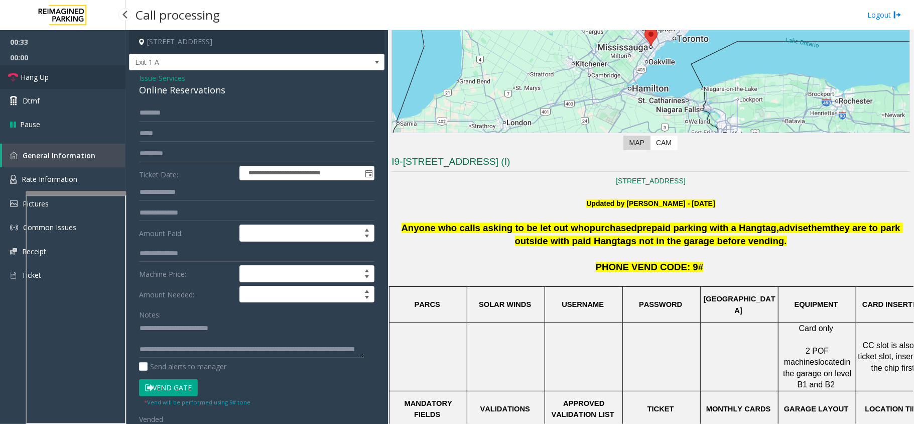
click at [77, 71] on link "Hang Up" at bounding box center [62, 77] width 125 height 24
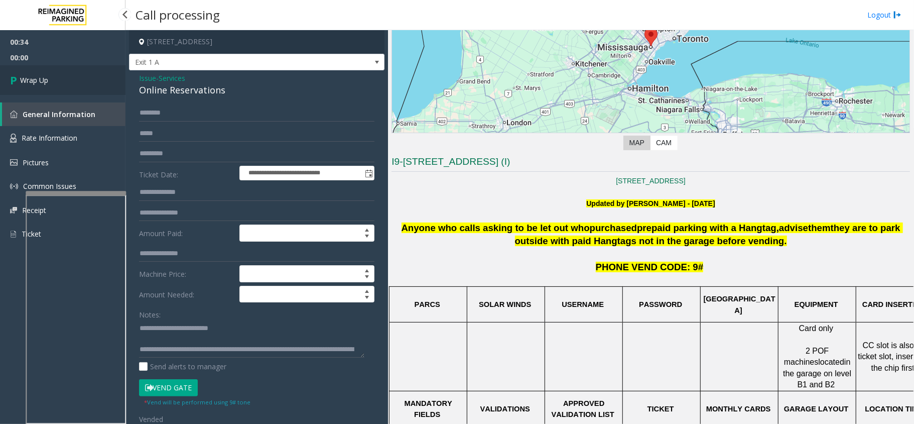
click at [77, 71] on link "Wrap Up" at bounding box center [62, 80] width 125 height 30
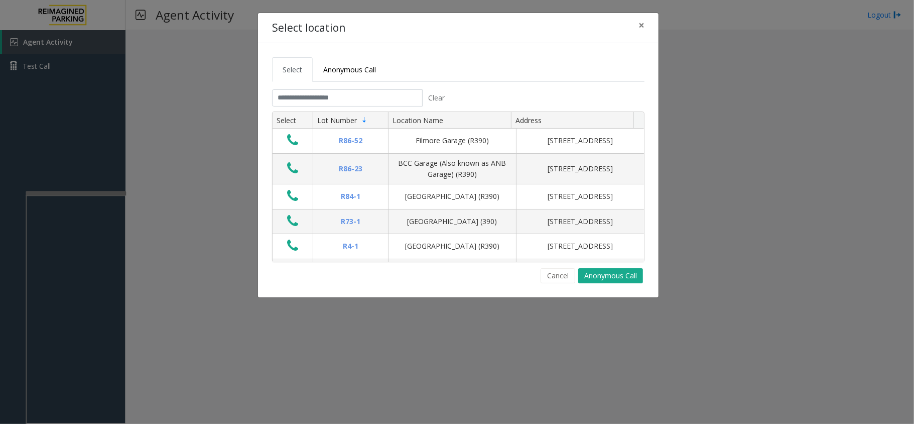
drag, startPoint x: 309, startPoint y: 111, endPoint x: 312, endPoint y: 104, distance: 7.5
click at [309, 111] on kendo-grid "Select Lot Number Location Name Address R86-[GEOGRAPHIC_DATA][STREET_ADDRESS] B…" at bounding box center [458, 186] width 372 height 151
click at [312, 104] on input "text" at bounding box center [347, 97] width 151 height 17
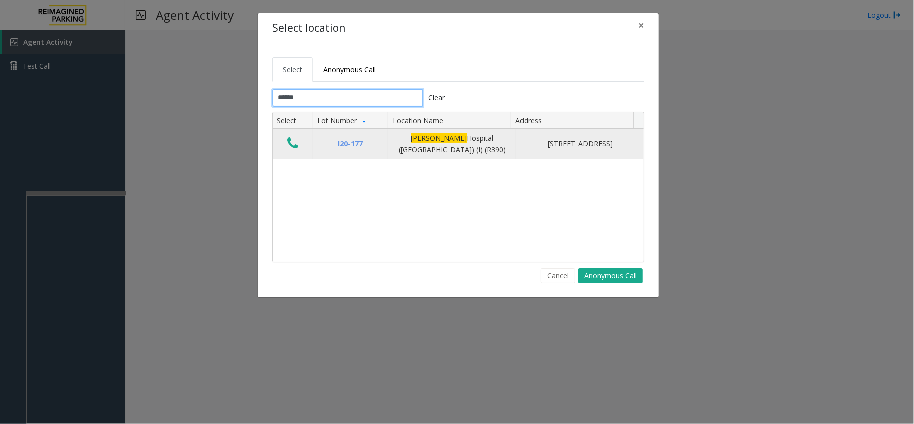
type input "******"
click at [286, 137] on button "Data table" at bounding box center [292, 143] width 17 height 16
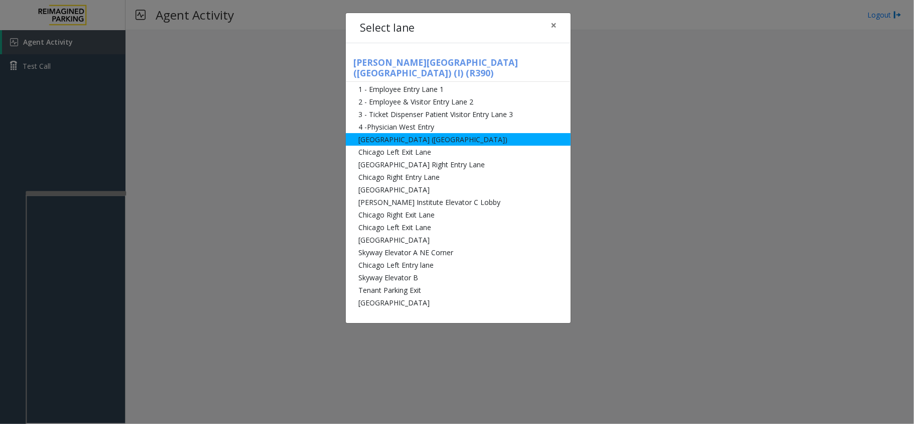
click at [412, 133] on li "[GEOGRAPHIC_DATA] ([GEOGRAPHIC_DATA])" at bounding box center [458, 139] width 225 height 13
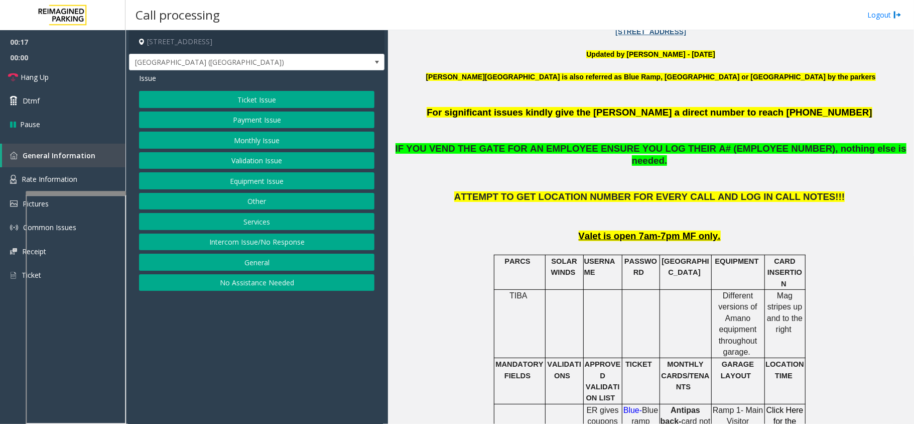
scroll to position [267, 0]
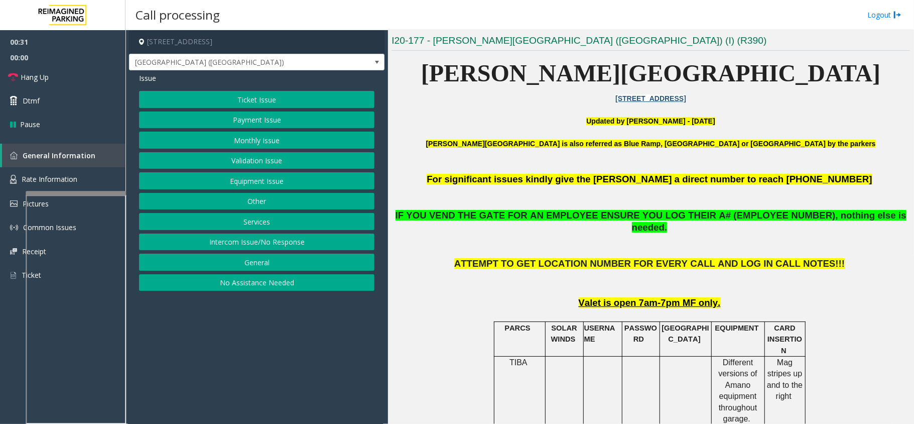
click at [261, 176] on button "Equipment Issue" at bounding box center [256, 180] width 235 height 17
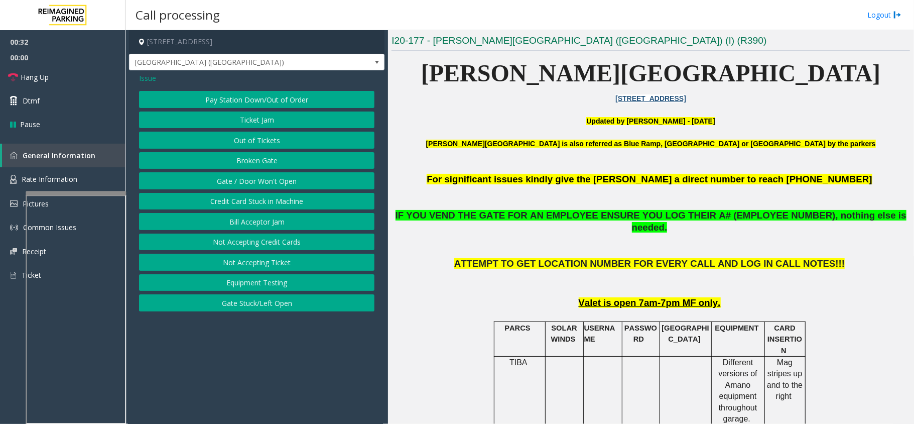
click at [261, 176] on button "Gate / Door Won't Open" at bounding box center [256, 180] width 235 height 17
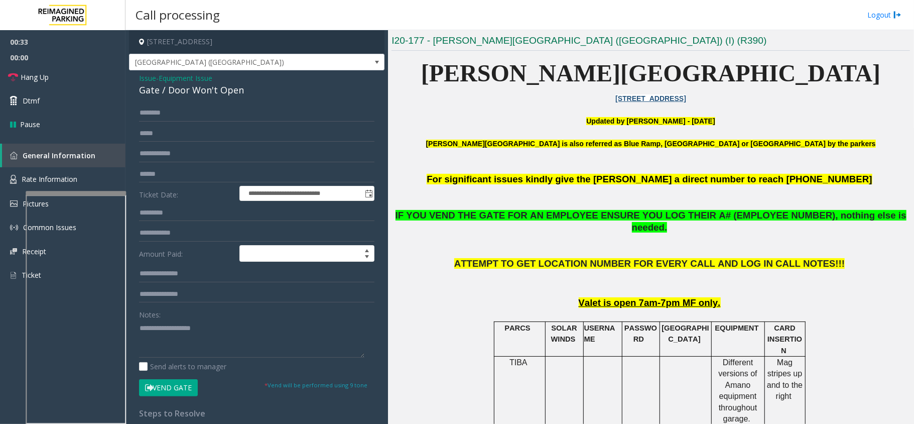
drag, startPoint x: 180, startPoint y: 384, endPoint x: 155, endPoint y: 374, distance: 26.8
click at [180, 384] on button "Vend Gate" at bounding box center [168, 387] width 59 height 17
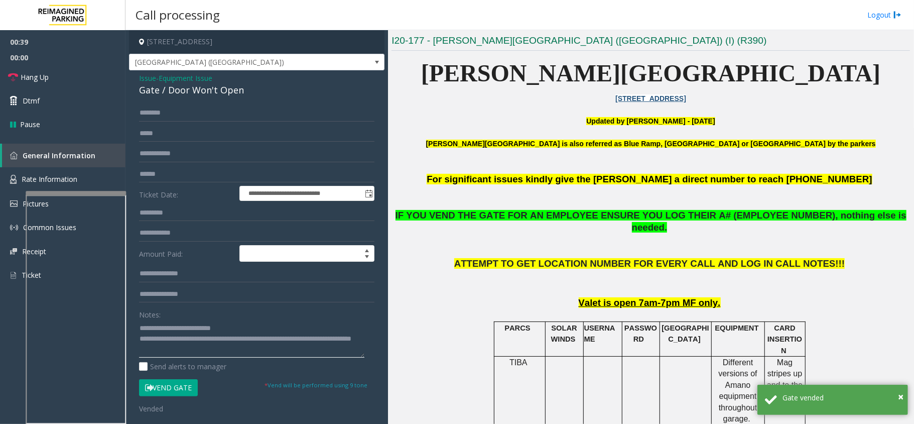
click at [285, 324] on textarea at bounding box center [251, 339] width 225 height 38
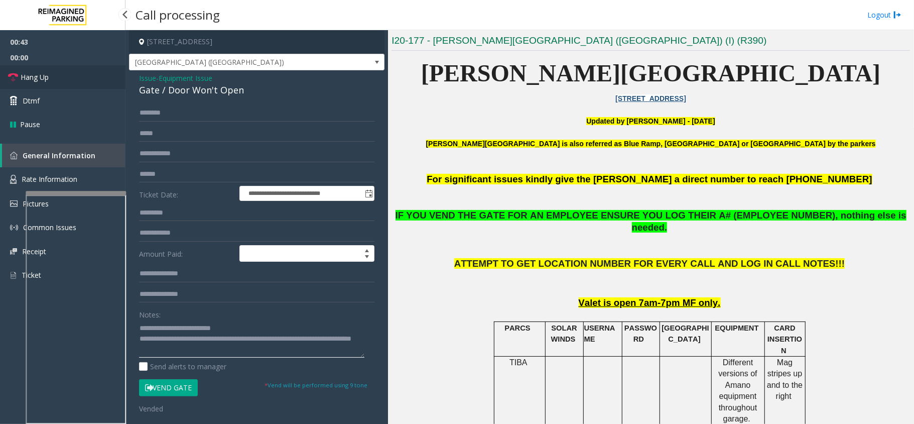
type textarea "**********"
click at [79, 77] on link "Hang Up" at bounding box center [62, 77] width 125 height 24
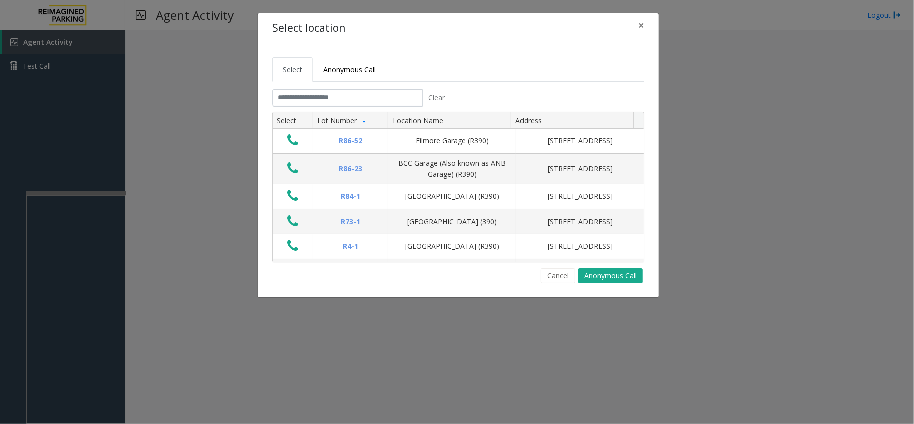
click at [342, 89] on tabset "Select Anonymous Call Clear Select Lot Number Location Name Address R86-52 Film…" at bounding box center [458, 170] width 372 height 226
click at [342, 91] on input "text" at bounding box center [347, 97] width 151 height 17
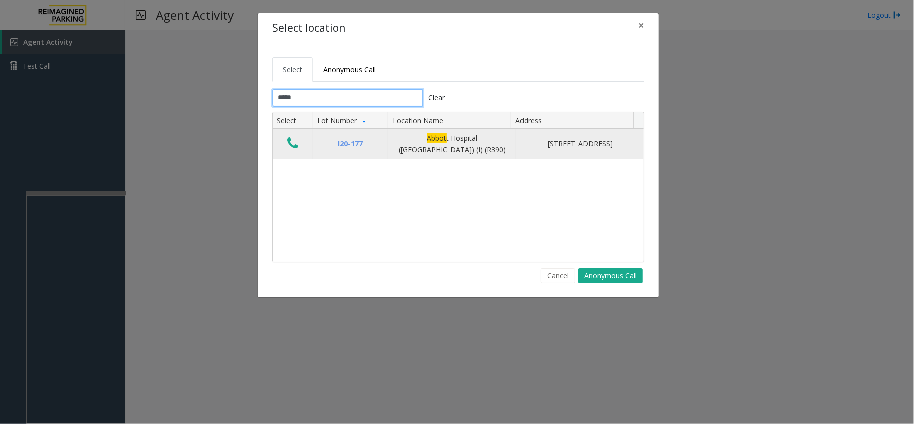
type input "*****"
click at [298, 143] on icon "Data table" at bounding box center [292, 143] width 11 height 14
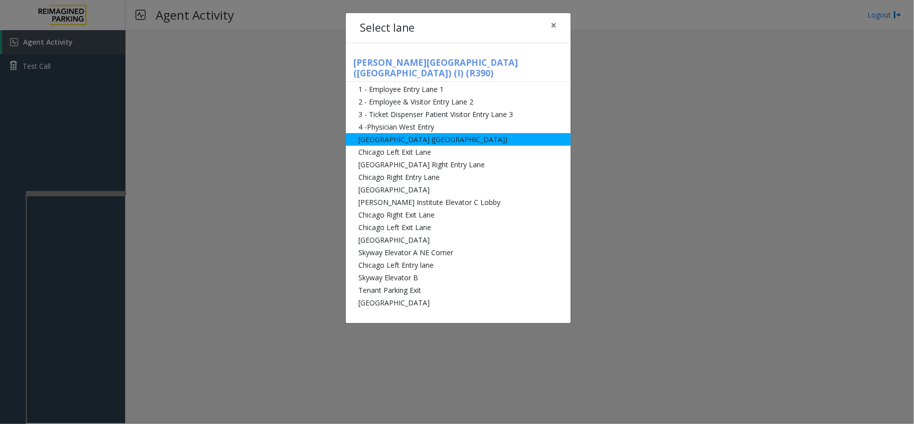
click at [440, 133] on li "[GEOGRAPHIC_DATA] ([GEOGRAPHIC_DATA])" at bounding box center [458, 139] width 225 height 13
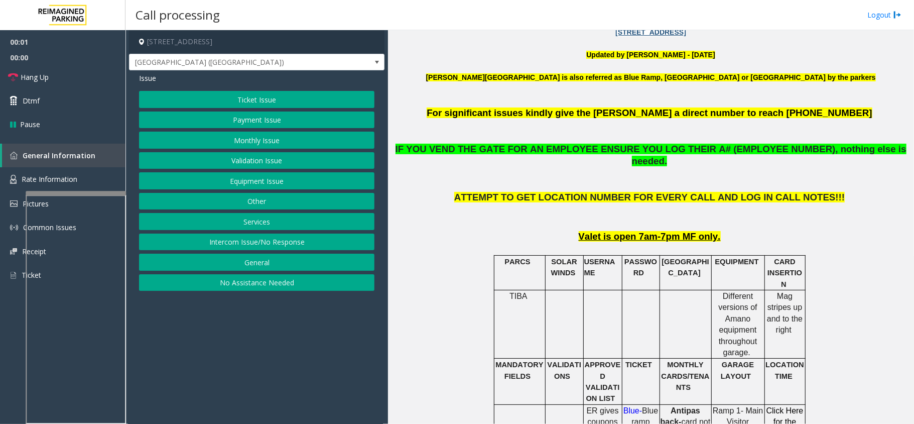
scroll to position [334, 0]
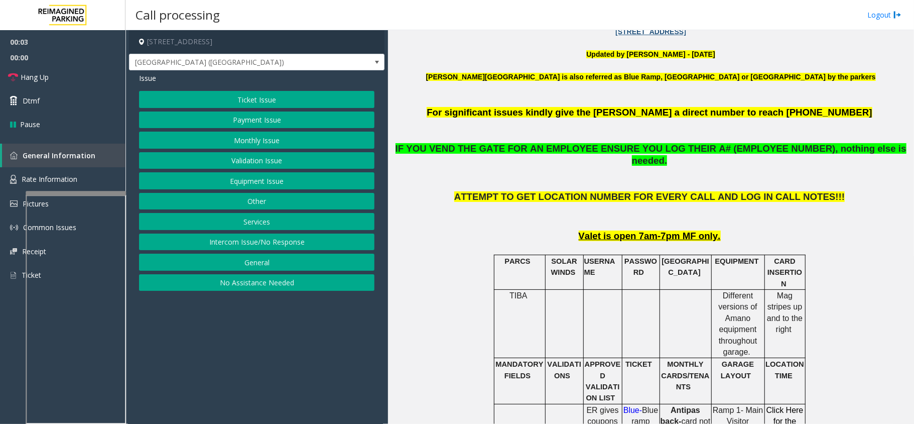
click at [294, 111] on div "Ticket Issue Payment Issue Monthly Issue Validation Issue Equipment Issue Other…" at bounding box center [256, 191] width 235 height 200
click at [296, 101] on button "Ticket Issue" at bounding box center [256, 99] width 235 height 17
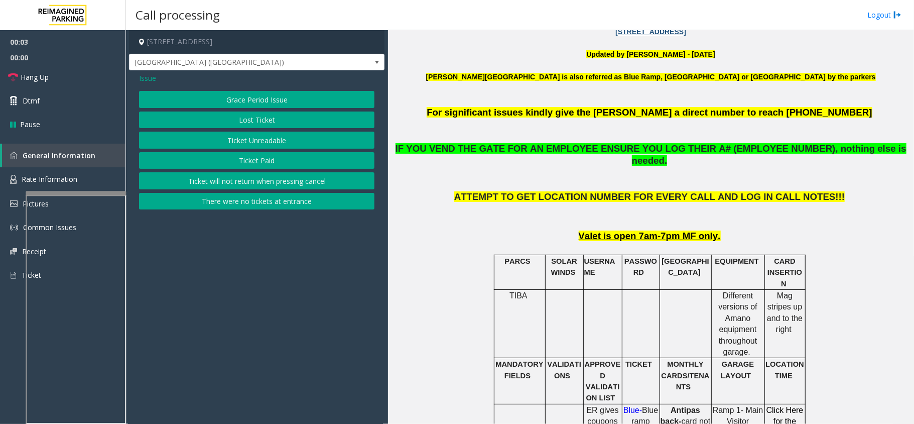
click at [258, 151] on div "Grace Period Issue Lost Ticket Ticket Unreadable Ticket Paid Ticket will not re…" at bounding box center [256, 150] width 235 height 118
click at [193, 147] on button "Ticket Unreadable" at bounding box center [256, 139] width 235 height 17
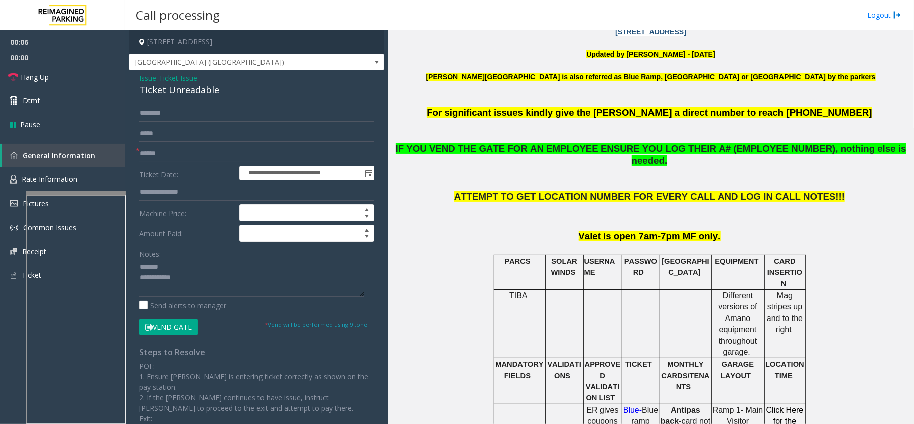
click at [159, 90] on div "Ticket Unreadable" at bounding box center [256, 90] width 235 height 14
click at [193, 280] on textarea at bounding box center [251, 278] width 225 height 38
click at [193, 281] on textarea at bounding box center [251, 278] width 225 height 38
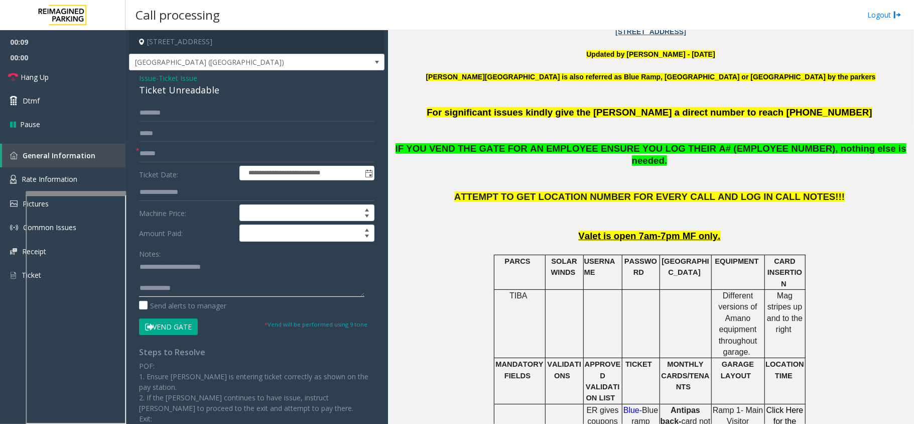
click at [192, 286] on textarea at bounding box center [251, 278] width 225 height 38
type textarea "**********"
click at [183, 224] on form "**********" at bounding box center [256, 219] width 235 height 230
click at [157, 153] on input "text" at bounding box center [256, 153] width 235 height 17
type input "**"
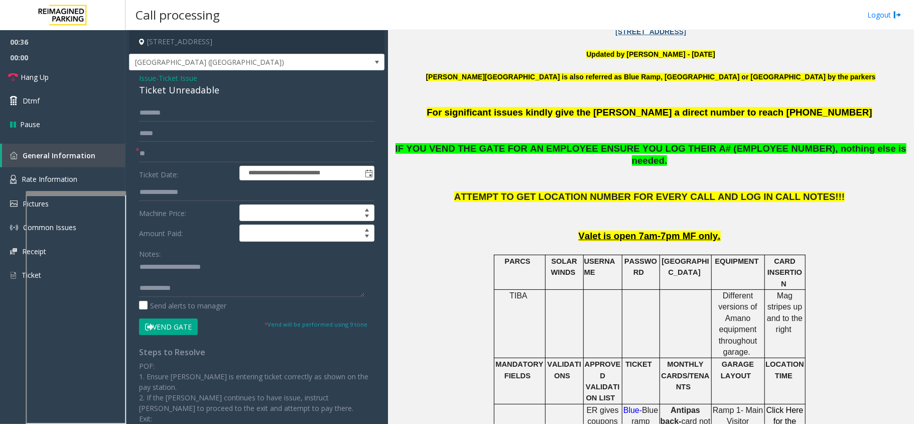
click at [179, 332] on button "Vend Gate" at bounding box center [168, 326] width 59 height 17
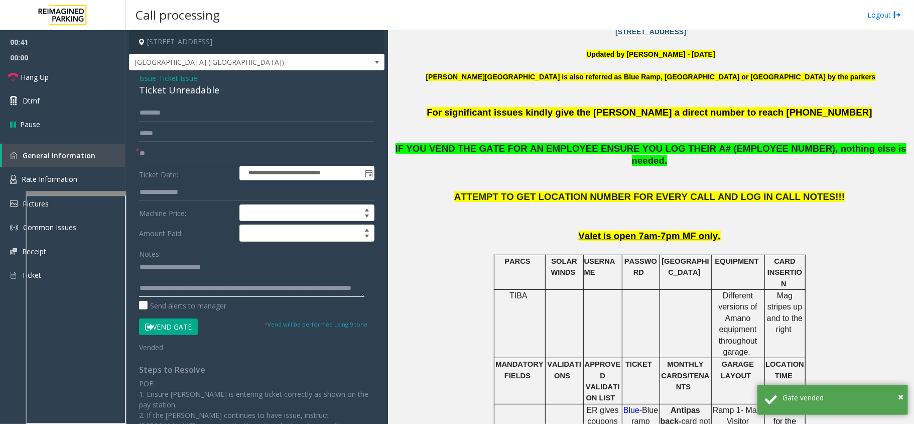
scroll to position [0, 0]
type textarea "**********"
click at [35, 65] on link "Hang Up" at bounding box center [62, 77] width 125 height 24
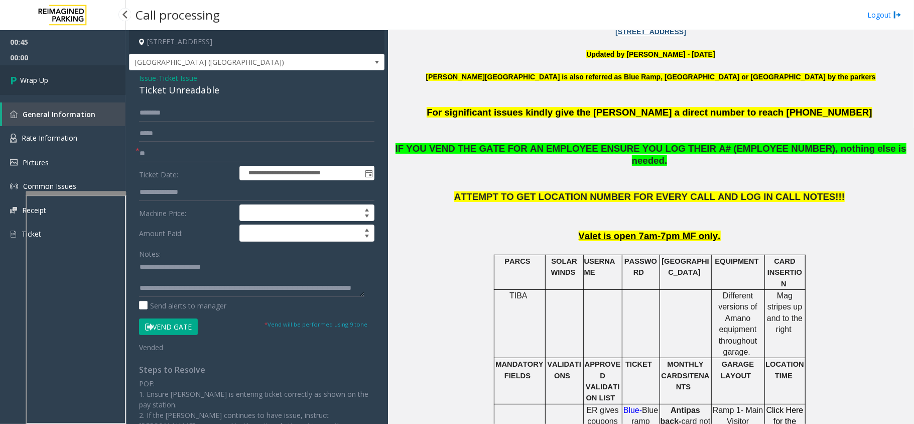
click at [33, 69] on link "Wrap Up" at bounding box center [62, 80] width 125 height 30
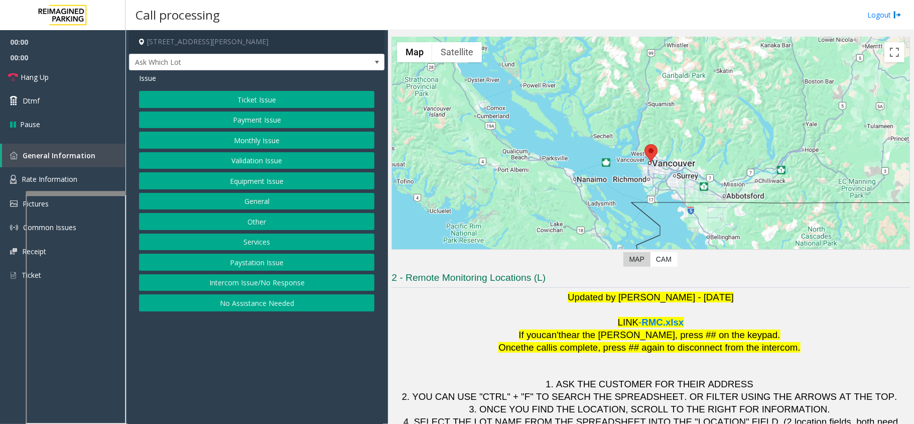
scroll to position [70, 0]
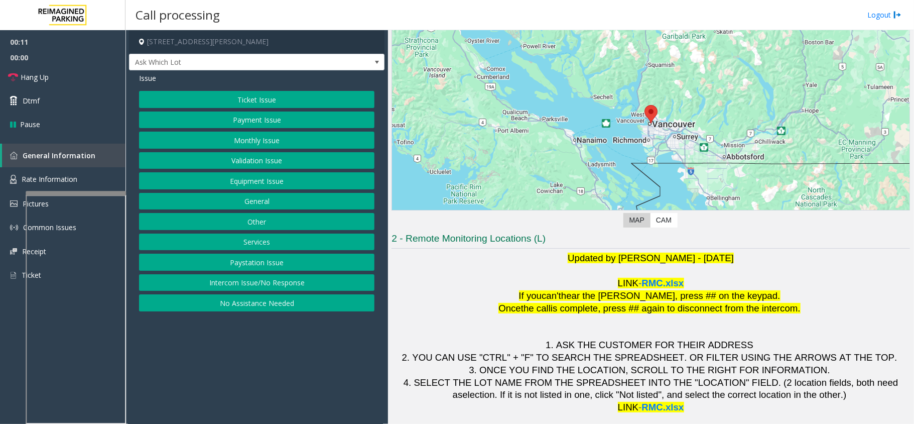
click at [215, 162] on button "Validation Issue" at bounding box center [256, 160] width 235 height 17
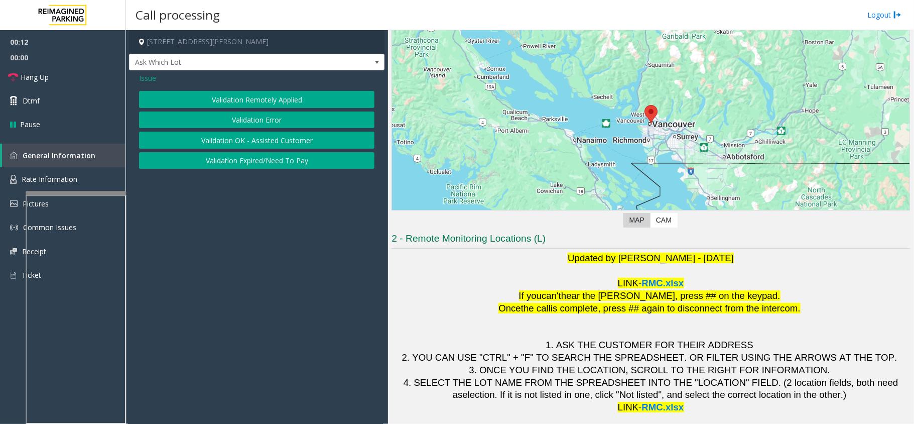
click at [246, 120] on button "Validation Error" at bounding box center [256, 119] width 235 height 17
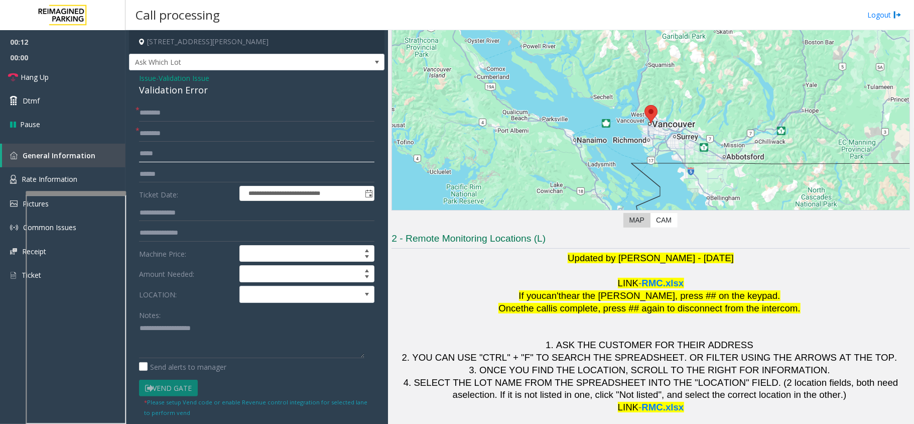
click at [176, 145] on input "text" at bounding box center [256, 153] width 235 height 17
click at [177, 135] on input "text" at bounding box center [256, 133] width 235 height 17
type input "*********"
click at [171, 178] on input "text" at bounding box center [256, 174] width 235 height 17
type textarea "**********"
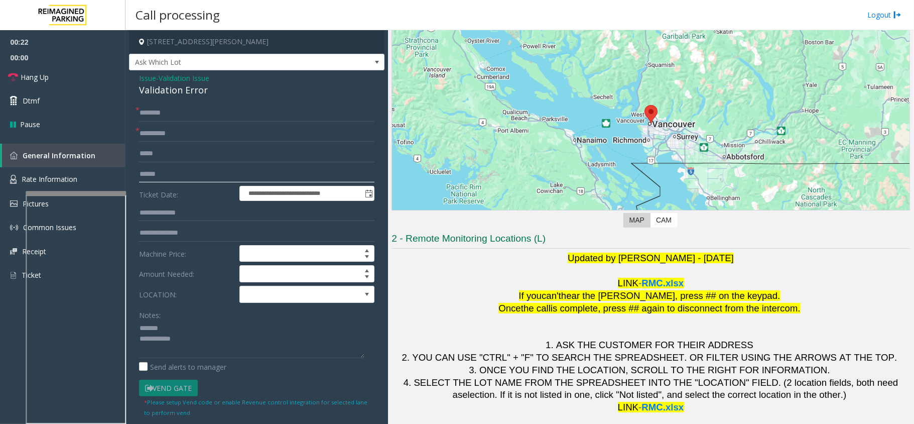
click at [219, 178] on input "text" at bounding box center [256, 174] width 235 height 17
click at [187, 213] on input "text" at bounding box center [256, 212] width 235 height 17
click at [145, 113] on input "text" at bounding box center [256, 112] width 235 height 17
click at [179, 89] on div "Validation Error" at bounding box center [256, 90] width 235 height 14
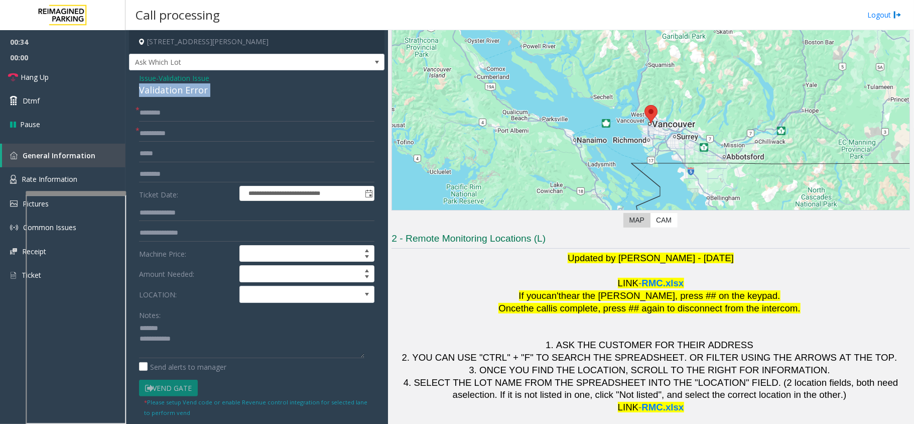
click at [179, 89] on div "Validation Error" at bounding box center [256, 90] width 235 height 14
click at [209, 176] on input "********" at bounding box center [256, 174] width 235 height 17
type input "********"
click at [153, 177] on input "********" at bounding box center [256, 174] width 235 height 17
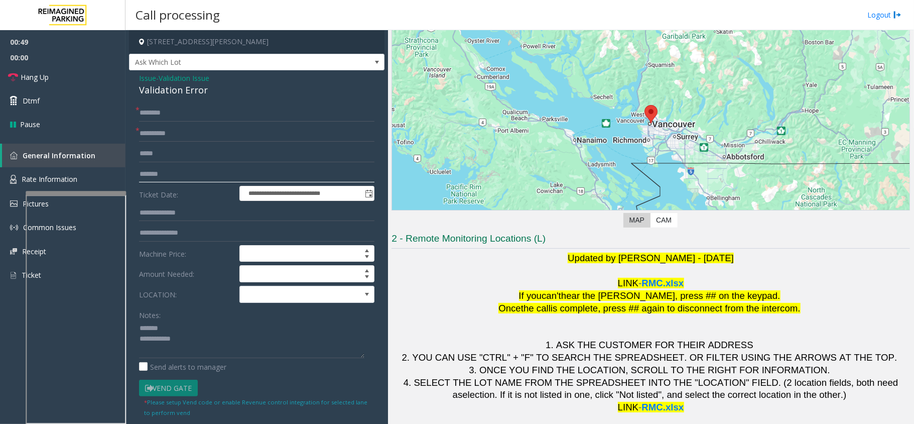
type input "*******"
click at [177, 322] on textarea at bounding box center [251, 339] width 225 height 38
click at [181, 93] on div "Validation Error" at bounding box center [256, 90] width 235 height 14
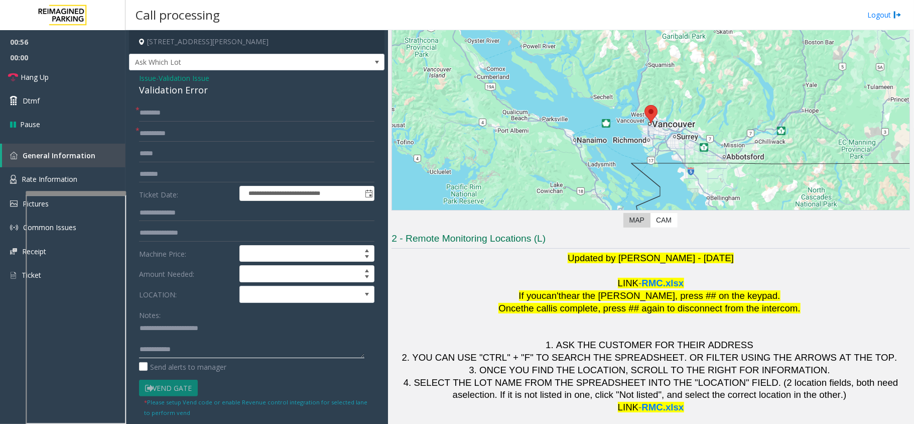
click at [169, 341] on textarea at bounding box center [251, 339] width 225 height 38
click at [164, 117] on input "text" at bounding box center [256, 112] width 235 height 17
click at [196, 350] on textarea at bounding box center [251, 339] width 225 height 38
type textarea "**********"
click at [161, 113] on input "text" at bounding box center [256, 112] width 235 height 17
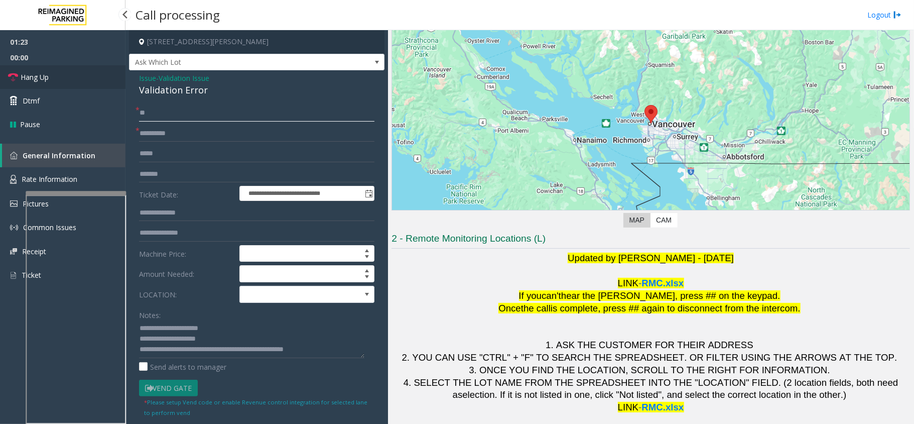
type input "**"
click at [99, 78] on link "Hang Up" at bounding box center [62, 77] width 125 height 24
click at [285, 301] on span at bounding box center [293, 294] width 107 height 16
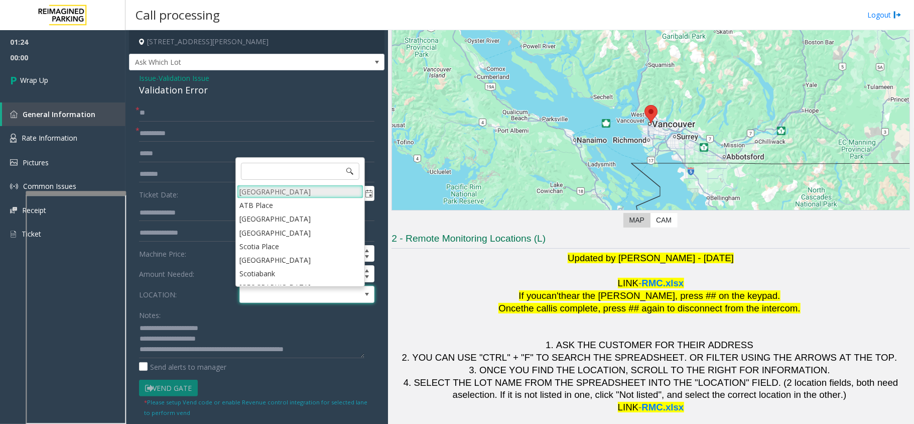
click at [306, 189] on Village "[GEOGRAPHIC_DATA]" at bounding box center [300, 192] width 126 height 14
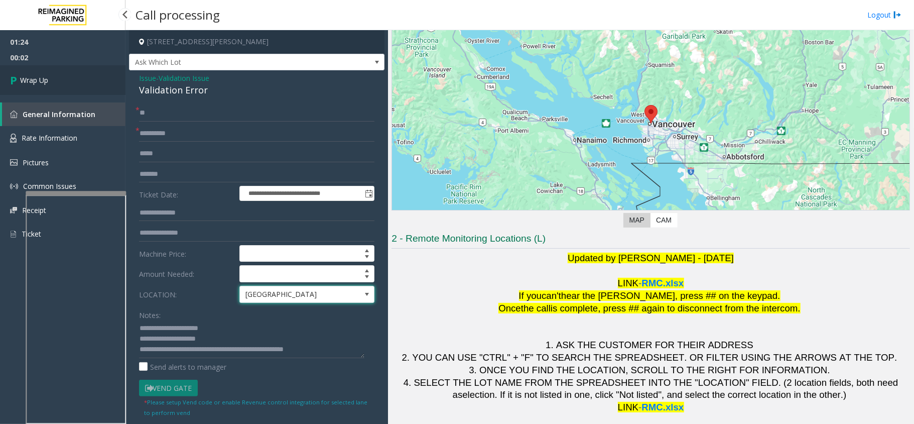
click at [48, 75] on span "Wrap Up" at bounding box center [34, 80] width 28 height 11
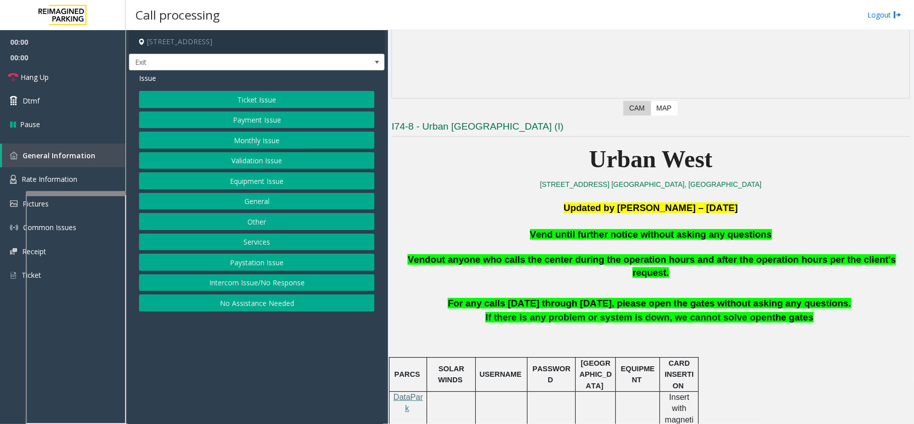
scroll to position [201, 0]
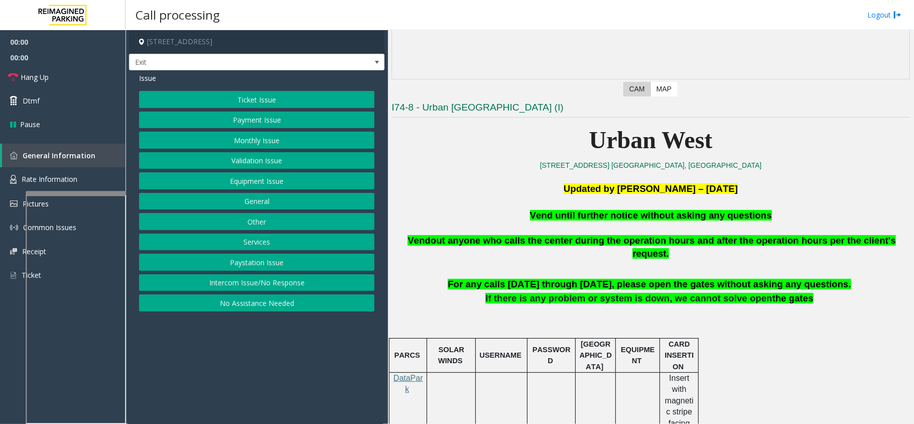
click at [299, 183] on button "Equipment Issue" at bounding box center [256, 180] width 235 height 17
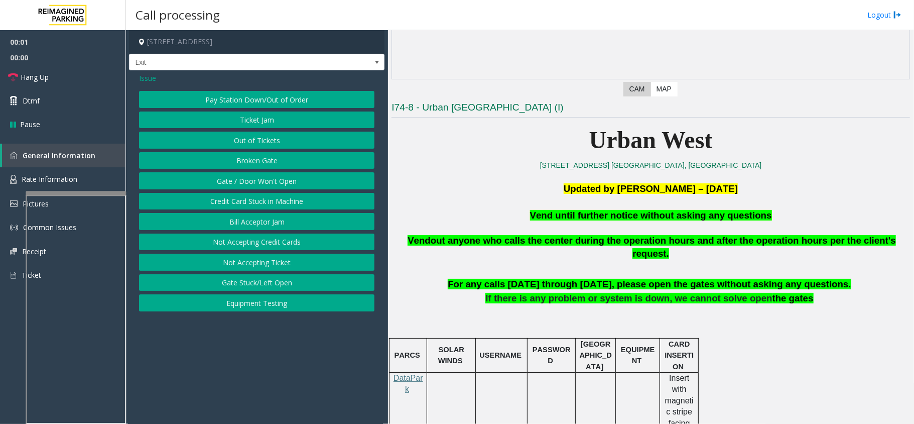
click at [299, 183] on button "Gate / Door Won't Open" at bounding box center [256, 180] width 235 height 17
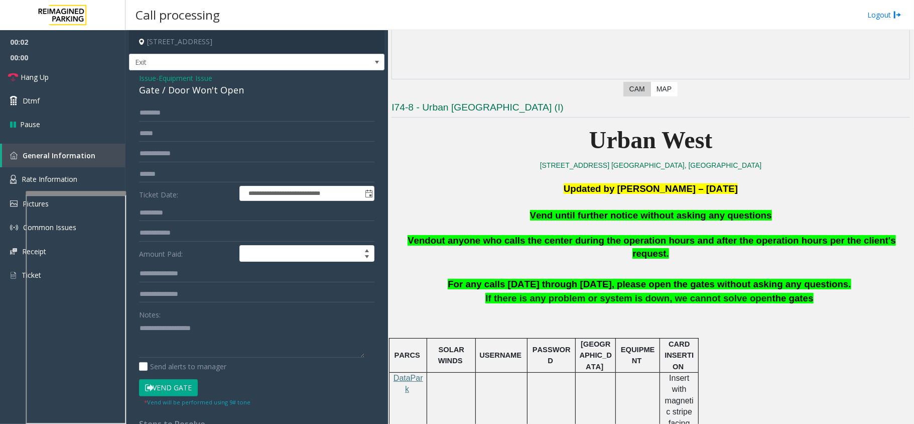
click at [181, 393] on button "Vend Gate" at bounding box center [168, 387] width 59 height 17
click at [585, 216] on span "Vend until further notice without asking any questions" at bounding box center [651, 215] width 242 height 11
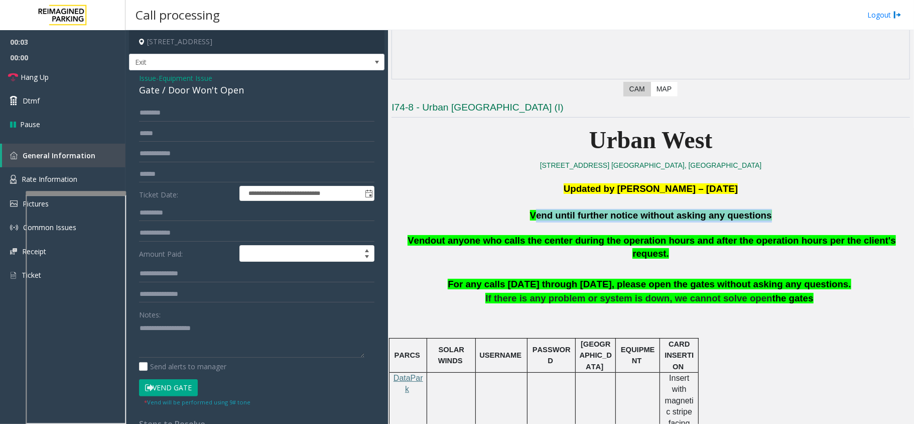
click at [585, 216] on span "Vend until further notice without asking any questions" at bounding box center [651, 215] width 242 height 11
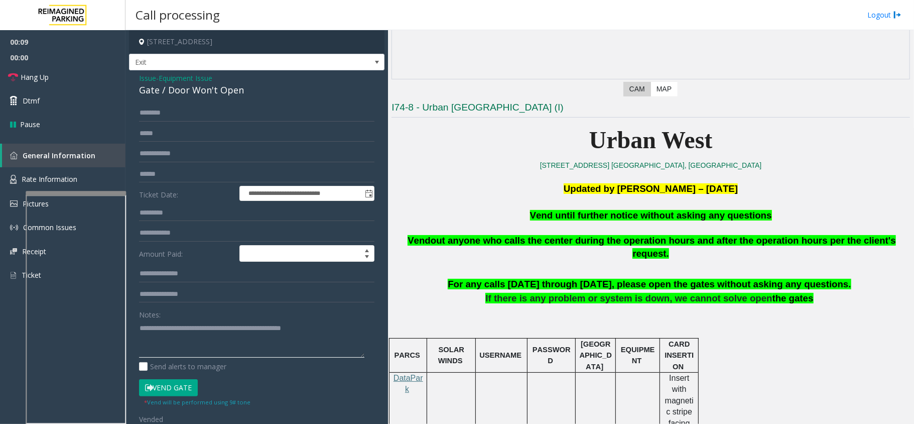
click at [329, 325] on textarea at bounding box center [251, 339] width 225 height 38
type textarea "**********"
click at [49, 67] on link "Hang Up" at bounding box center [62, 77] width 125 height 24
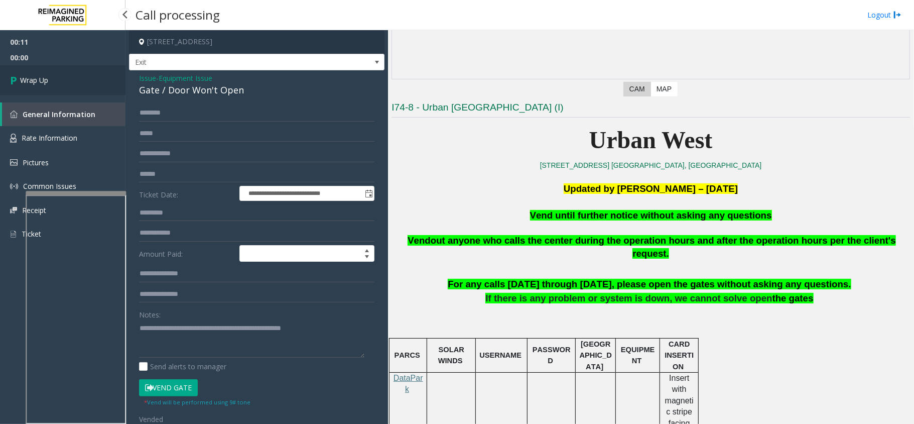
click at [48, 71] on link "Wrap Up" at bounding box center [62, 80] width 125 height 30
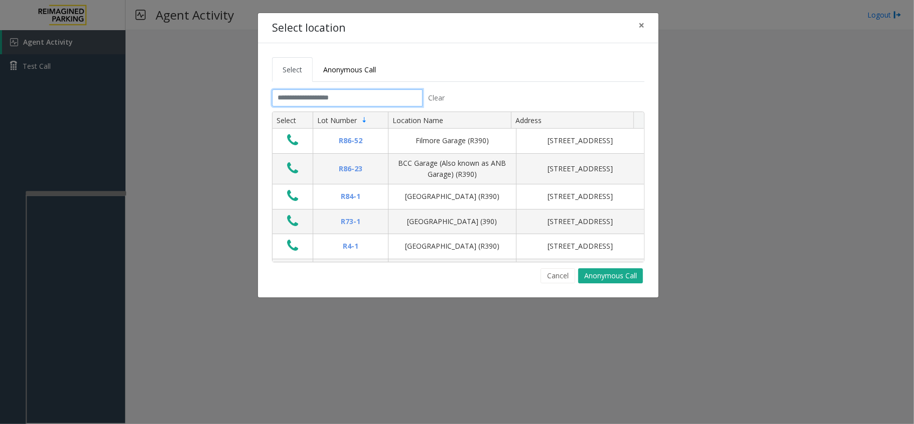
click at [334, 93] on input "text" at bounding box center [347, 97] width 151 height 17
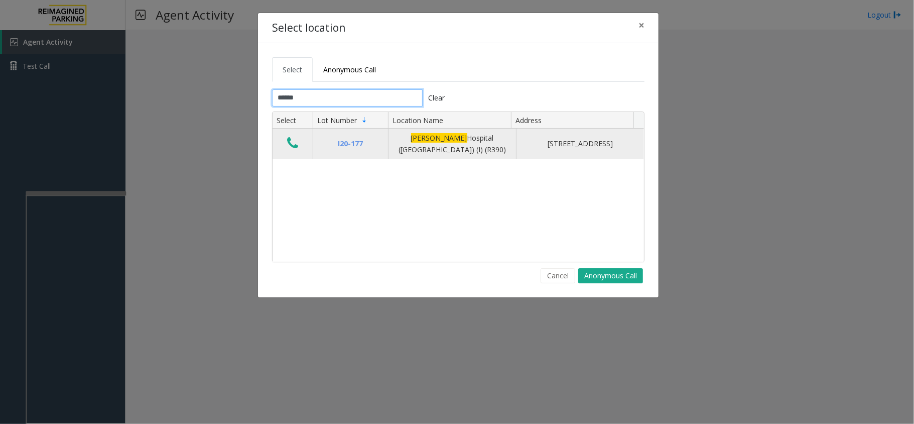
type input "******"
click at [291, 137] on icon "Data table" at bounding box center [292, 143] width 11 height 14
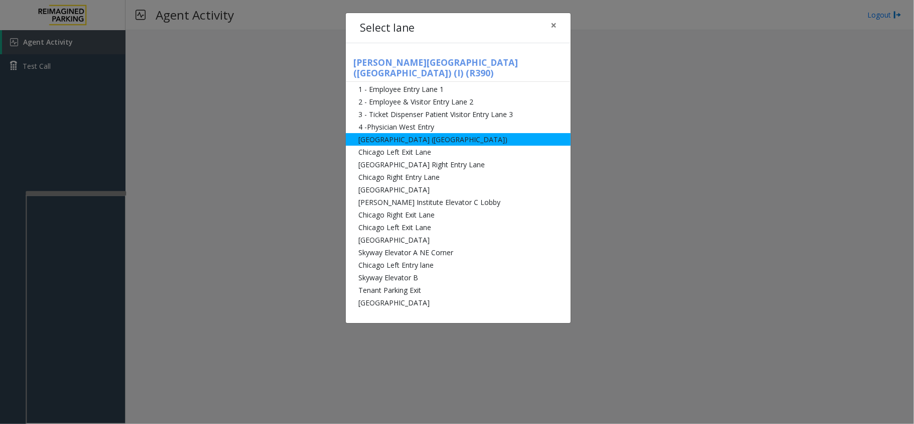
click at [428, 133] on li "[GEOGRAPHIC_DATA] ([GEOGRAPHIC_DATA])" at bounding box center [458, 139] width 225 height 13
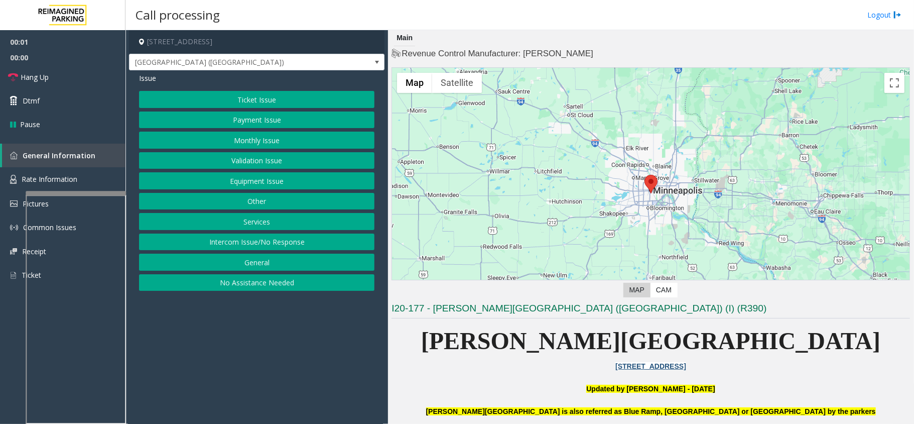
click at [257, 105] on button "Ticket Issue" at bounding box center [256, 99] width 235 height 17
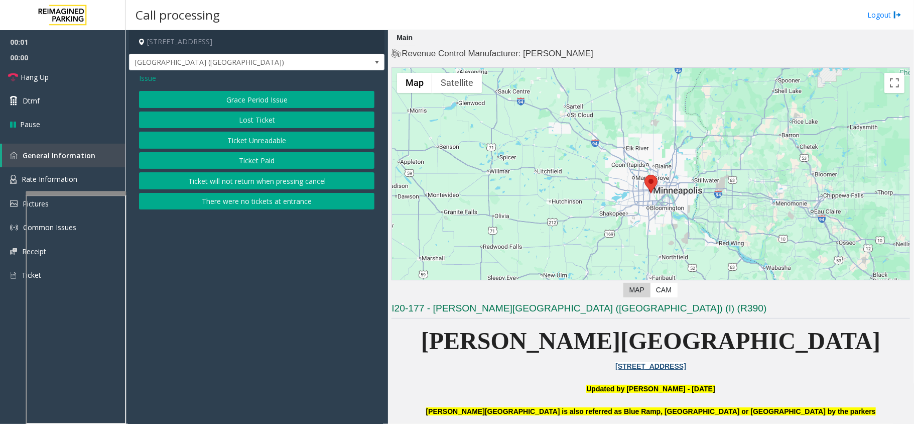
click at [248, 133] on button "Ticket Unreadable" at bounding box center [256, 139] width 235 height 17
